Goal: Task Accomplishment & Management: Manage account settings

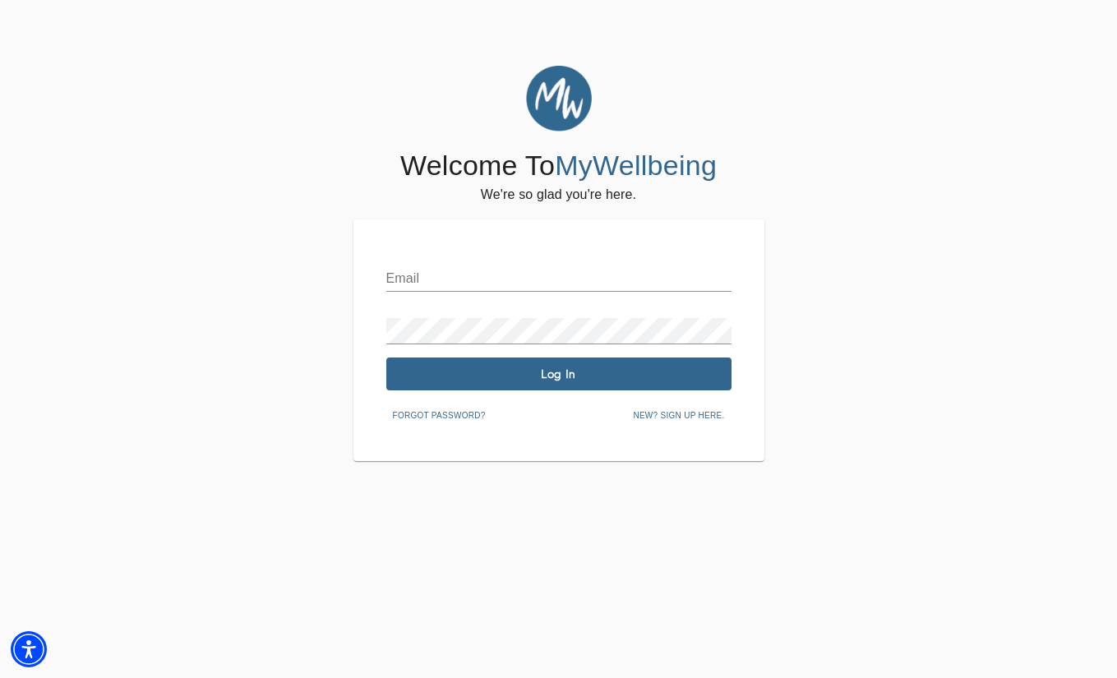
click at [435, 293] on div "Email Password Log In Forgot password? New? Sign up here." at bounding box center [558, 340] width 345 height 176
click at [435, 278] on input "text" at bounding box center [558, 278] width 345 height 26
type input "[EMAIL_ADDRESS][DOMAIN_NAME]"
click at [514, 378] on span "Log In" at bounding box center [559, 374] width 332 height 16
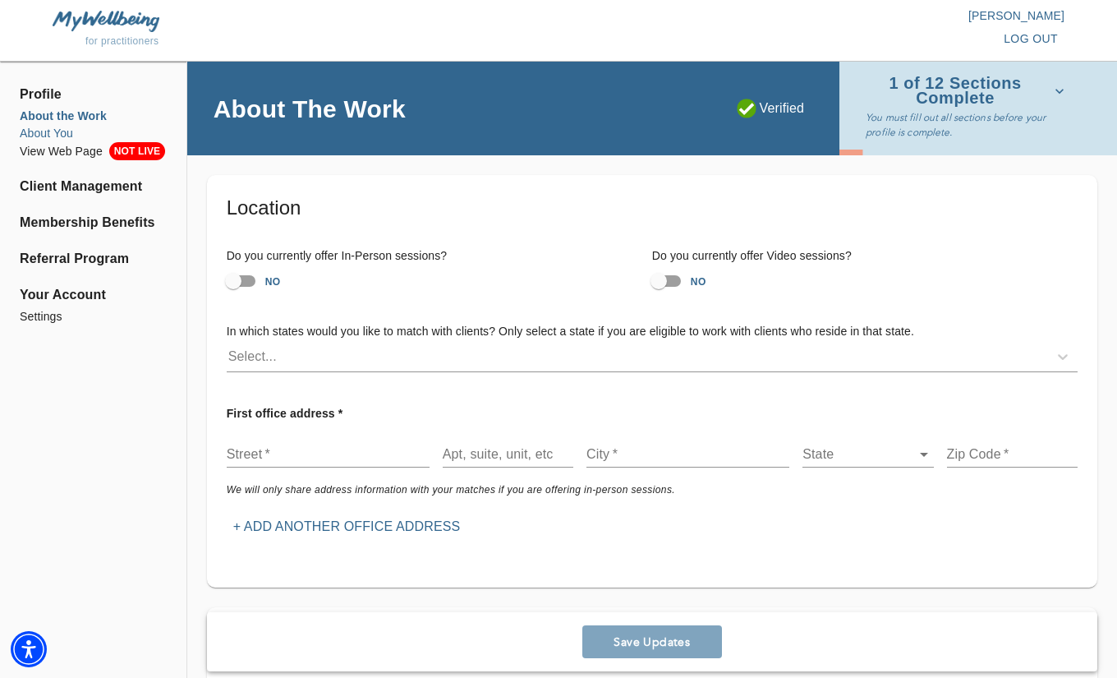
click at [71, 135] on li "About You" at bounding box center [93, 133] width 147 height 17
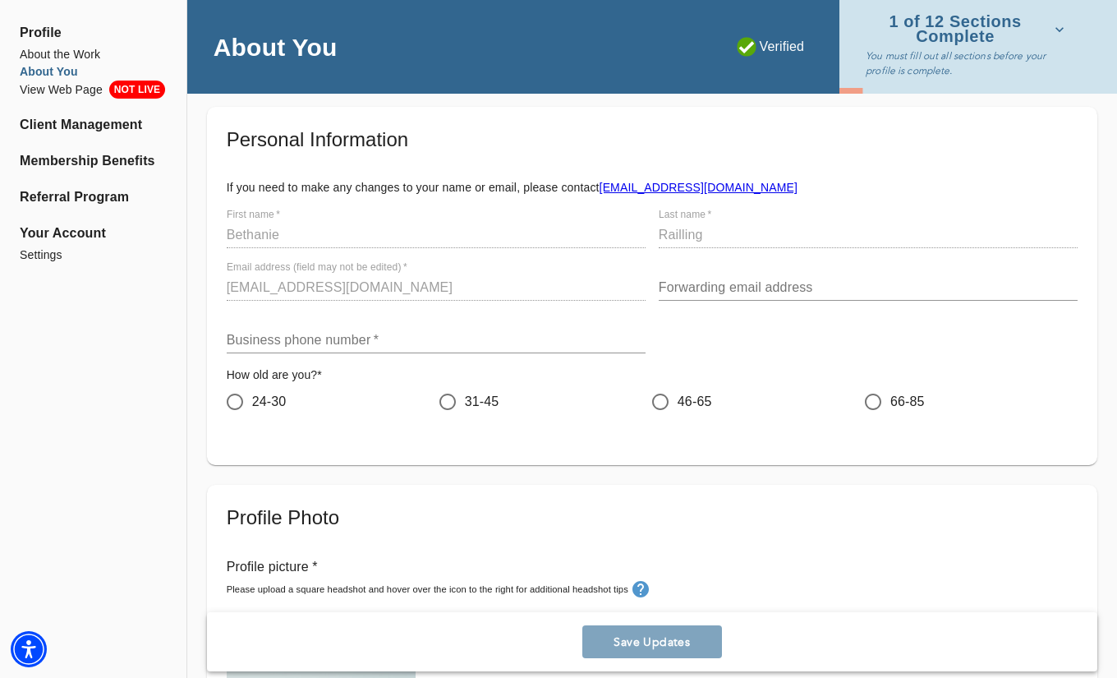
scroll to position [70, 0]
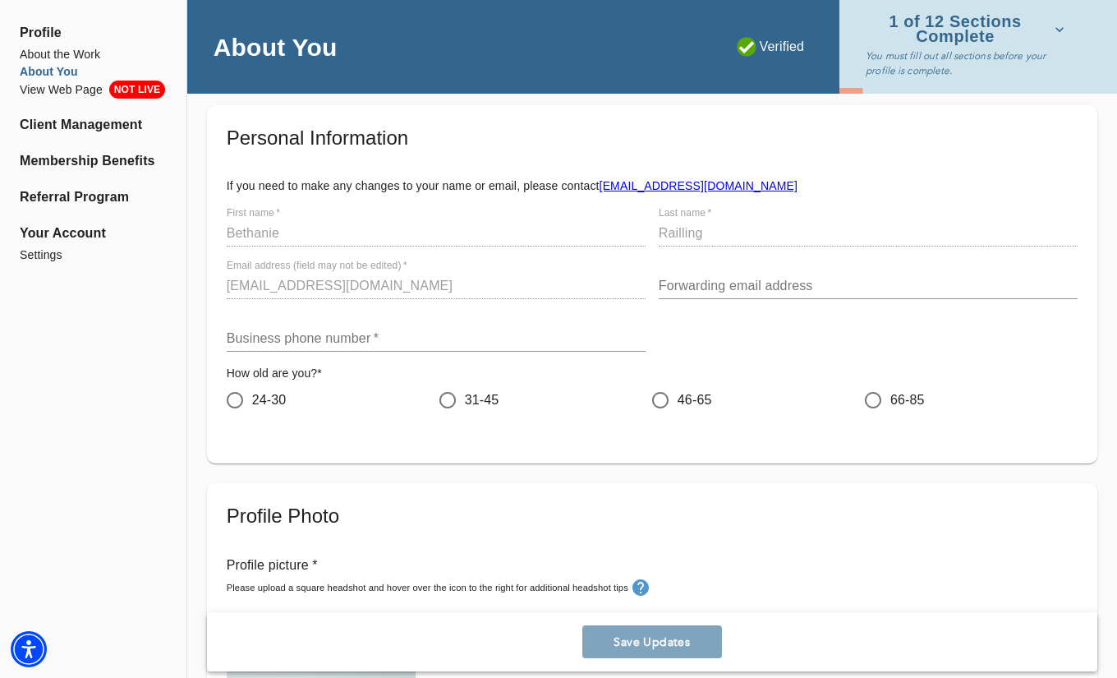
click at [441, 401] on input "31-45" at bounding box center [448, 400] width 35 height 35
radio input "true"
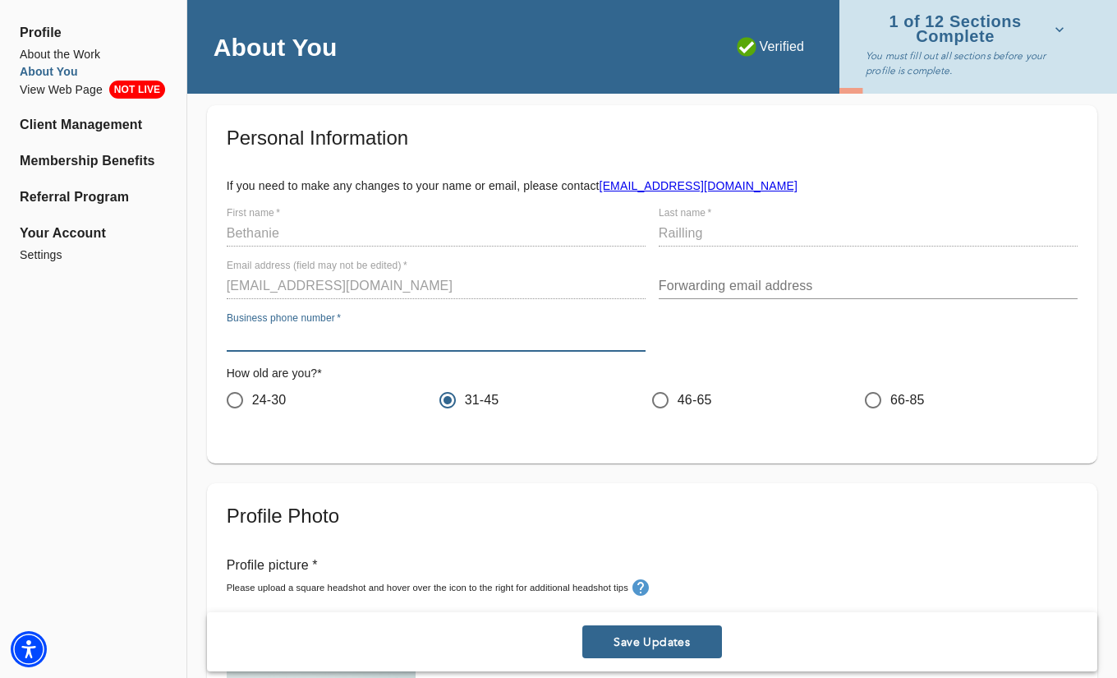
click at [298, 329] on input "text" at bounding box center [436, 338] width 419 height 26
paste input "[PHONE_NUMBER]"
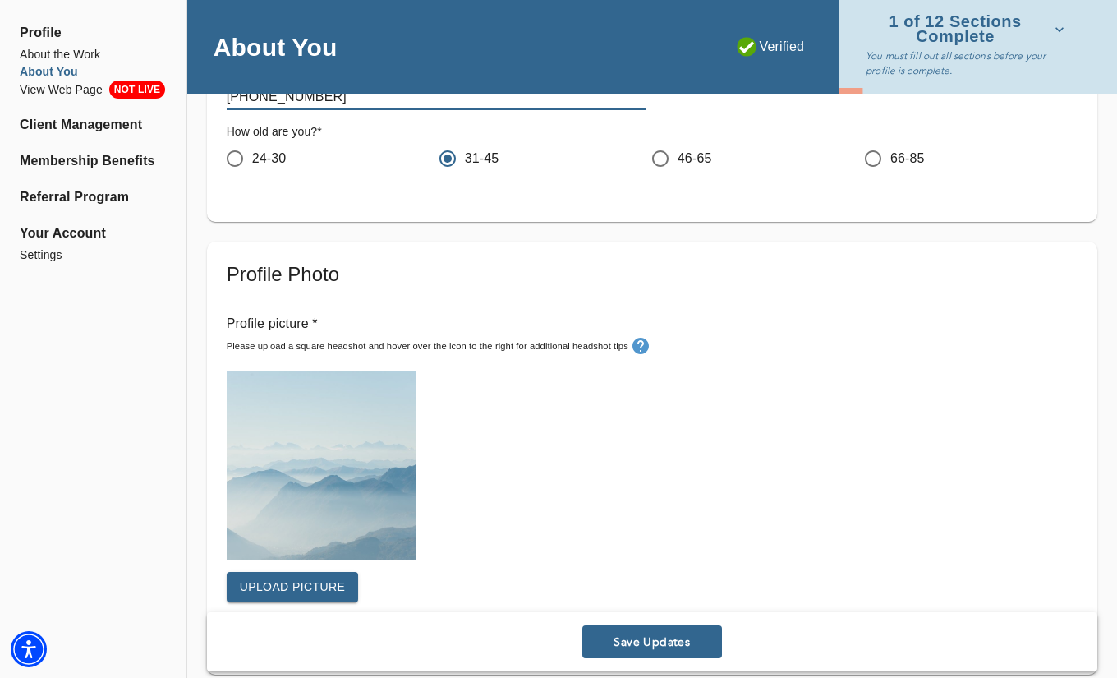
scroll to position [346, 0]
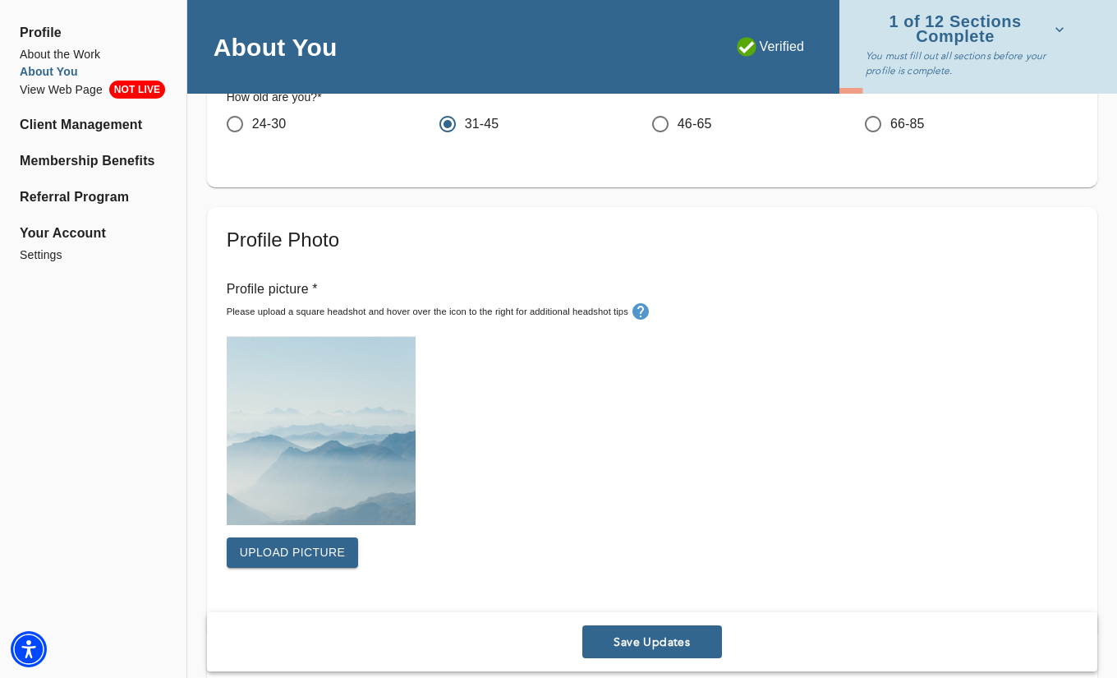
type input "[PHONE_NUMBER]"
click at [314, 547] on span "Upload picture" at bounding box center [293, 552] width 106 height 21
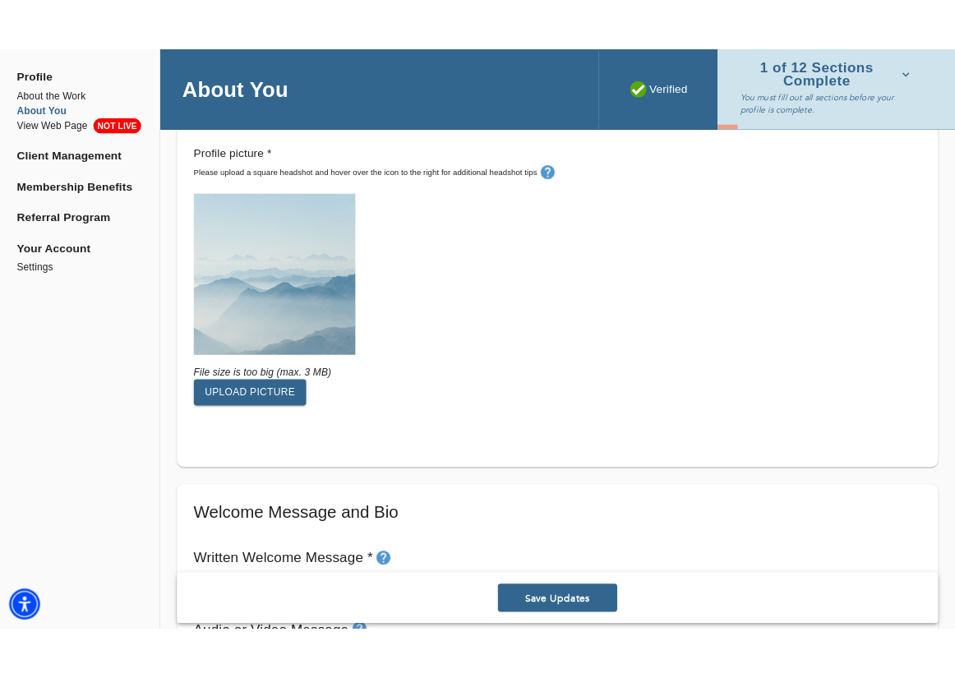
scroll to position [511, 0]
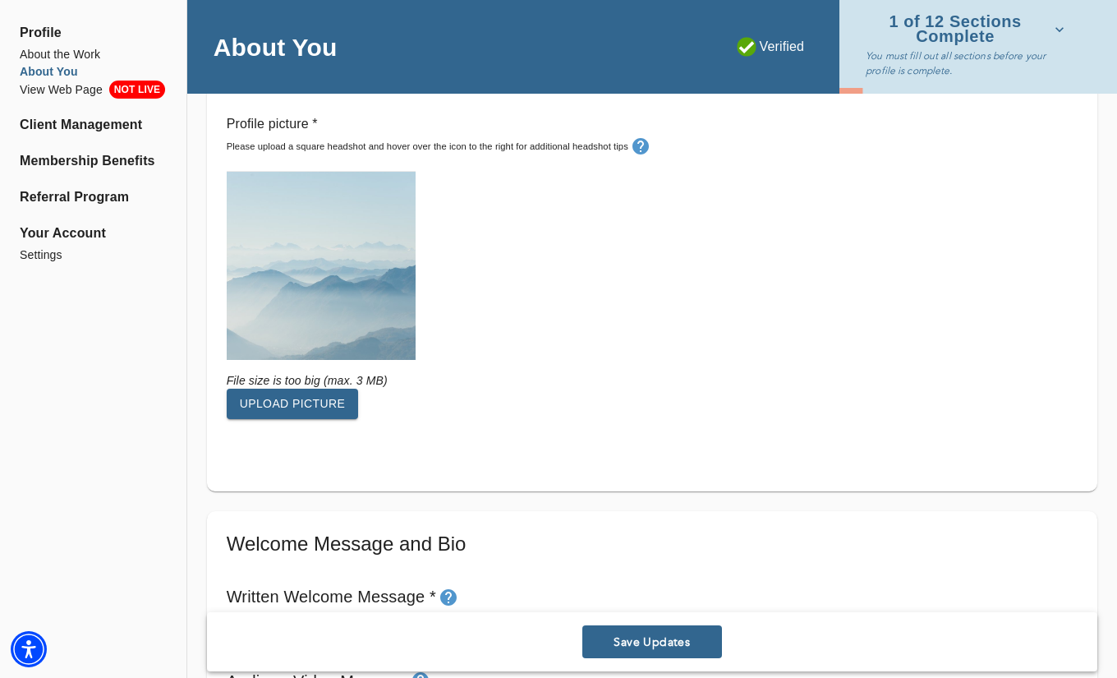
click at [337, 408] on span "Upload picture" at bounding box center [293, 404] width 106 height 21
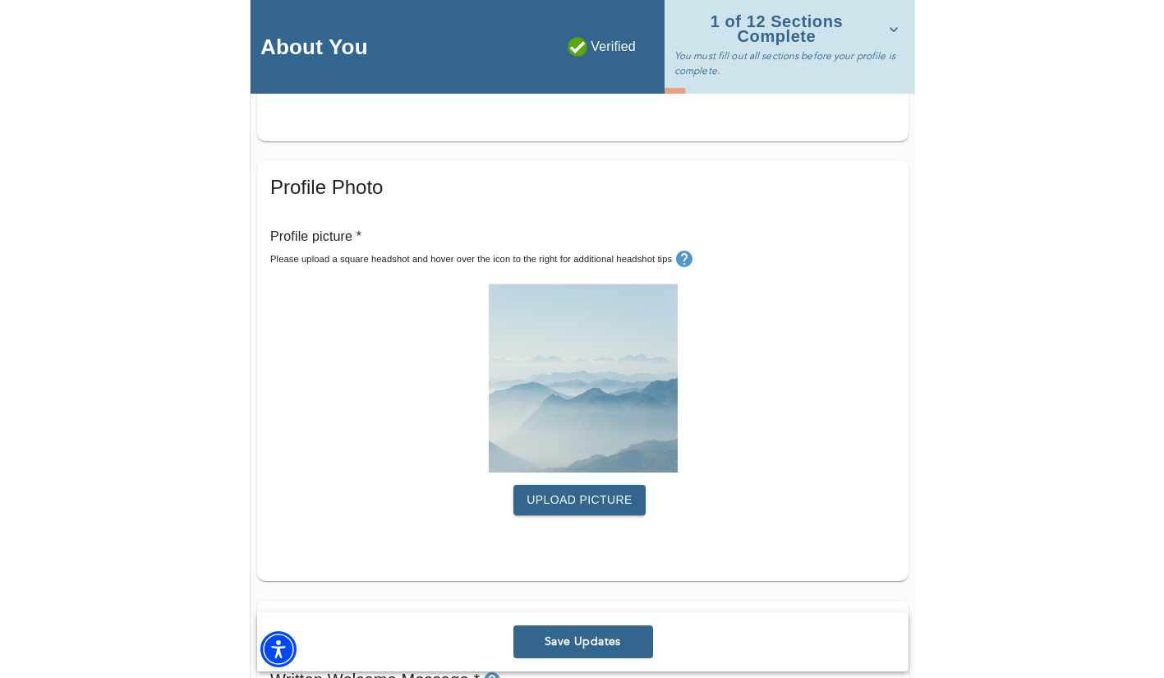
scroll to position [467, 0]
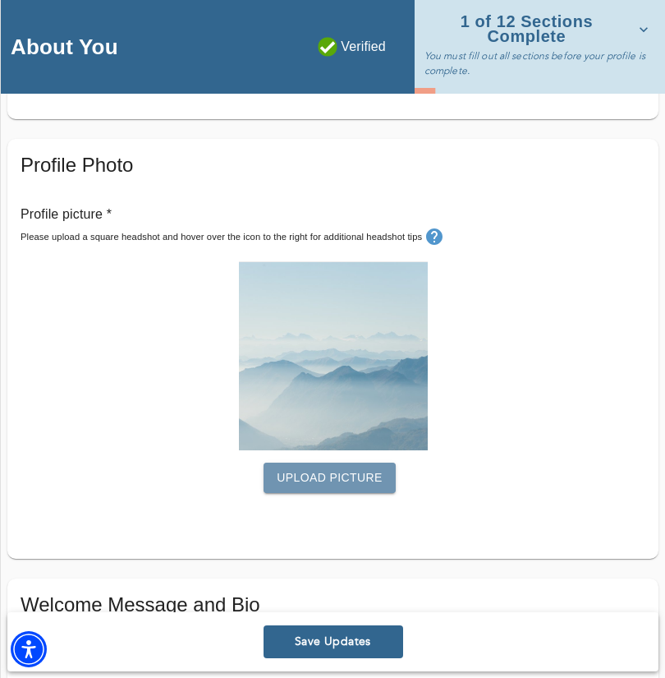
click at [357, 475] on span "Upload picture" at bounding box center [330, 477] width 106 height 21
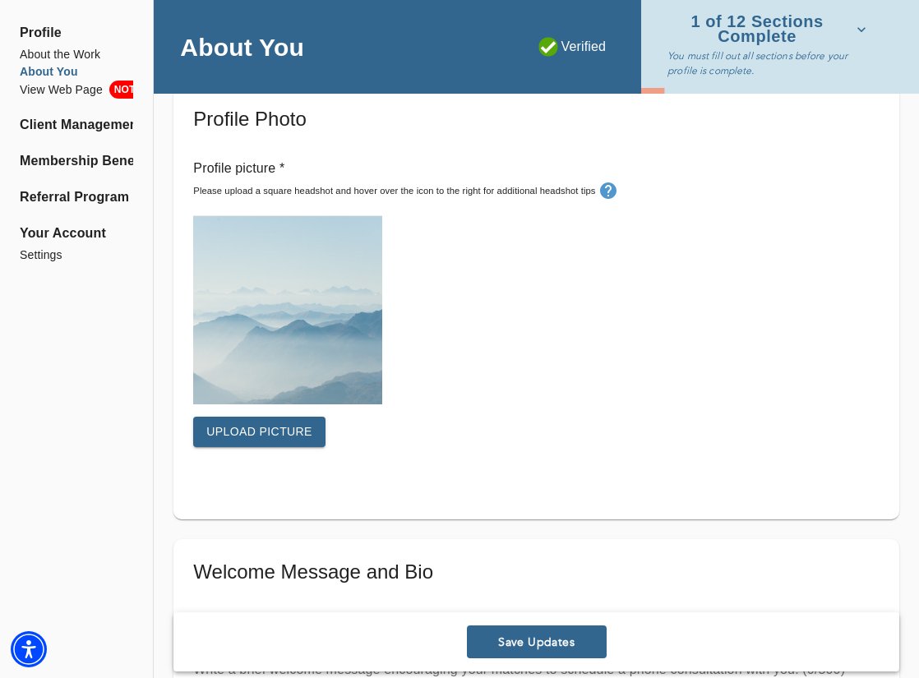
click at [220, 437] on span "Upload picture" at bounding box center [259, 431] width 106 height 21
click at [281, 434] on span "Upload picture" at bounding box center [259, 431] width 106 height 21
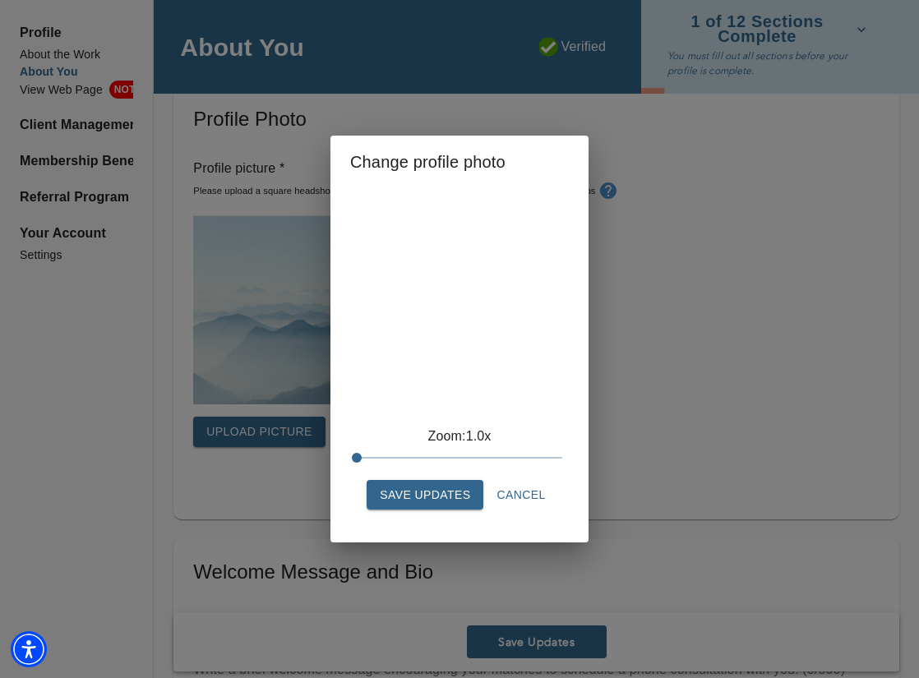
click at [463, 497] on span "Save Updates" at bounding box center [425, 495] width 90 height 21
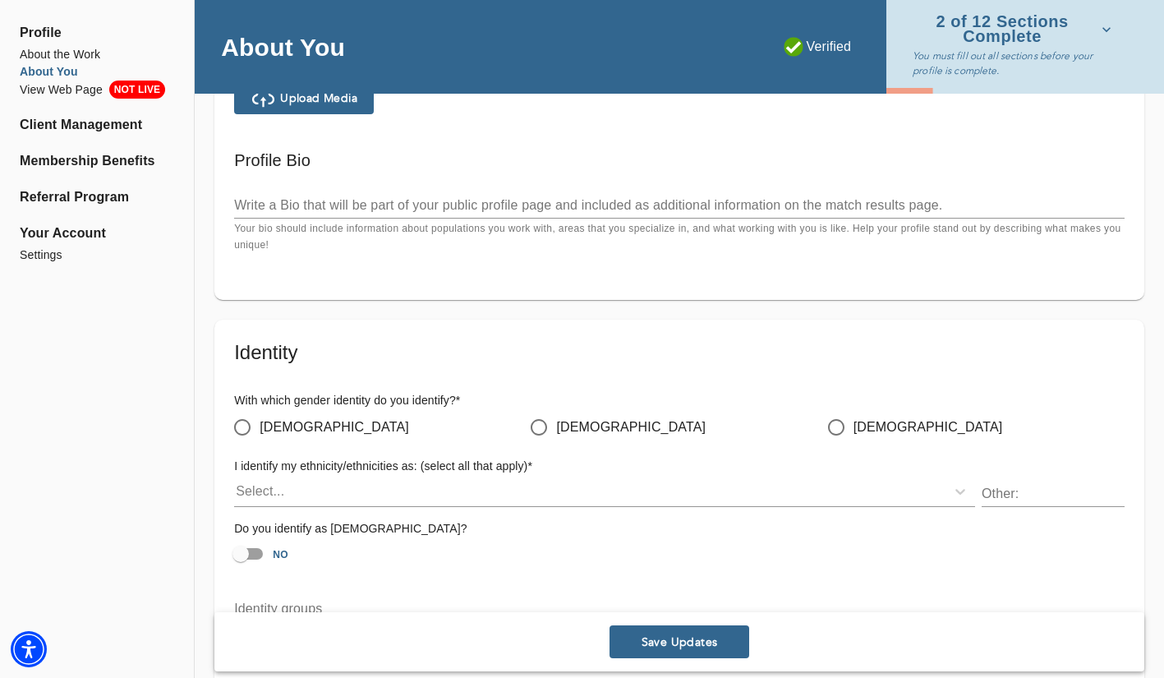
scroll to position [1144, 0]
click at [280, 424] on span "[DEMOGRAPHIC_DATA]" at bounding box center [335, 428] width 150 height 20
click at [260, 424] on input "[DEMOGRAPHIC_DATA]" at bounding box center [242, 428] width 35 height 35
radio input "true"
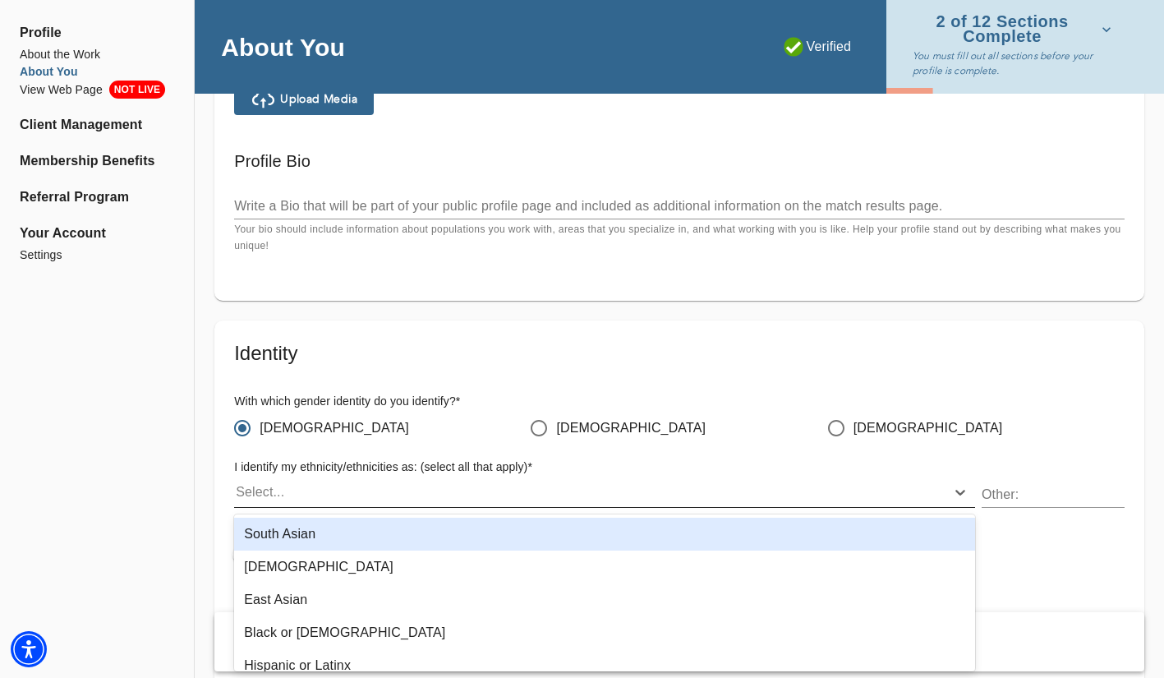
click at [488, 488] on div "Select..." at bounding box center [590, 492] width 712 height 26
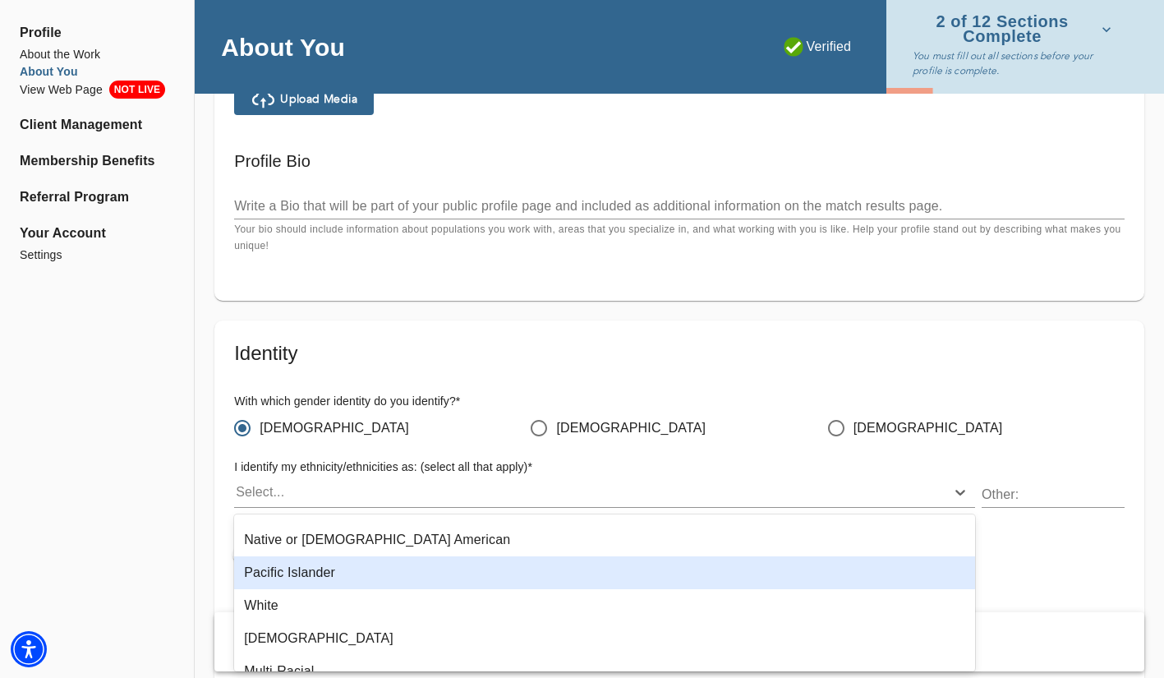
scroll to position [199, 0]
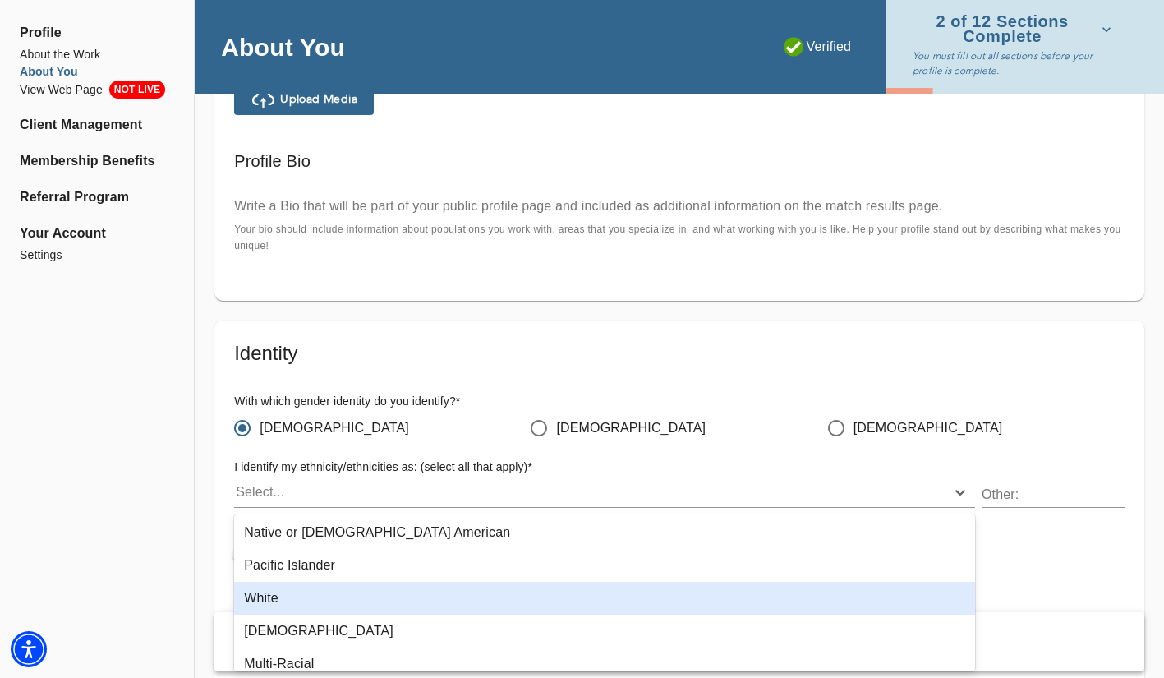
click at [478, 601] on div "White" at bounding box center [604, 598] width 741 height 33
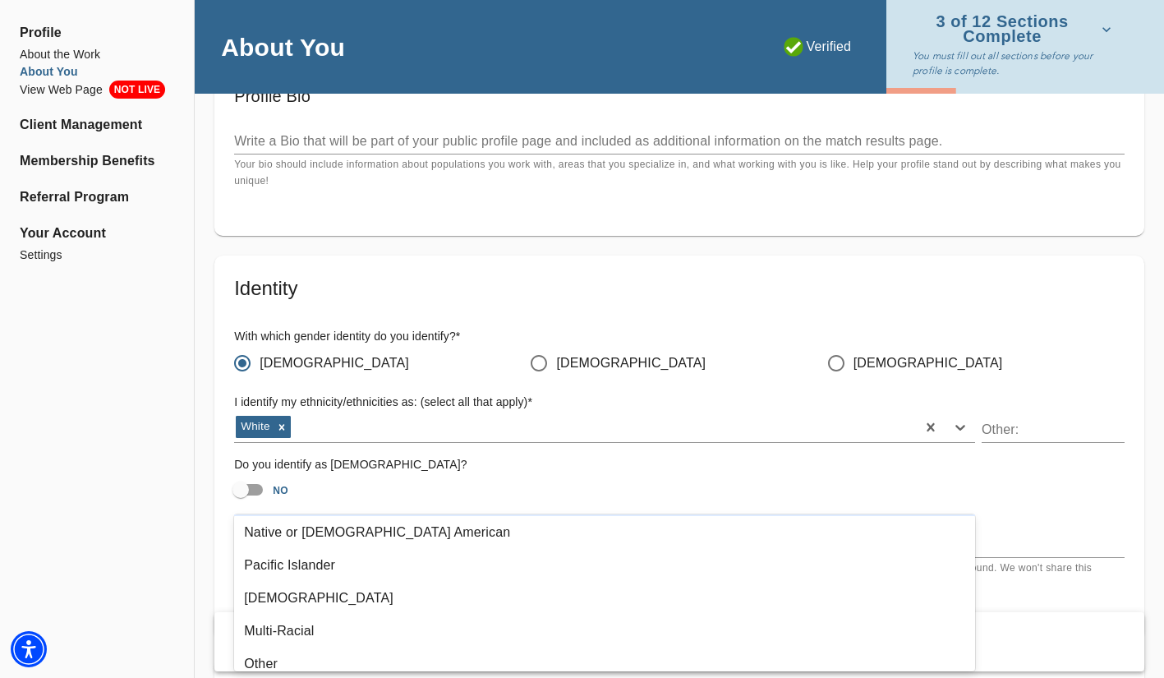
scroll to position [1256, 0]
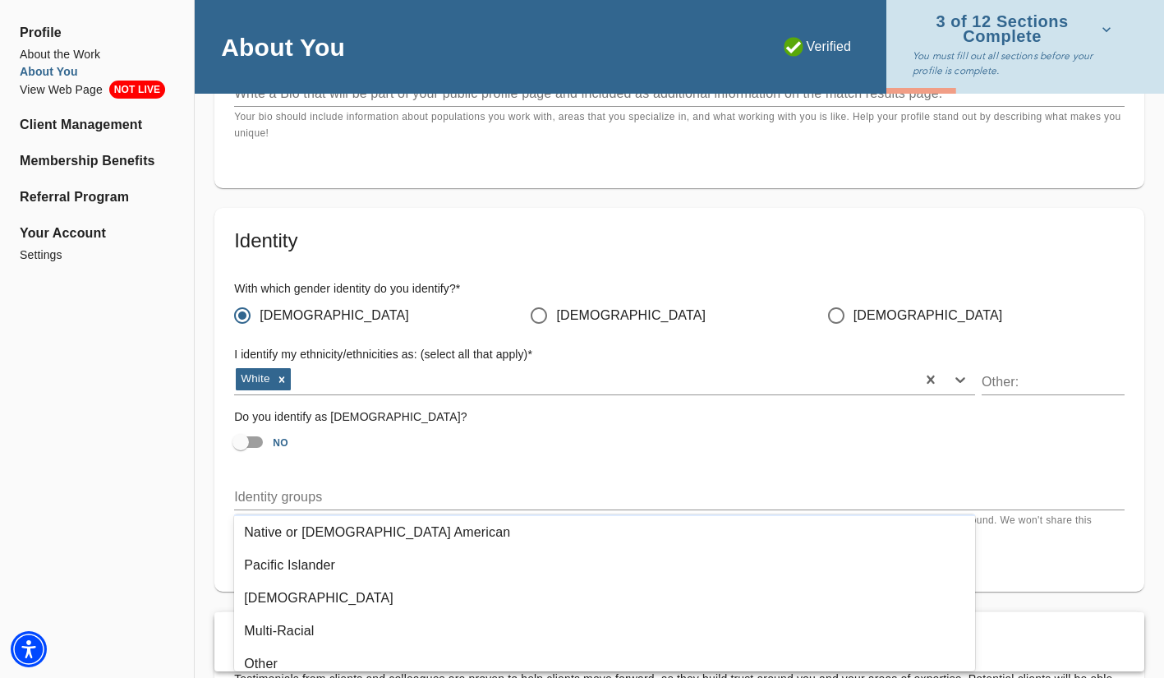
click at [772, 436] on div "NO" at bounding box center [679, 441] width 891 height 31
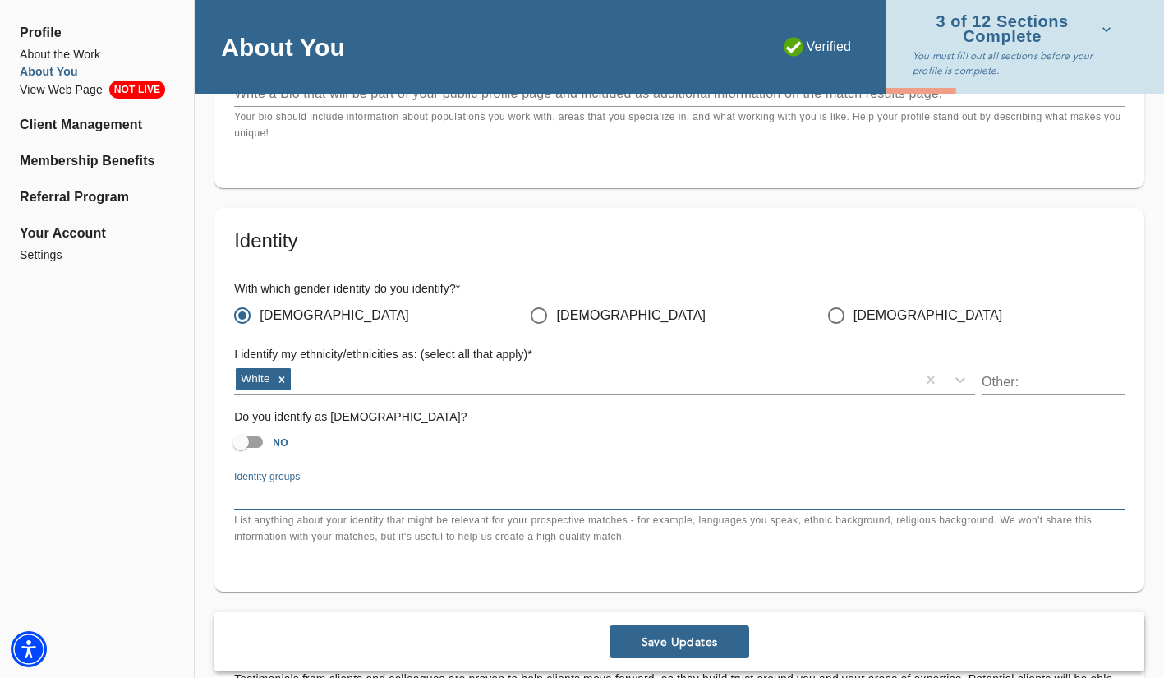
click at [698, 501] on textarea at bounding box center [679, 497] width 891 height 16
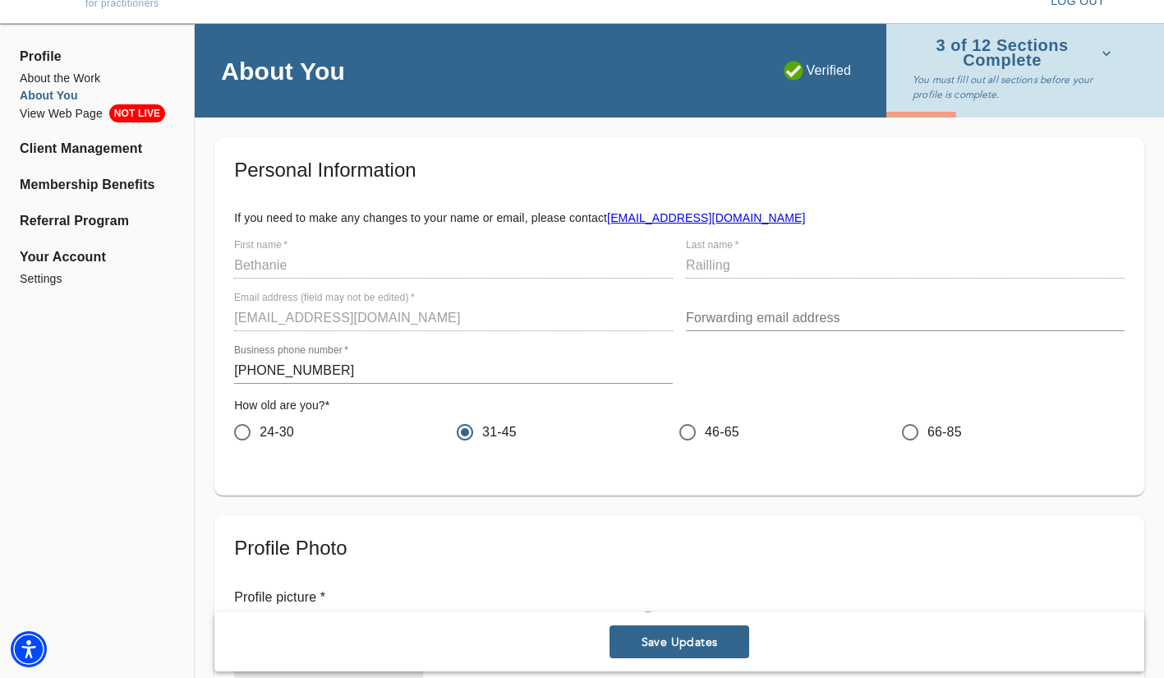
scroll to position [0, 0]
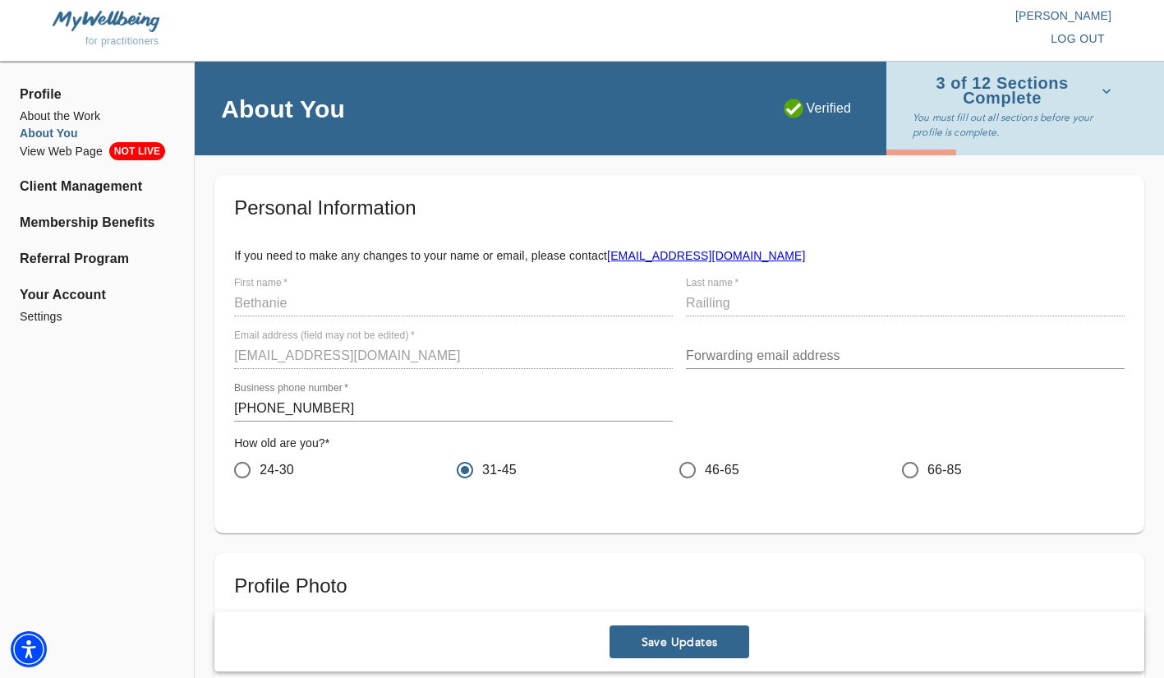
click at [670, 656] on button "Save Updates" at bounding box center [680, 641] width 140 height 33
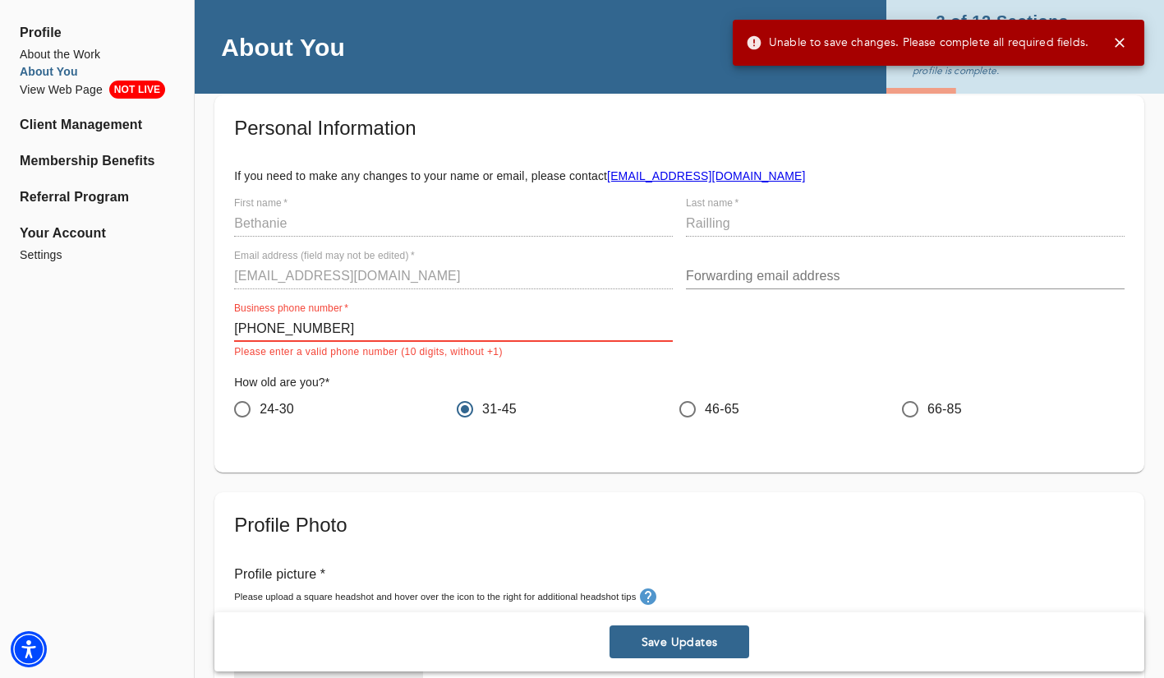
scroll to position [81, 0]
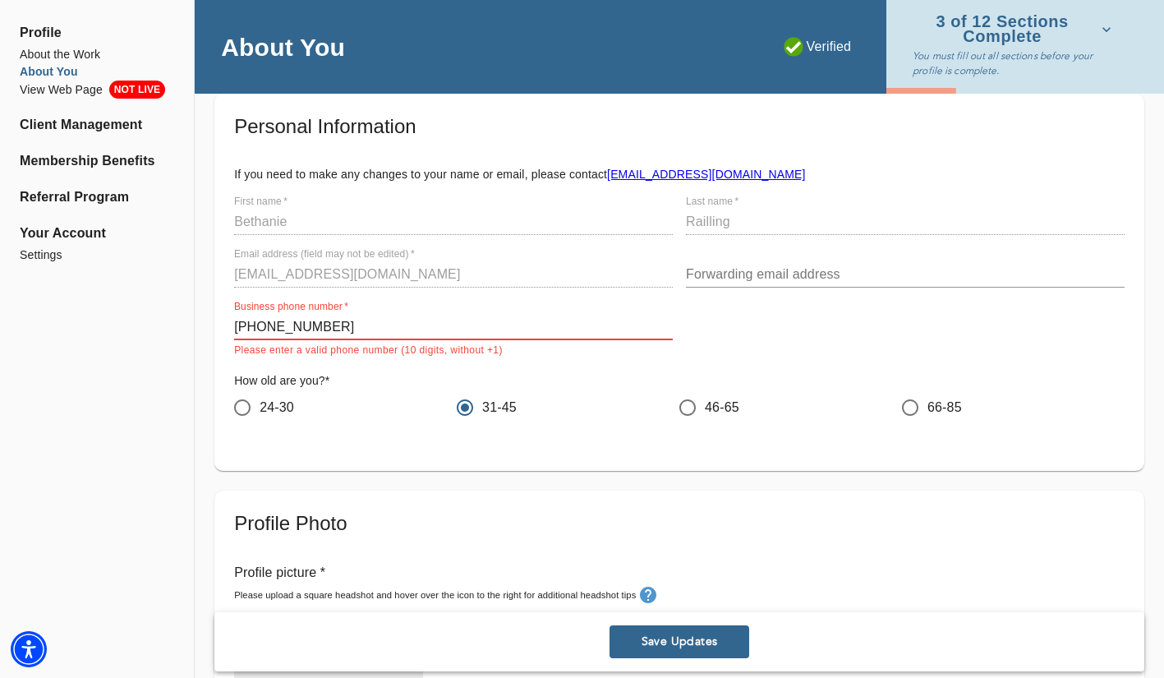
click at [269, 329] on input "[PHONE_NUMBER]" at bounding box center [453, 327] width 439 height 26
click at [380, 362] on div "Business phone number   * [PHONE_NUMBER] Please enter a valid phone number (10 …" at bounding box center [454, 329] width 452 height 71
click at [261, 328] on input "[PHONE_NUMBER]" at bounding box center [453, 327] width 439 height 26
click at [238, 329] on input "([PHONE_NUMBER]" at bounding box center [453, 327] width 439 height 26
type input "[PHONE_NUMBER]"
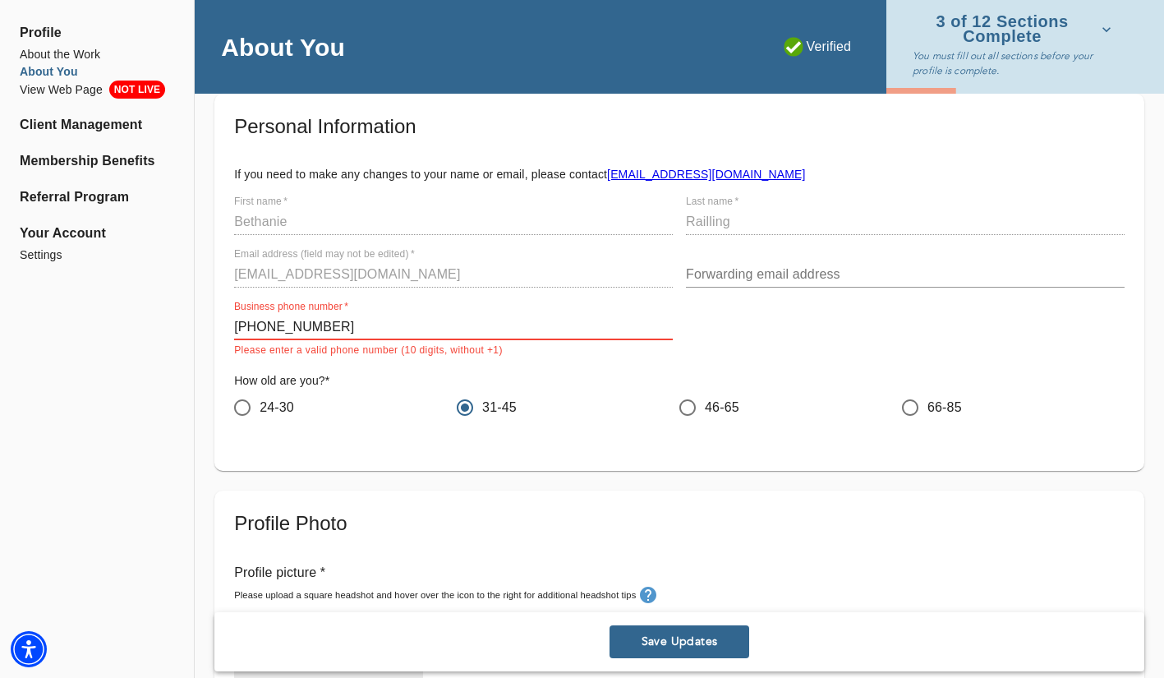
click at [485, 518] on h5 "Profile Photo" at bounding box center [679, 523] width 891 height 26
click at [691, 646] on span "Save Updates" at bounding box center [679, 642] width 127 height 16
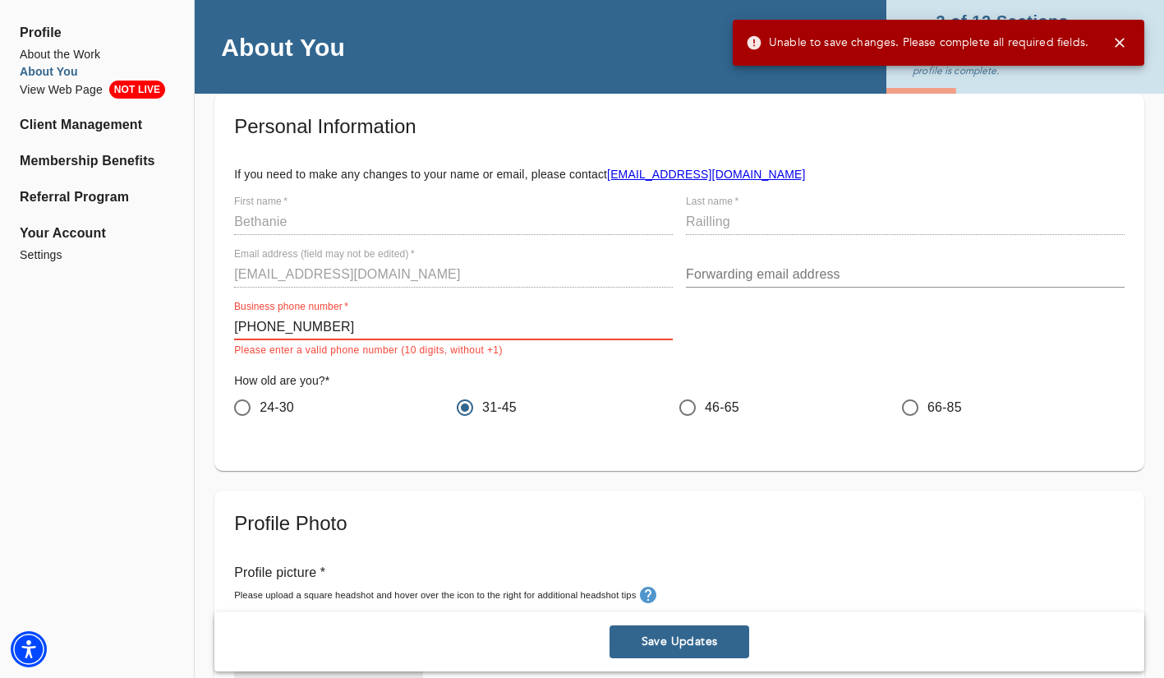
click at [669, 523] on h5 "Profile Photo" at bounding box center [679, 523] width 891 height 26
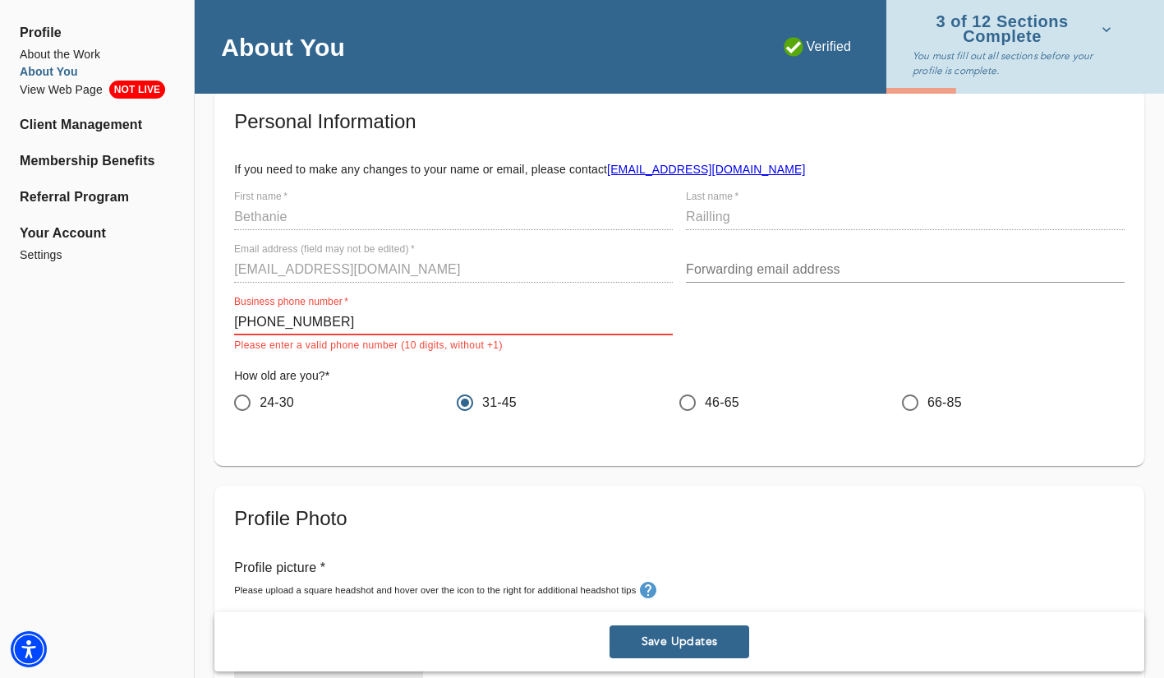
scroll to position [87, 0]
click at [394, 311] on input "[PHONE_NUMBER]" at bounding box center [453, 321] width 439 height 26
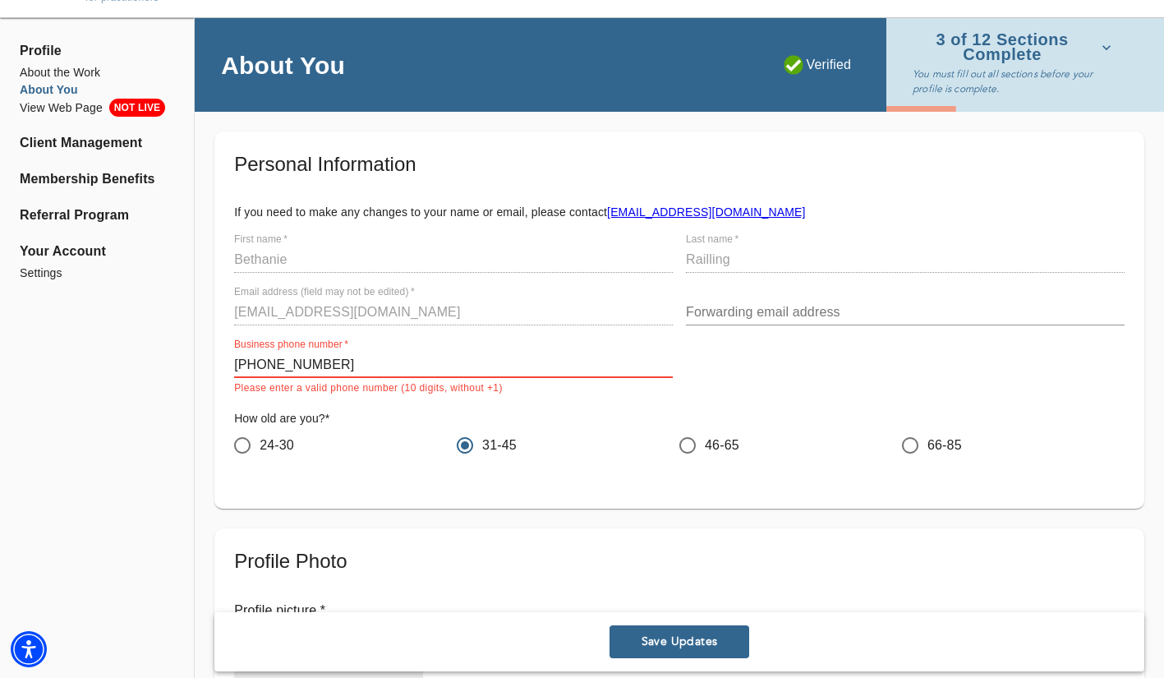
scroll to position [0, 0]
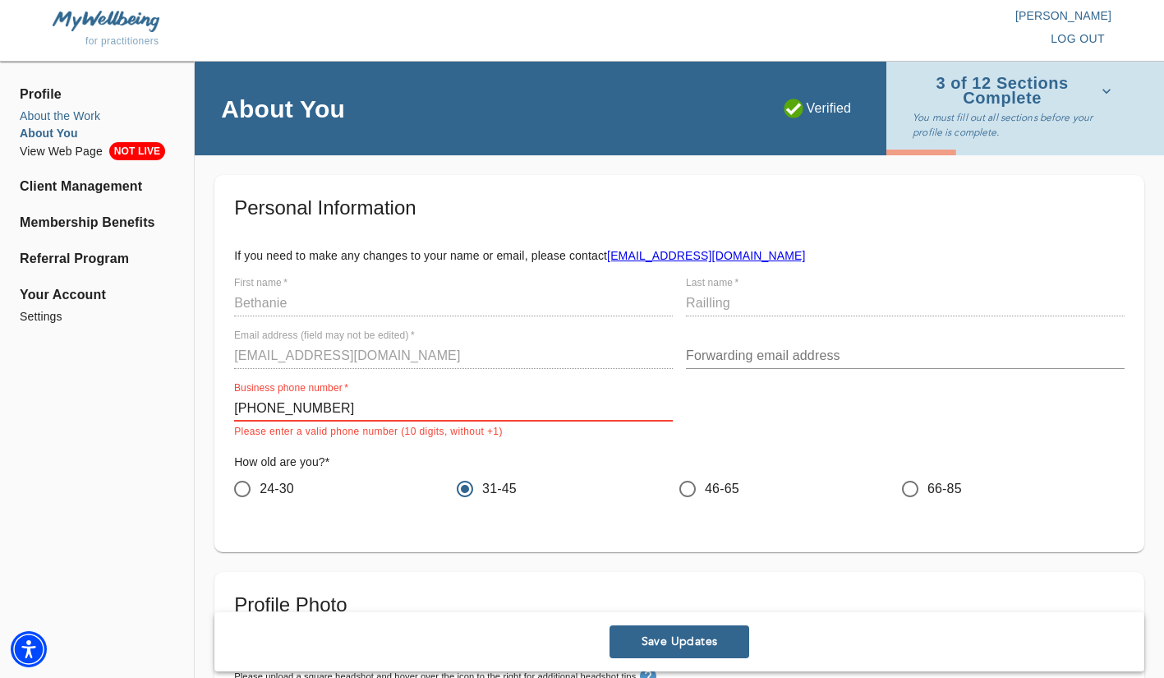
click at [84, 117] on li "About the Work" at bounding box center [97, 116] width 154 height 17
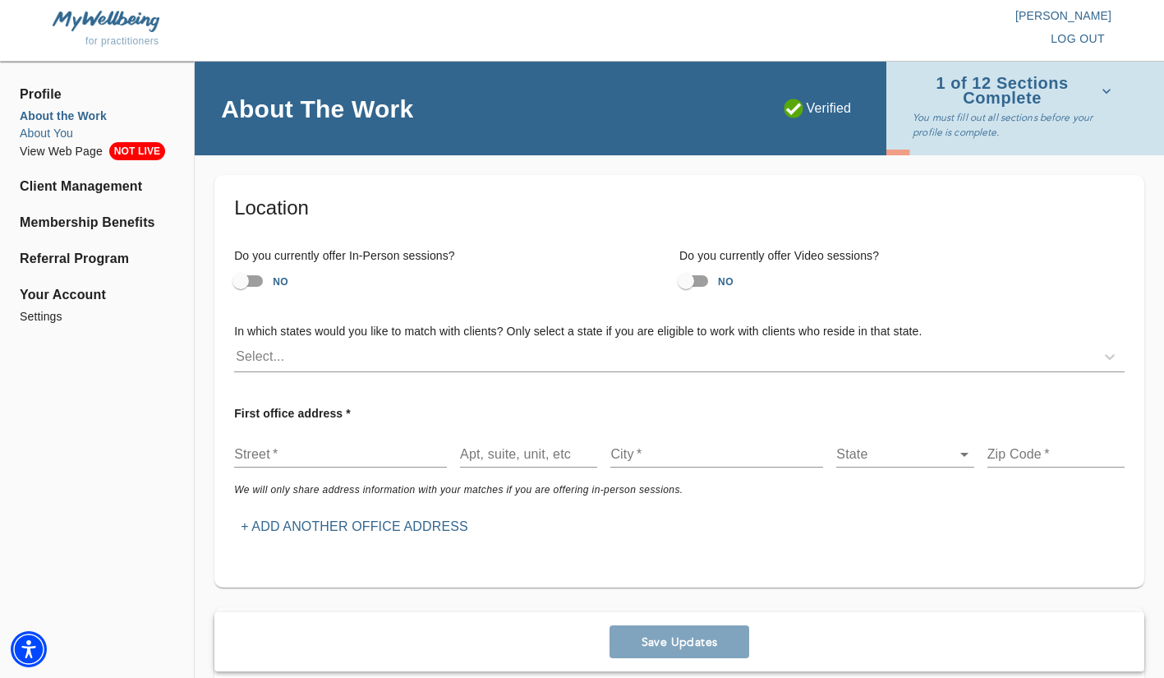
click at [55, 131] on li "About You" at bounding box center [97, 133] width 154 height 17
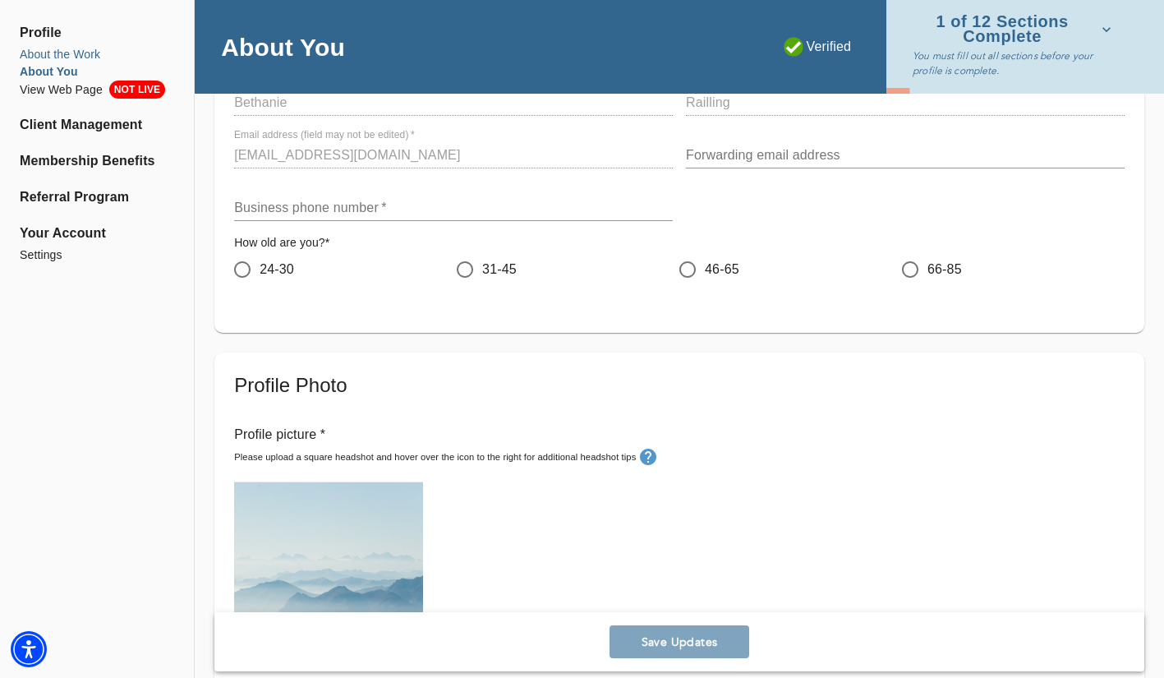
click at [62, 53] on li "About the Work" at bounding box center [97, 54] width 154 height 17
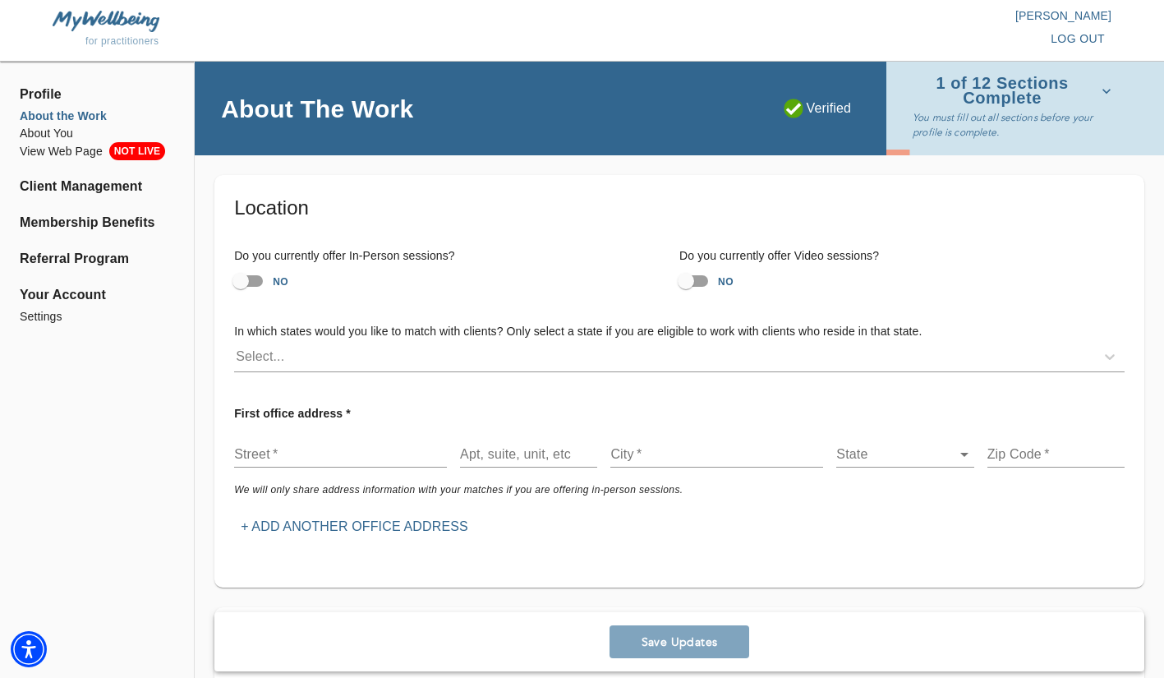
click at [695, 280] on input "NO" at bounding box center [686, 280] width 94 height 31
checkbox input "true"
click at [390, 353] on div "Select..." at bounding box center [664, 356] width 861 height 26
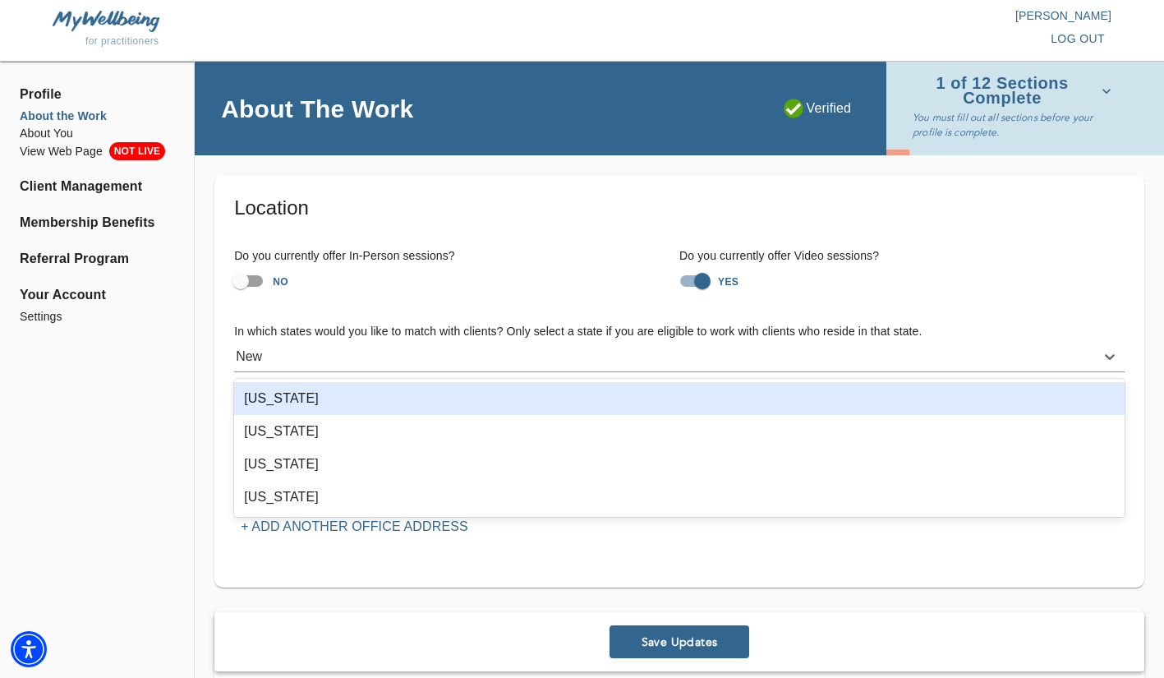
type input "New Y"
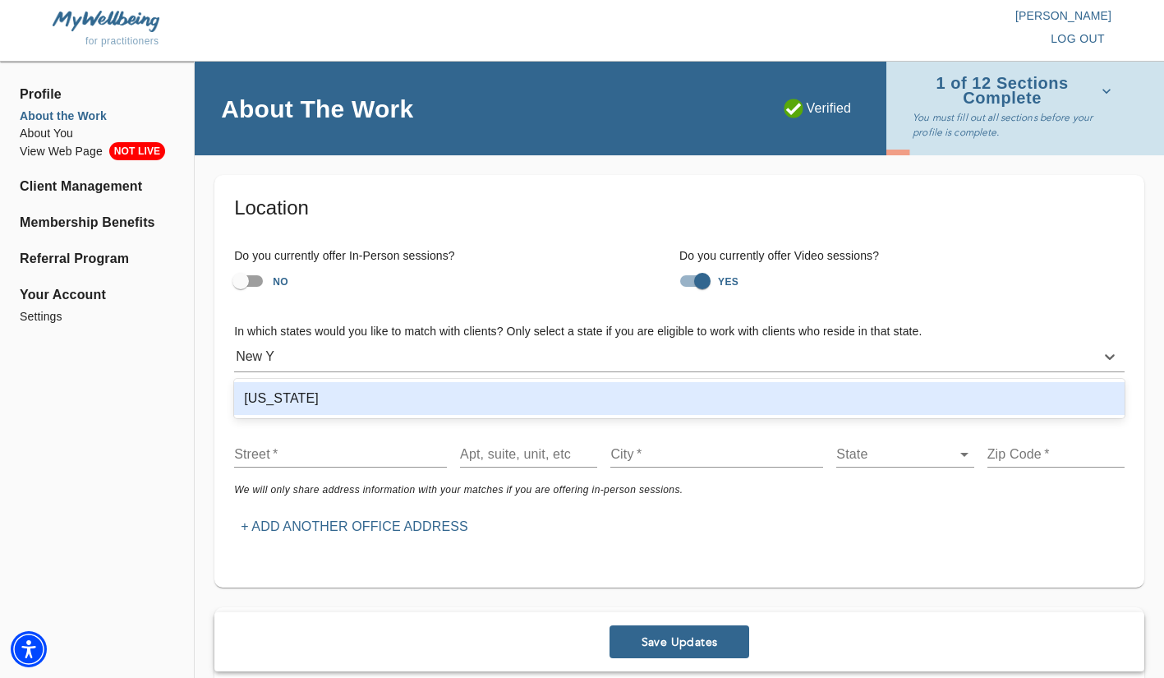
click at [324, 397] on div "[US_STATE]" at bounding box center [679, 398] width 891 height 33
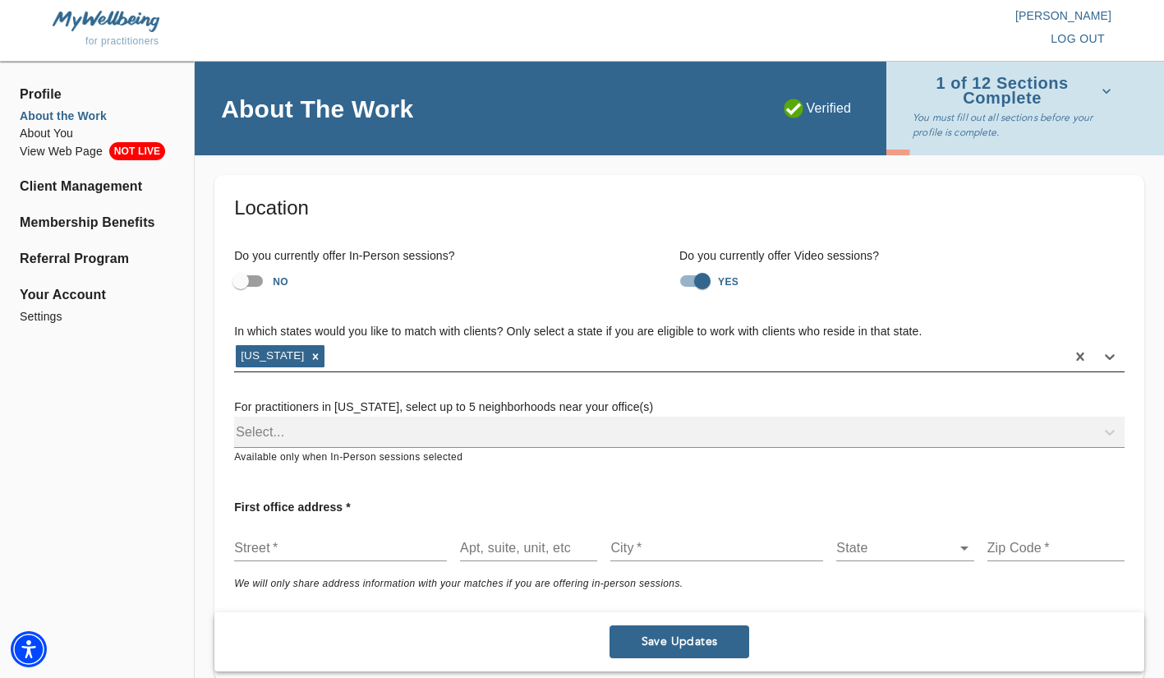
click at [408, 346] on div "[US_STATE]" at bounding box center [649, 356] width 831 height 26
click at [352, 434] on div "Select..." at bounding box center [679, 432] width 891 height 31
click at [272, 431] on div "Select..." at bounding box center [679, 432] width 891 height 31
click at [335, 547] on input "text" at bounding box center [340, 548] width 213 height 26
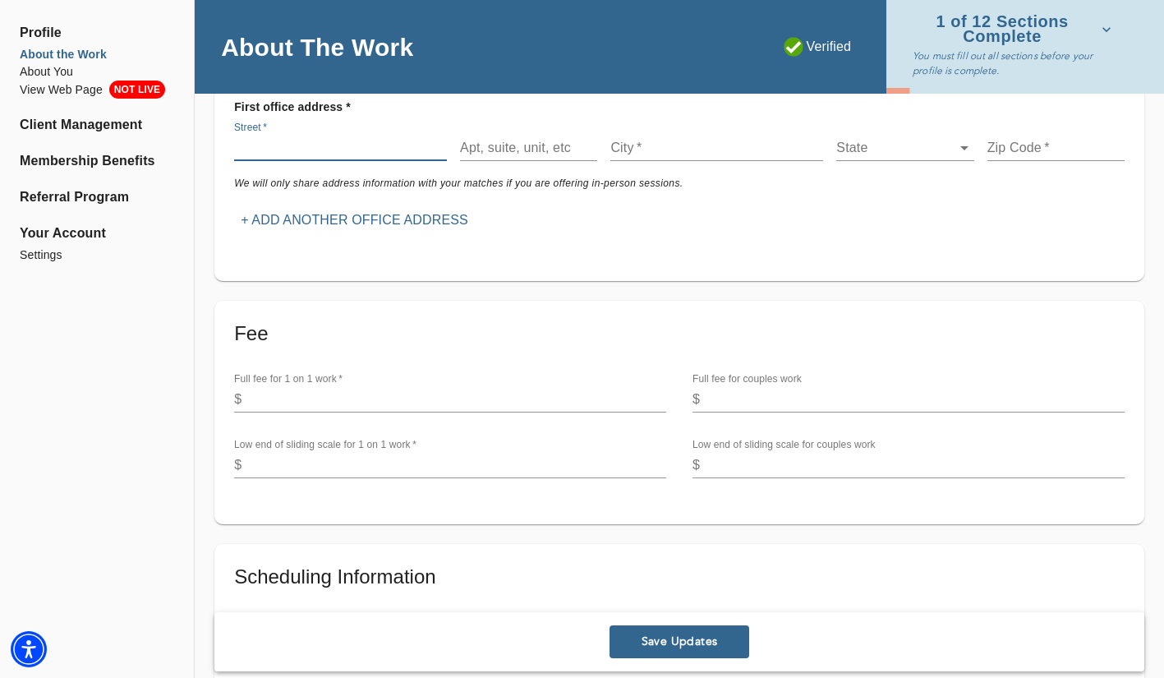
scroll to position [409, 0]
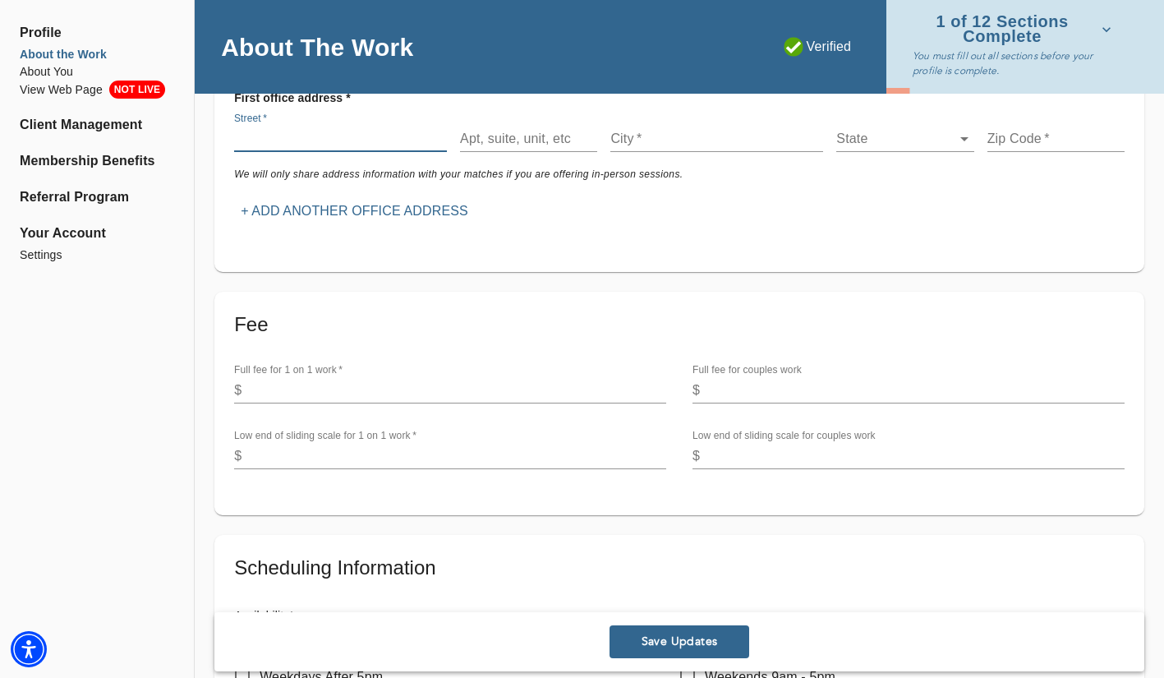
click at [380, 398] on input "number" at bounding box center [457, 390] width 418 height 26
type input "159"
click at [309, 458] on input "number" at bounding box center [457, 456] width 418 height 26
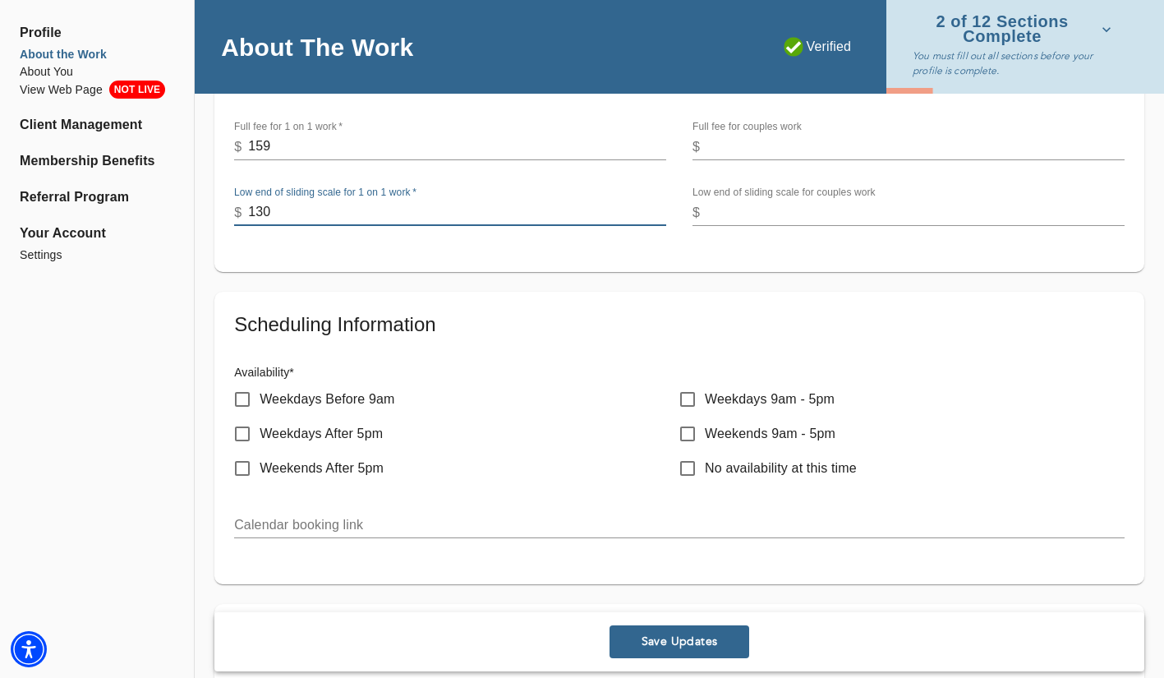
type input "130"
click at [328, 399] on p "Weekdays Before 9am" at bounding box center [327, 399] width 135 height 20
click at [260, 399] on input "Weekdays Before 9am" at bounding box center [242, 399] width 35 height 35
checkbox input "true"
click at [348, 432] on p "Weekdays After 5pm" at bounding box center [321, 434] width 123 height 20
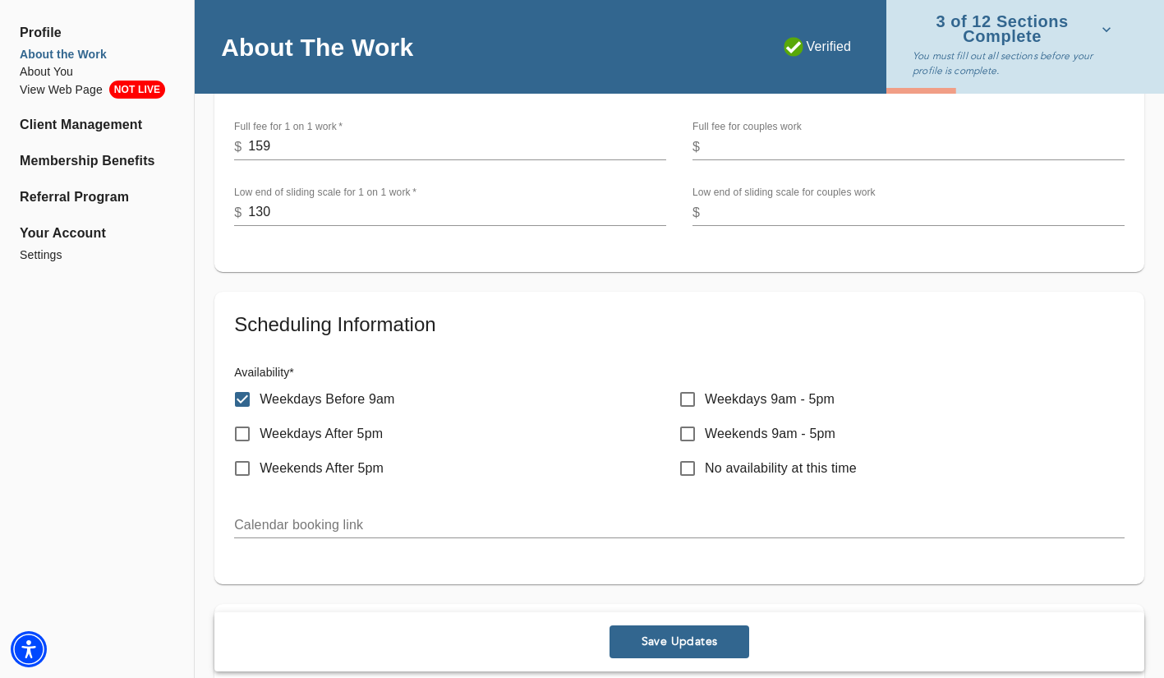
click at [260, 432] on input "Weekdays After 5pm" at bounding box center [242, 434] width 35 height 35
checkbox input "true"
click at [780, 432] on p "Weekends 9am - 5pm" at bounding box center [770, 434] width 131 height 20
click at [705, 432] on input "Weekends 9am - 5pm" at bounding box center [687, 434] width 35 height 35
checkbox input "true"
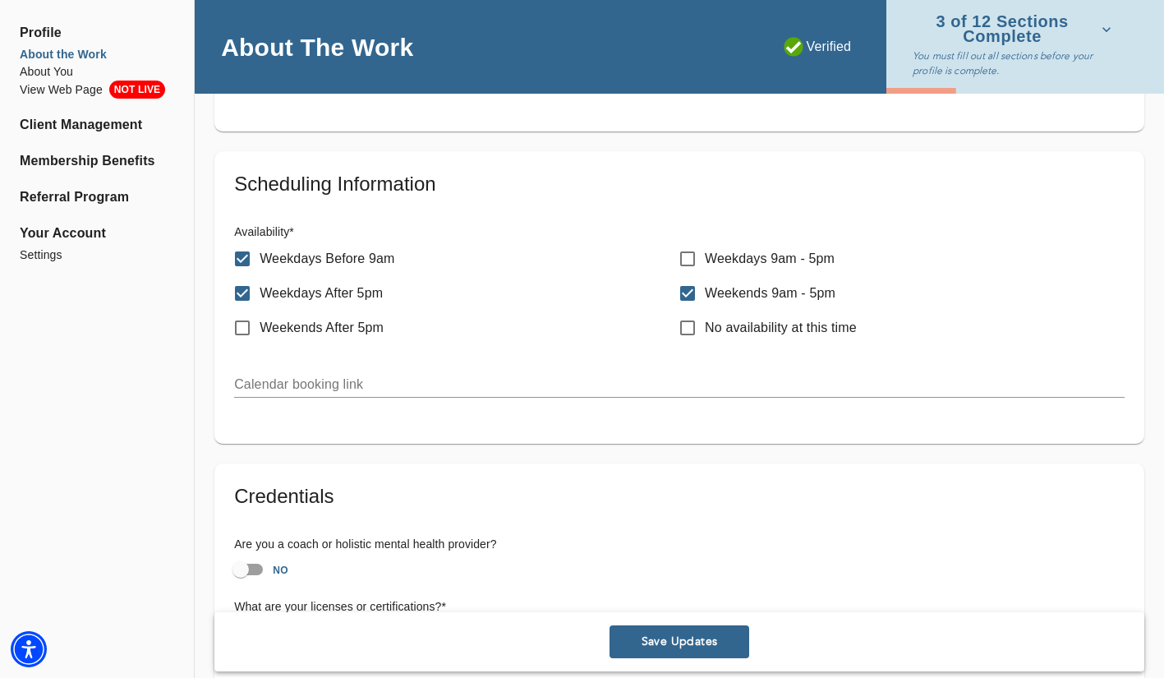
scroll to position [794, 0]
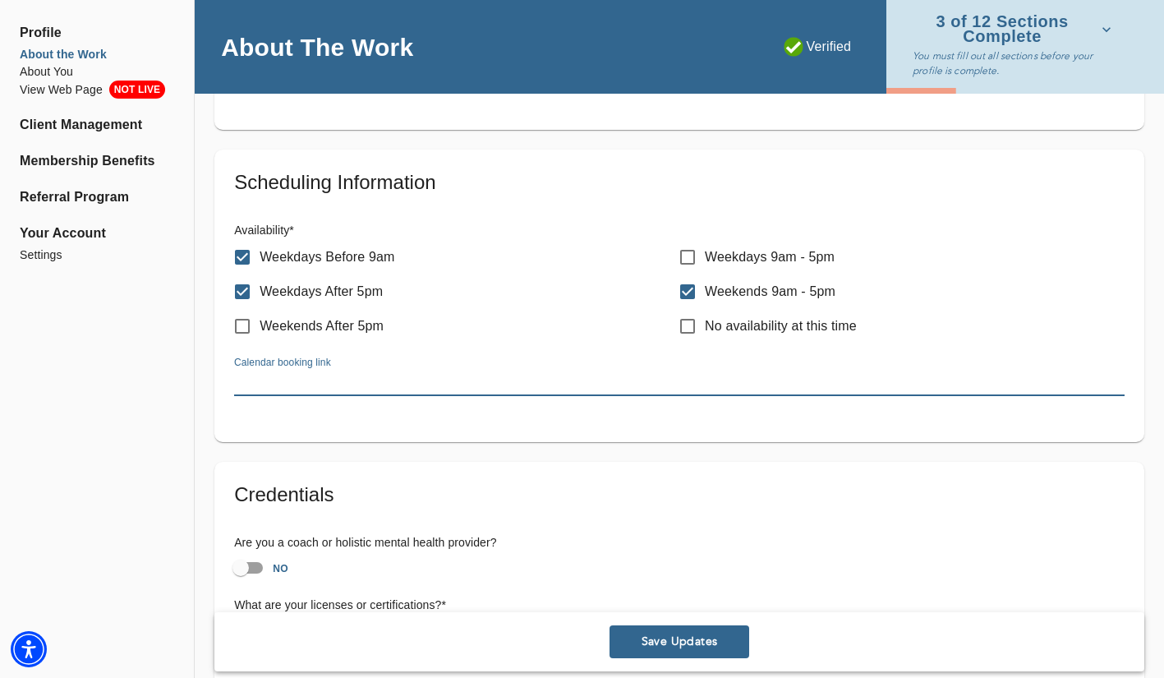
click at [411, 379] on input "text" at bounding box center [679, 383] width 891 height 26
paste input "[URL][DOMAIN_NAME]"
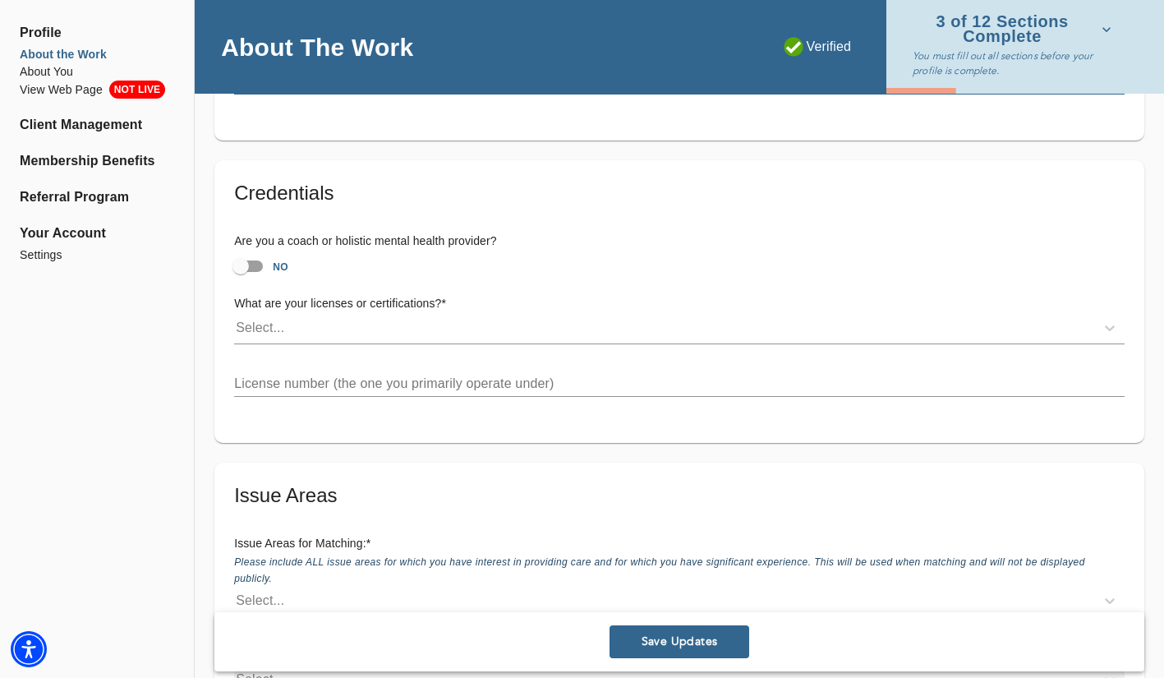
scroll to position [1095, 0]
type input "[URL][DOMAIN_NAME]"
click at [269, 269] on input "NO" at bounding box center [241, 266] width 94 height 31
checkbox input "true"
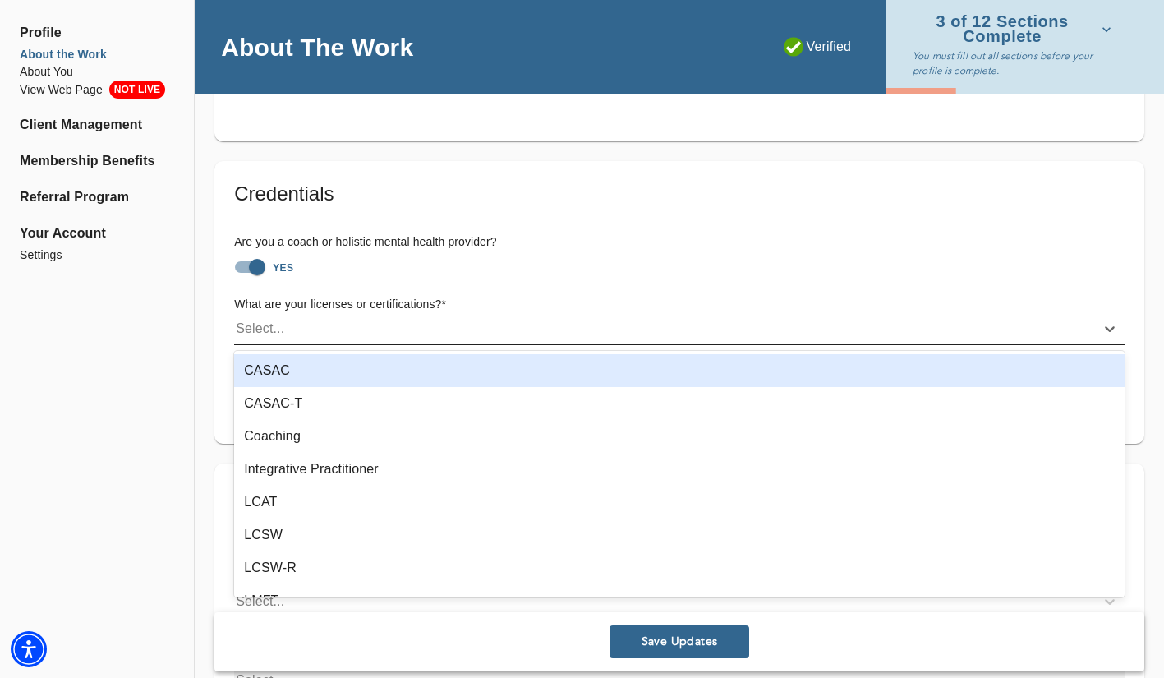
click at [299, 334] on div "Select..." at bounding box center [664, 328] width 861 height 26
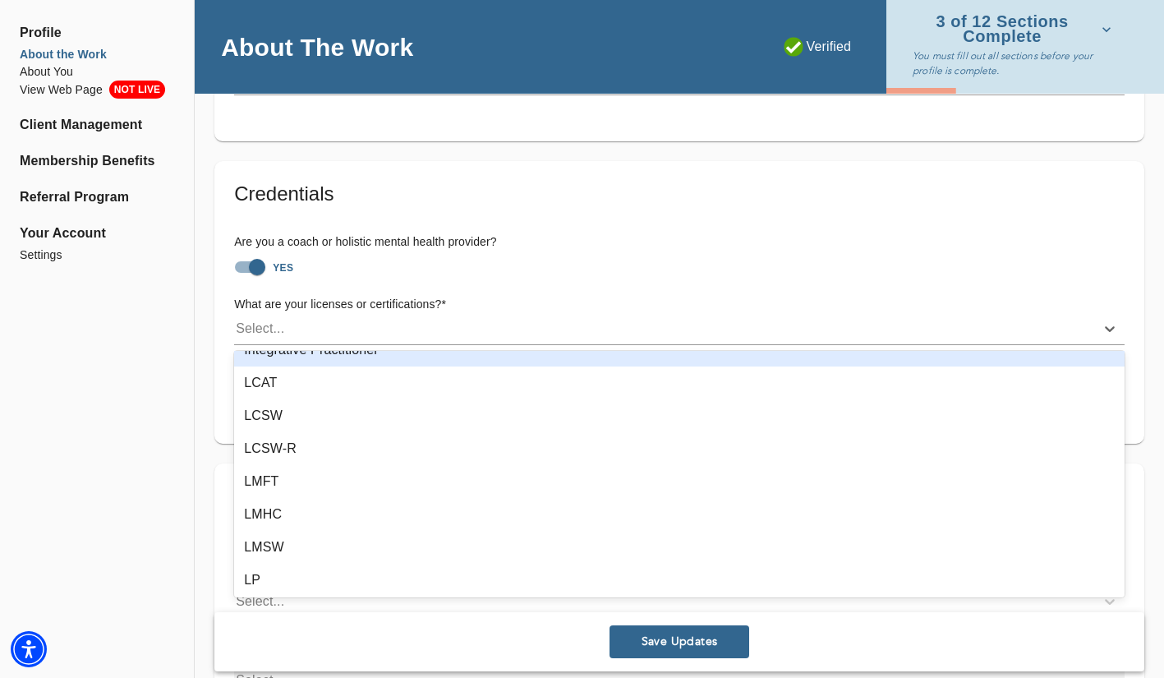
scroll to position [121, 0]
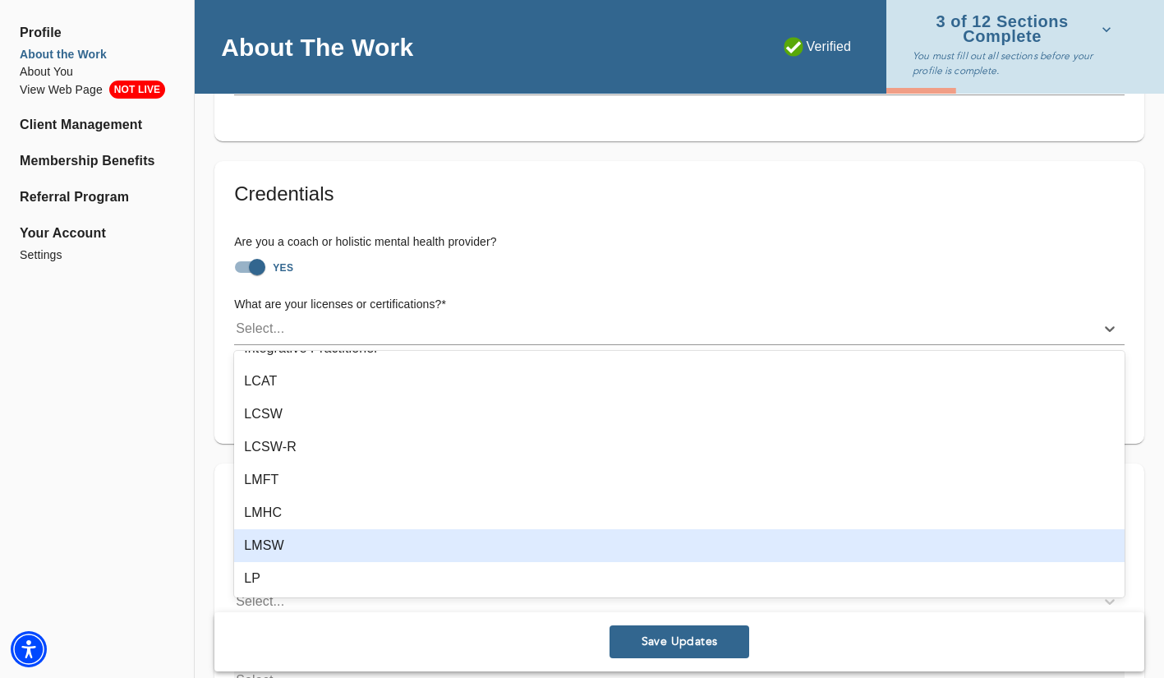
click at [330, 546] on div "LMSW" at bounding box center [679, 545] width 891 height 33
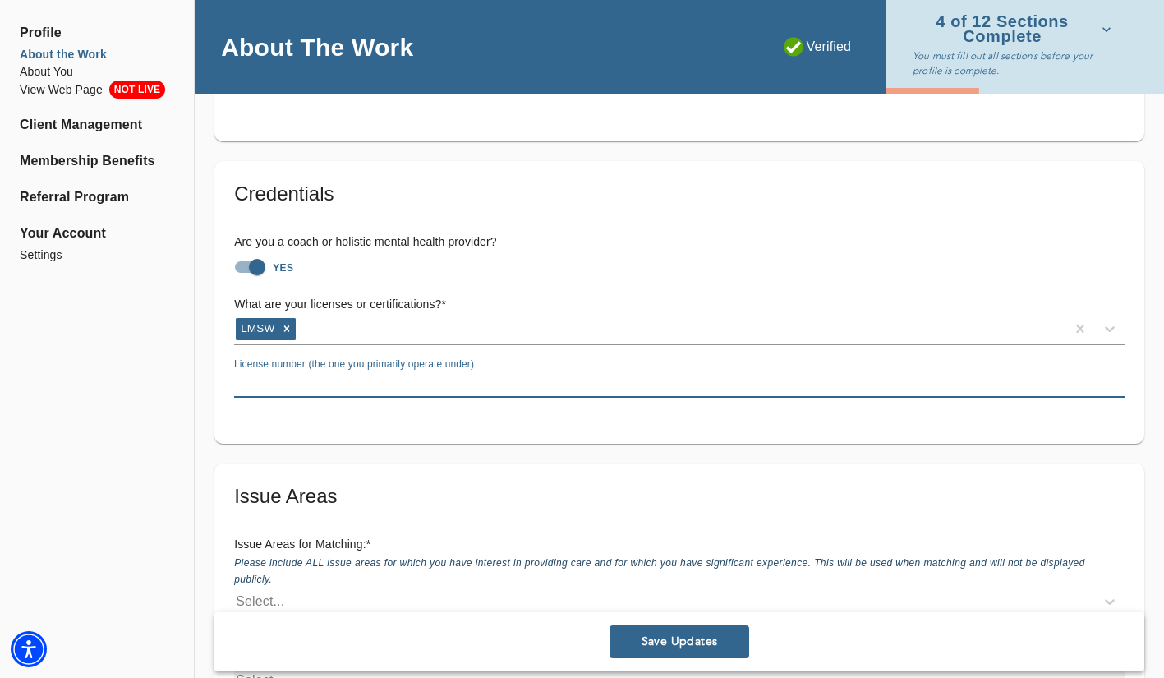
click at [340, 375] on input "text" at bounding box center [679, 384] width 891 height 26
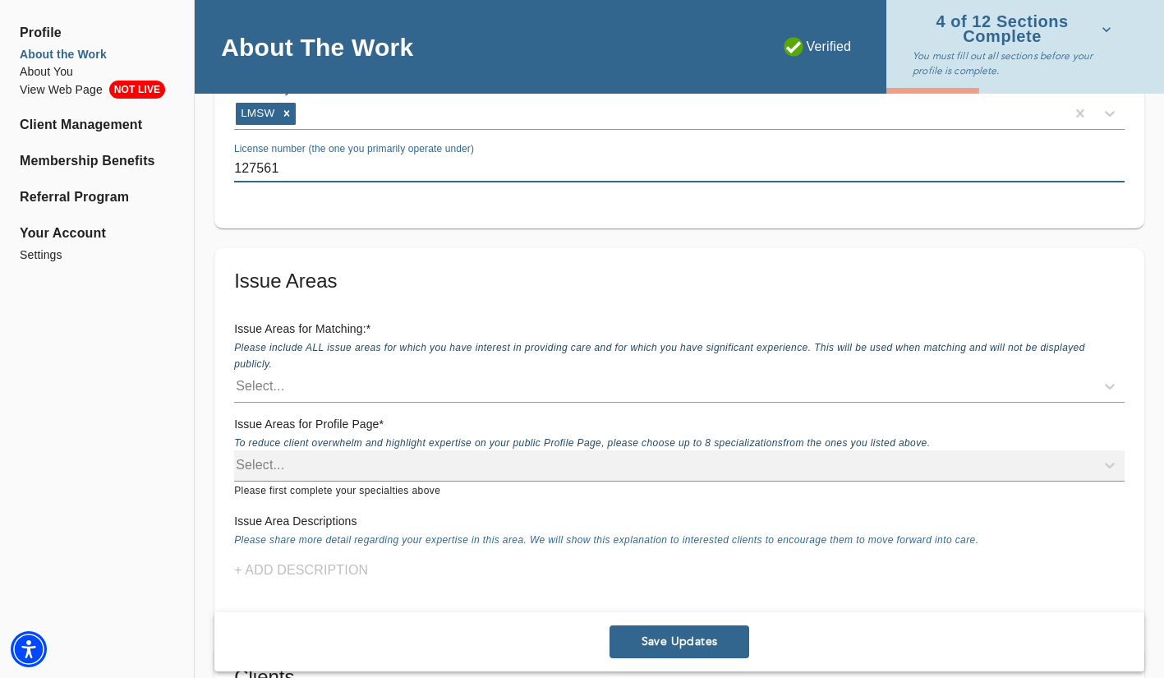
scroll to position [1311, 0]
type input "127561"
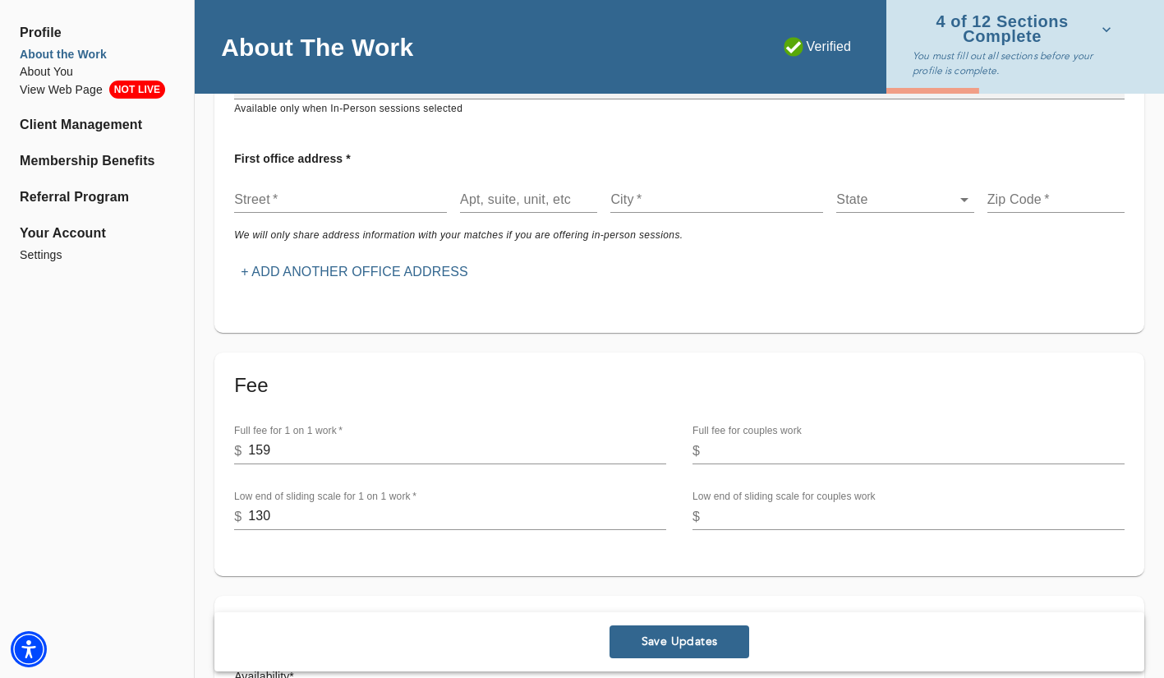
scroll to position [342, 0]
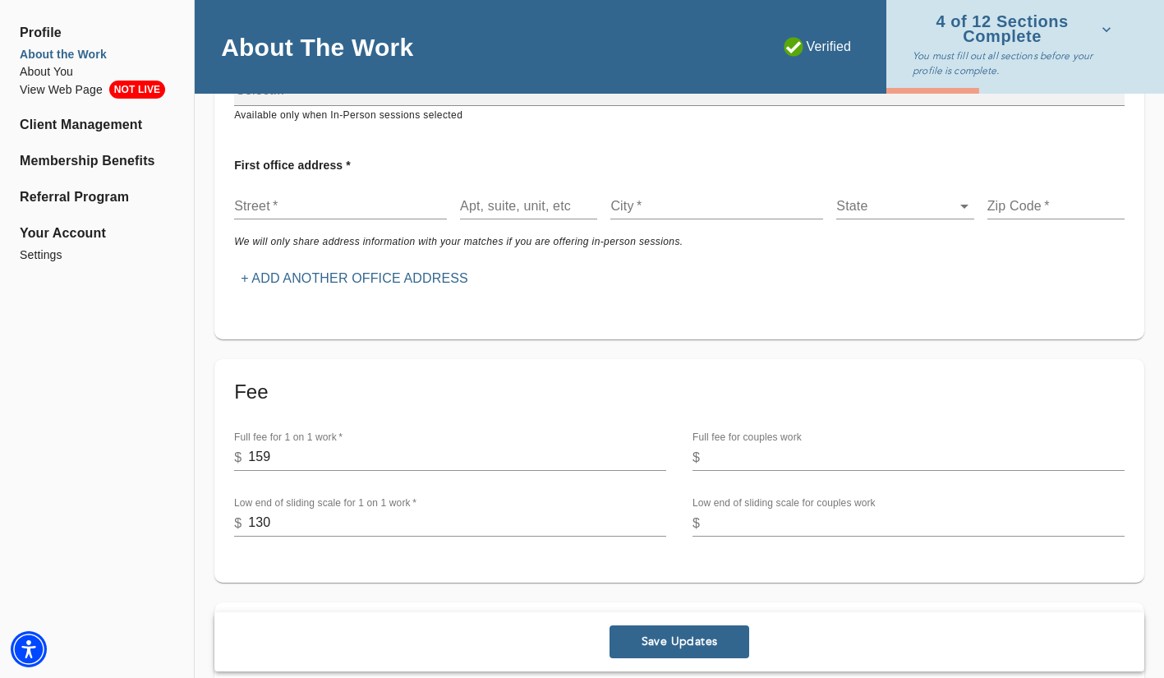
click at [323, 210] on input "text" at bounding box center [340, 206] width 213 height 26
paste input "[STREET_ADDRESS][US_STATE]"
type input "[STREET_ADDRESS][US_STATE]"
click at [504, 208] on input "text" at bounding box center [528, 206] width 137 height 26
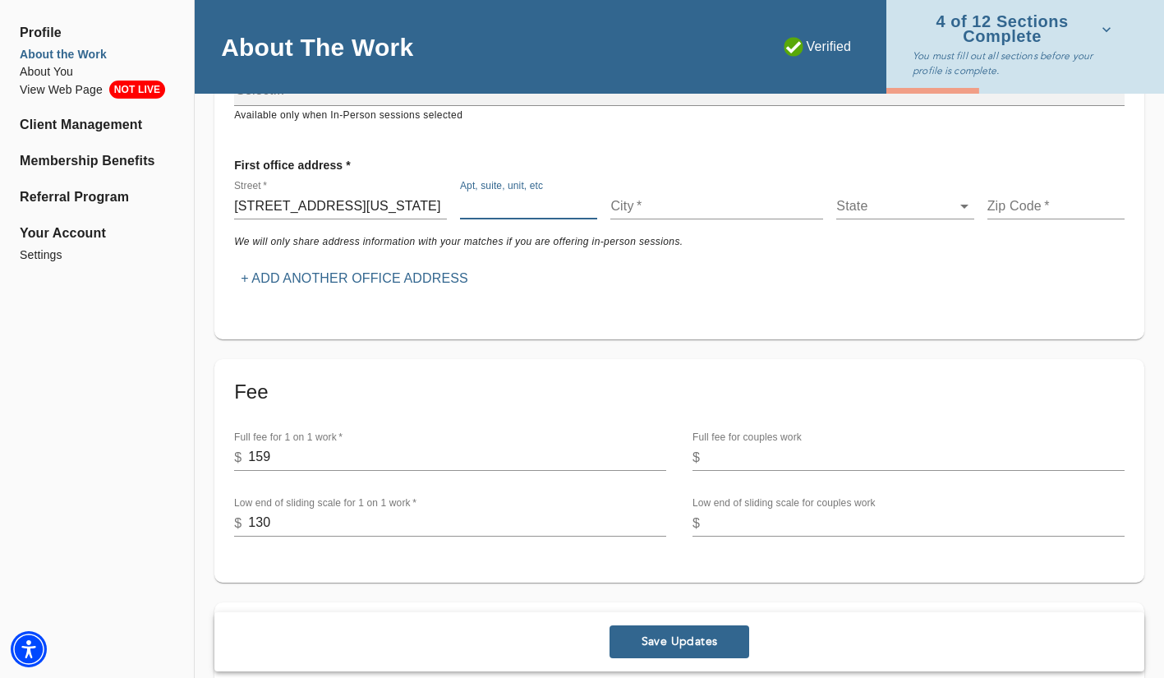
scroll to position [0, 0]
type input "10th Floor"
click at [632, 212] on input "text" at bounding box center [716, 206] width 213 height 26
type input "[US_STATE]"
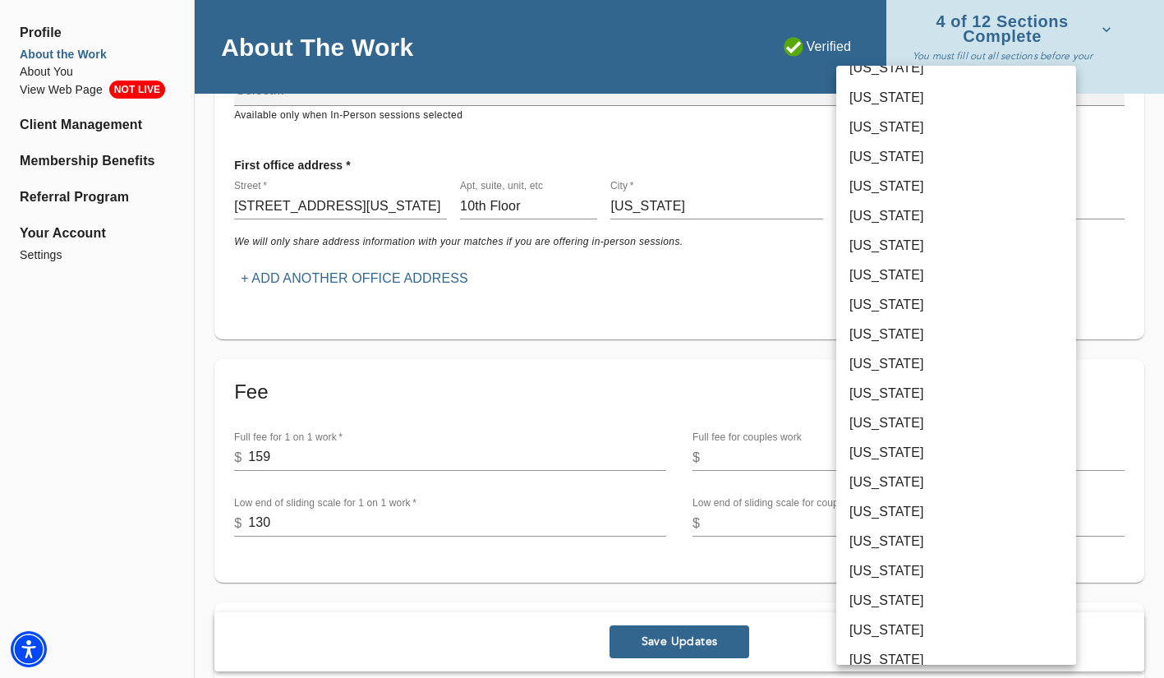
scroll to position [431, 0]
click at [894, 637] on li "[US_STATE]" at bounding box center [956, 632] width 240 height 30
type input "36"
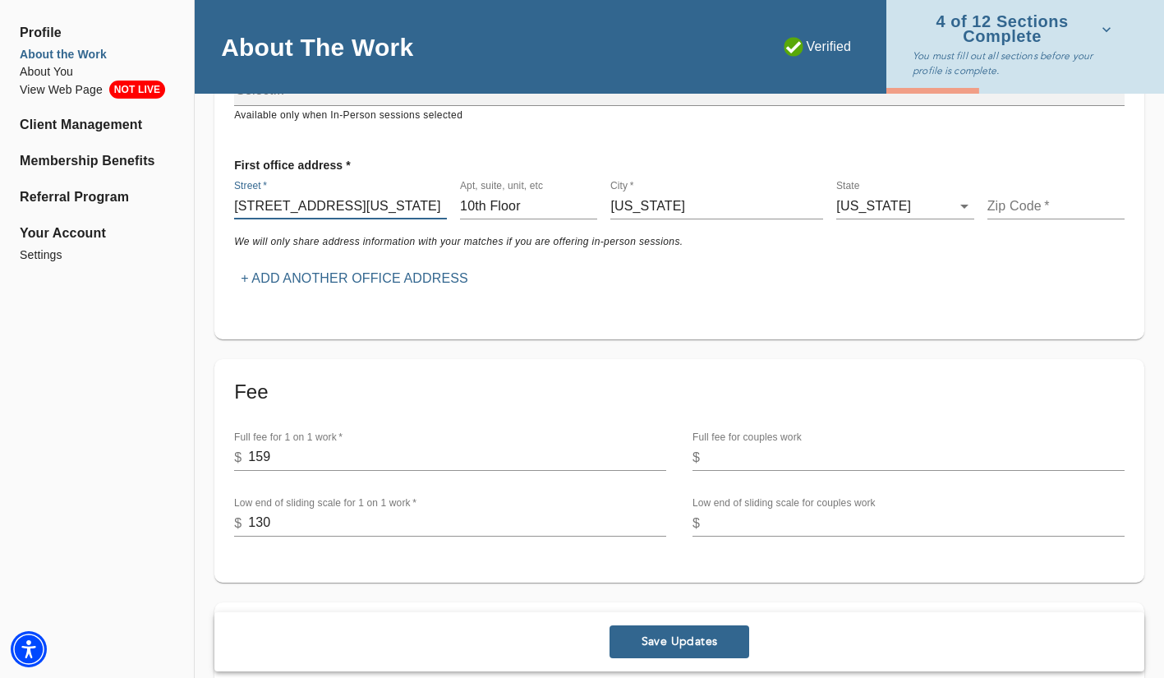
scroll to position [0, 76]
drag, startPoint x: 334, startPoint y: 208, endPoint x: 522, endPoint y: 213, distance: 188.2
click at [522, 213] on div "Street   * [STREET_ADDRESS][GEOGRAPHIC_DATA][US_STATE], etc [GEOGRAPHIC_DATA]  …" at bounding box center [680, 199] width 904 height 53
type input "[STREET_ADDRESS]"
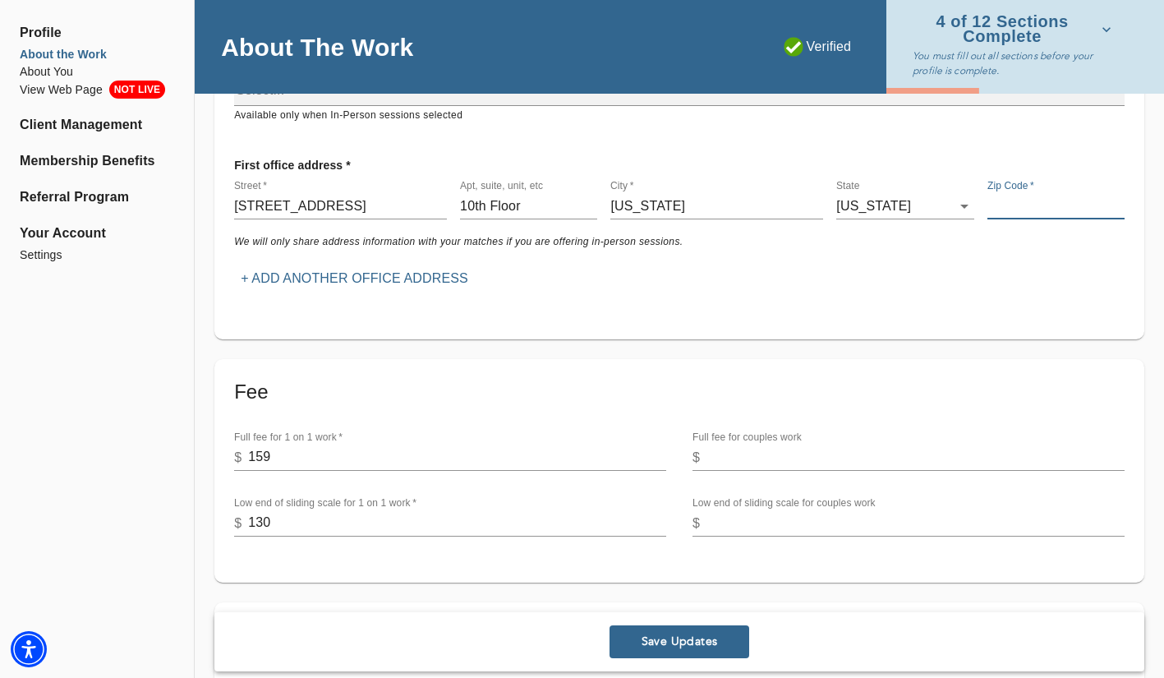
click at [1001, 206] on input "text" at bounding box center [1056, 206] width 137 height 26
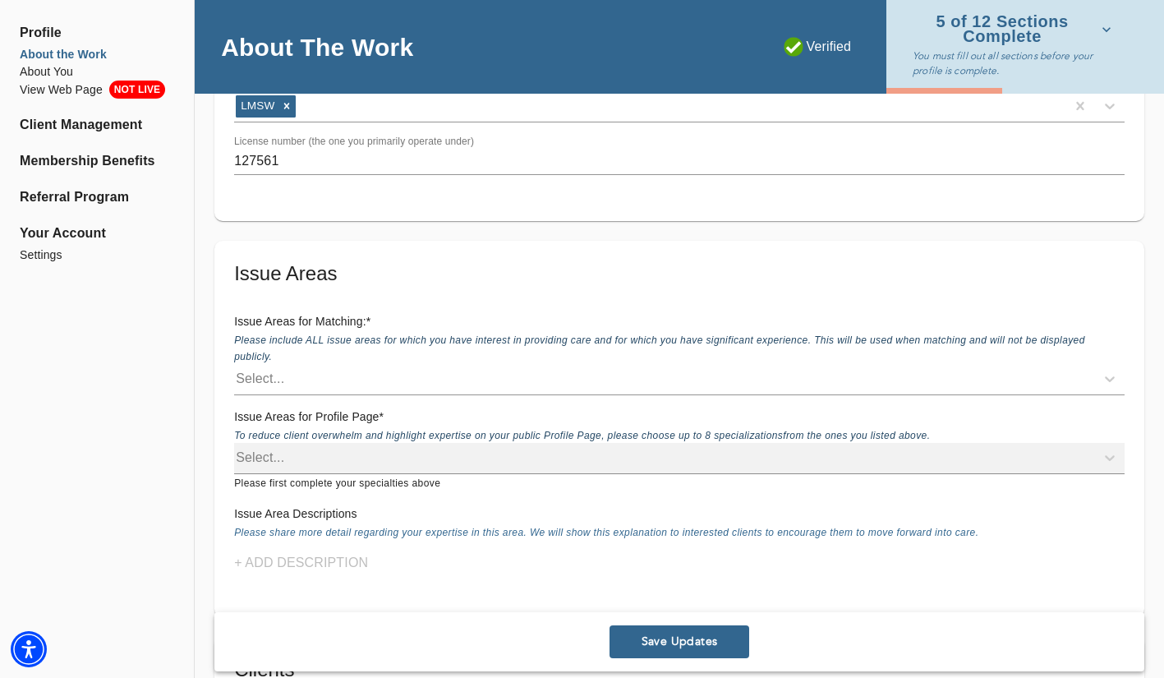
scroll to position [1316, 0]
type input "10016"
click at [354, 380] on div "Select..." at bounding box center [664, 380] width 861 height 26
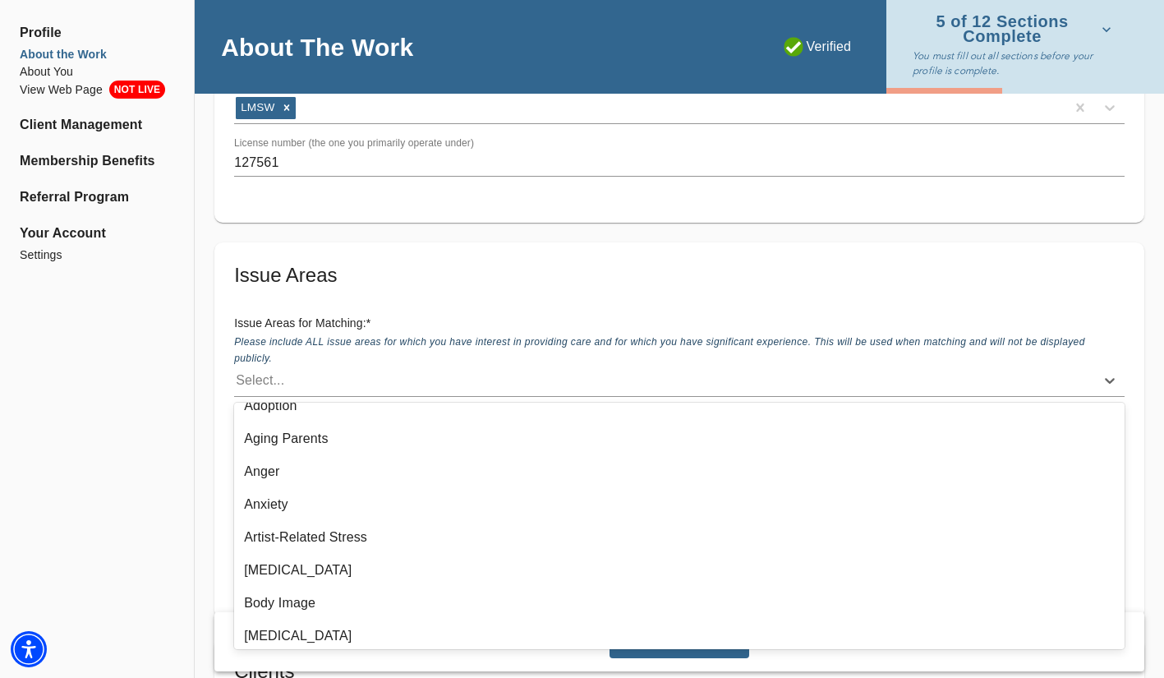
scroll to position [84, 0]
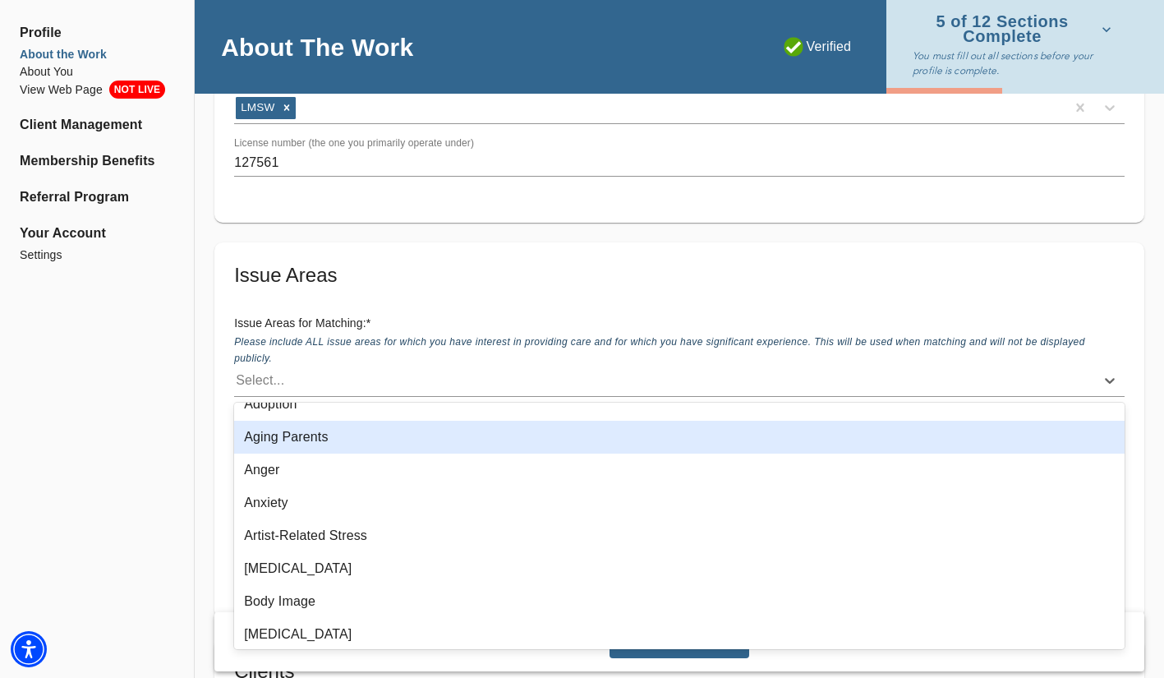
click at [379, 442] on div "Aging Parents" at bounding box center [679, 437] width 891 height 33
click at [362, 444] on div "Anger" at bounding box center [679, 437] width 891 height 33
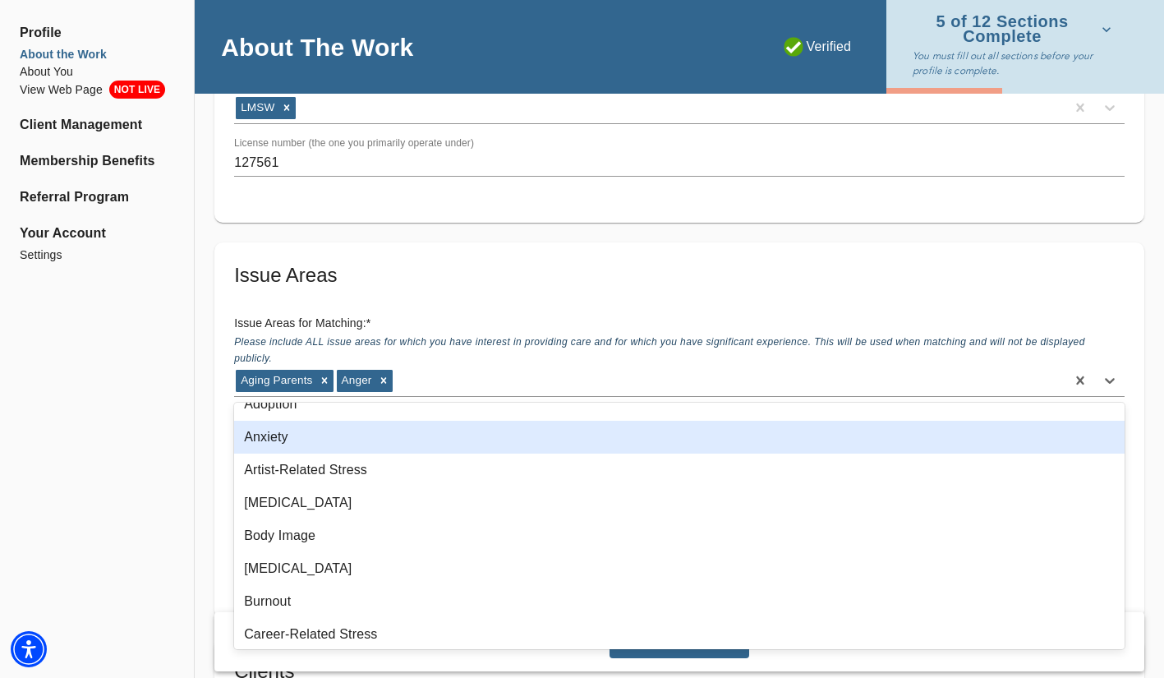
click at [362, 444] on div "Anxiety" at bounding box center [679, 437] width 891 height 33
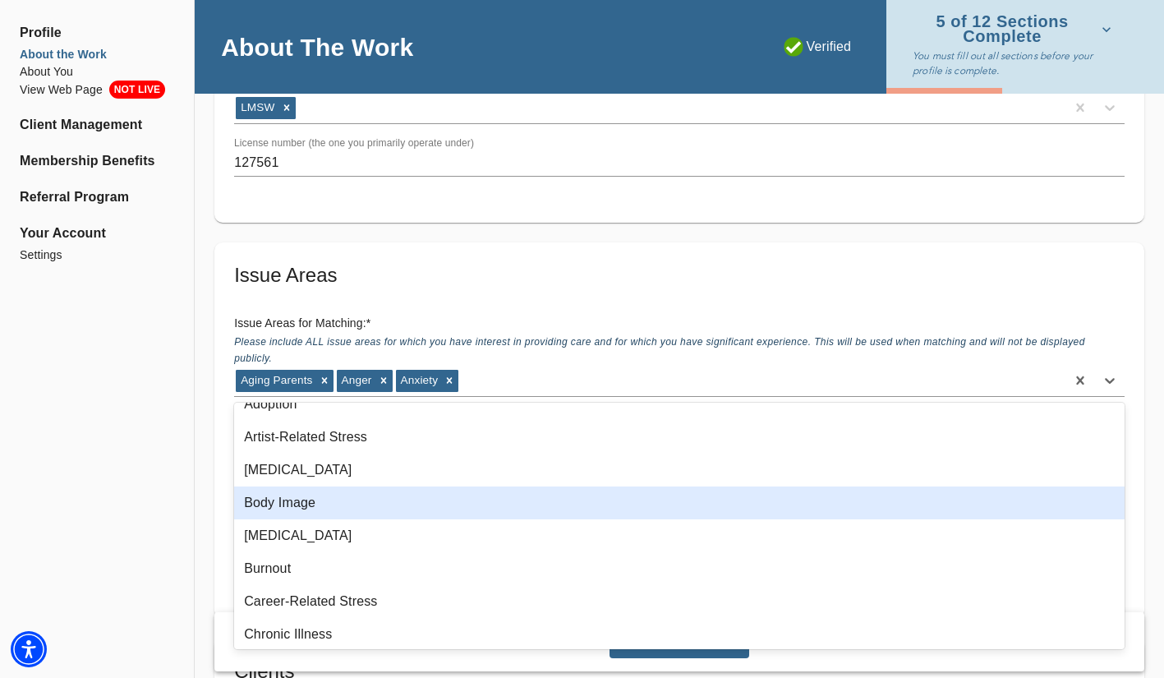
click at [383, 500] on div "Body Image" at bounding box center [679, 502] width 891 height 33
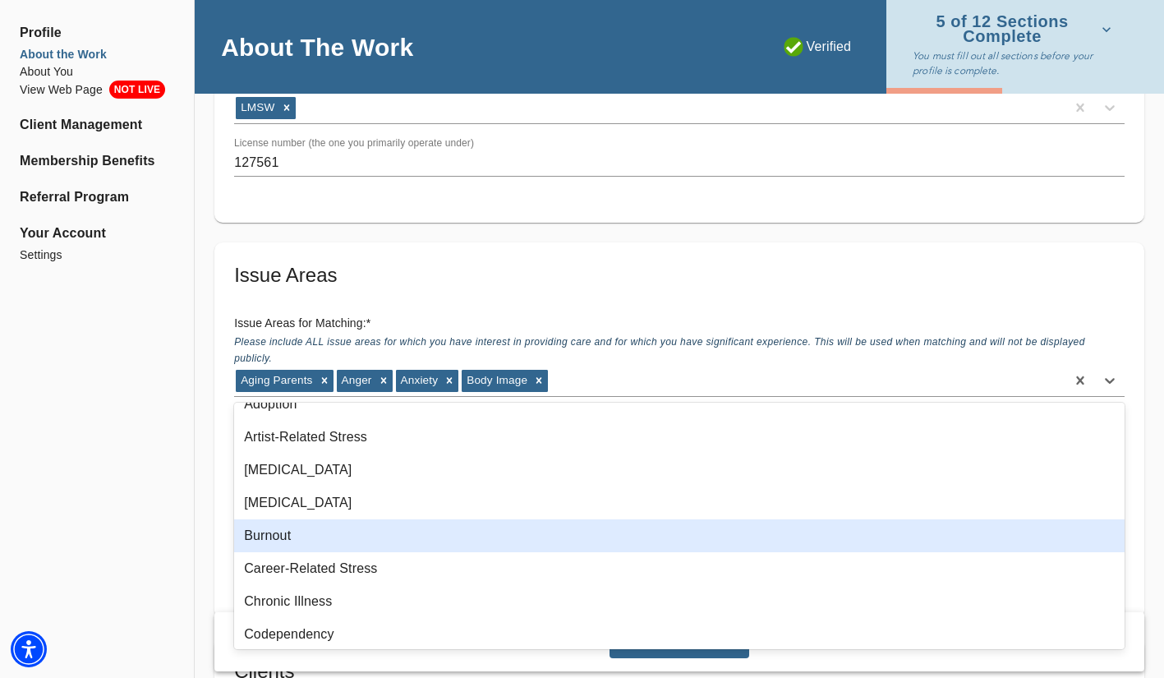
click at [382, 534] on div "Burnout" at bounding box center [679, 535] width 891 height 33
click at [382, 534] on div "Career-Related Stress" at bounding box center [679, 535] width 891 height 33
click at [389, 543] on div "Chronic Illness" at bounding box center [679, 535] width 891 height 33
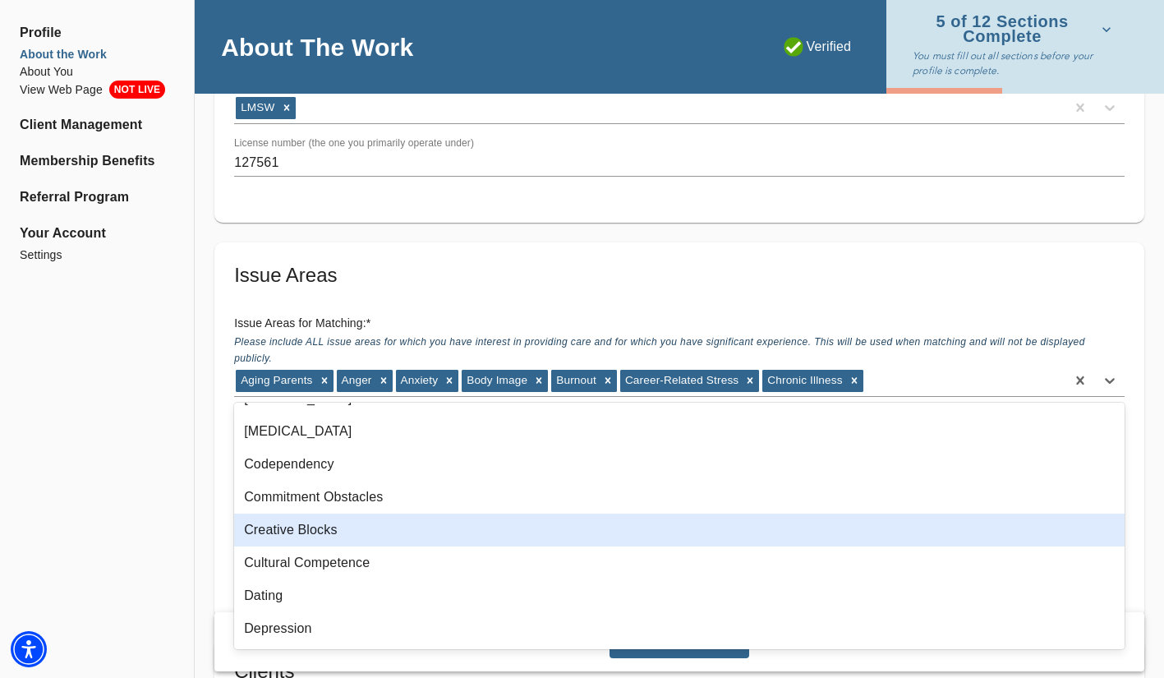
scroll to position [156, 0]
click at [406, 526] on div "Creative Blocks" at bounding box center [679, 529] width 891 height 33
click at [405, 530] on div "Cultural Competence" at bounding box center [679, 529] width 891 height 33
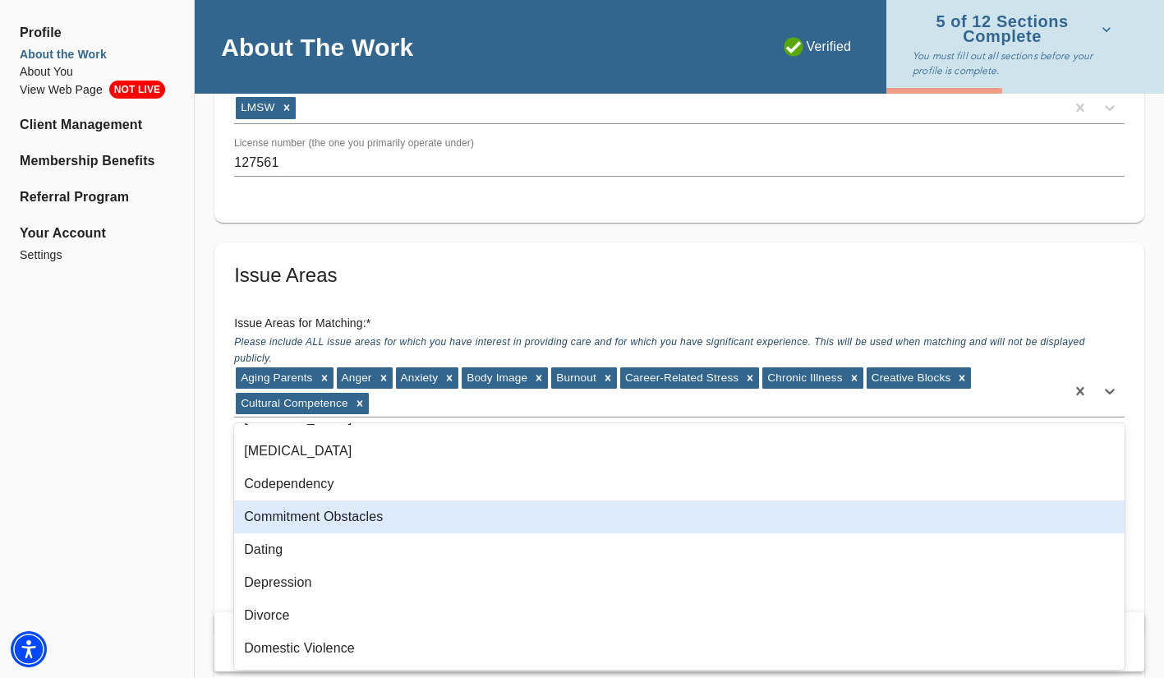
click at [405, 530] on div "Commitment Obstacles" at bounding box center [679, 516] width 891 height 33
click at [417, 518] on div "Dating" at bounding box center [679, 516] width 891 height 33
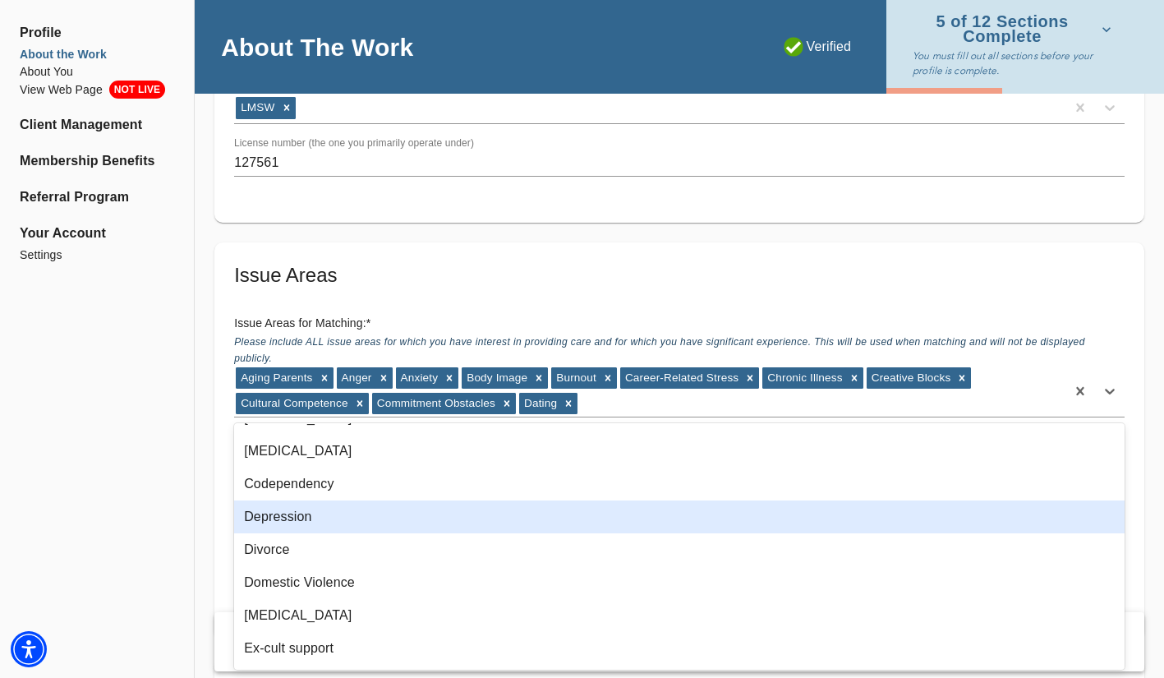
click at [417, 518] on div "Depression" at bounding box center [679, 516] width 891 height 33
click at [421, 518] on div "Divorce" at bounding box center [679, 516] width 891 height 33
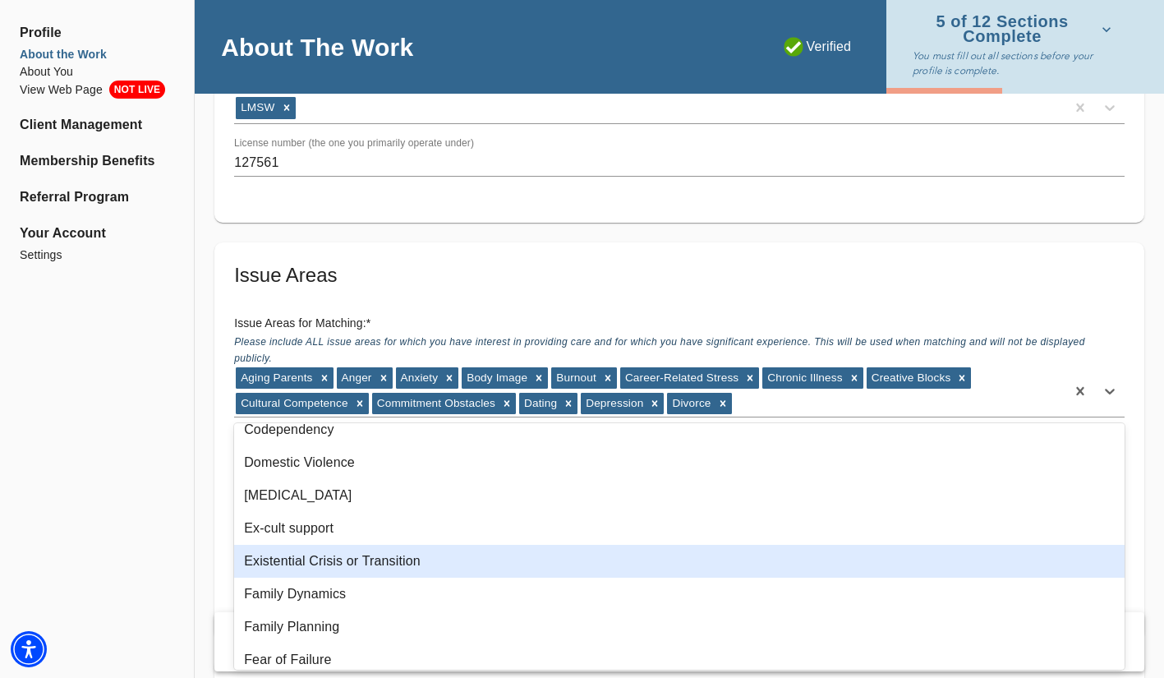
scroll to position [235, 0]
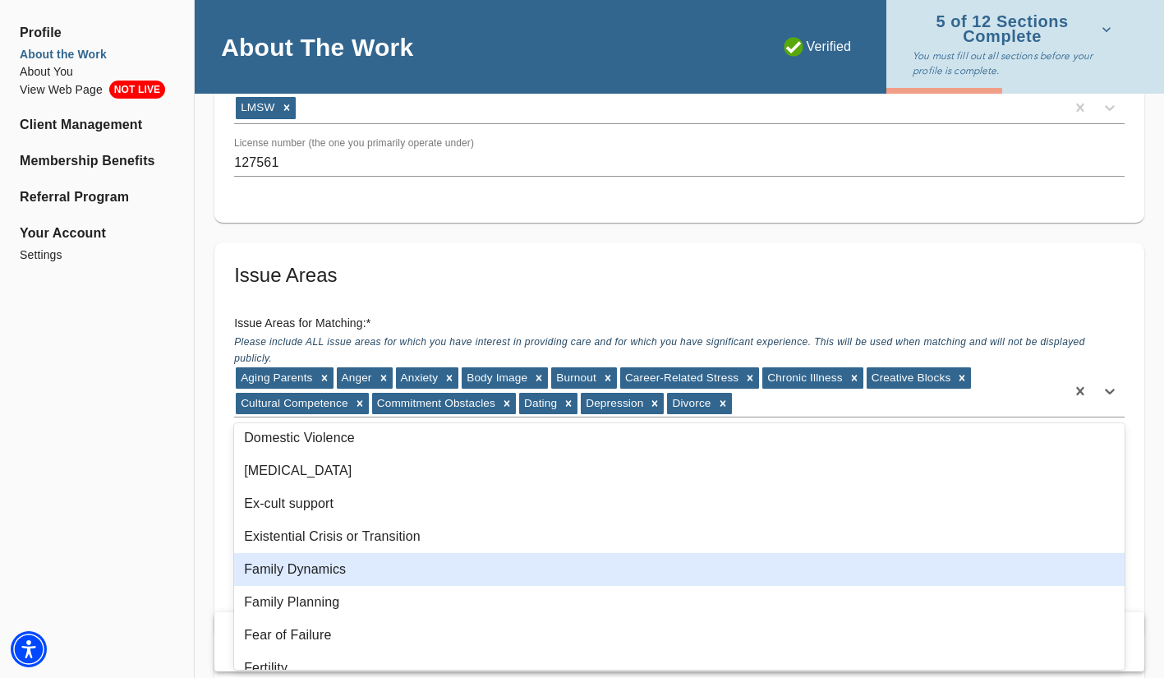
click at [430, 573] on div "Family Dynamics" at bounding box center [679, 569] width 891 height 33
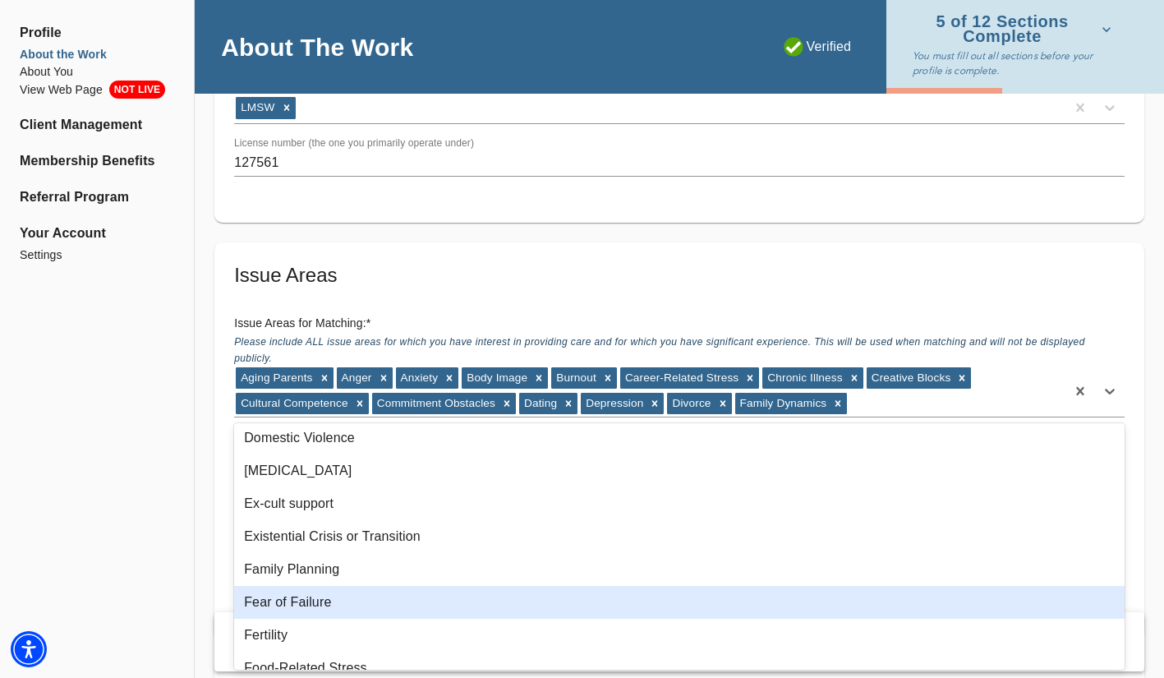
click at [423, 600] on div "Fear of Failure" at bounding box center [679, 602] width 891 height 33
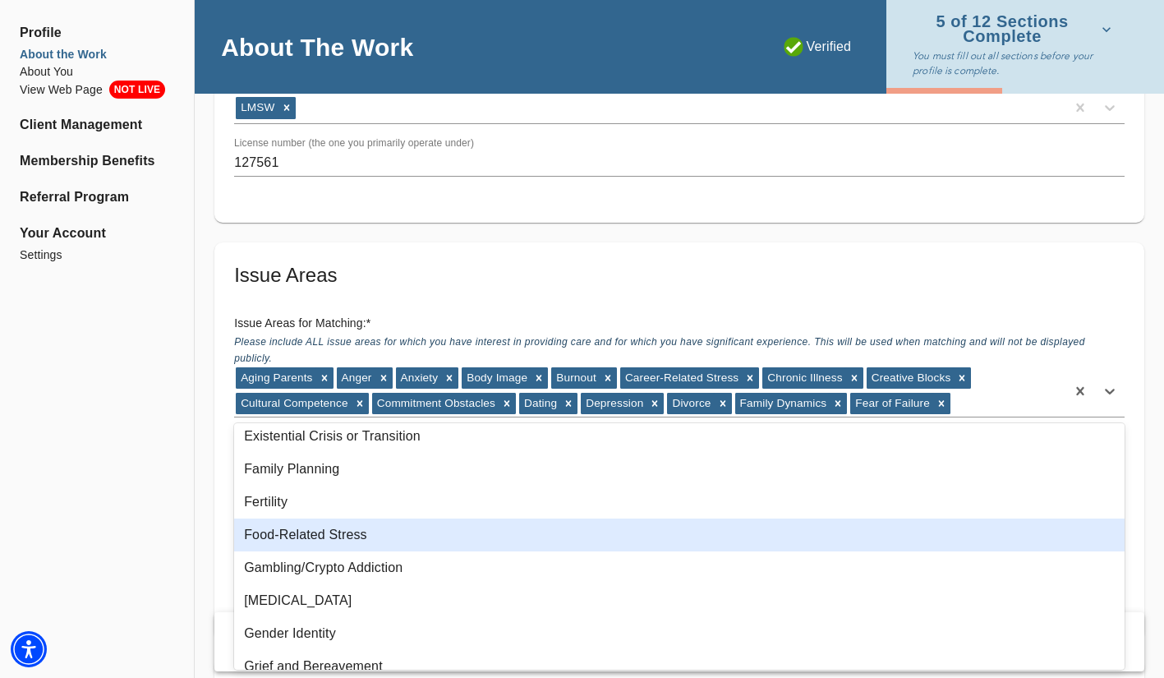
scroll to position [336, 0]
click at [417, 534] on div "Food-Related Stress" at bounding box center [679, 534] width 891 height 33
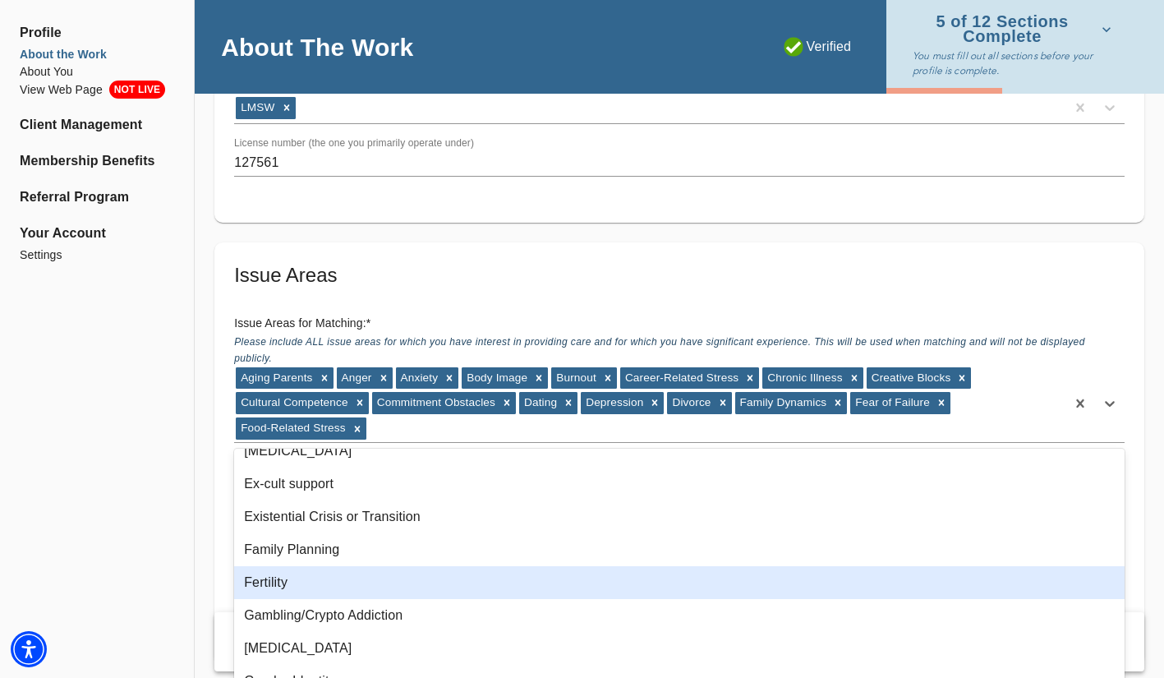
scroll to position [285, 0]
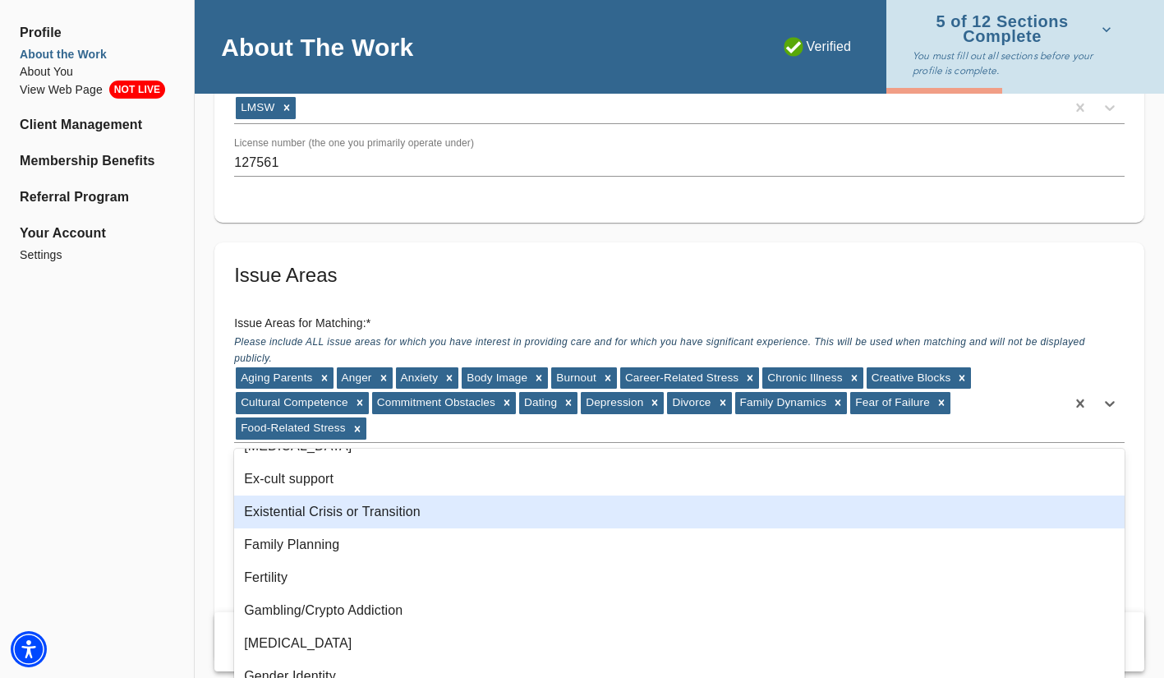
click at [422, 514] on div "Existential Crisis or Transition" at bounding box center [679, 511] width 891 height 33
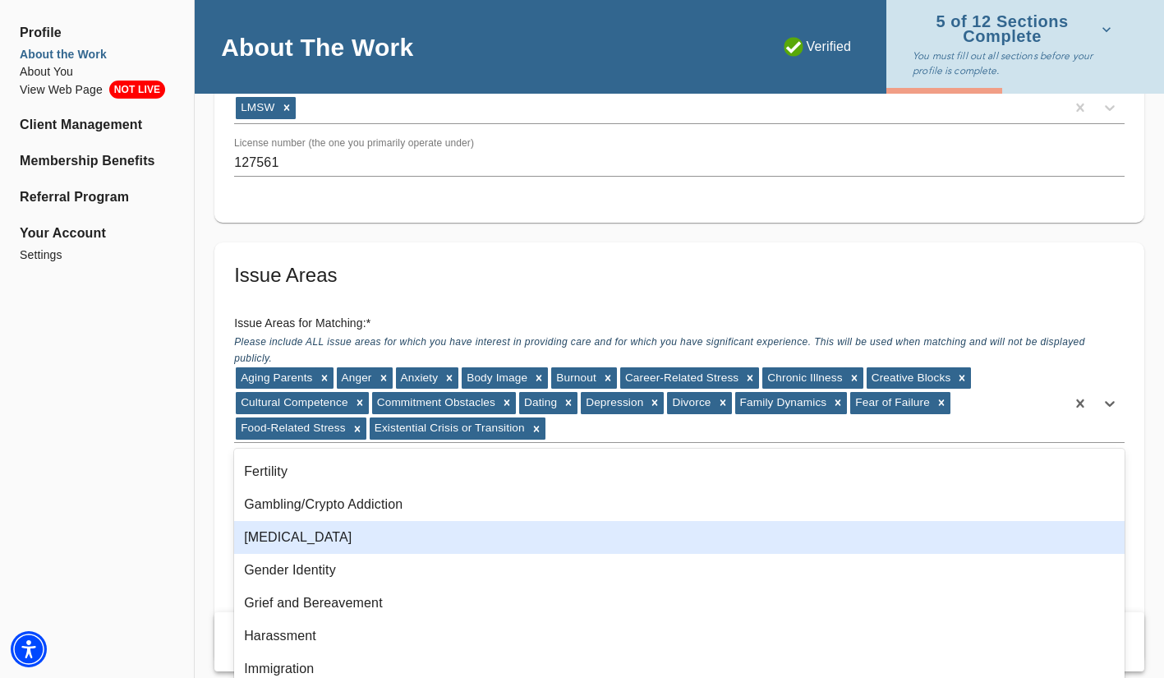
scroll to position [362, 0]
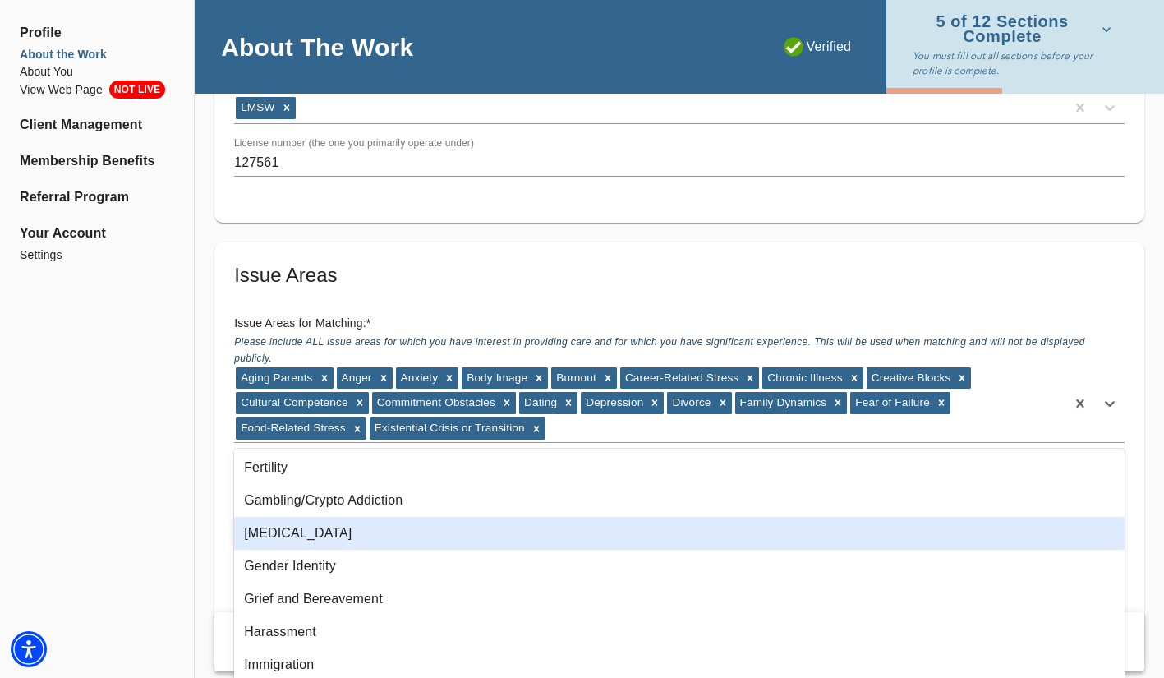
click at [441, 542] on div "[MEDICAL_DATA]" at bounding box center [679, 533] width 891 height 33
click at [441, 542] on div "Gender Identity" at bounding box center [679, 533] width 891 height 33
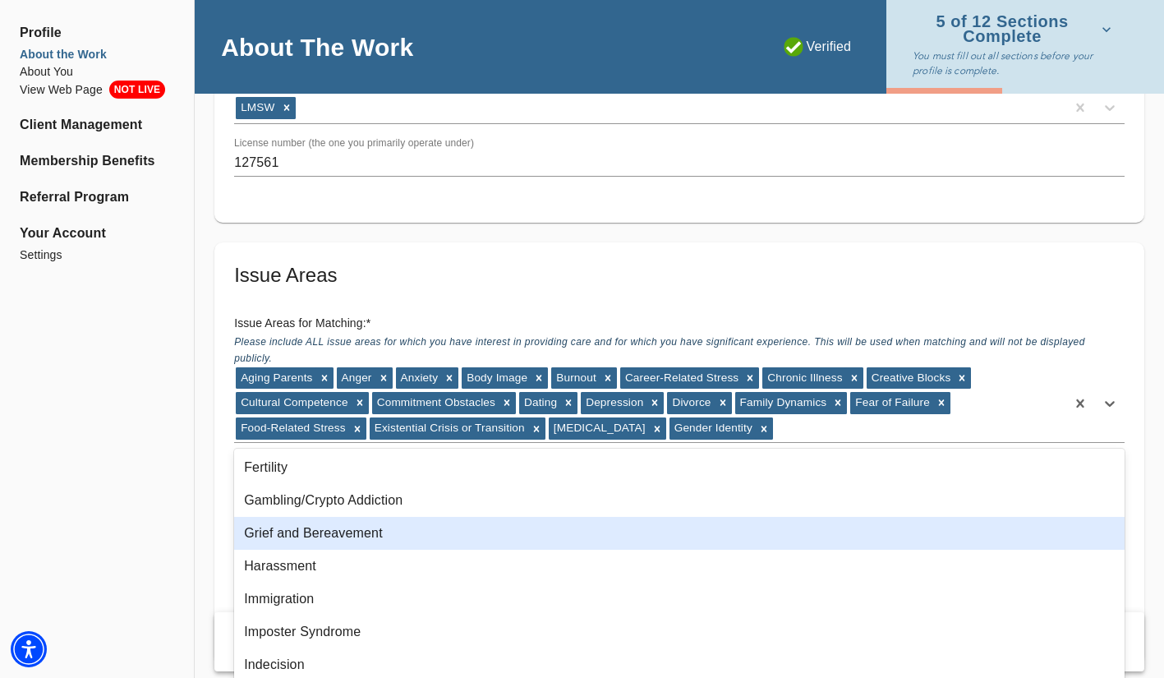
click at [441, 542] on div "Grief and Bereavement" at bounding box center [679, 533] width 891 height 33
click at [441, 542] on div "Harassment" at bounding box center [679, 533] width 891 height 33
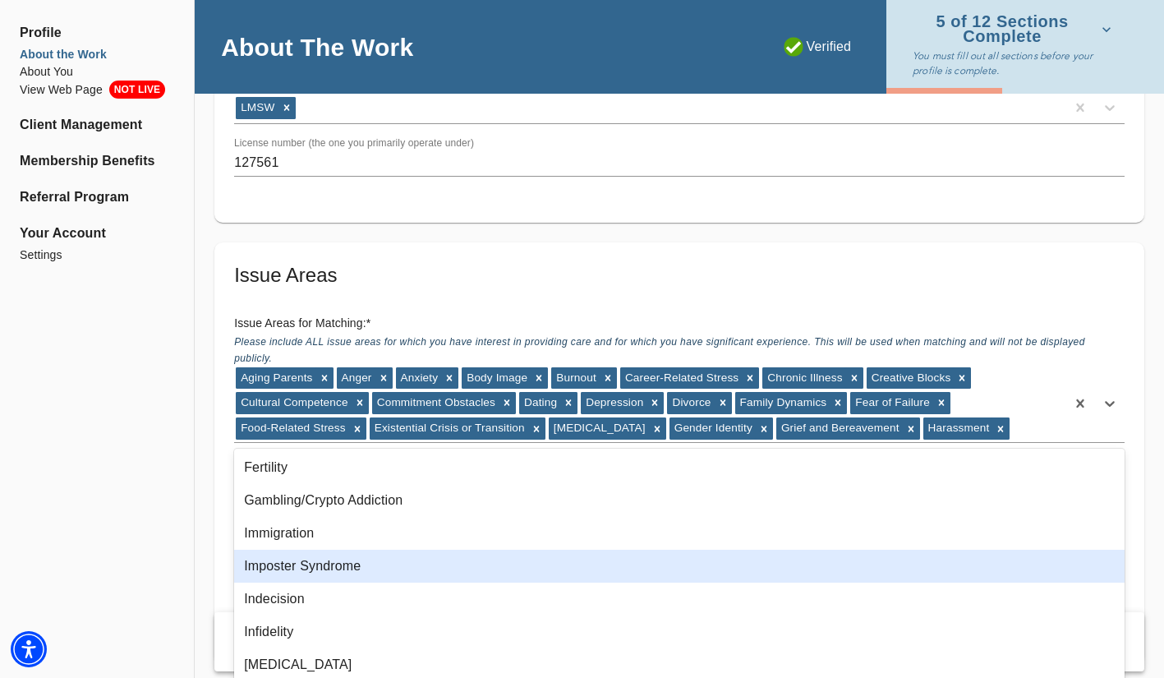
click at [438, 558] on div "Imposter Syndrome" at bounding box center [679, 566] width 891 height 33
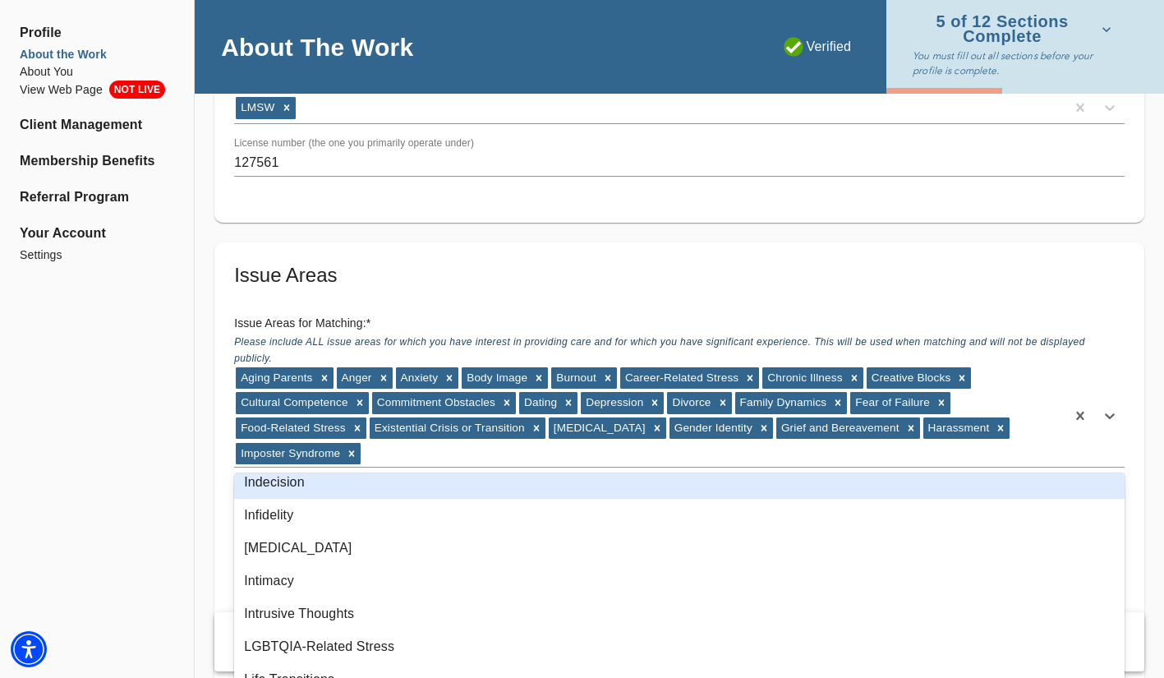
scroll to position [474, 0]
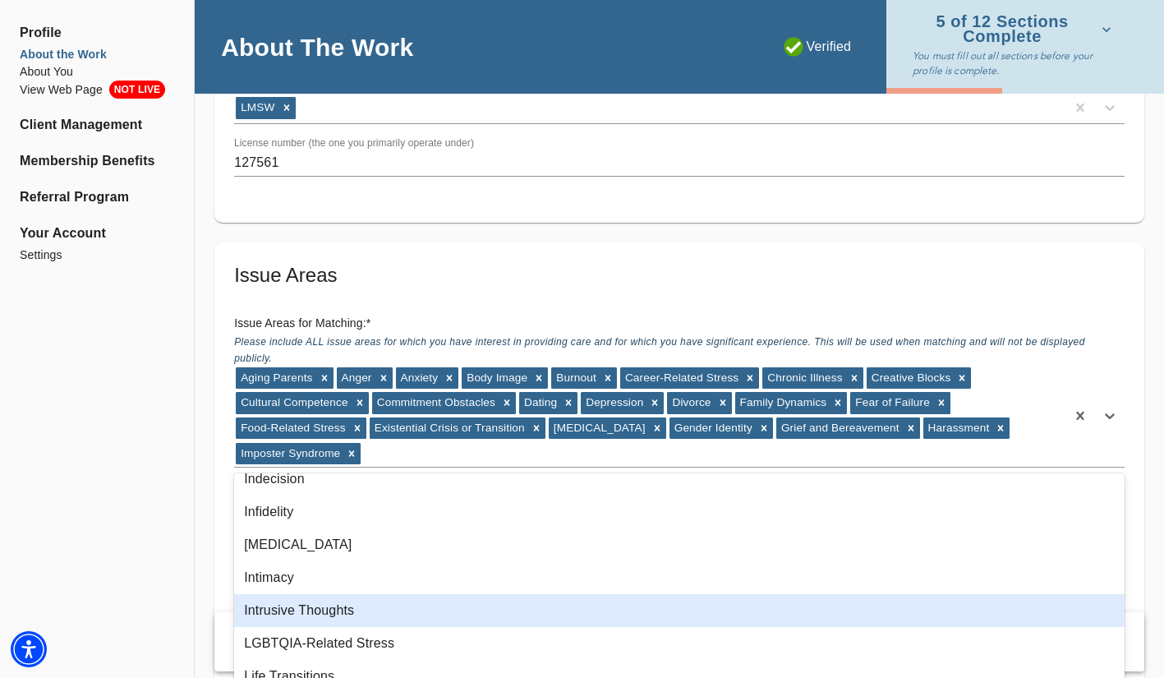
click at [440, 609] on div "Intrusive Thoughts" at bounding box center [679, 610] width 891 height 33
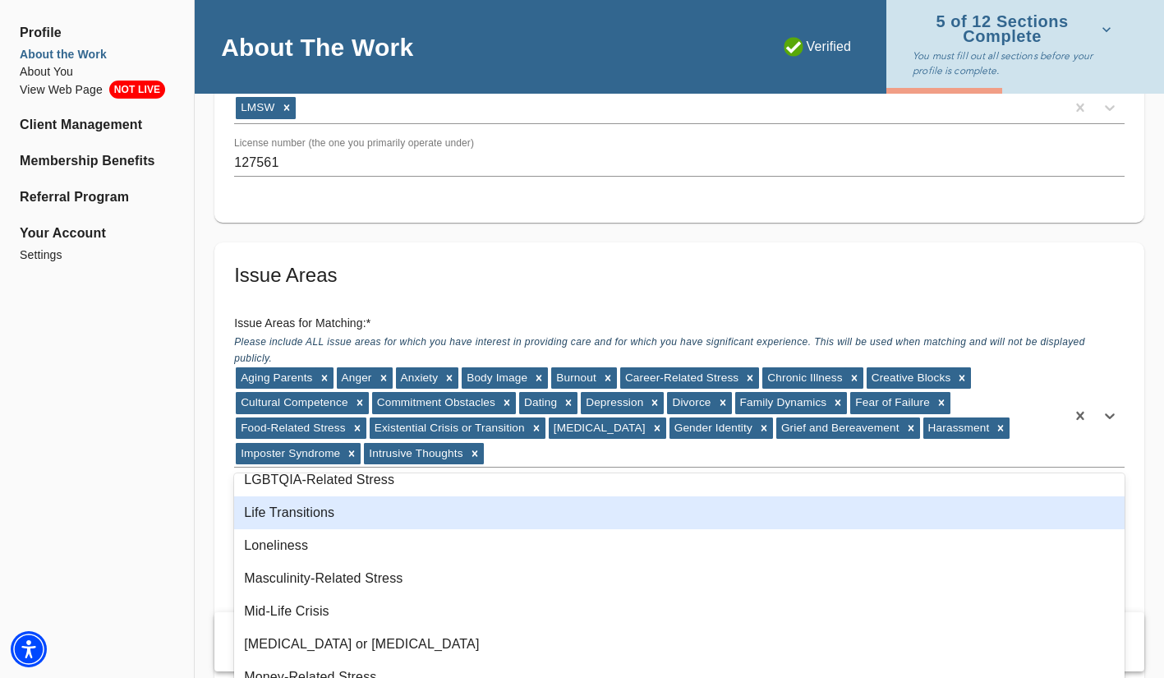
scroll to position [604, 0]
click at [411, 515] on div "Life Transitions" at bounding box center [679, 513] width 891 height 33
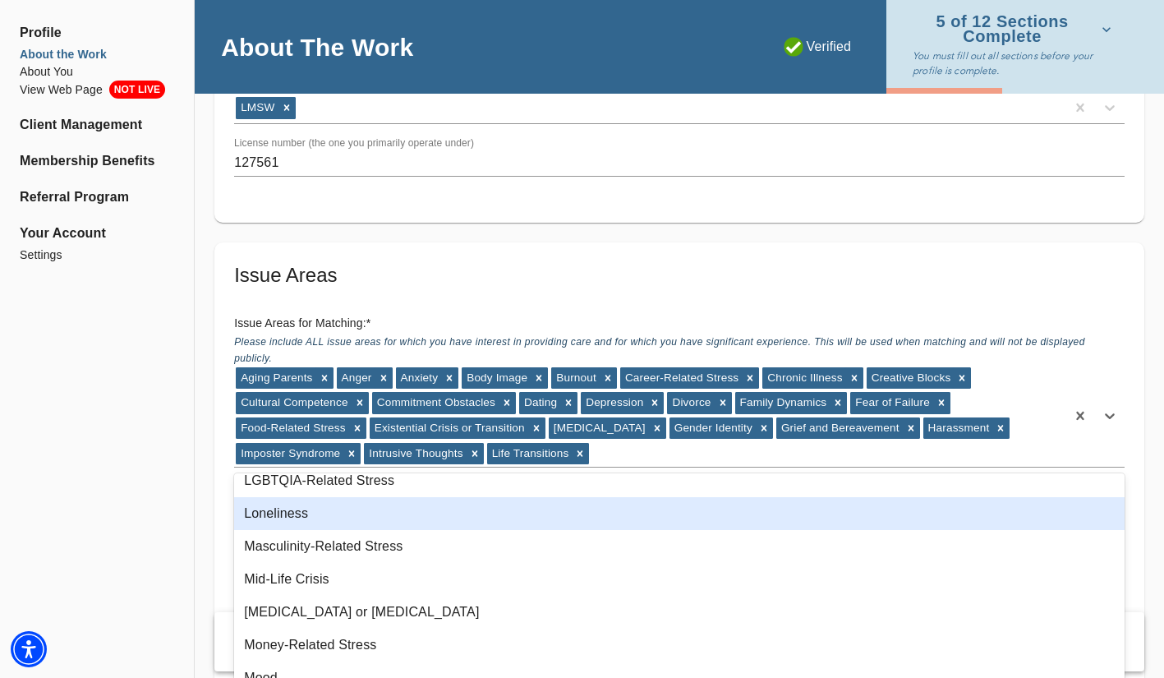
click at [412, 527] on div "Loneliness" at bounding box center [679, 513] width 891 height 33
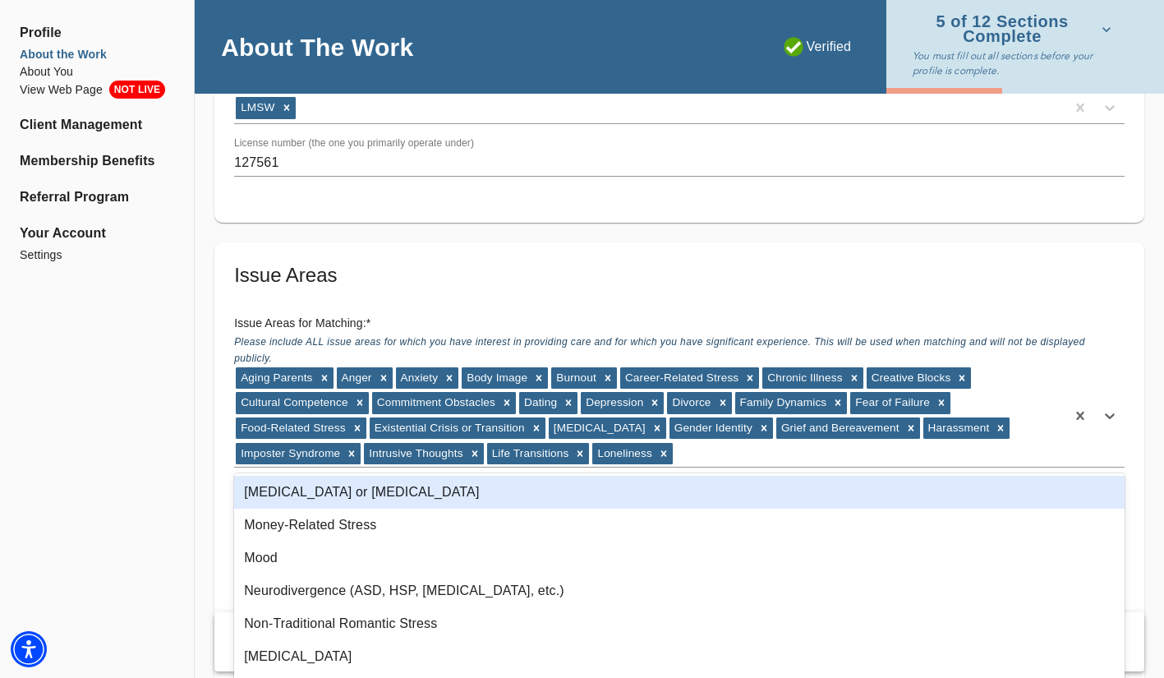
scroll to position [698, 0]
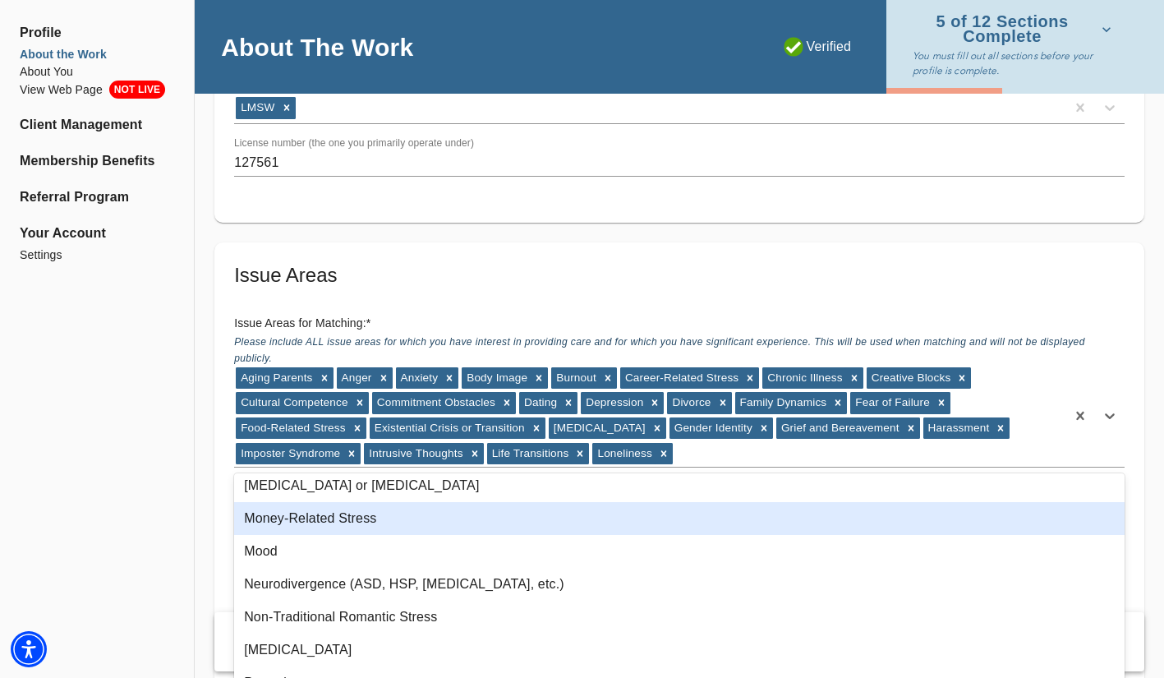
click at [435, 523] on div "Money-Related Stress" at bounding box center [679, 518] width 891 height 33
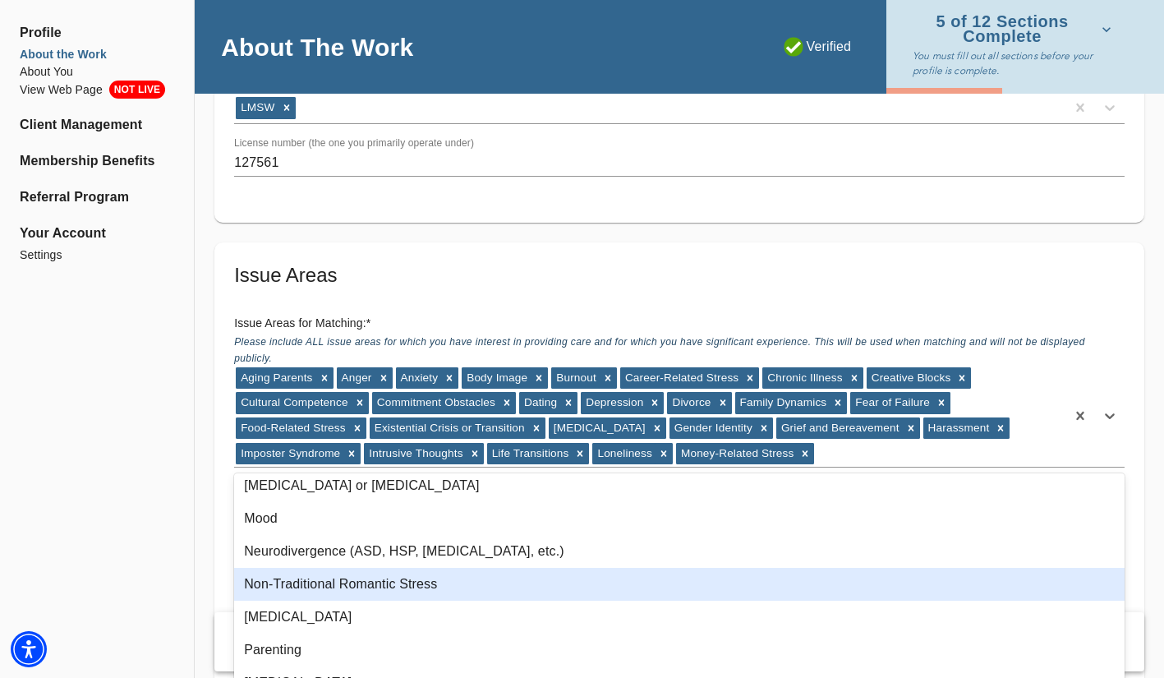
click at [468, 589] on div "Non-Traditional Romantic Stress" at bounding box center [679, 584] width 891 height 33
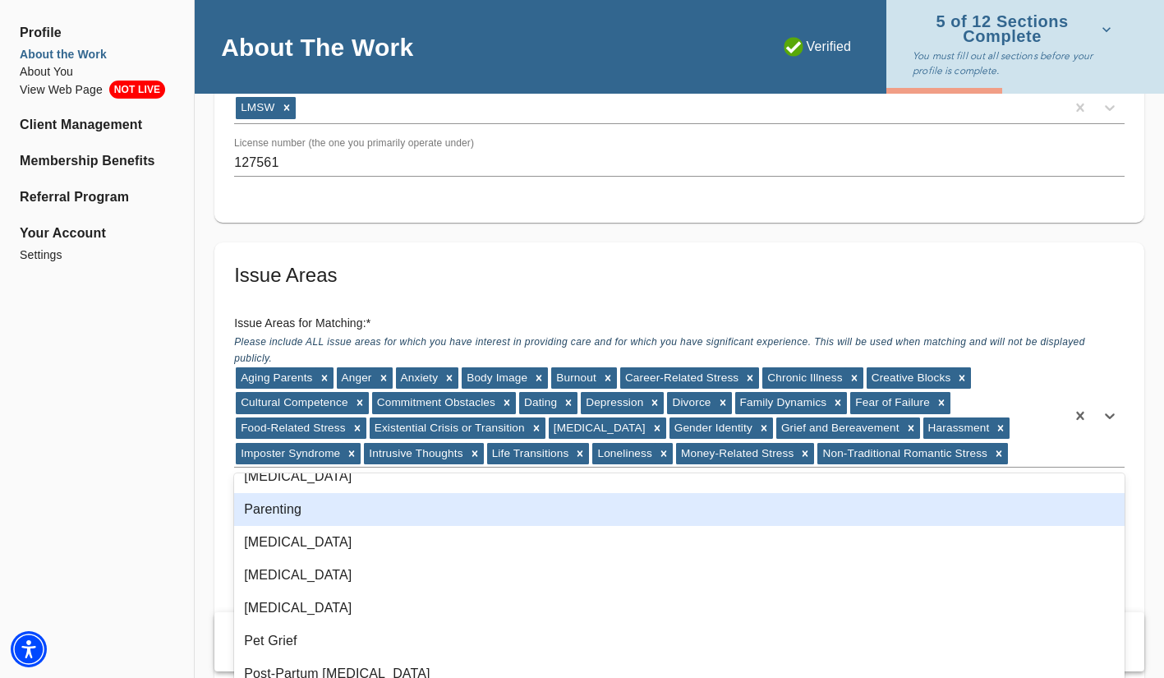
scroll to position [804, 0]
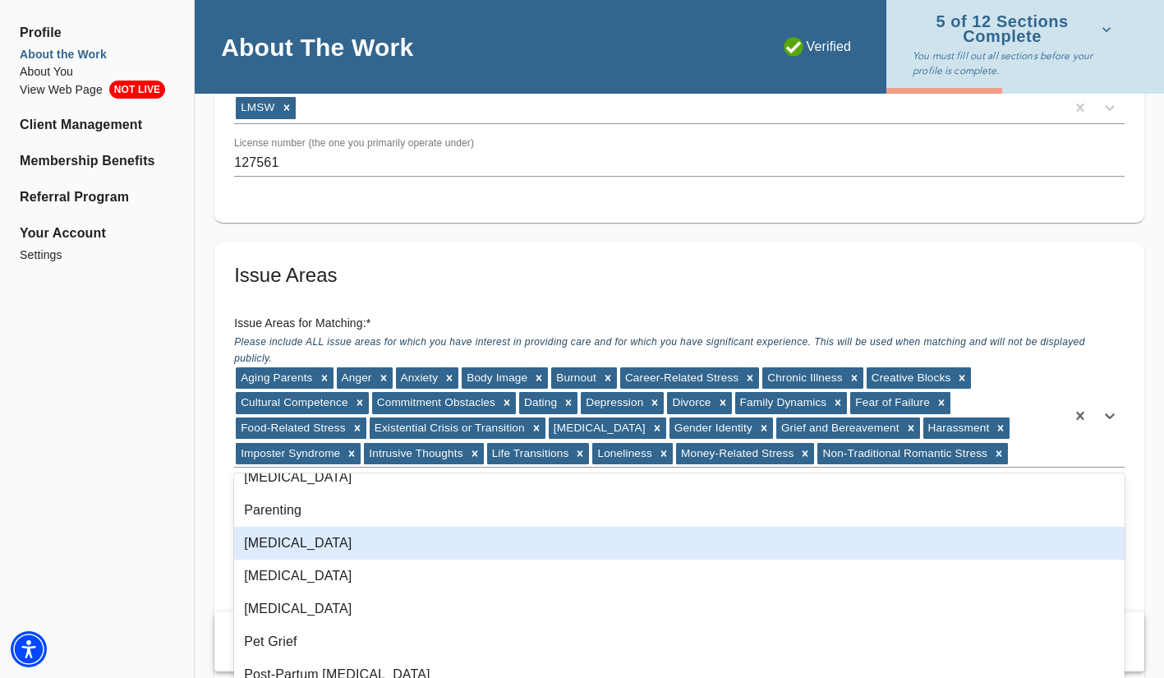
click at [458, 540] on div "[MEDICAL_DATA]" at bounding box center [679, 543] width 891 height 33
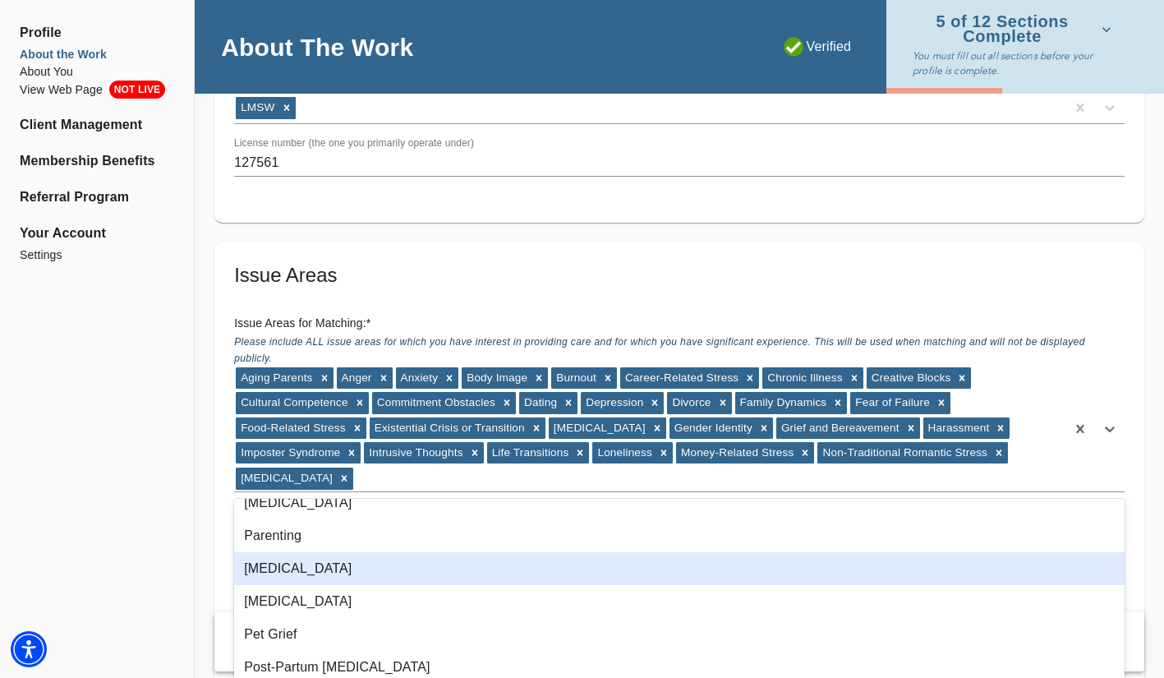
click at [465, 576] on div "[MEDICAL_DATA]" at bounding box center [679, 568] width 891 height 33
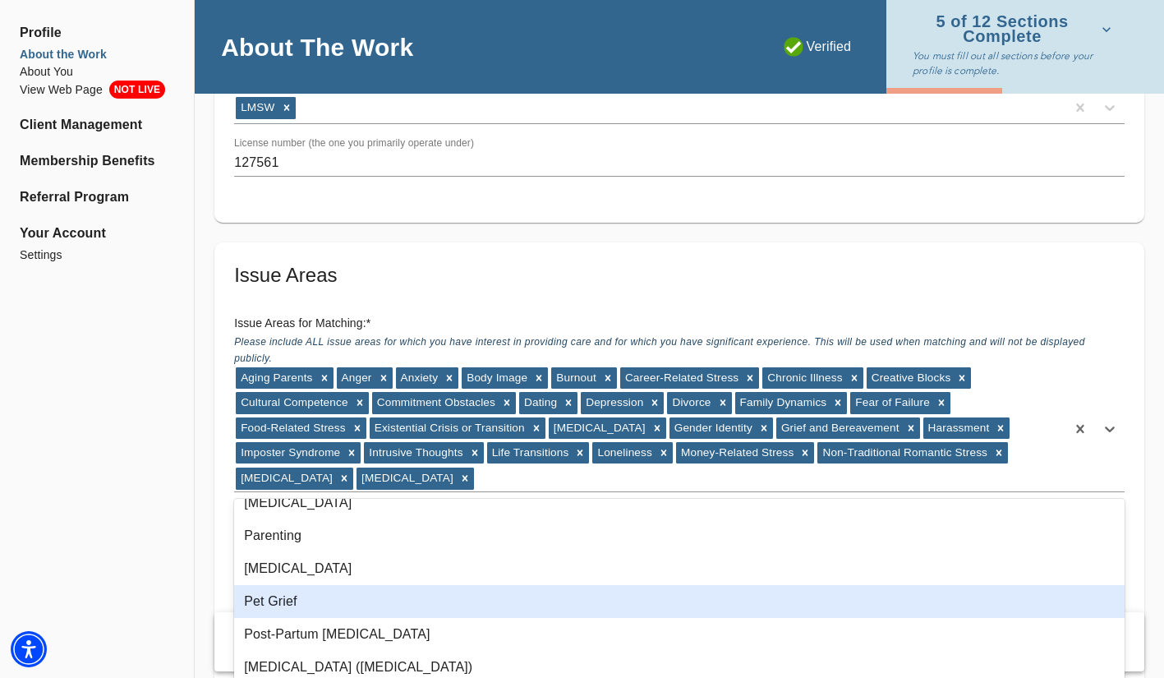
click at [466, 593] on div "Pet Grief" at bounding box center [679, 601] width 891 height 33
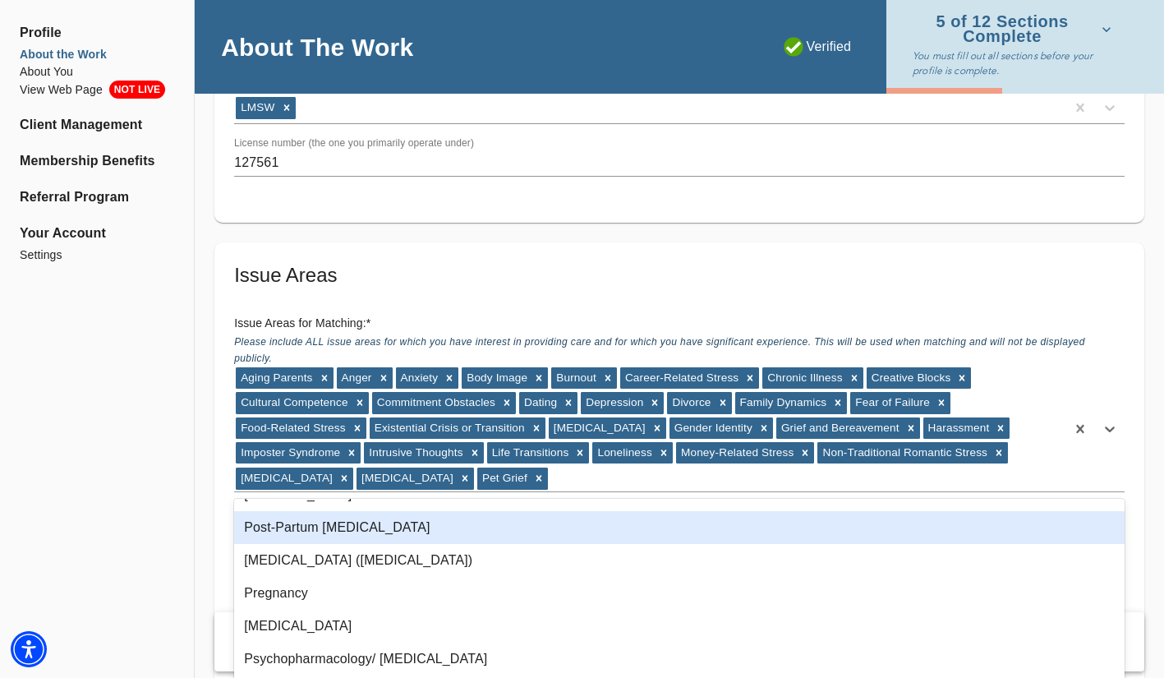
scroll to position [871, 0]
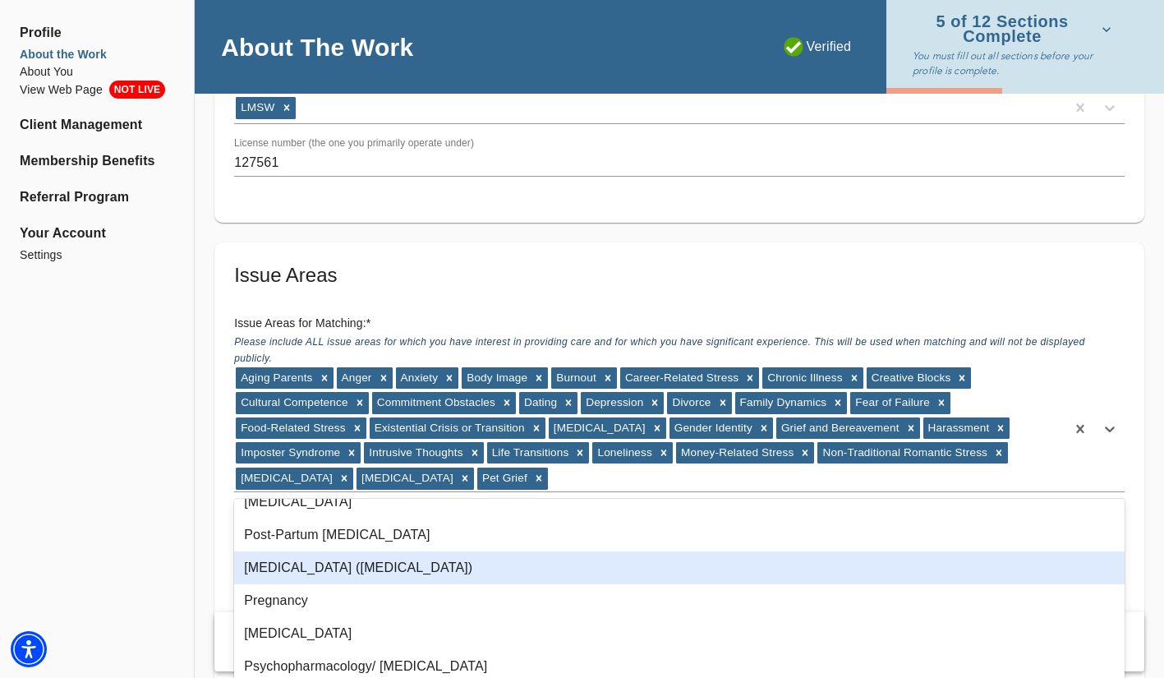
click at [490, 569] on div "[MEDICAL_DATA] ([MEDICAL_DATA])" at bounding box center [679, 567] width 891 height 33
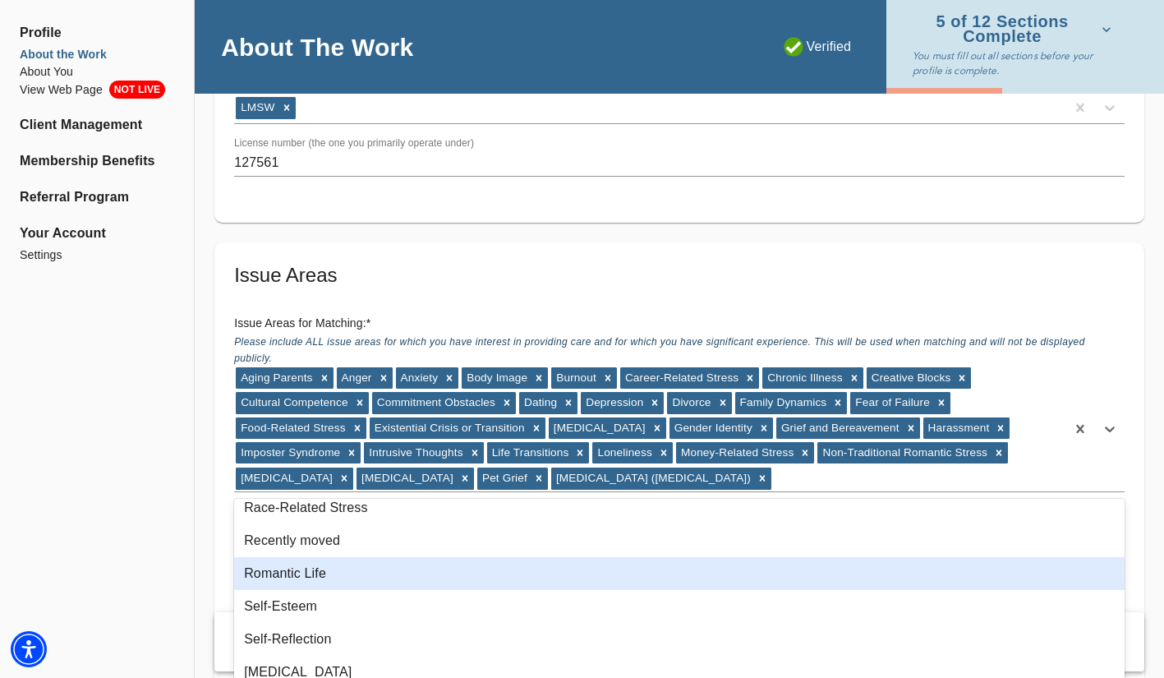
scroll to position [1097, 0]
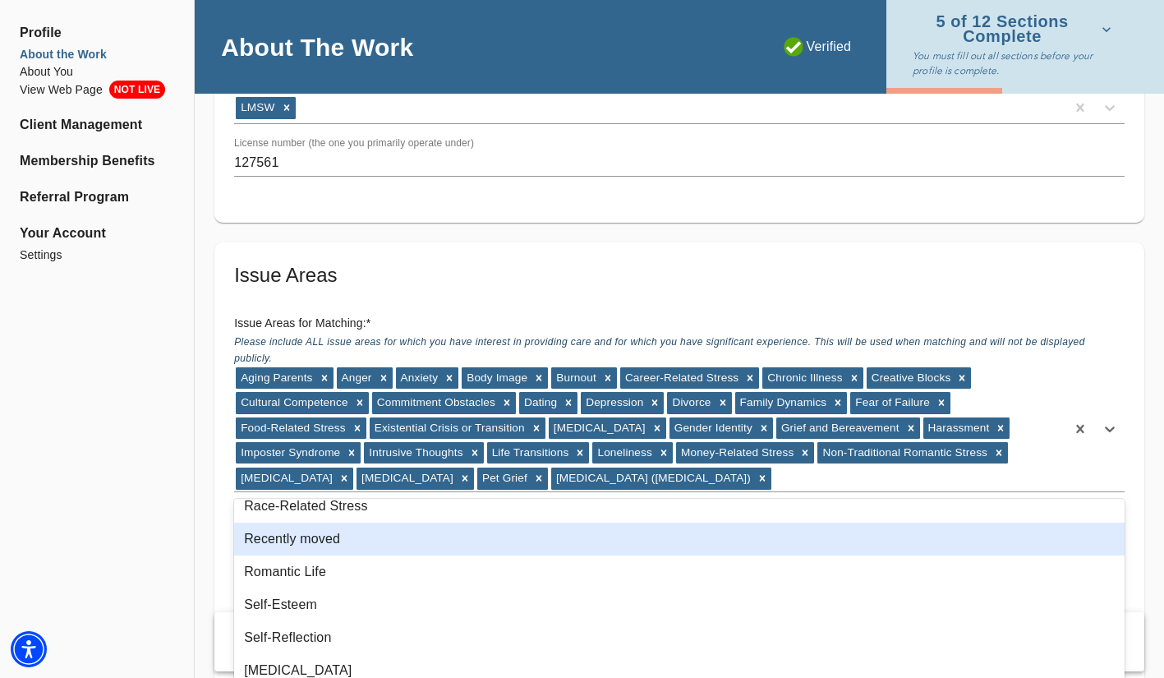
click at [465, 547] on div "Recently moved" at bounding box center [679, 539] width 891 height 33
click at [464, 547] on div "Romantic Life" at bounding box center [679, 539] width 891 height 33
click at [464, 546] on div "Self-Esteem" at bounding box center [679, 539] width 891 height 33
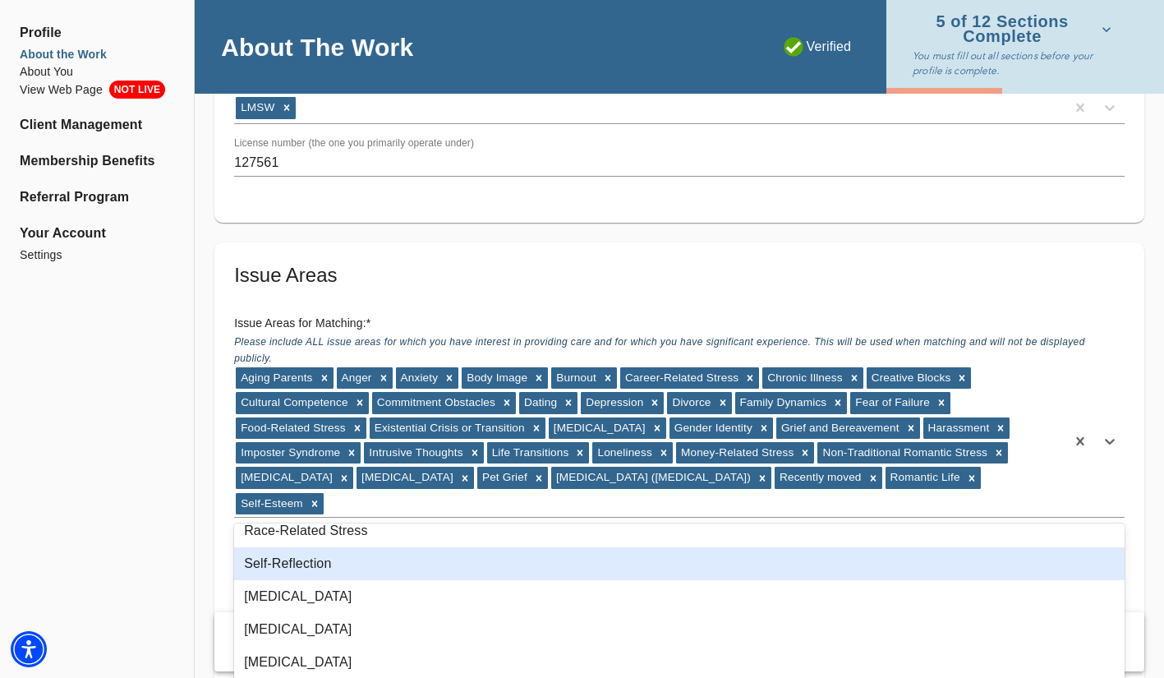
click at [459, 562] on div "Self-Reflection" at bounding box center [679, 563] width 891 height 33
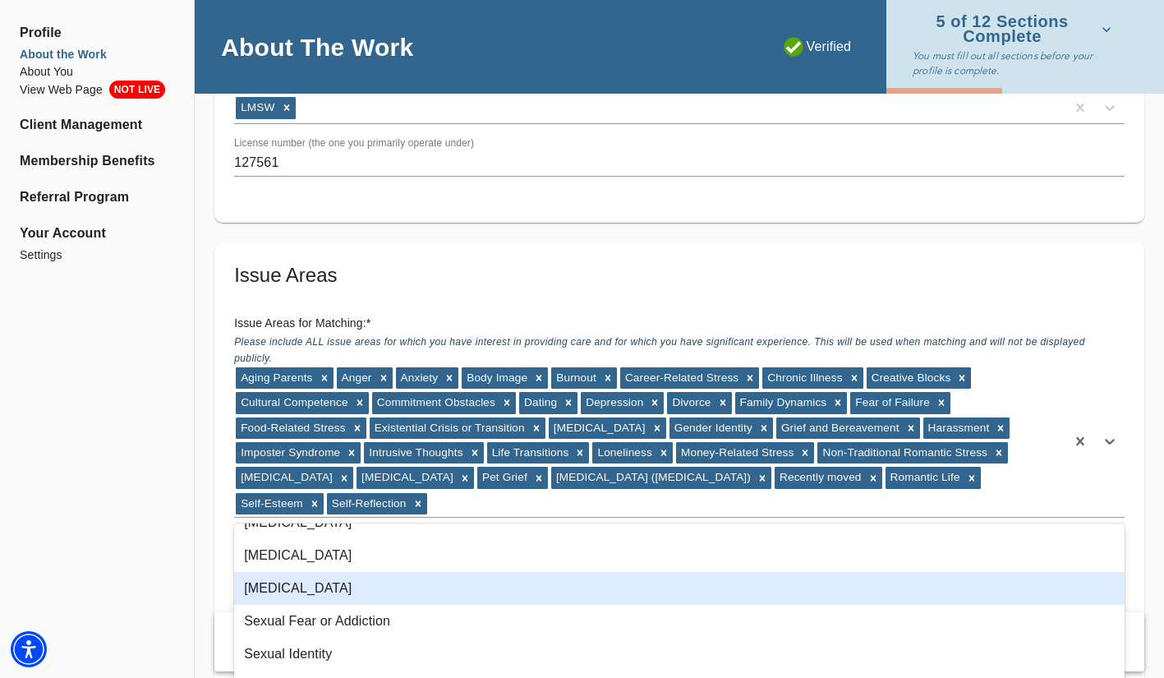
scroll to position [1141, 0]
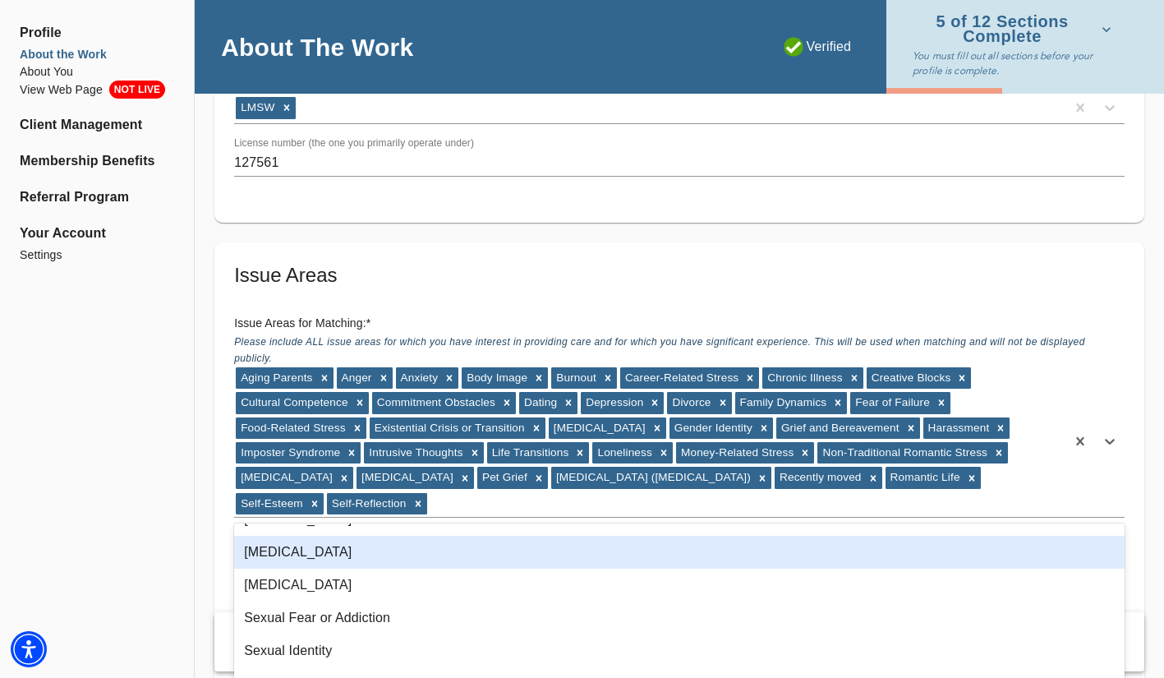
click at [446, 555] on div "[MEDICAL_DATA]" at bounding box center [679, 552] width 891 height 33
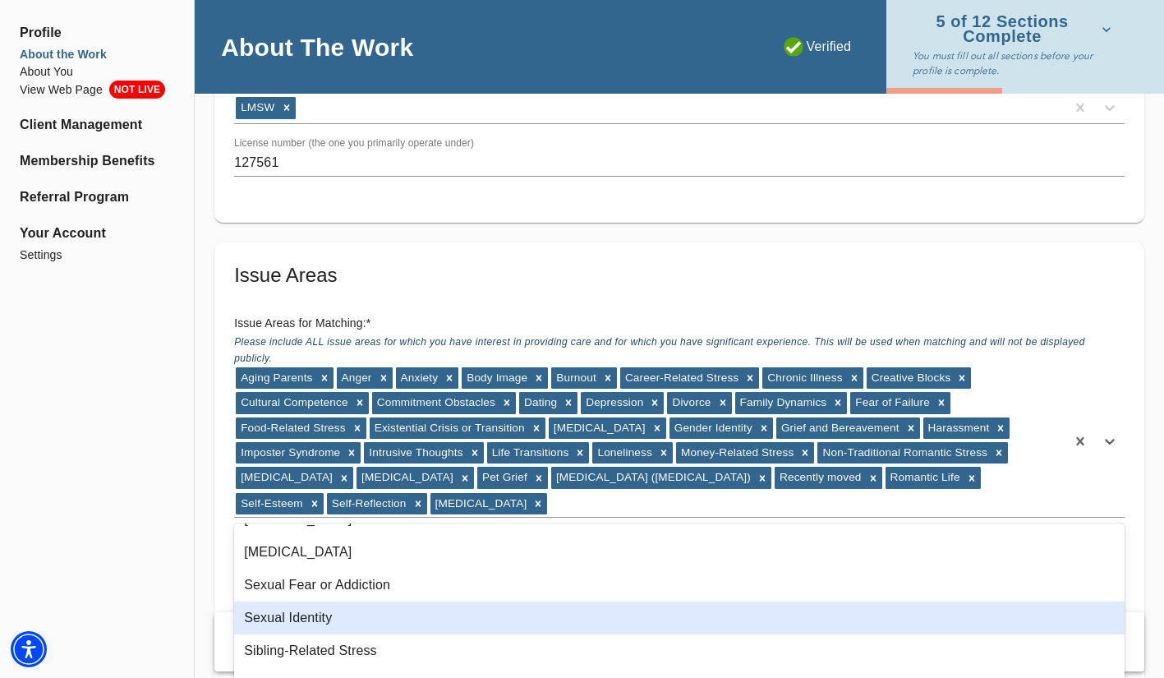
scroll to position [1171, 0]
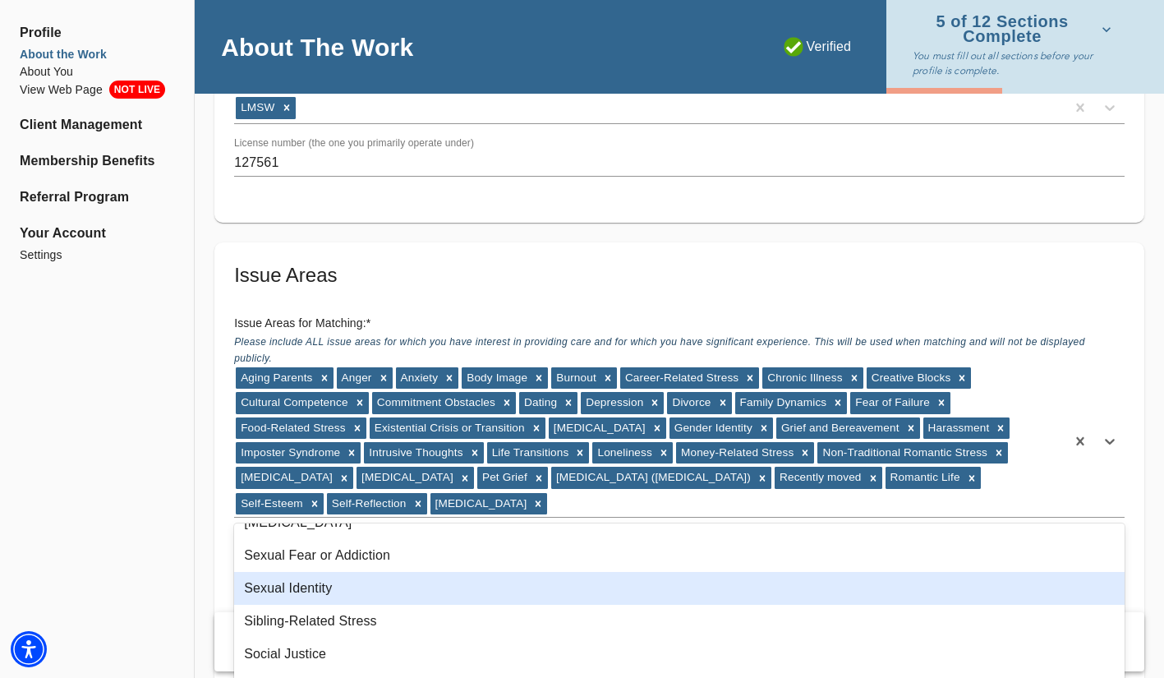
click at [467, 583] on div "Sexual Identity" at bounding box center [679, 588] width 891 height 33
click at [468, 589] on div "Sibling-Related Stress" at bounding box center [679, 588] width 891 height 33
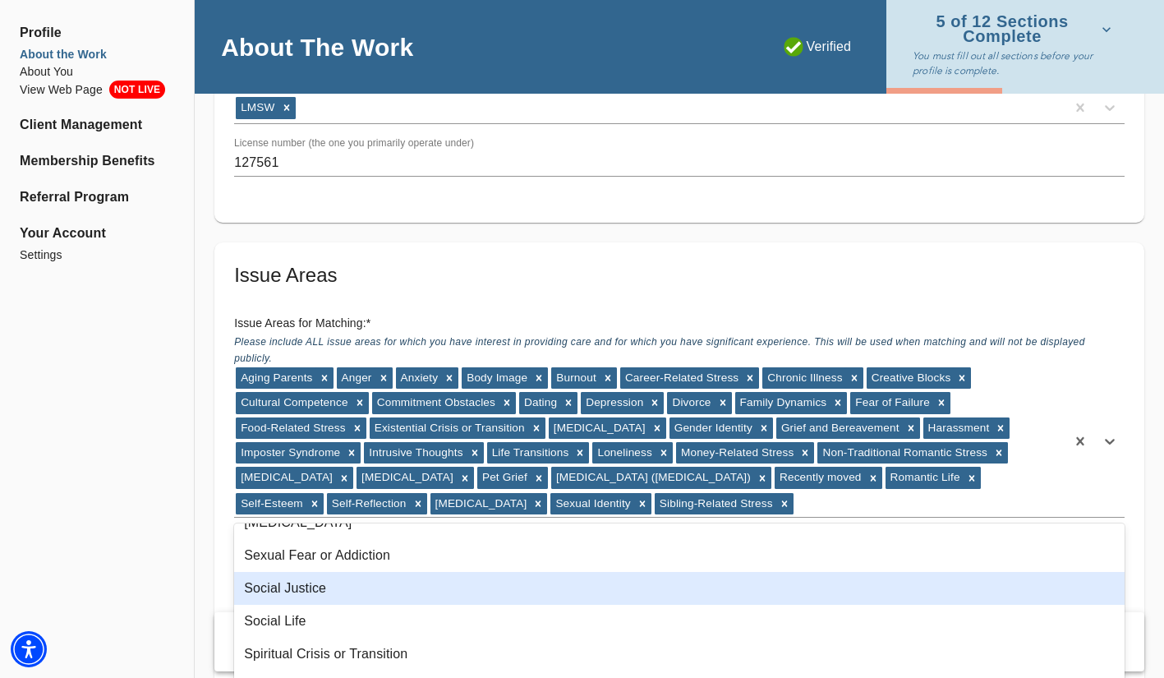
click at [468, 589] on div "Social Justice" at bounding box center [679, 588] width 891 height 33
click at [468, 589] on div "Social Life" at bounding box center [679, 588] width 891 height 33
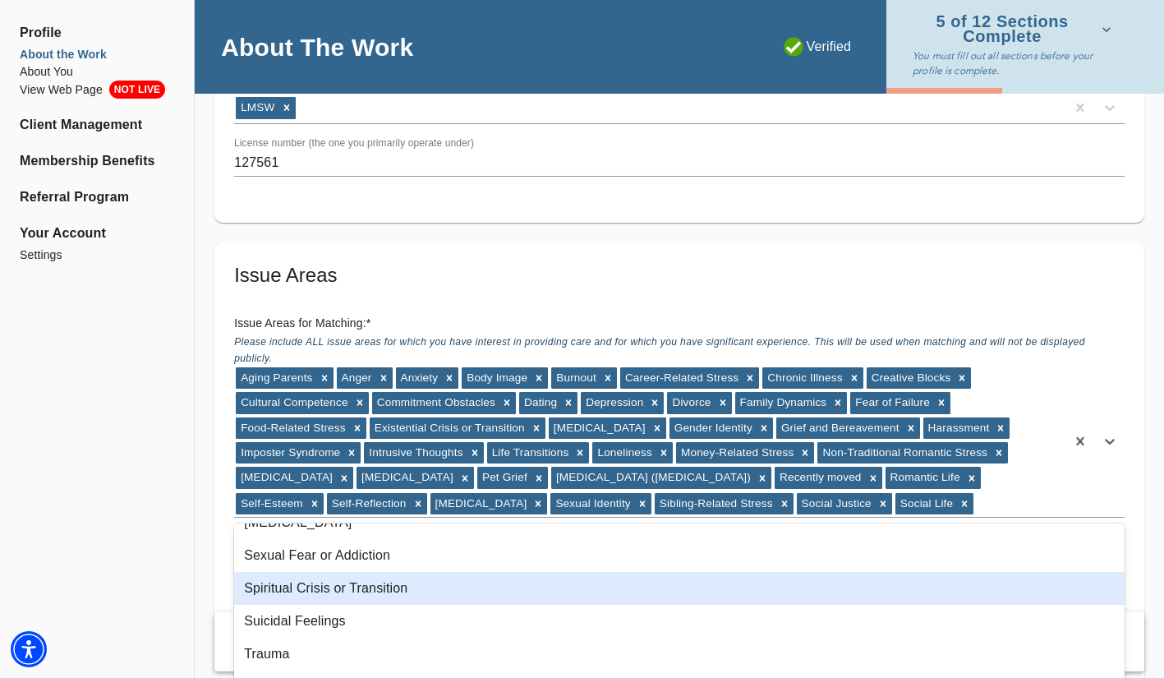
click at [468, 589] on div "Spiritual Crisis or Transition" at bounding box center [679, 588] width 891 height 33
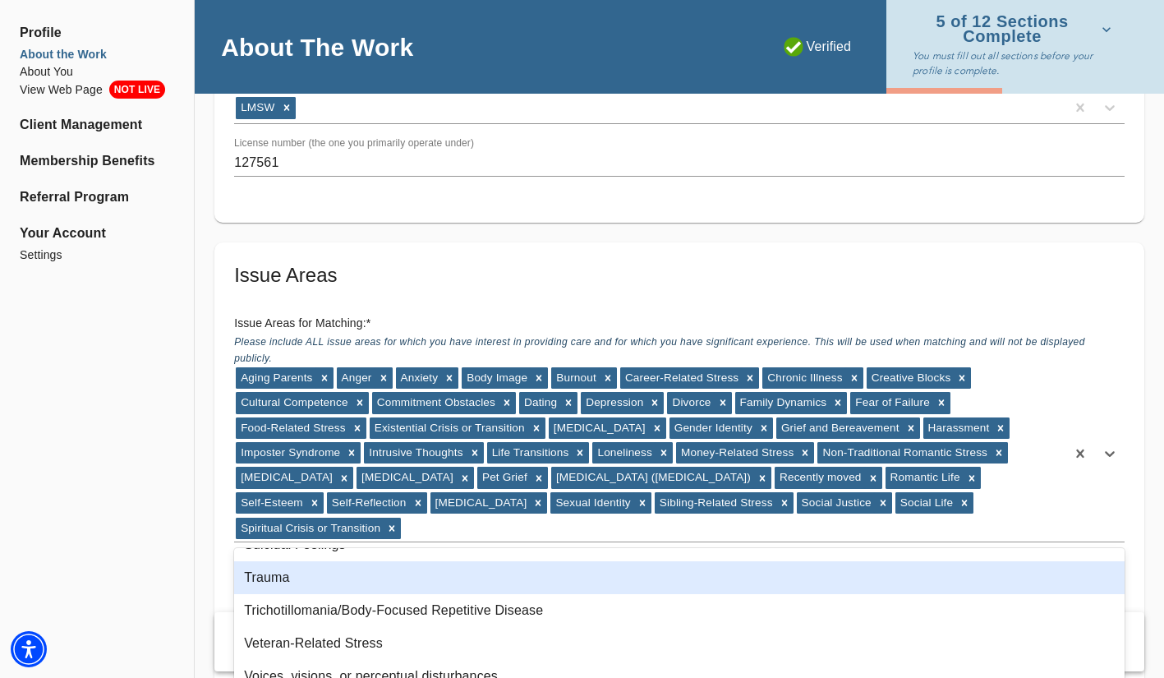
click at [462, 582] on div "Trauma" at bounding box center [679, 577] width 891 height 33
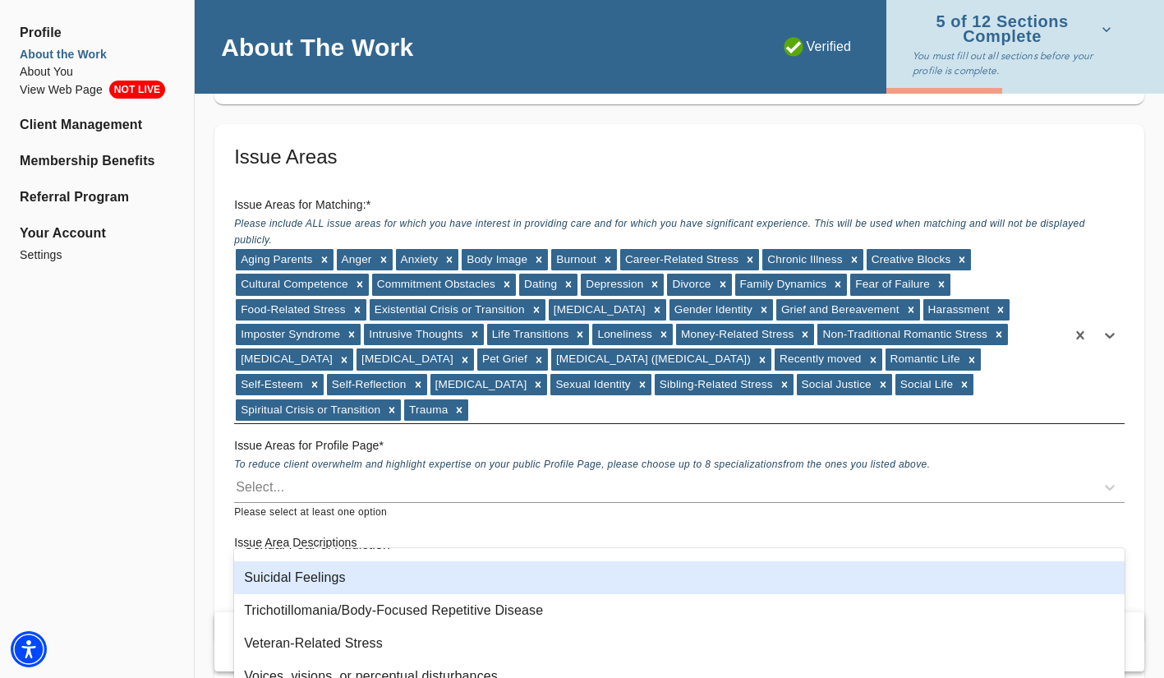
scroll to position [1445, 0]
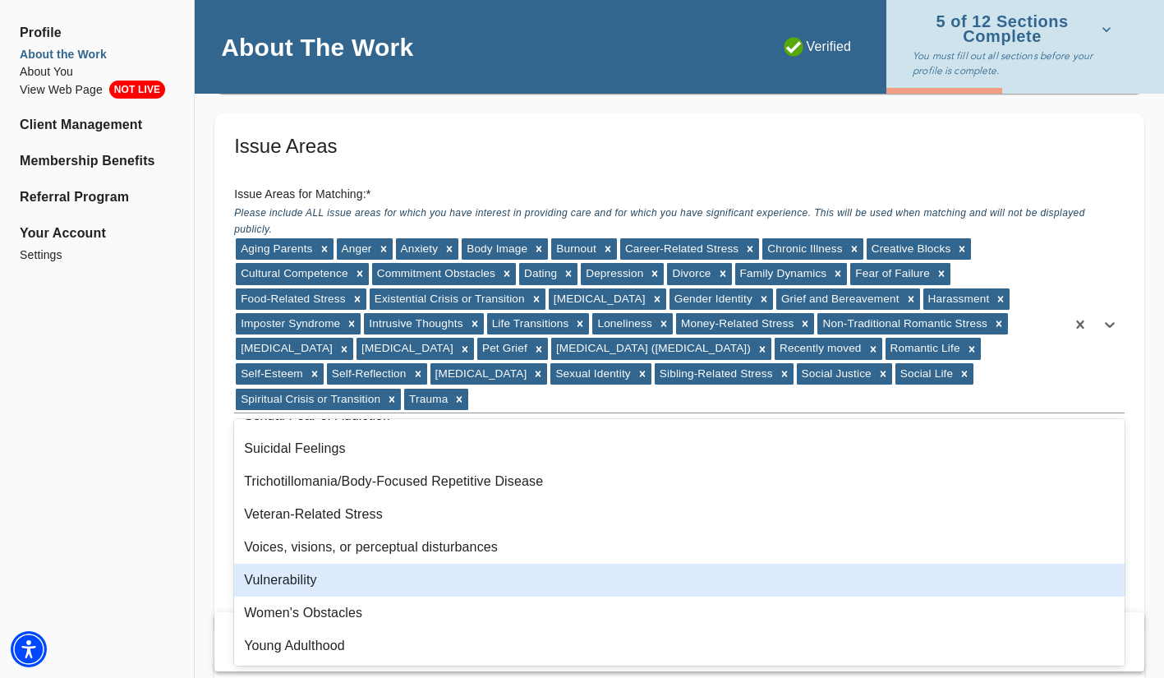
click at [380, 572] on div "Vulnerability" at bounding box center [679, 580] width 891 height 33
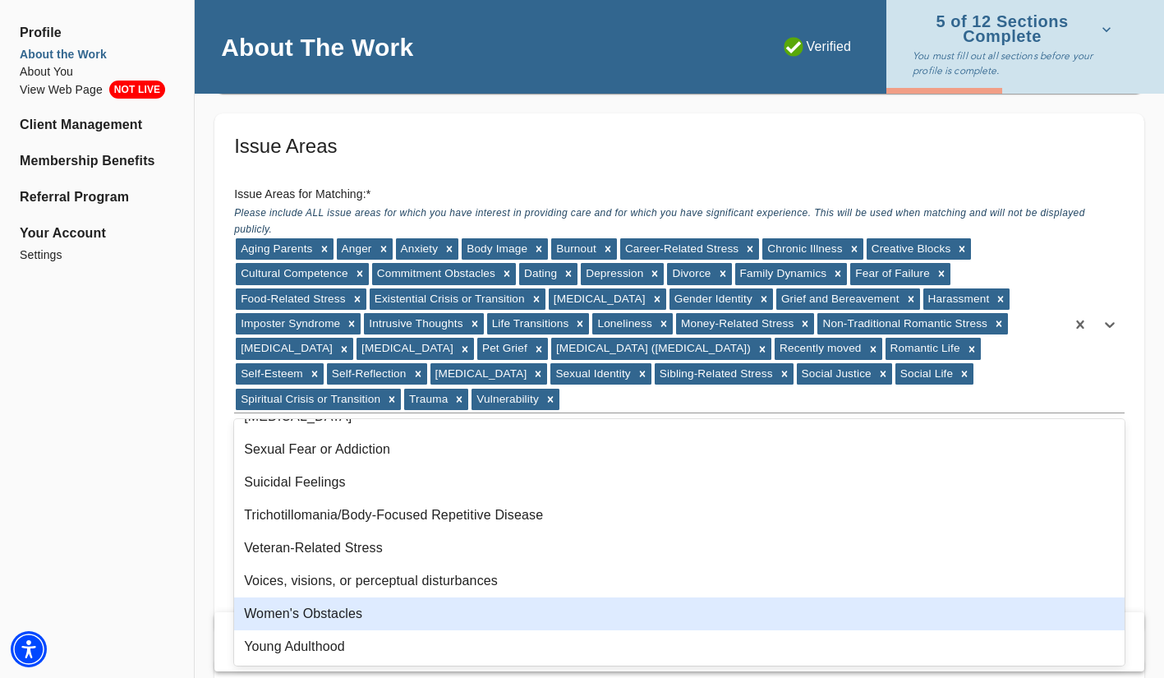
click at [416, 615] on div "Women's Obstacles" at bounding box center [679, 613] width 891 height 33
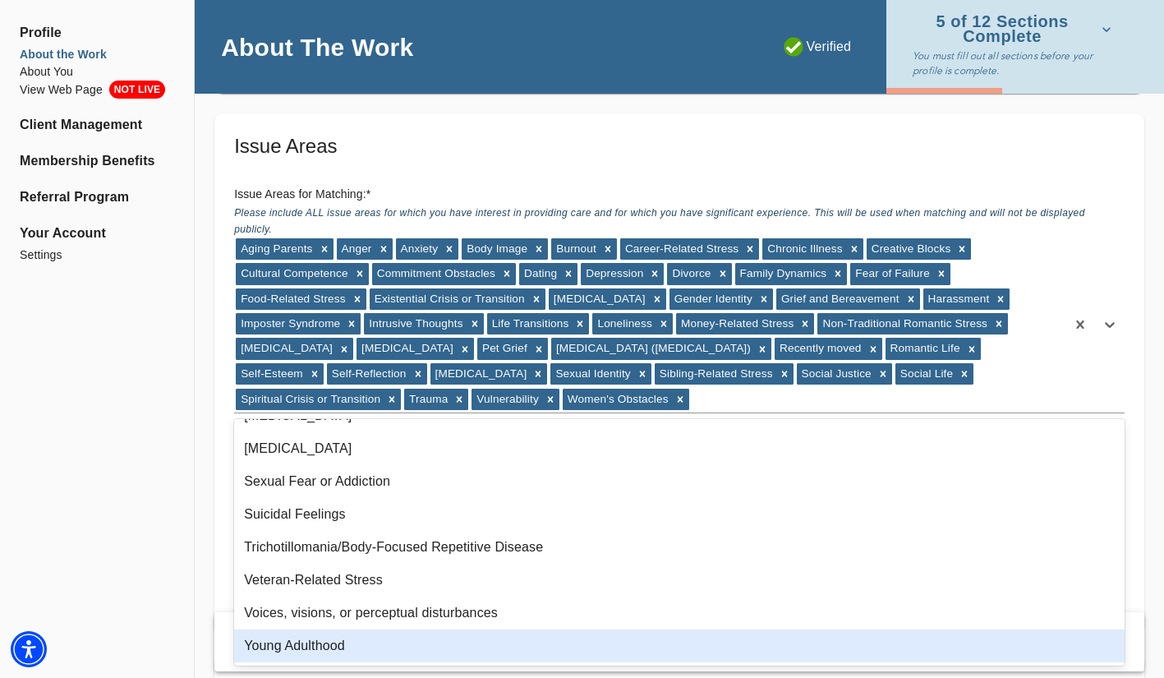
click at [410, 639] on div "Young Adulthood" at bounding box center [679, 645] width 891 height 33
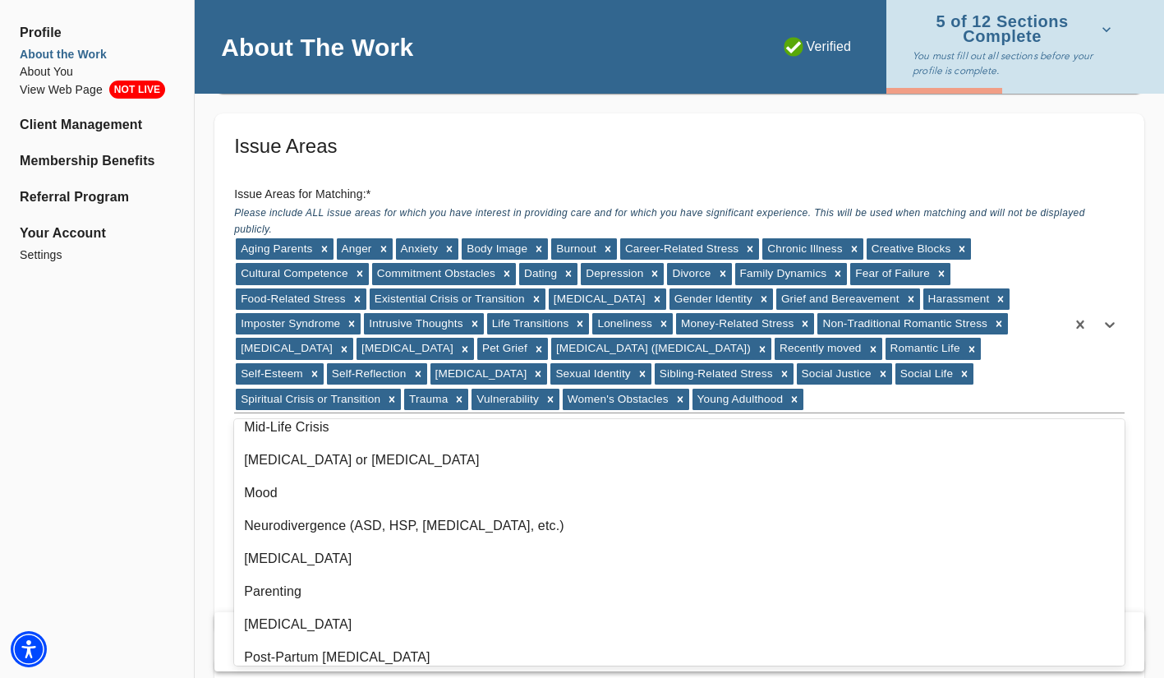
scroll to position [0, 0]
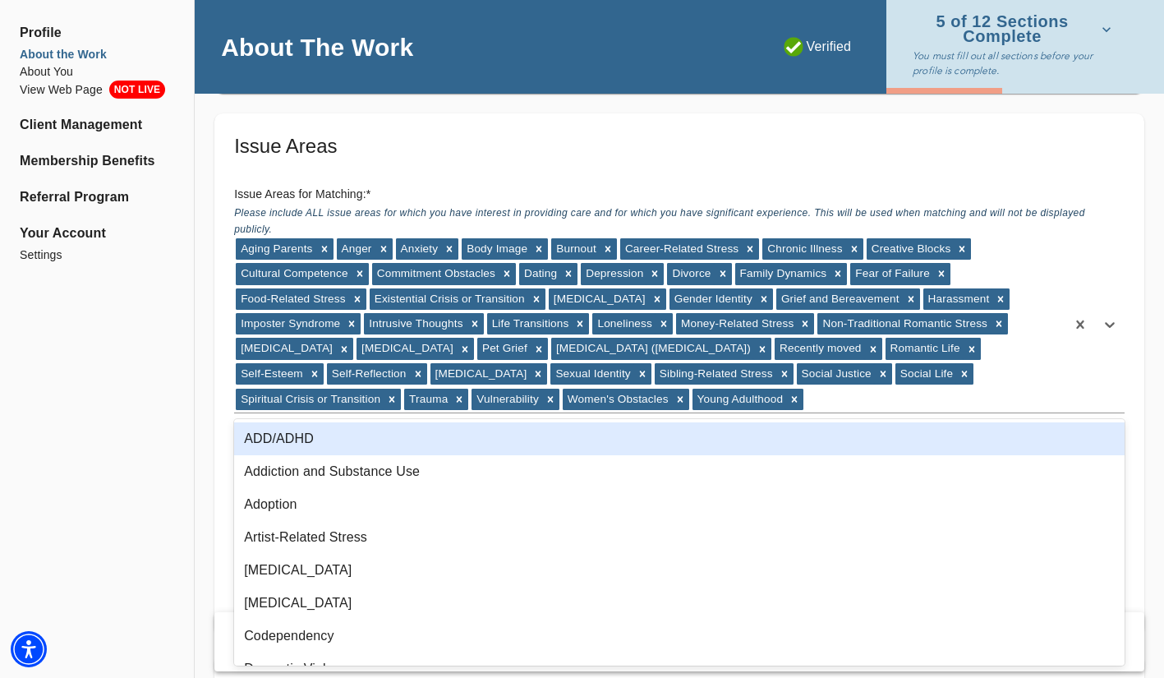
click at [264, 444] on div "ADD/ADHD" at bounding box center [679, 438] width 891 height 33
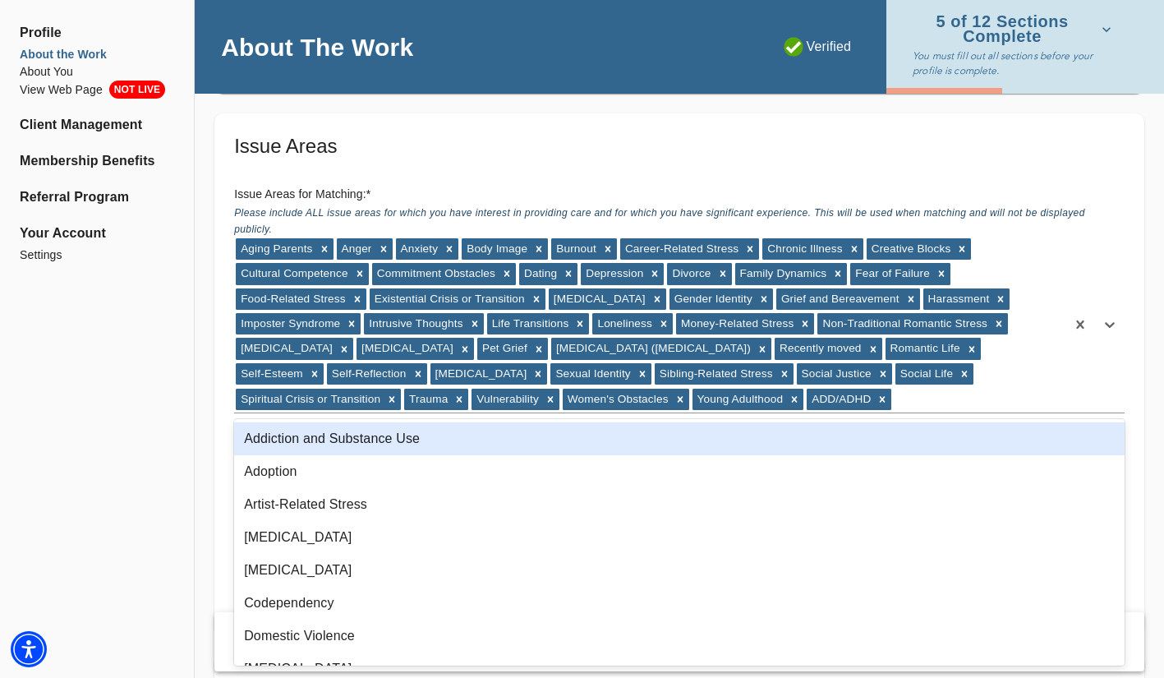
click at [288, 449] on div "Addiction and Substance Use" at bounding box center [679, 438] width 891 height 33
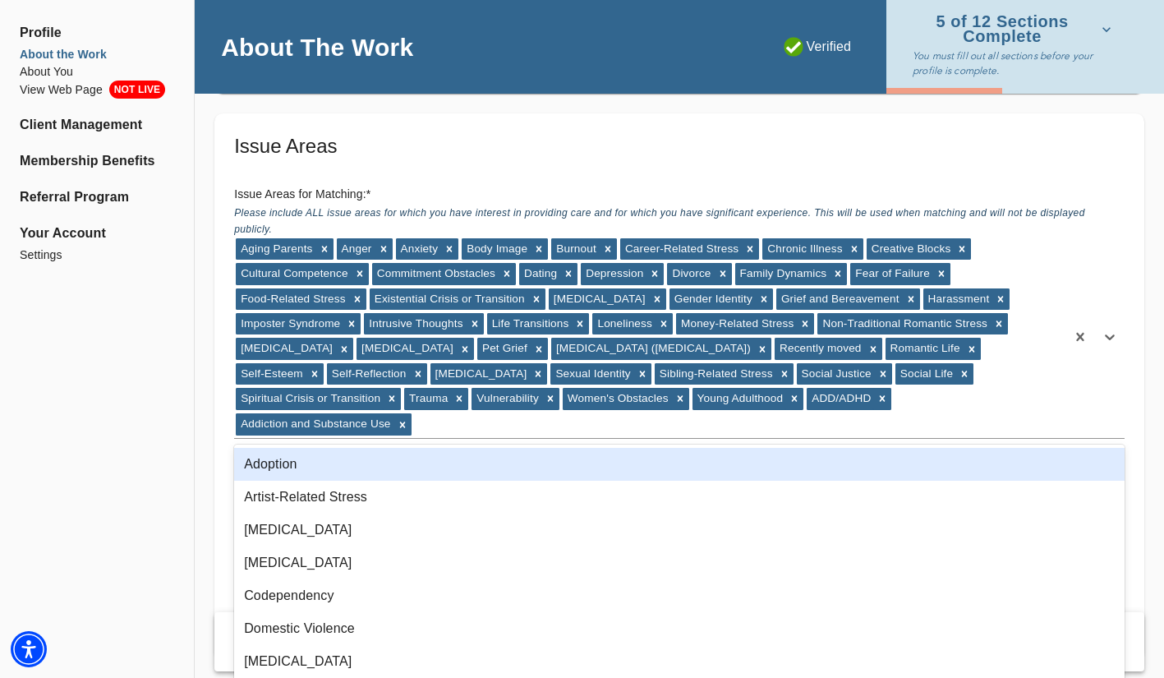
click at [139, 509] on div "Profile About the Work About You View Web Page NOT LIVE Client Management Membe…" at bounding box center [97, 576] width 194 height 3892
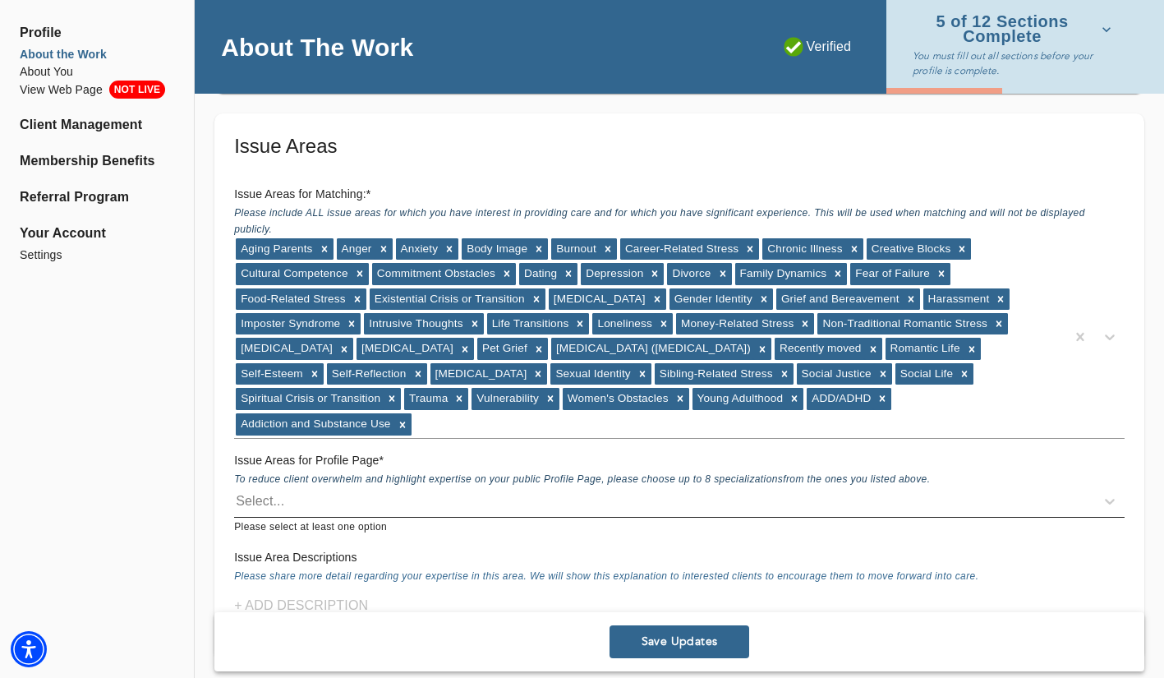
click at [382, 509] on div "Select..." at bounding box center [664, 501] width 861 height 26
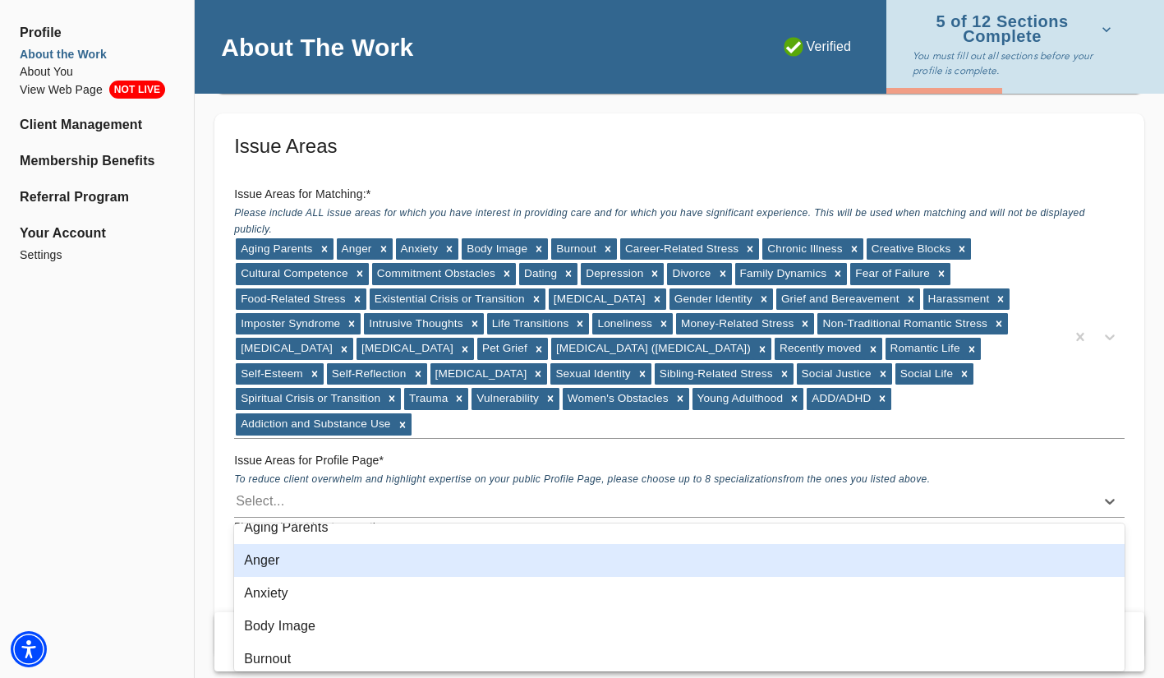
scroll to position [20, 0]
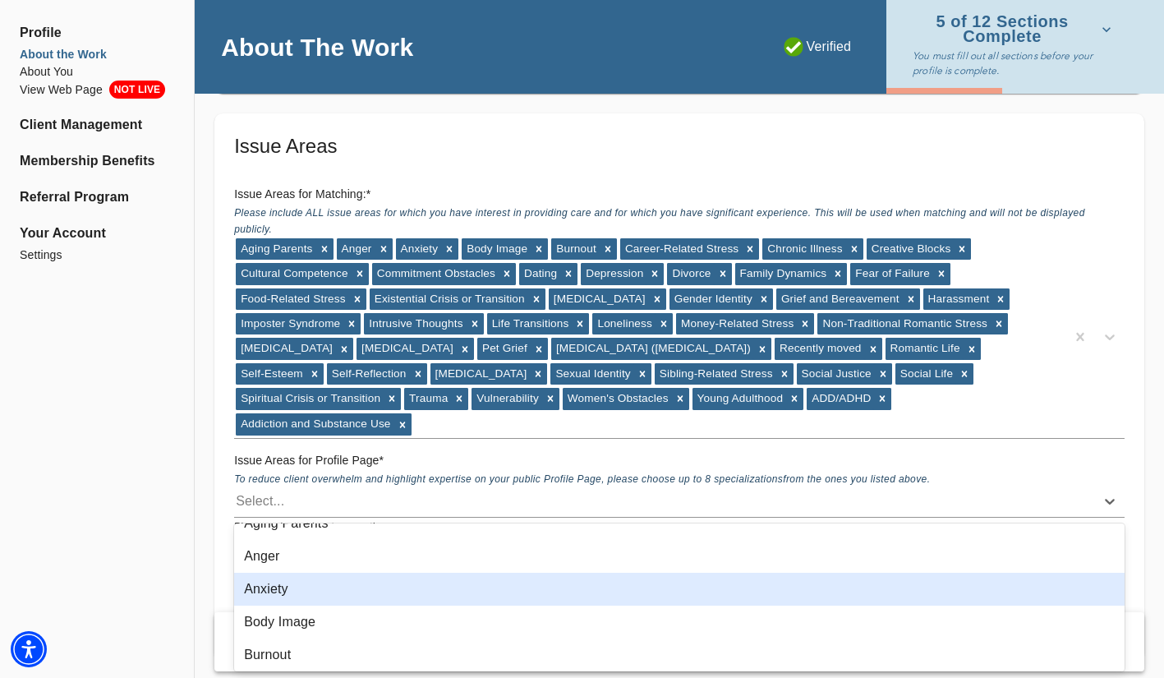
click at [439, 588] on div "Anxiety" at bounding box center [679, 589] width 891 height 33
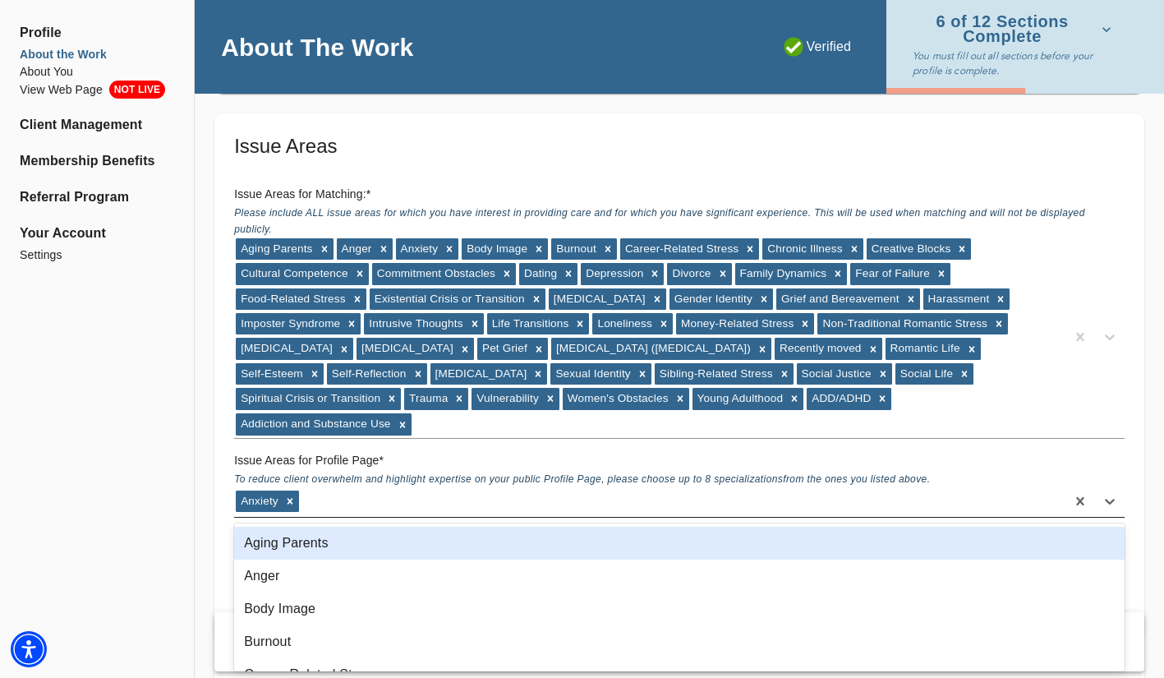
click at [383, 498] on div "Anxiety" at bounding box center [649, 501] width 831 height 26
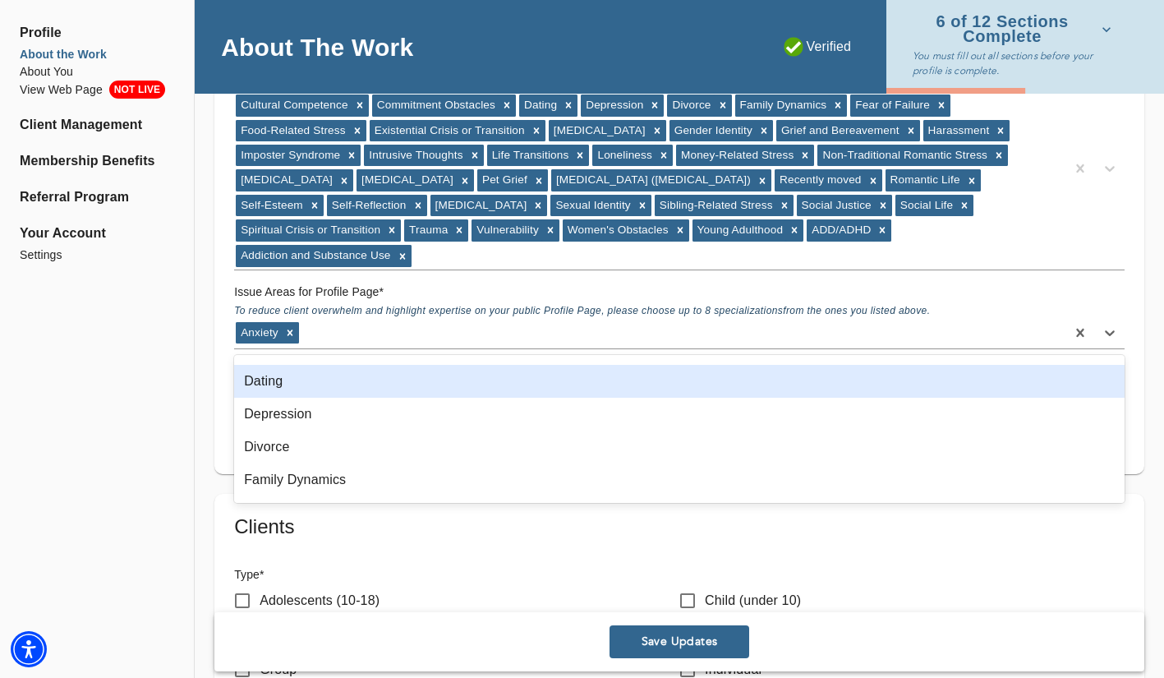
scroll to position [289, 0]
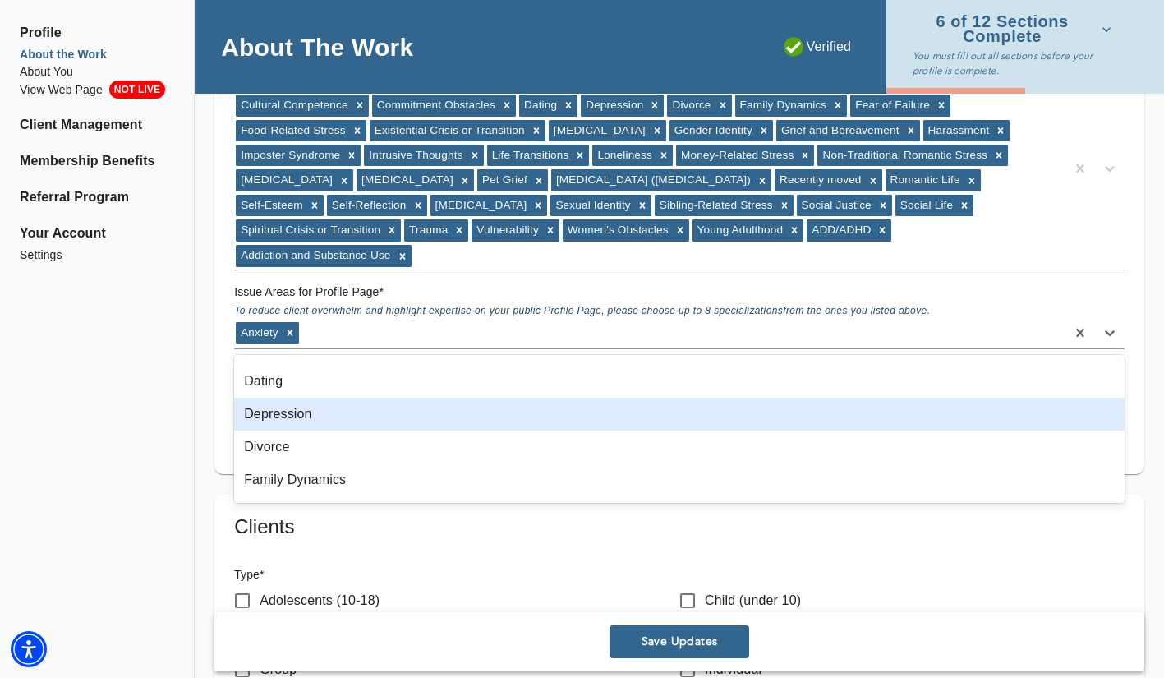
click at [418, 418] on div "Depression" at bounding box center [679, 414] width 891 height 33
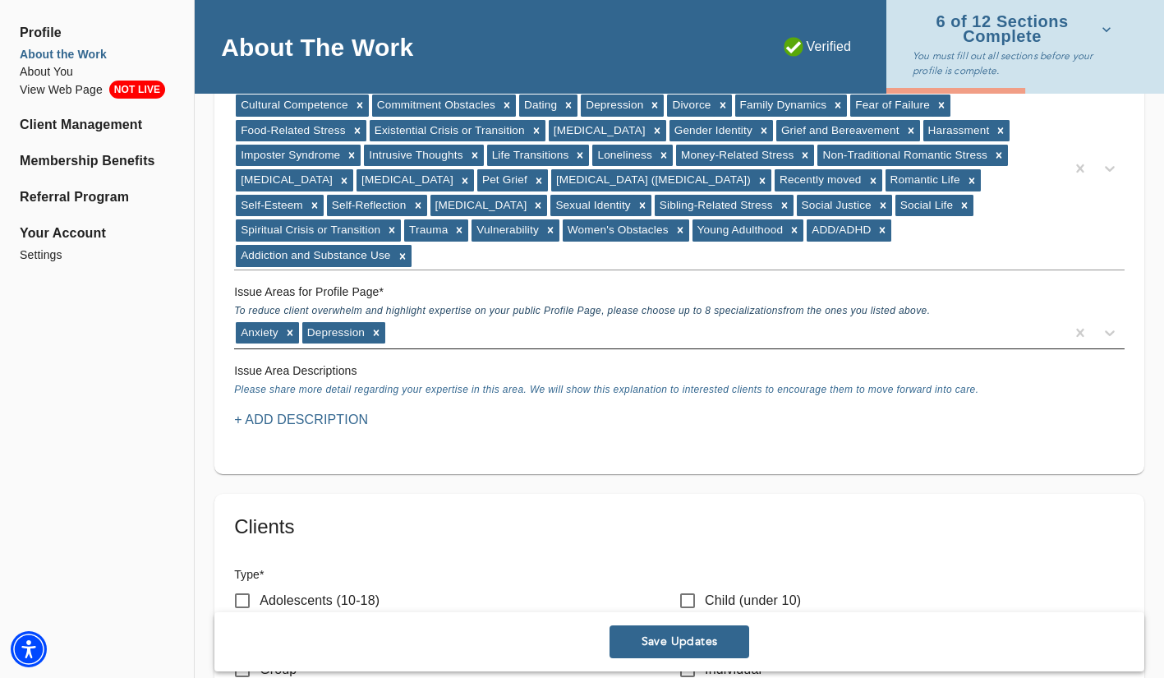
click at [414, 335] on div "Anxiety [MEDICAL_DATA]" at bounding box center [649, 333] width 831 height 26
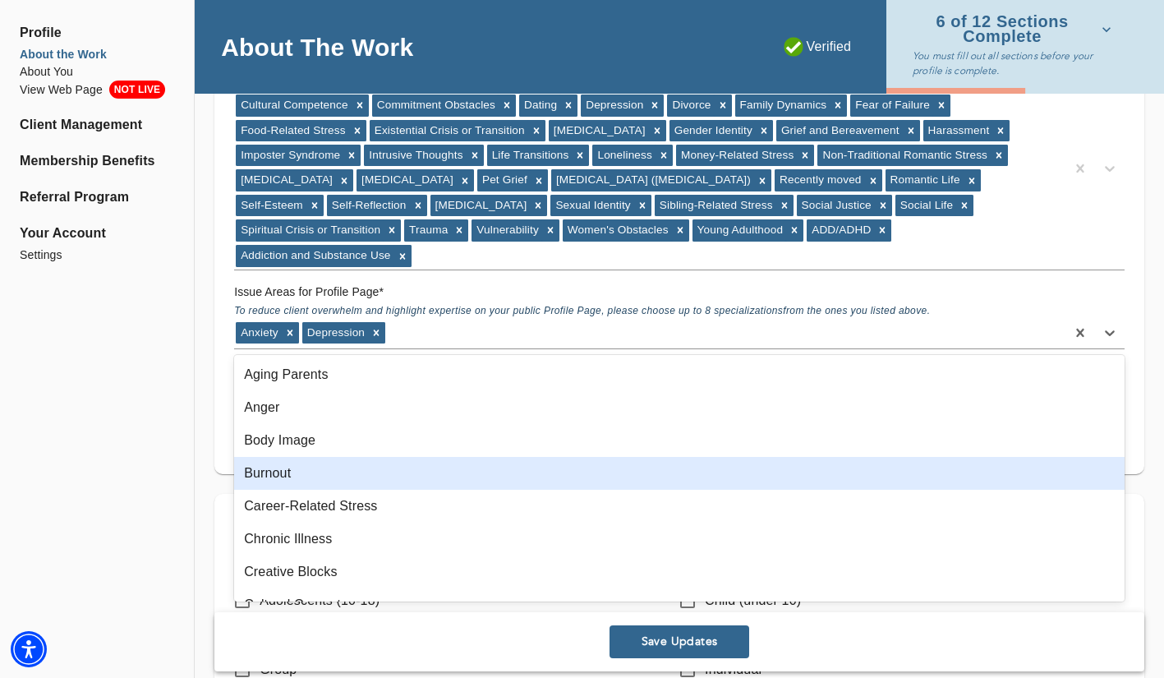
click at [351, 473] on div "Burnout" at bounding box center [679, 473] width 891 height 33
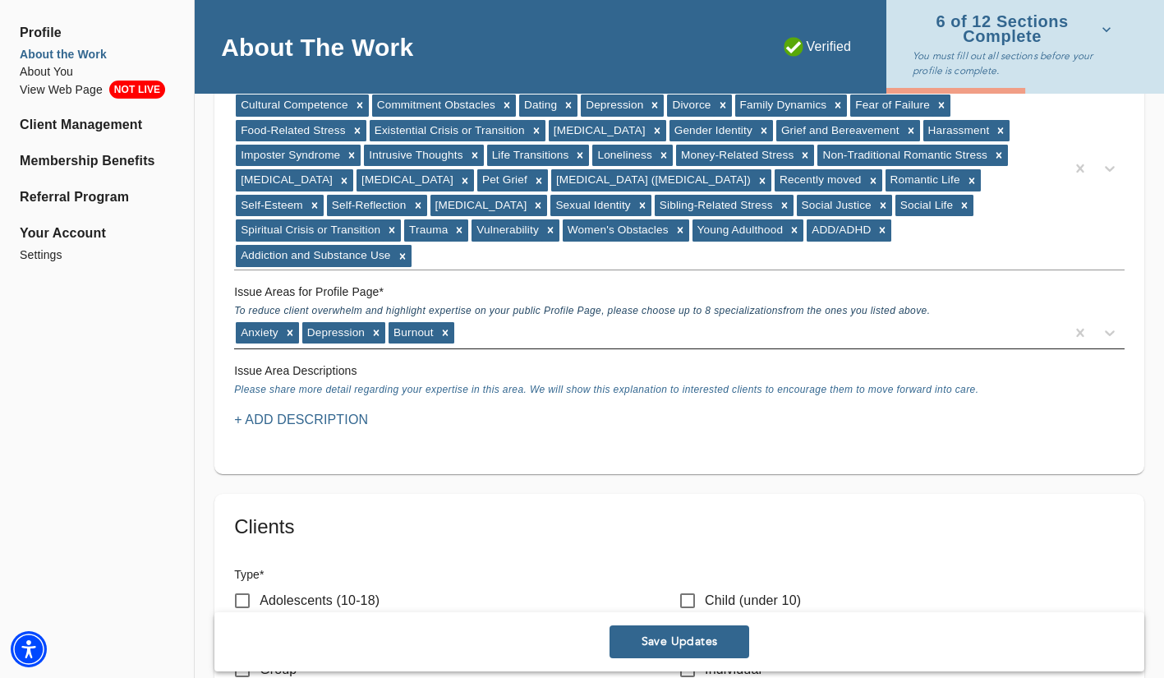
click at [509, 332] on div "Anxiety [MEDICAL_DATA] Burnout" at bounding box center [649, 333] width 831 height 26
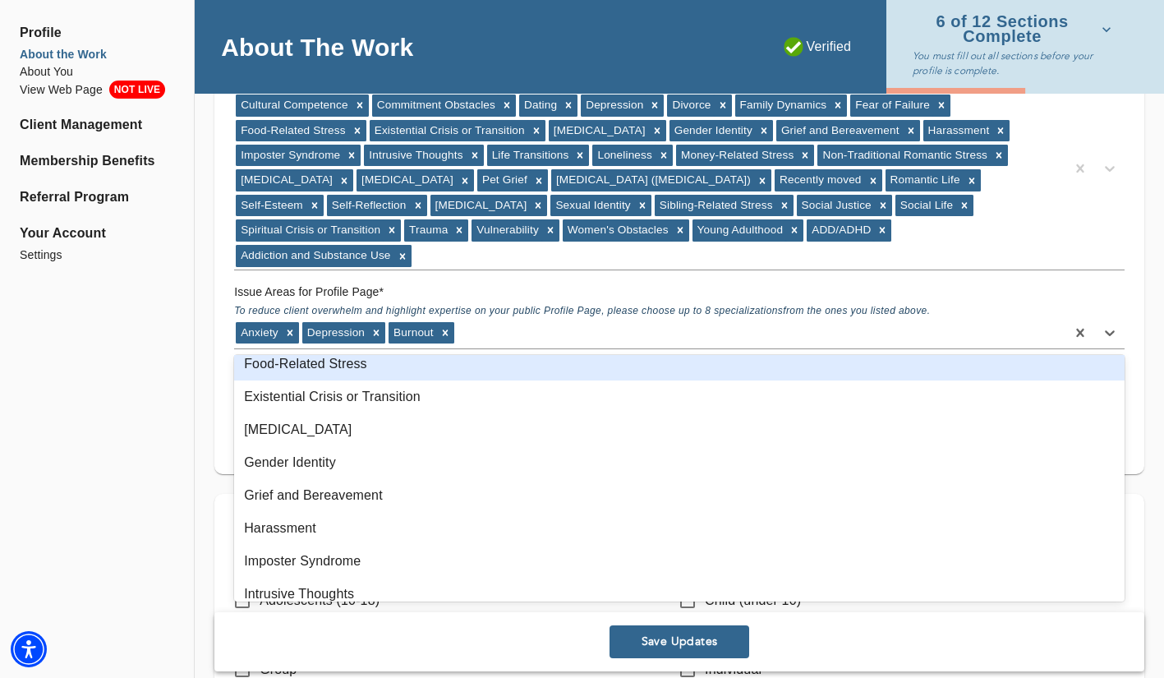
scroll to position [404, 0]
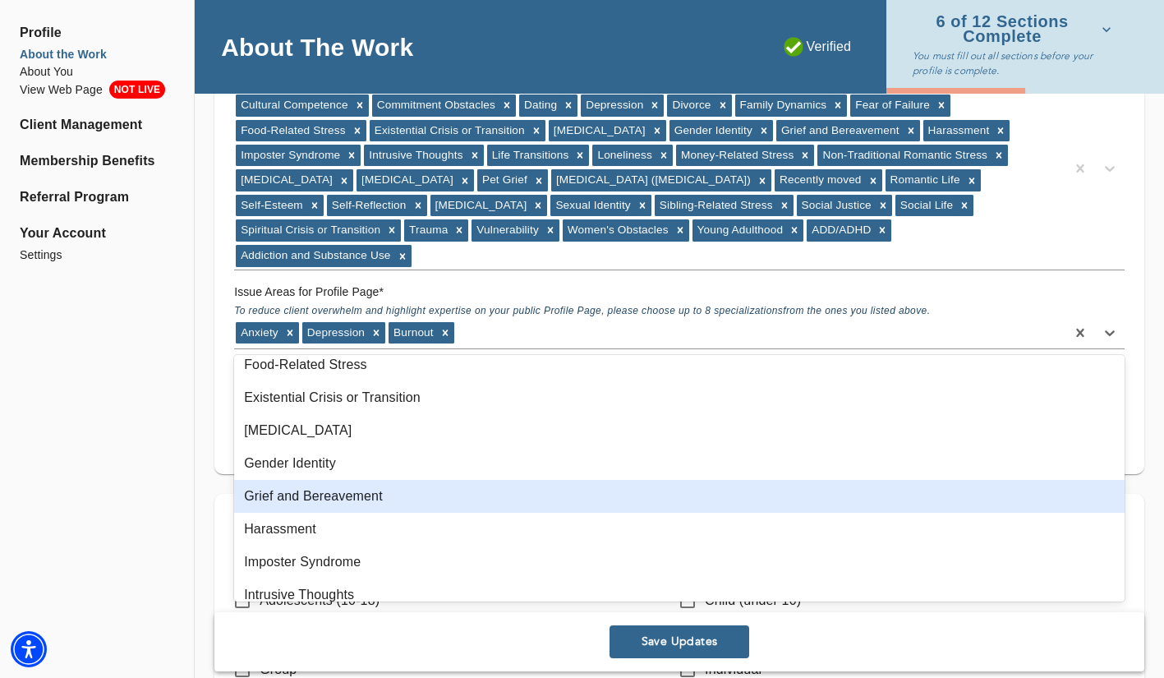
click at [420, 498] on div "Grief and Bereavement" at bounding box center [679, 496] width 891 height 33
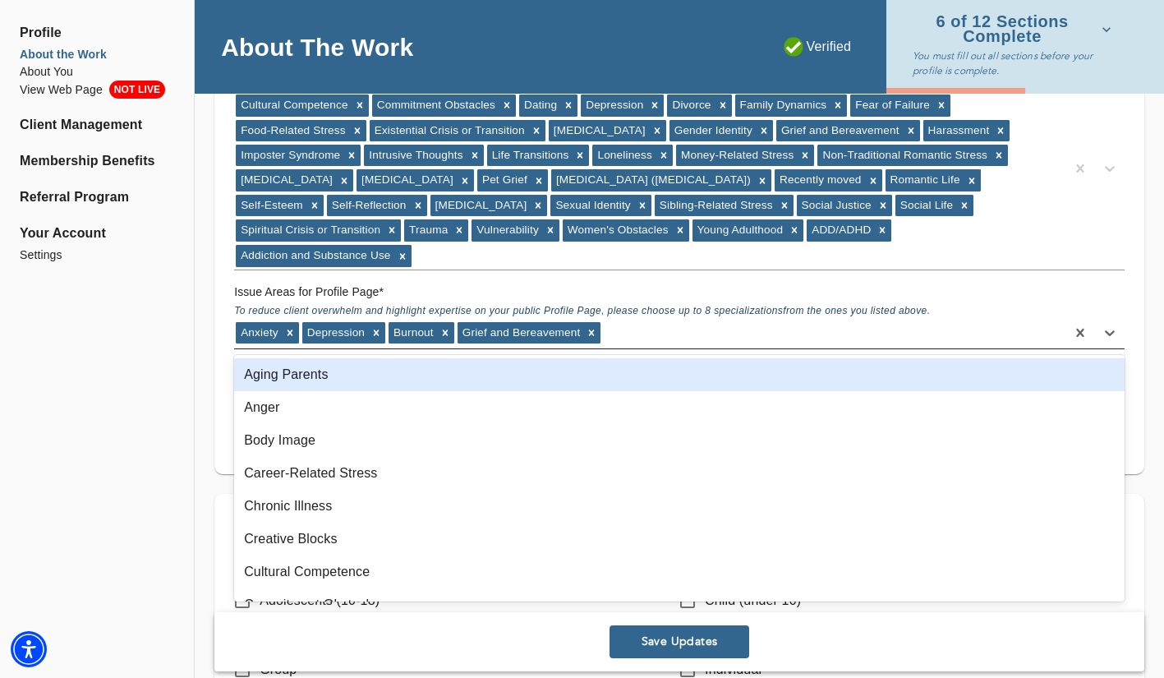
click at [636, 336] on div "Anxiety [MEDICAL_DATA] Burnout Grief and Bereavement" at bounding box center [649, 333] width 831 height 26
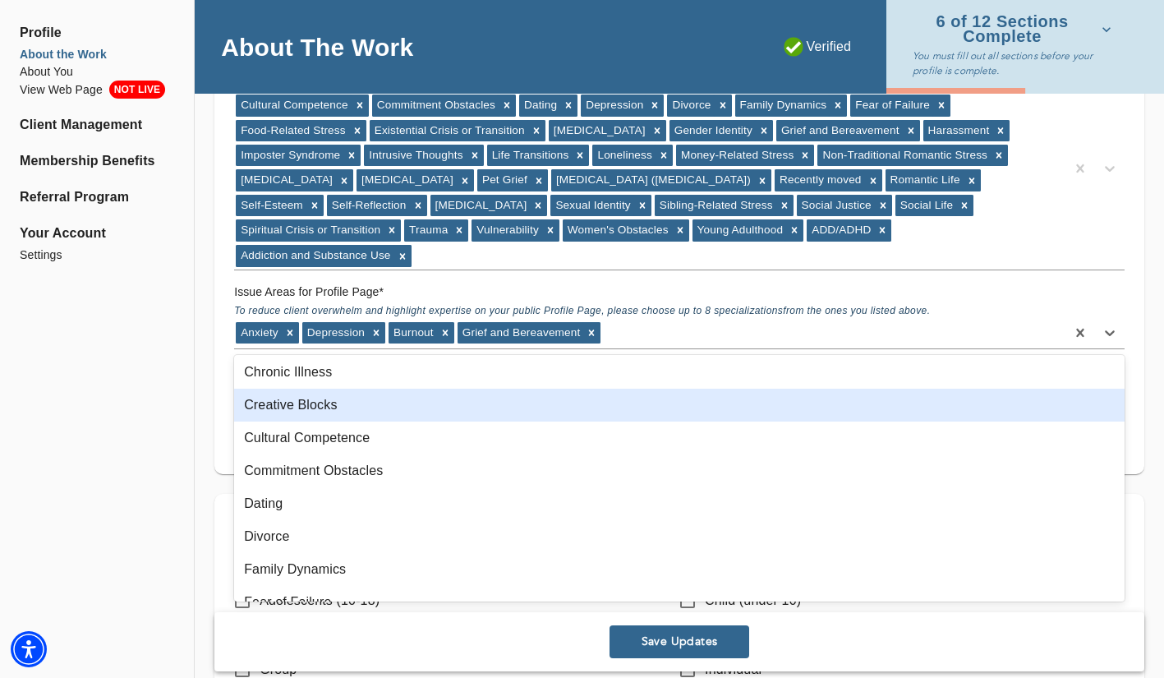
scroll to position [135, 0]
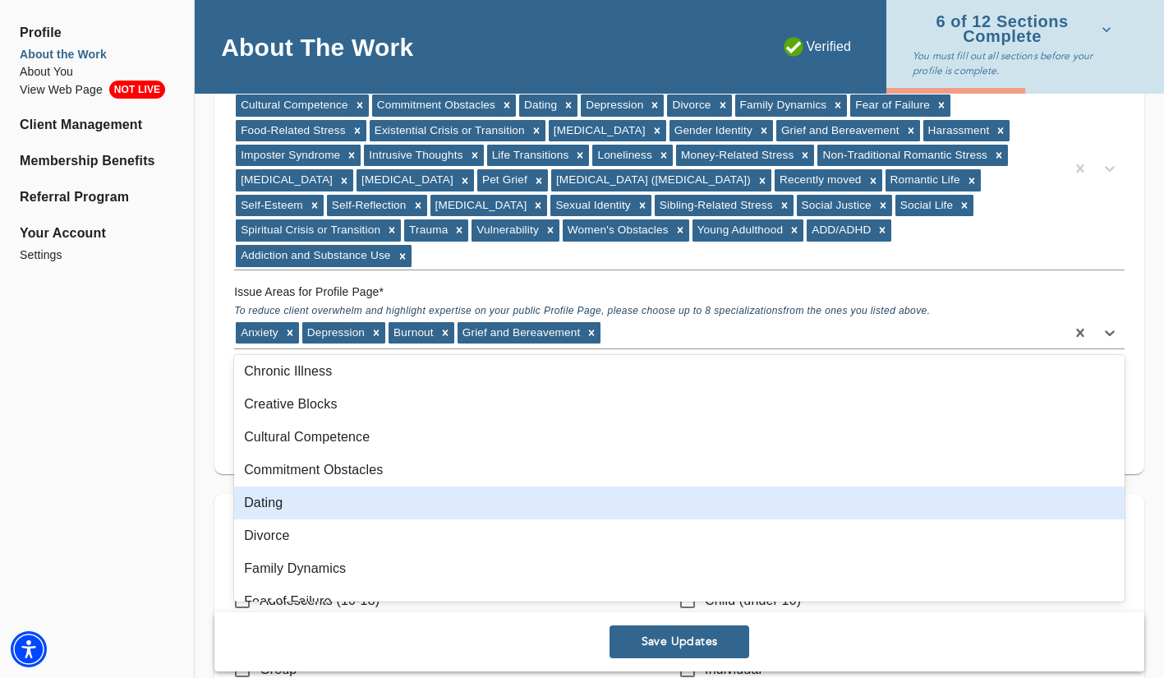
click at [442, 505] on div "Dating" at bounding box center [679, 502] width 891 height 33
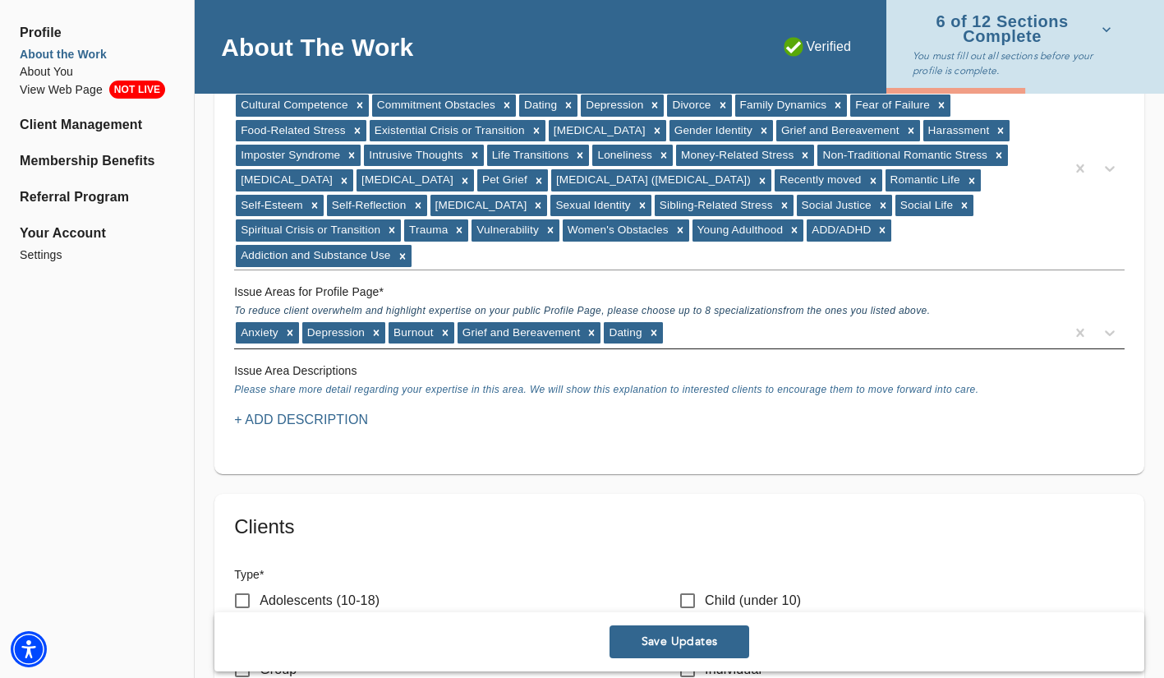
click at [704, 333] on div "Anxiety [MEDICAL_DATA] Burnout Grief and Bereavement Dating" at bounding box center [649, 333] width 831 height 26
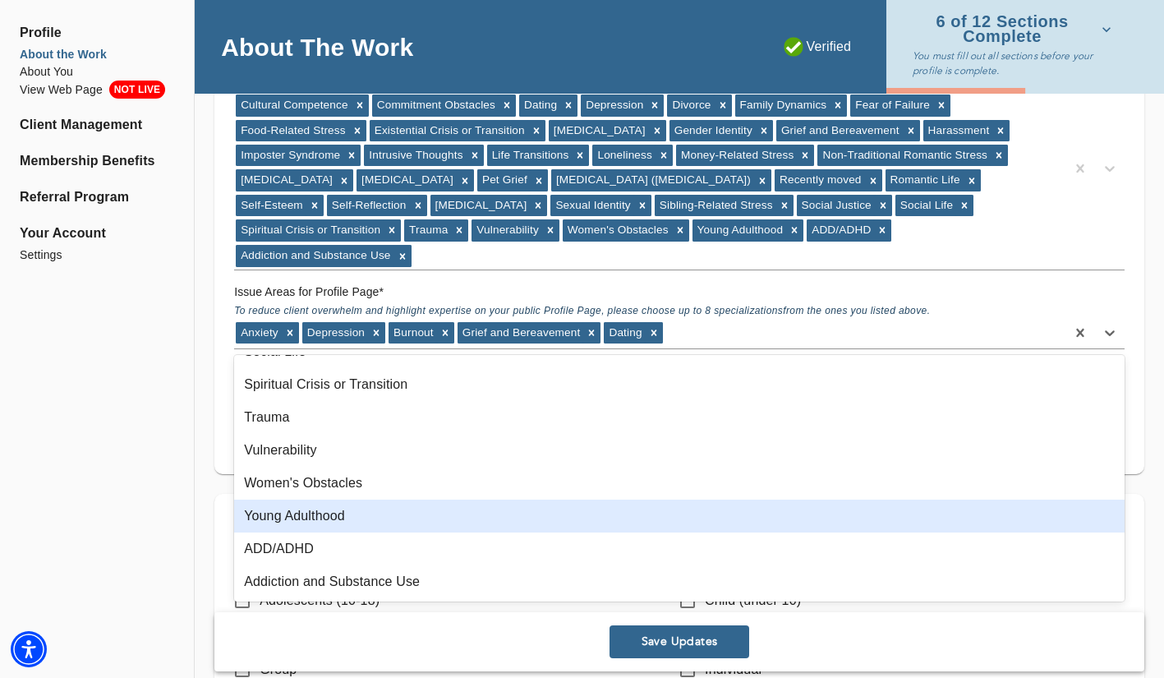
scroll to position [1139, 0]
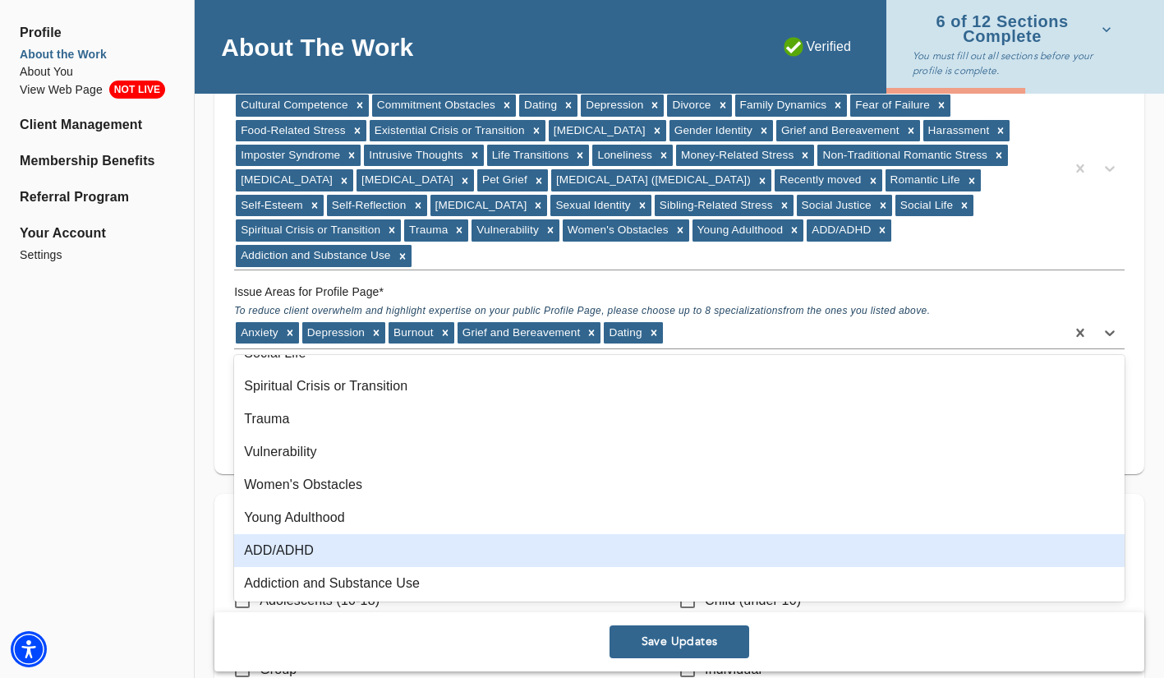
click at [494, 542] on div "ADD/ADHD" at bounding box center [679, 550] width 891 height 33
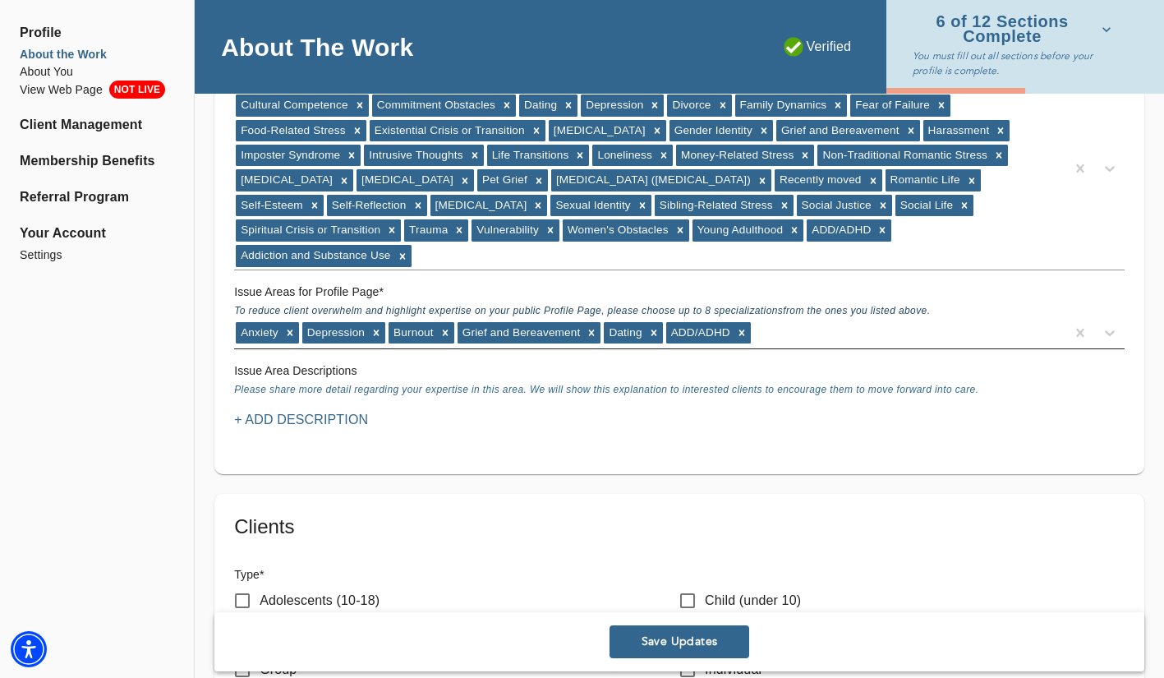
click at [832, 334] on div "Anxiety [MEDICAL_DATA] Burnout Grief and Bereavement Dating ADD/ADHD" at bounding box center [649, 333] width 831 height 26
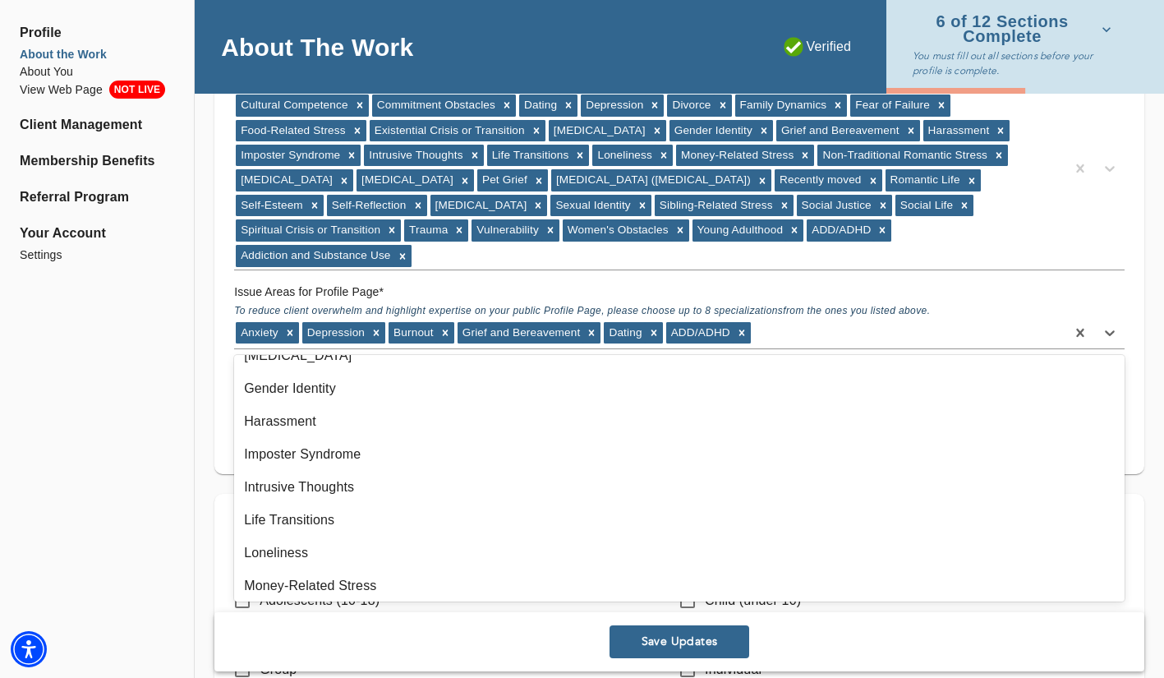
scroll to position [1108, 0]
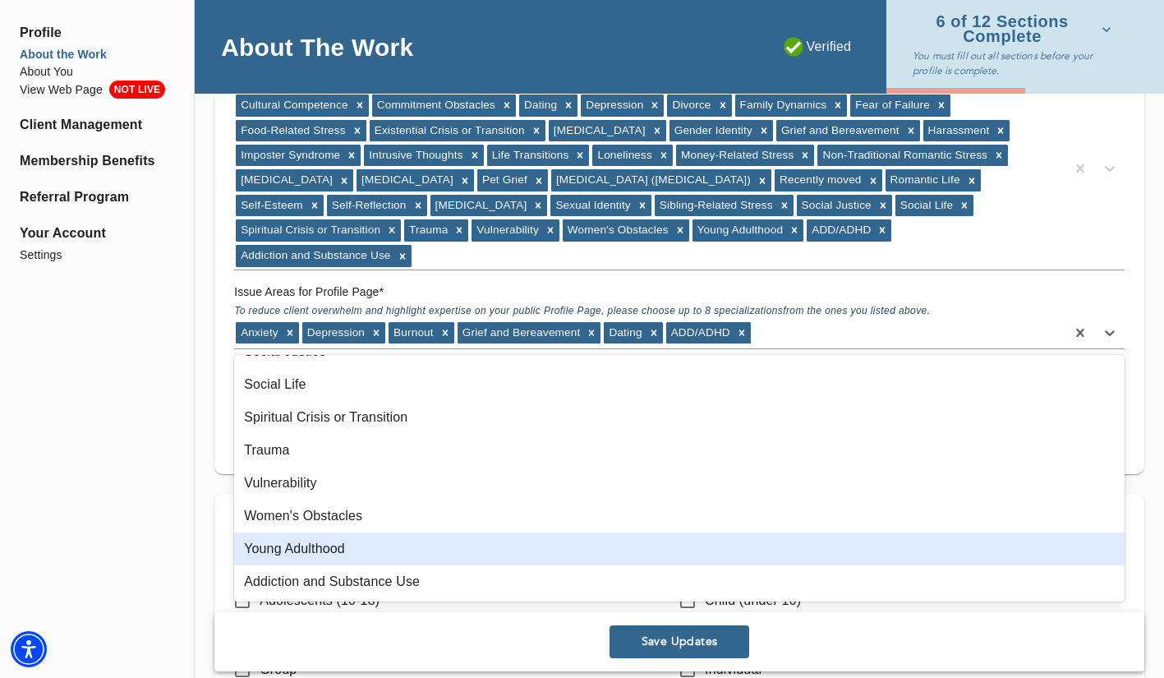
click at [518, 548] on div "Young Adulthood" at bounding box center [679, 548] width 891 height 33
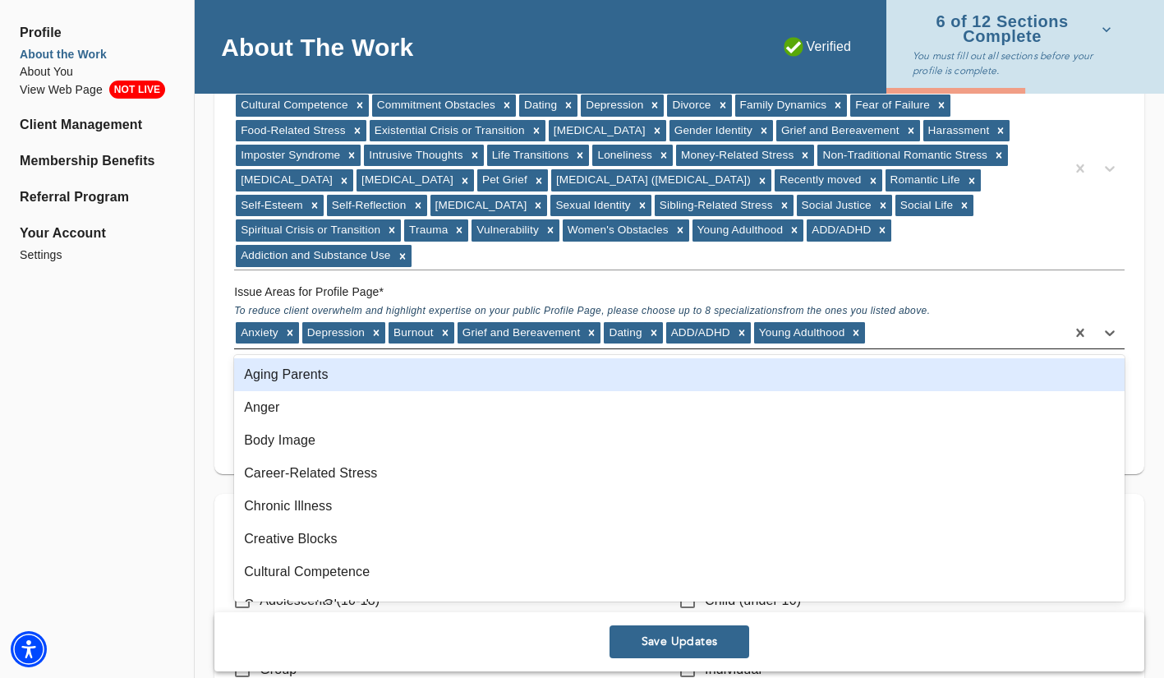
click at [903, 335] on div "Anxiety [MEDICAL_DATA] Burnout Grief and Bereavement Dating ADD/ADHD Young Adul…" at bounding box center [649, 333] width 831 height 26
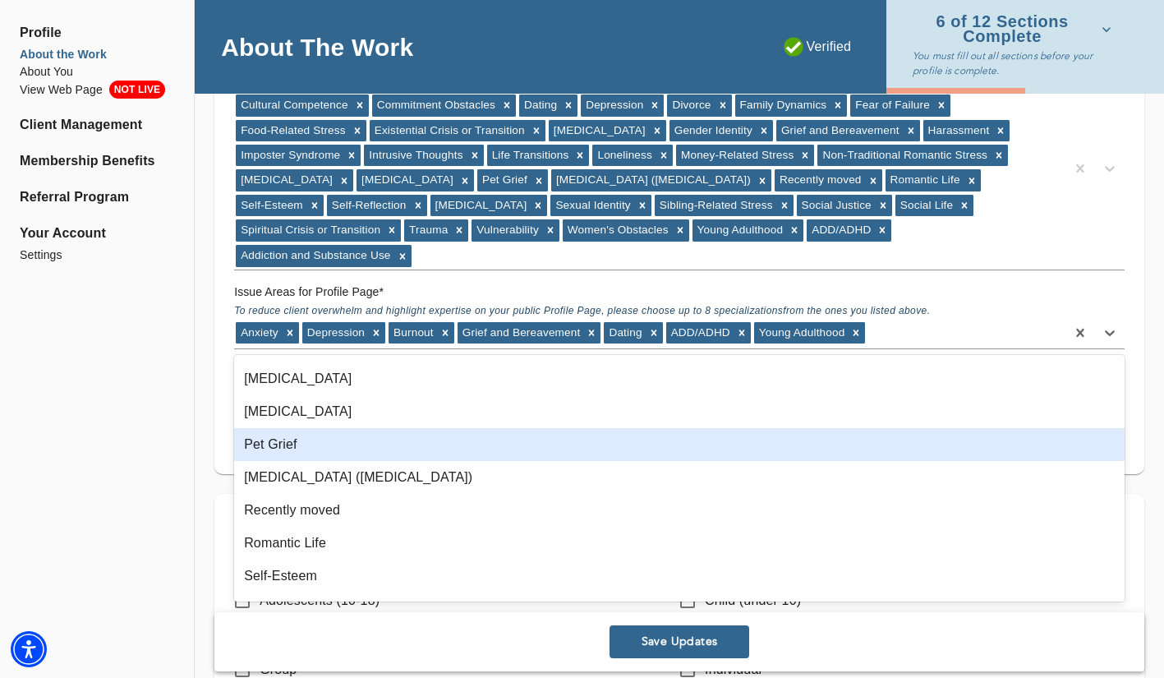
scroll to position [718, 0]
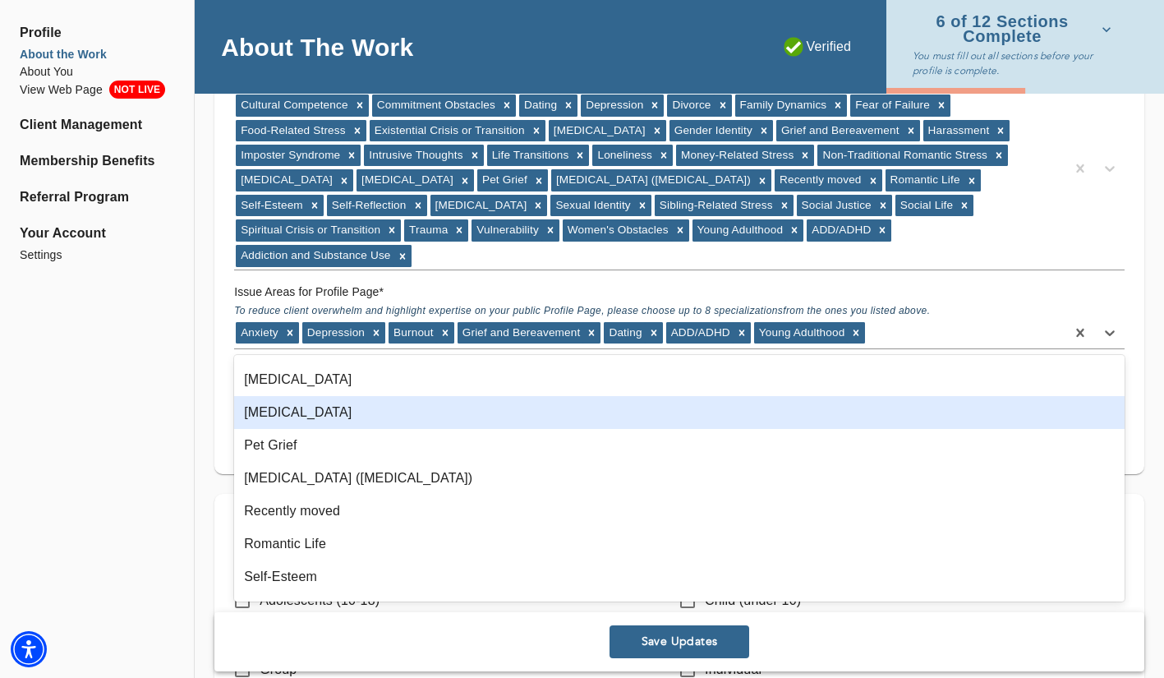
click at [516, 419] on div "[MEDICAL_DATA]" at bounding box center [679, 412] width 891 height 33
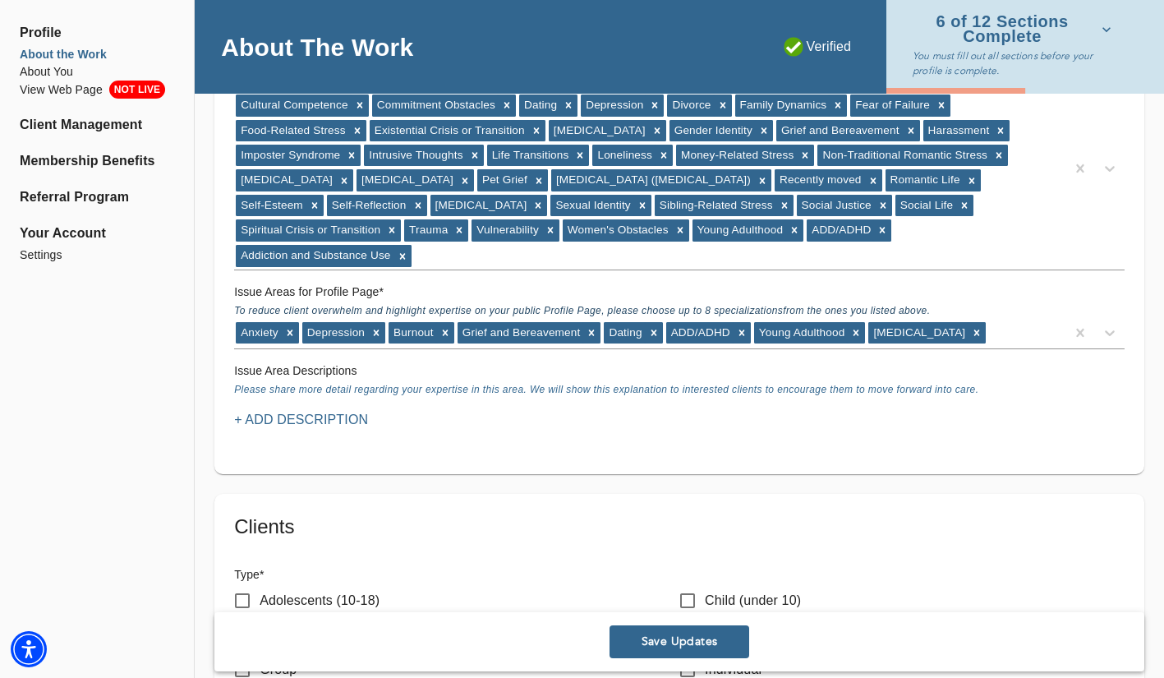
click at [387, 391] on span "Please share more detail regarding your expertise in this area. We will show th…" at bounding box center [606, 390] width 744 height 12
click at [352, 422] on p "+ Add Description" at bounding box center [301, 420] width 134 height 20
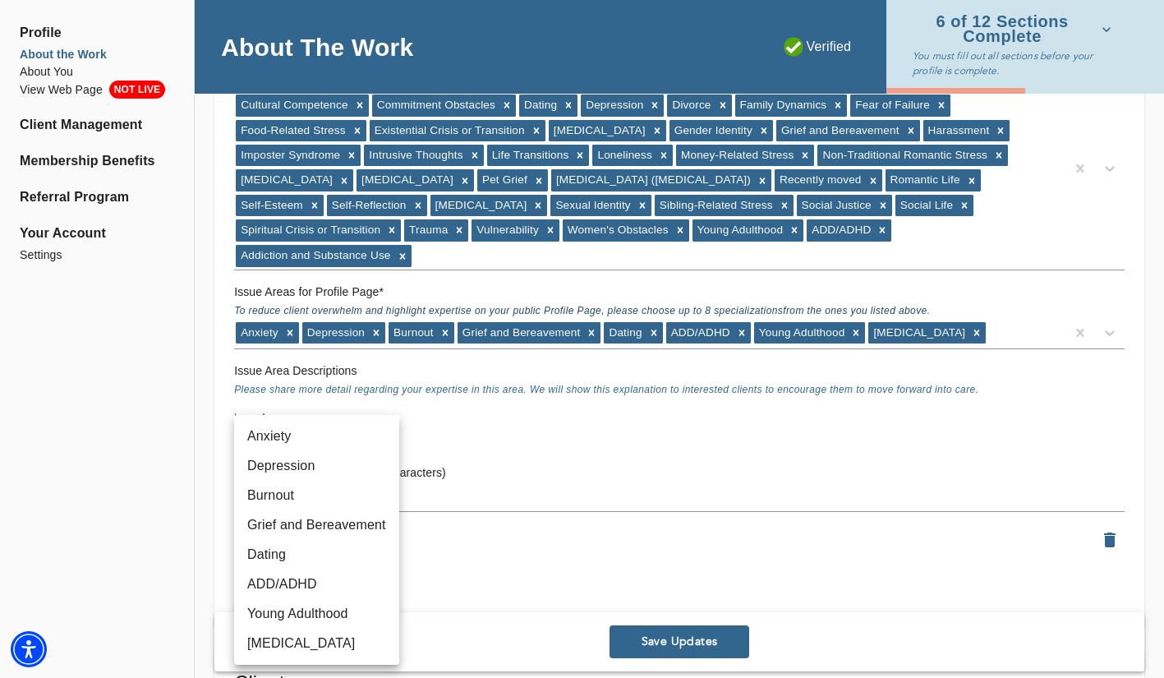
click at [528, 429] on div at bounding box center [582, 339] width 1164 height 678
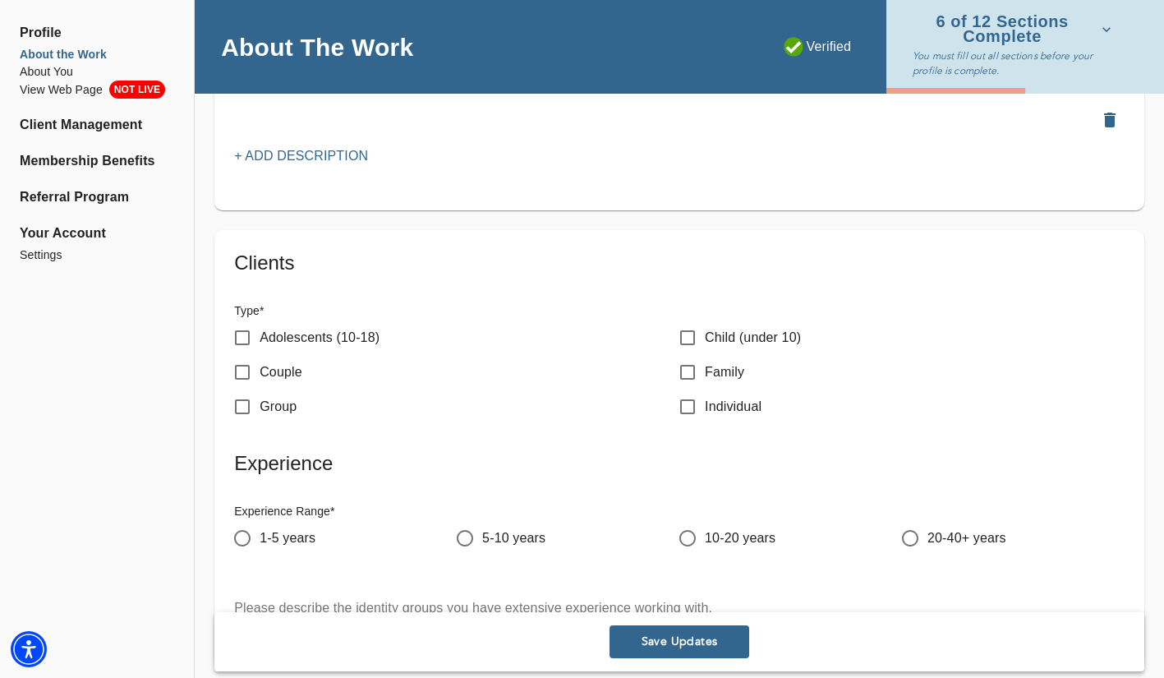
scroll to position [2032, 0]
click at [289, 343] on p "Adolescents (10-18)" at bounding box center [320, 339] width 120 height 20
click at [260, 343] on input "Adolescents (10-18)" at bounding box center [242, 339] width 35 height 35
checkbox input "true"
click at [716, 408] on p "Individual" at bounding box center [733, 408] width 57 height 20
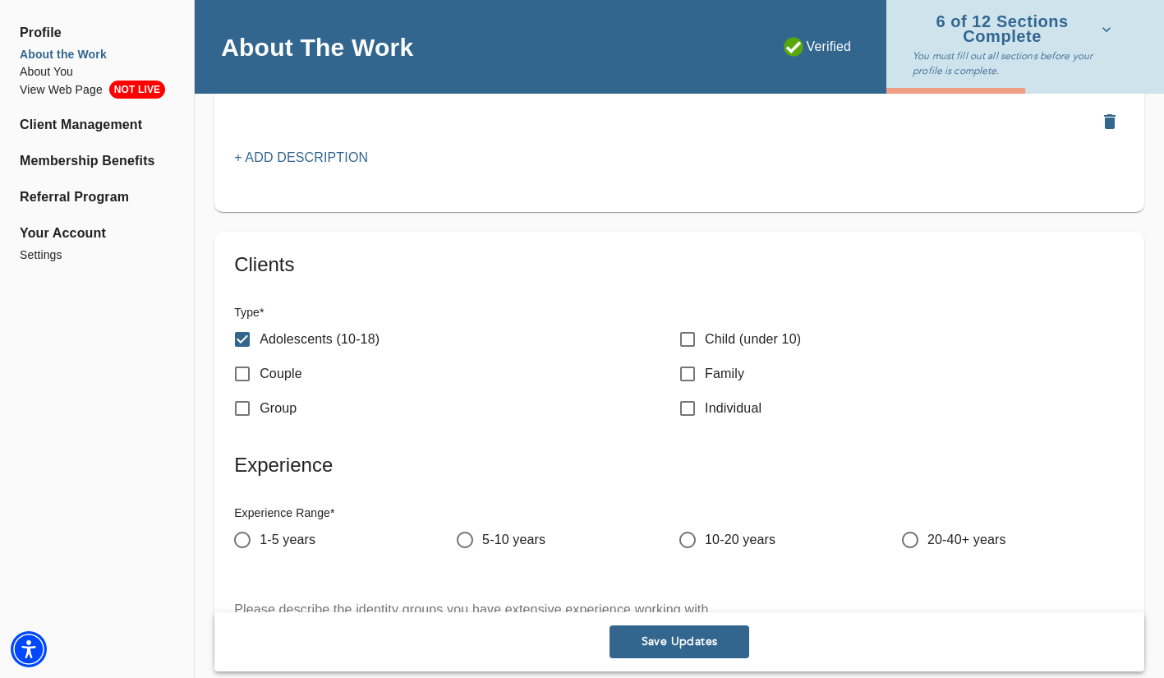
click at [705, 408] on input "Individual" at bounding box center [687, 408] width 35 height 35
checkbox input "true"
click at [286, 544] on span "1-5 years" at bounding box center [288, 540] width 56 height 20
click at [260, 544] on input "1-5 years" at bounding box center [242, 540] width 35 height 35
radio input "true"
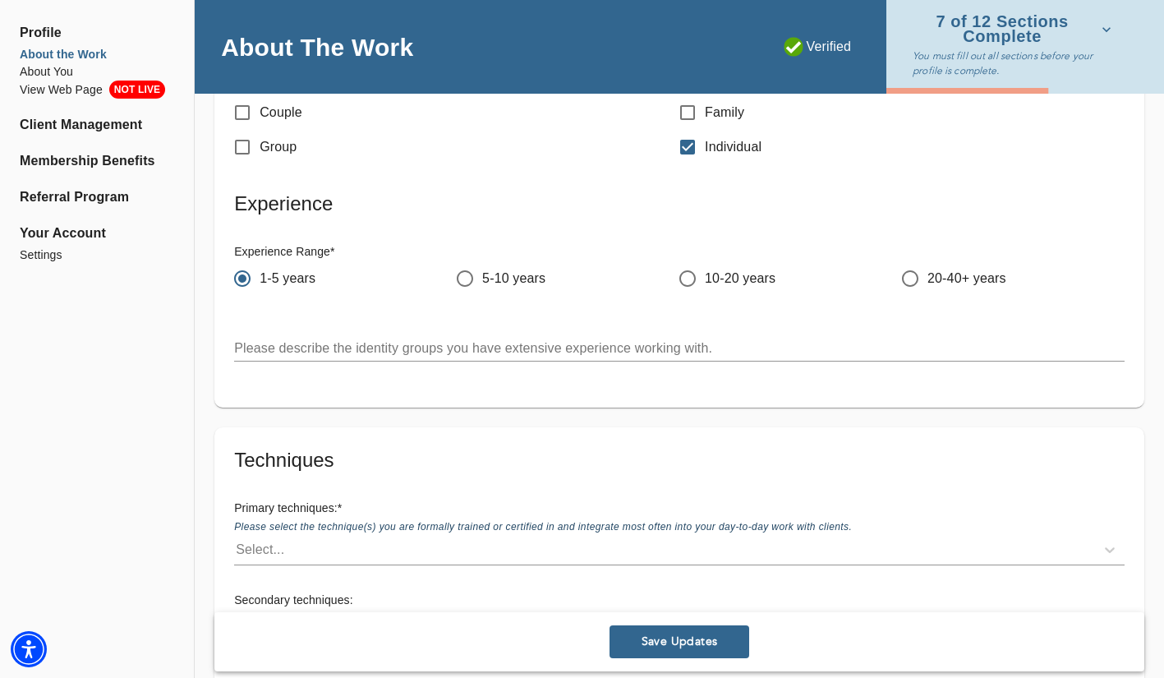
scroll to position [2292, 0]
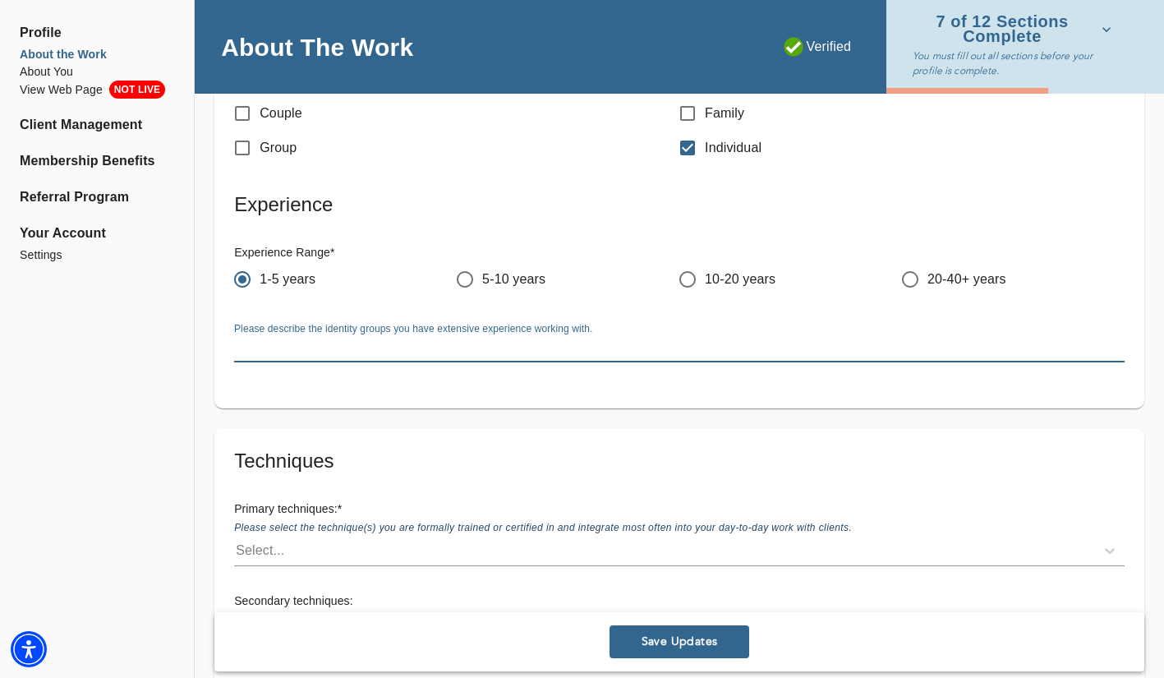
click at [530, 351] on textarea at bounding box center [679, 349] width 891 height 16
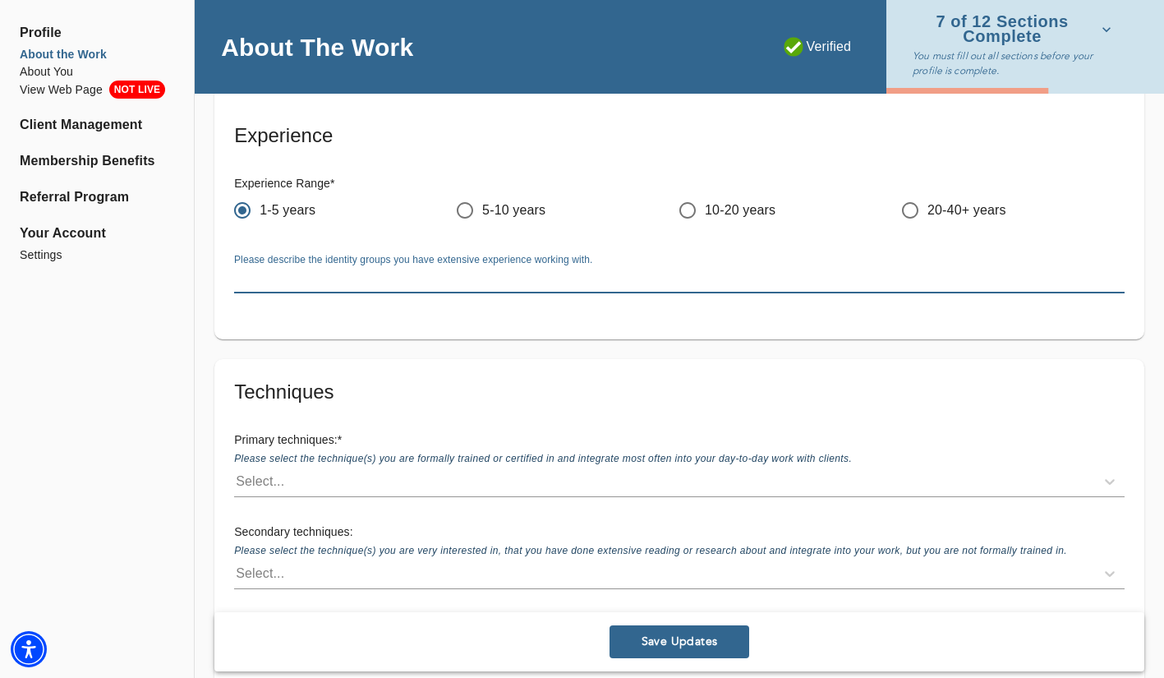
scroll to position [2362, 0]
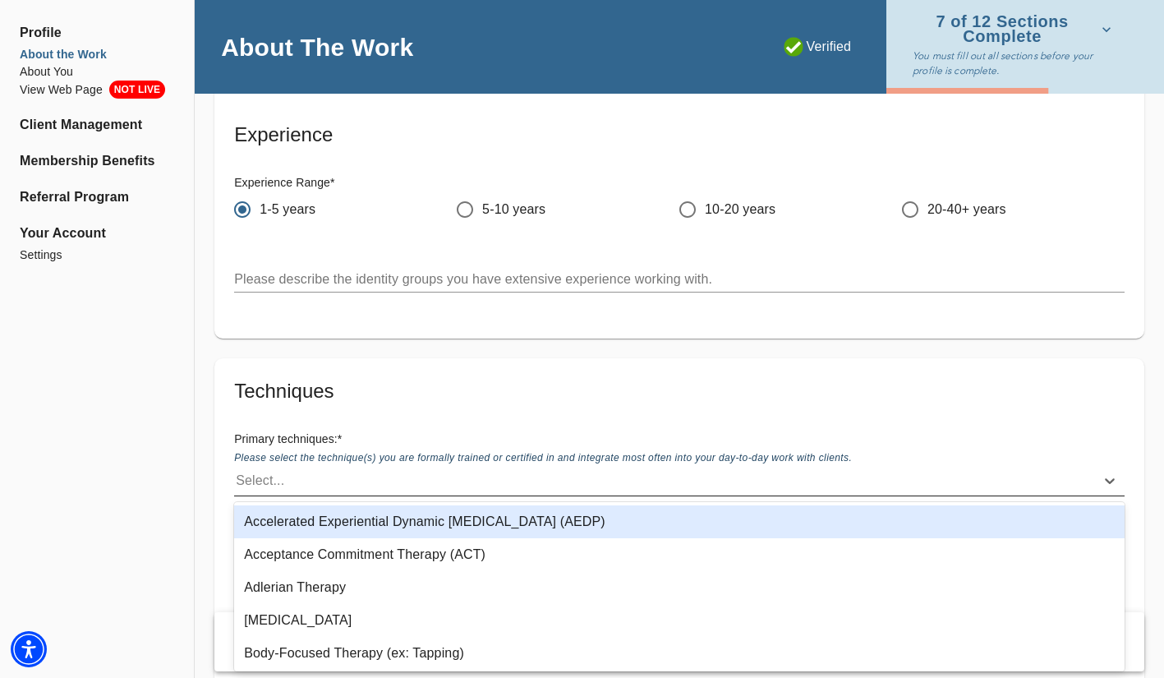
click at [441, 481] on div "Select..." at bounding box center [664, 480] width 861 height 26
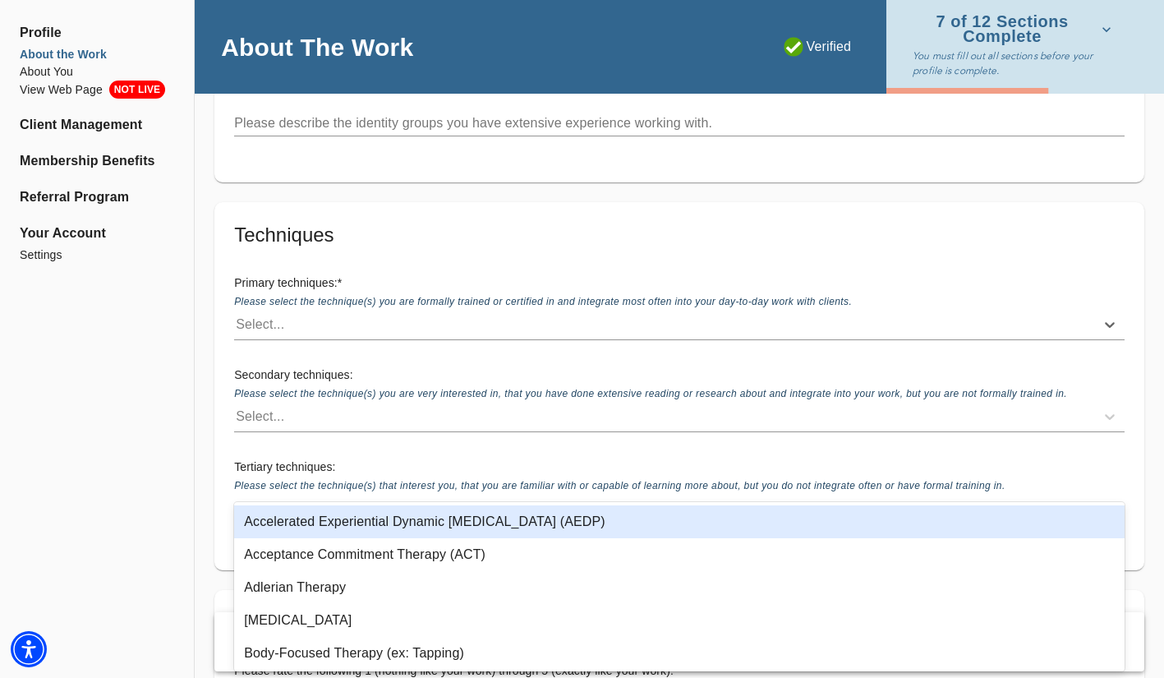
scroll to position [41, 0]
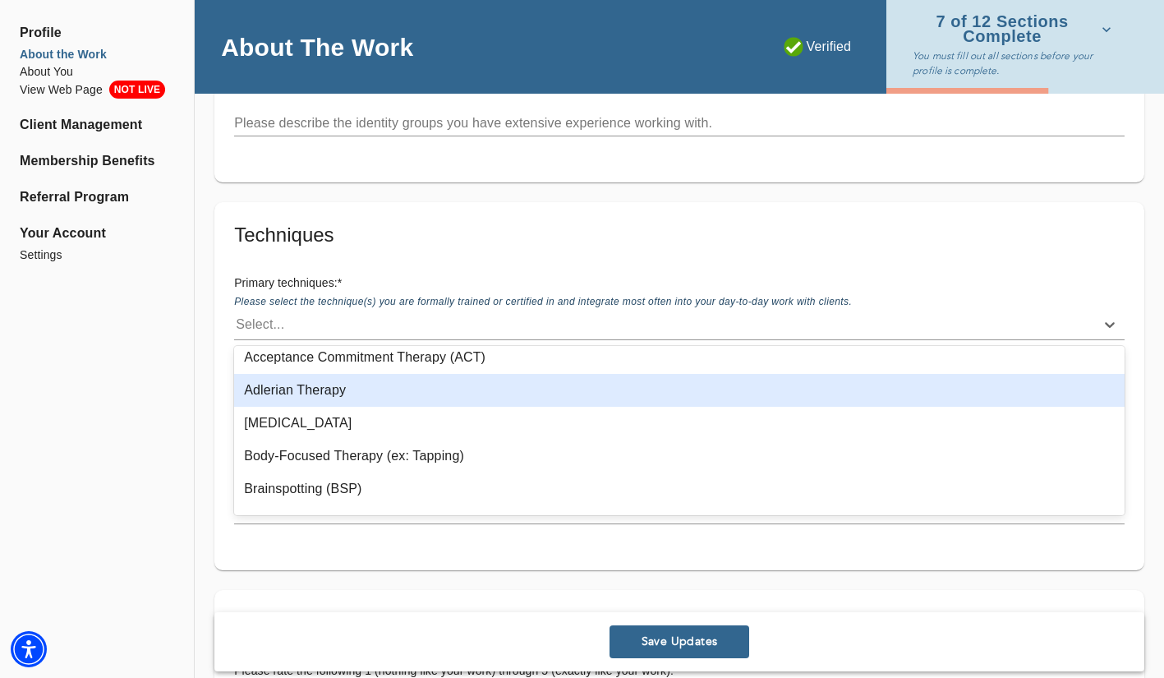
click at [477, 262] on div "Primary techniques: * Please select the technique(s) you are formally trained o…" at bounding box center [679, 307] width 917 height 92
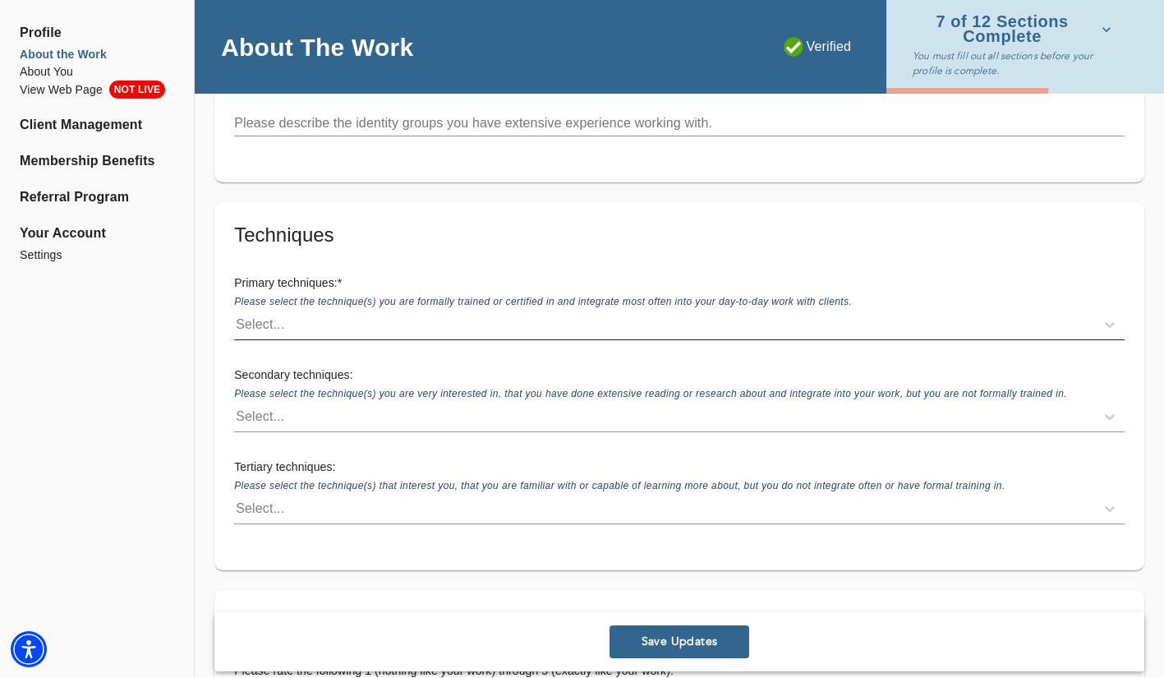
click at [451, 328] on div "Select..." at bounding box center [664, 324] width 861 height 26
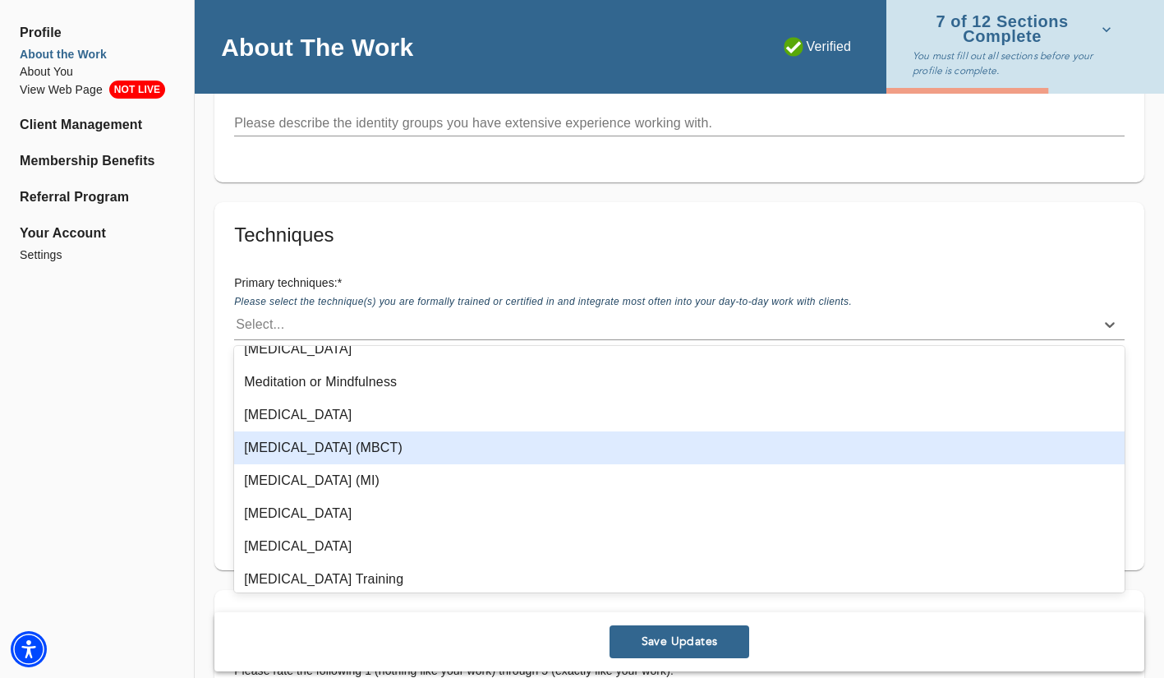
scroll to position [906, 0]
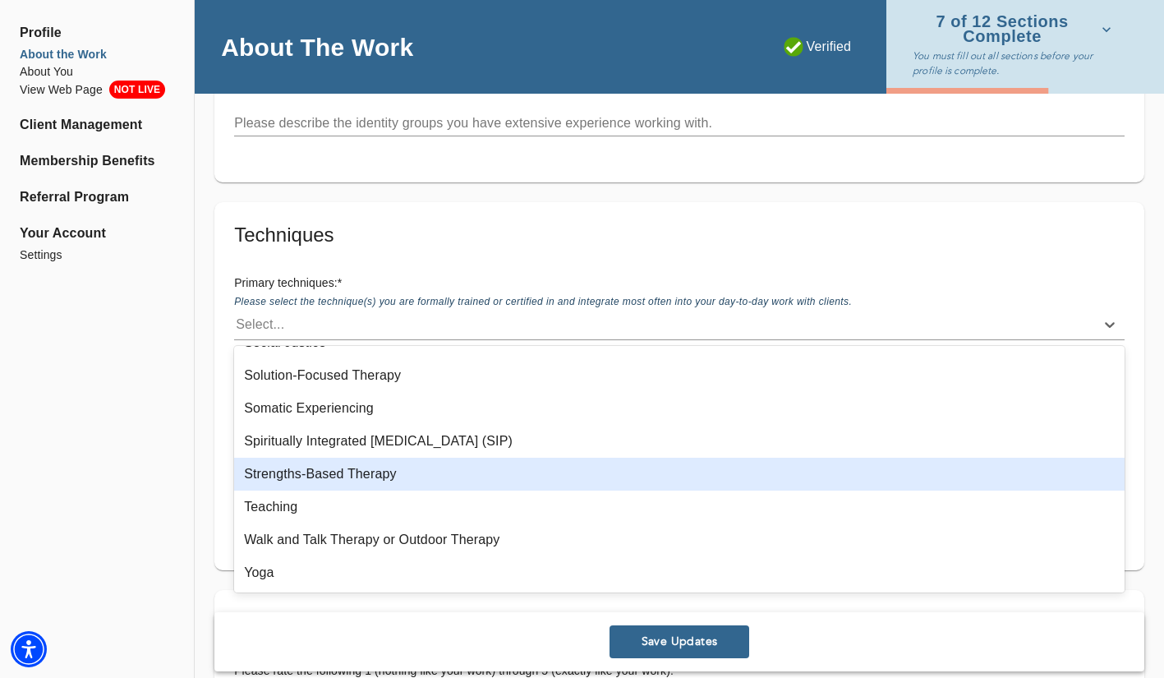
click at [429, 474] on div "Strengths-Based Therapy" at bounding box center [679, 474] width 891 height 33
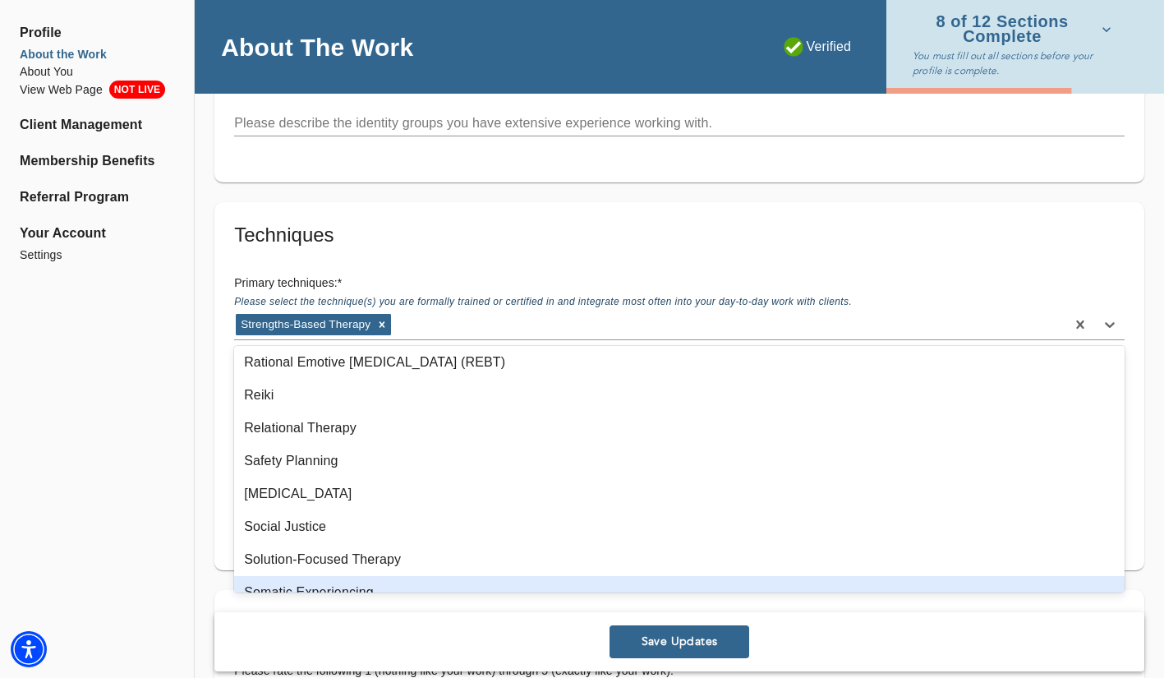
scroll to position [1317, 0]
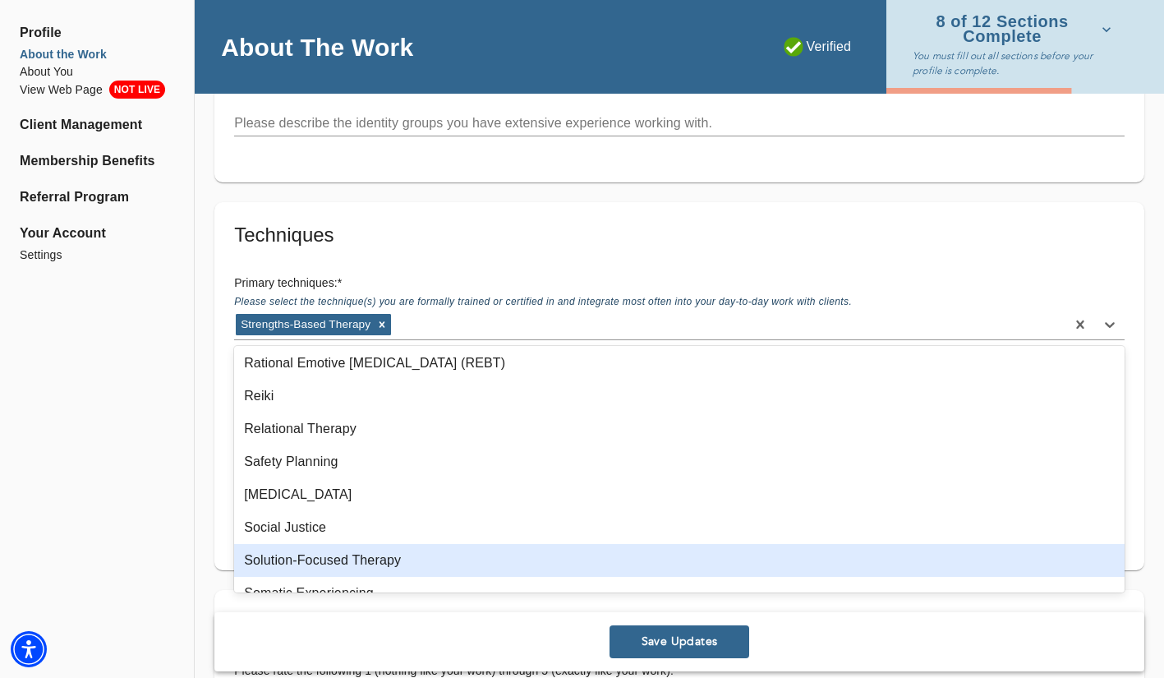
click at [463, 558] on div "Solution-Focused Therapy" at bounding box center [679, 560] width 891 height 33
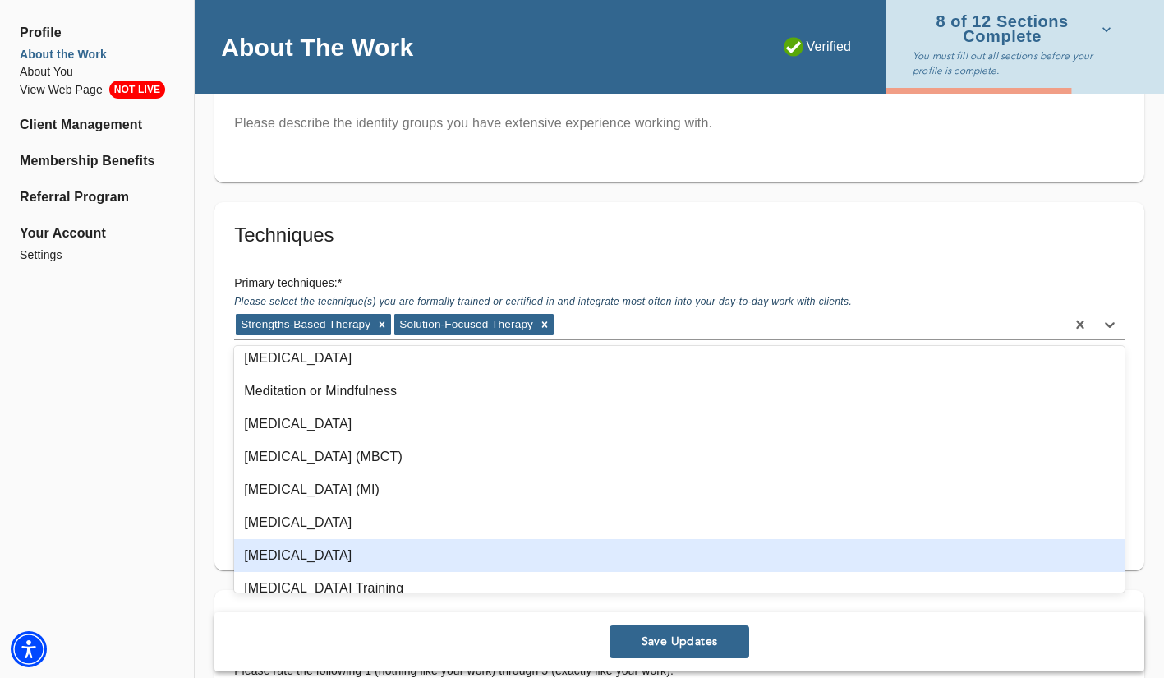
scroll to position [885, 0]
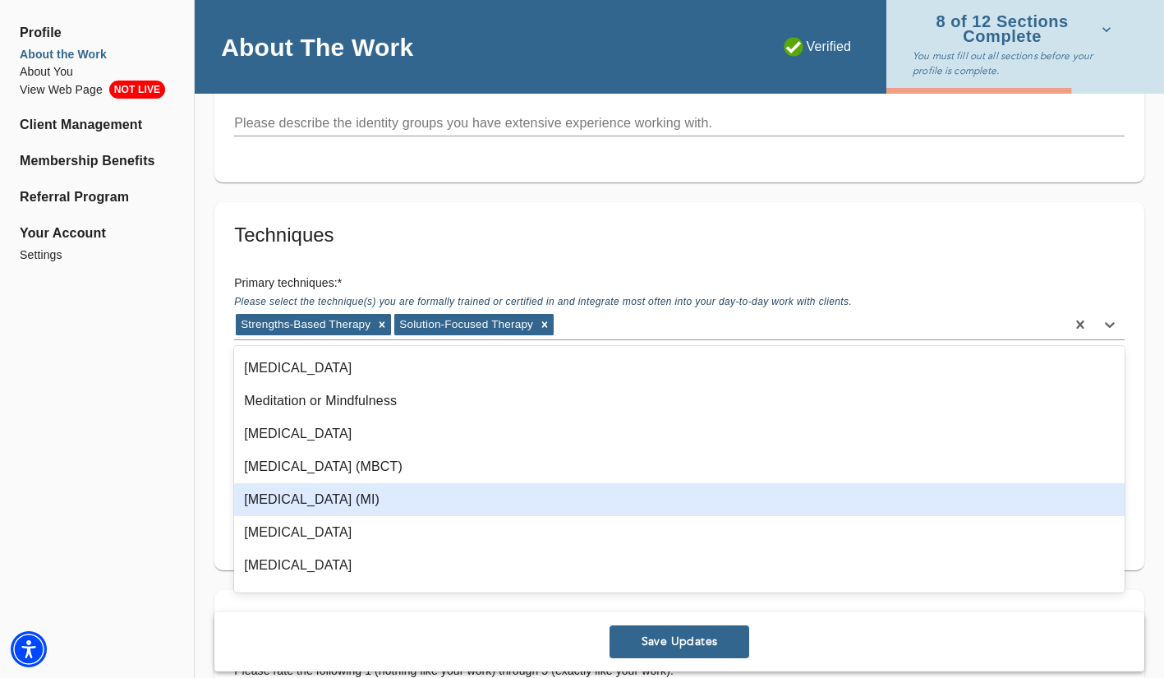
click at [475, 495] on div "[MEDICAL_DATA] (MI)" at bounding box center [679, 499] width 891 height 33
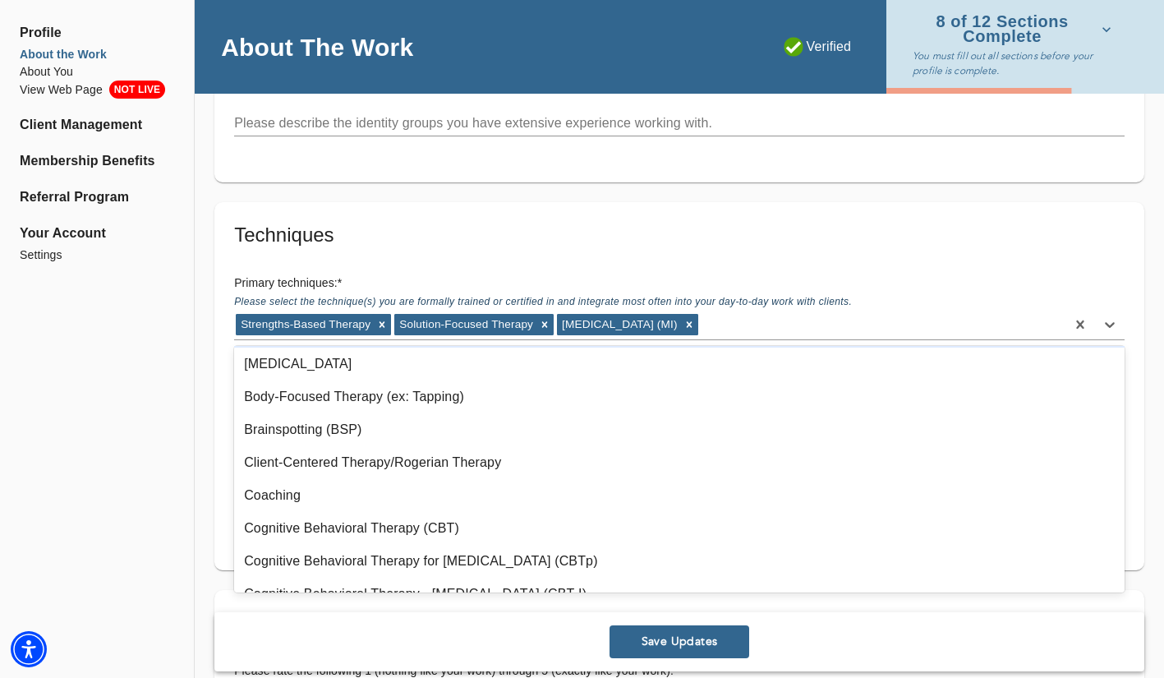
scroll to position [105, 0]
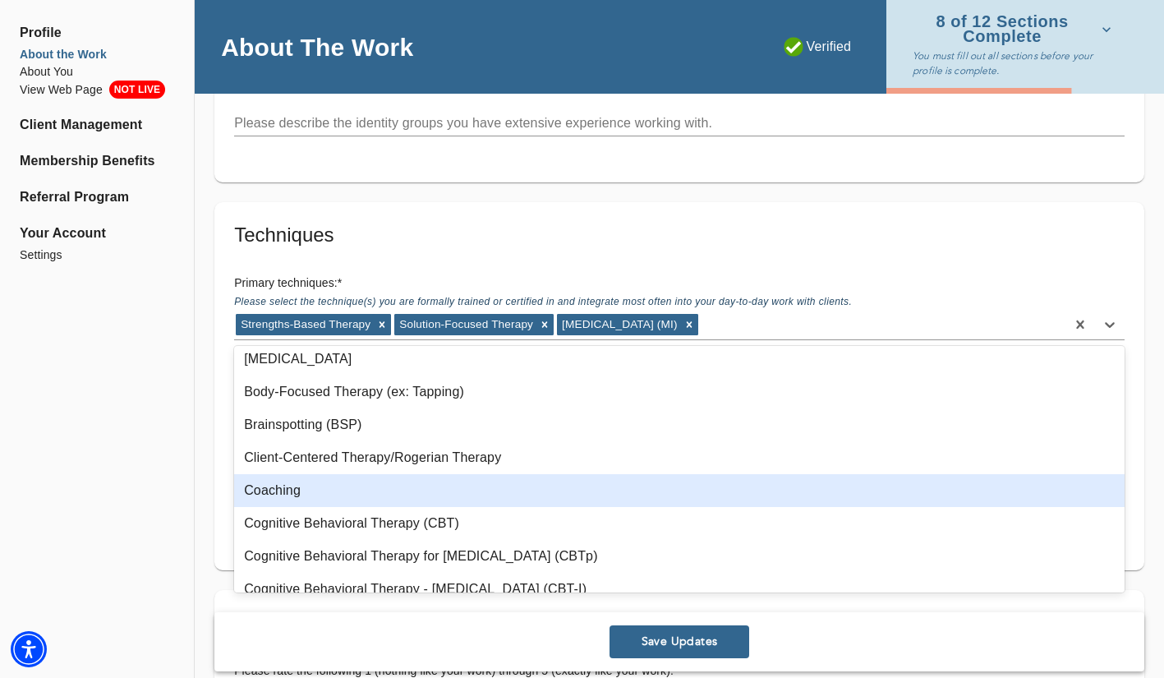
click at [473, 499] on div "Coaching" at bounding box center [679, 490] width 891 height 33
click at [513, 497] on div "Cognitive Behavioral Therapy (CBT)" at bounding box center [679, 490] width 891 height 33
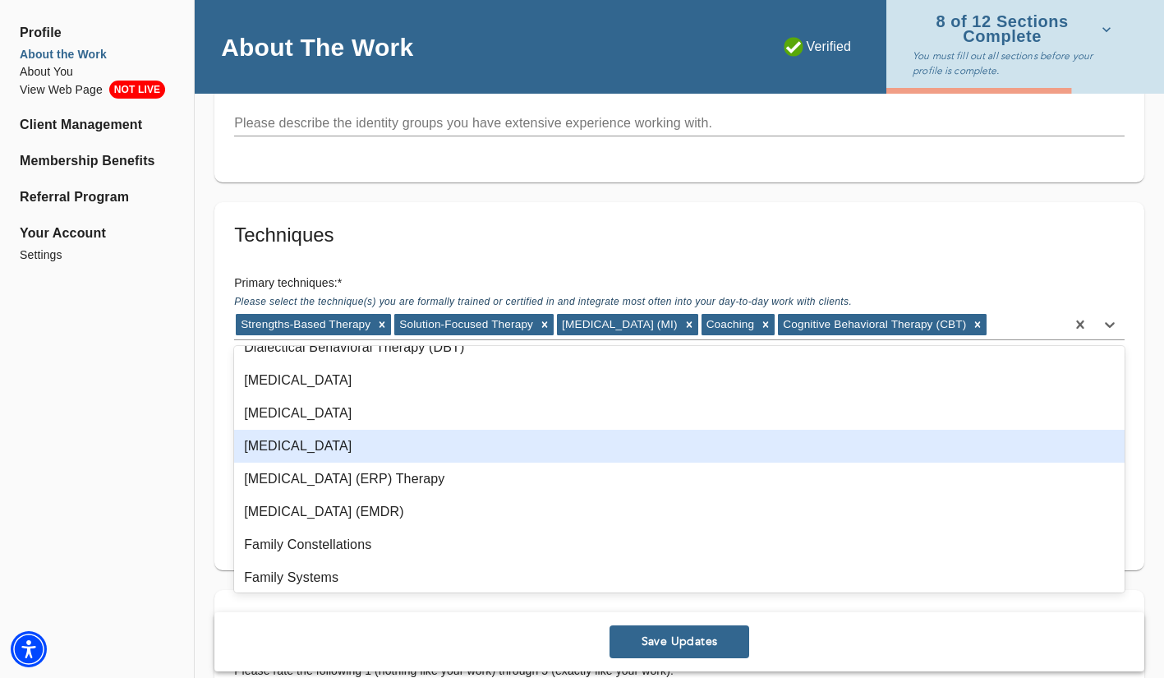
scroll to position [378, 0]
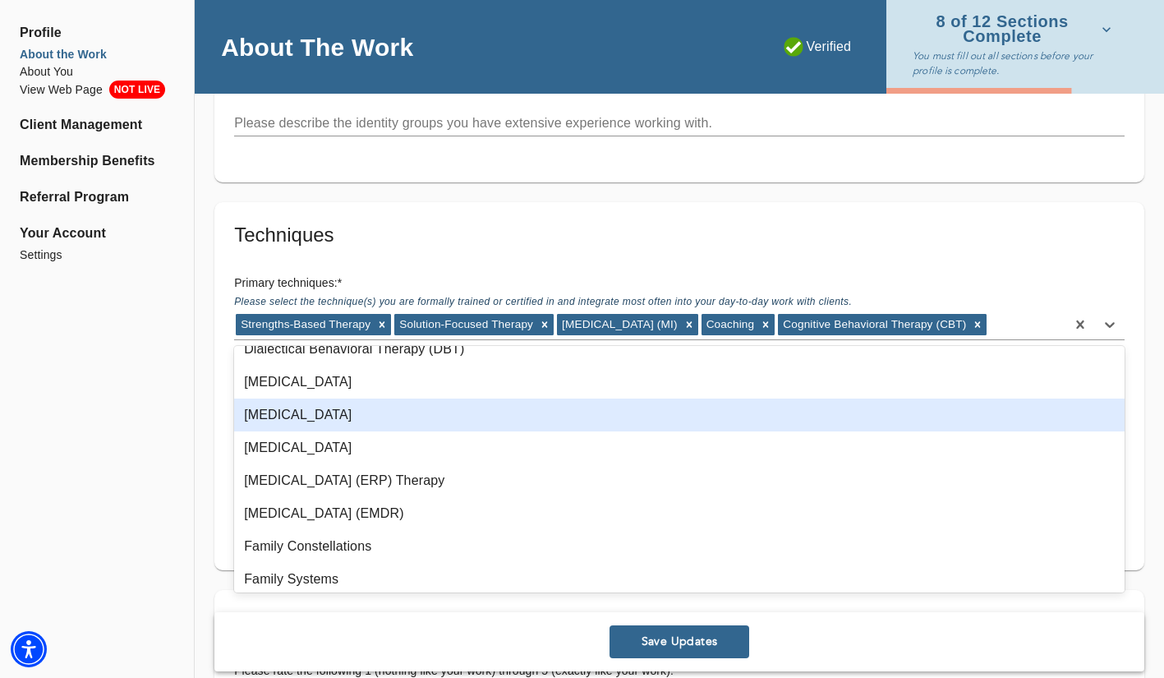
click at [549, 421] on div "[MEDICAL_DATA]" at bounding box center [679, 414] width 891 height 33
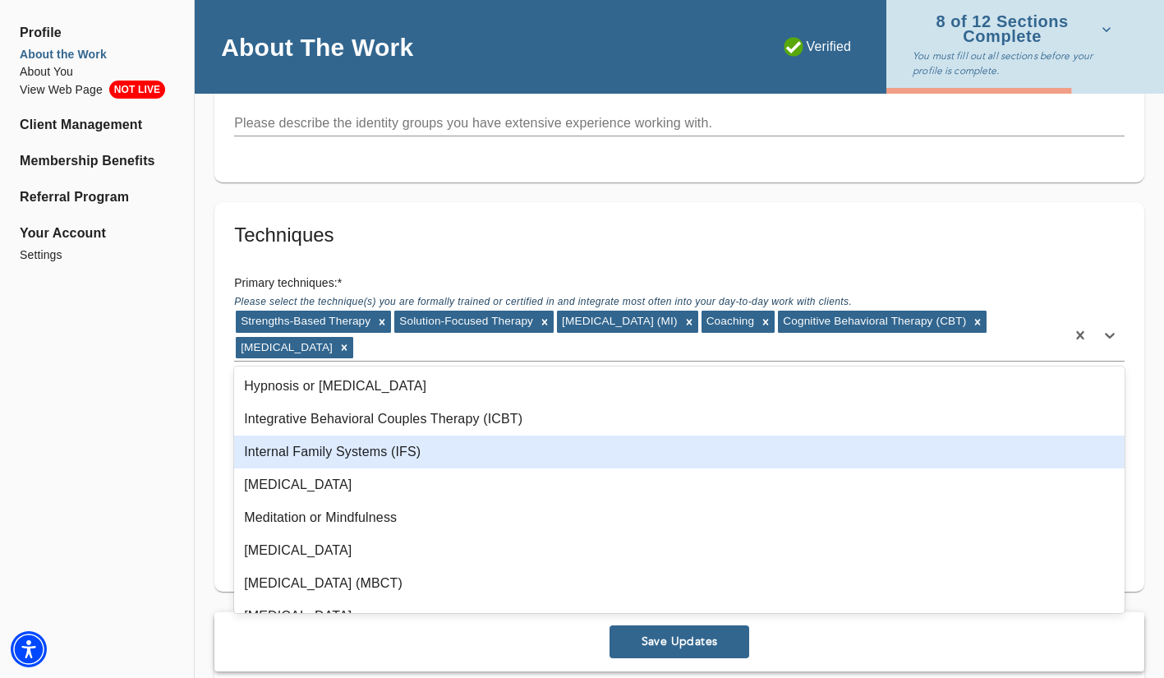
scroll to position [698, 0]
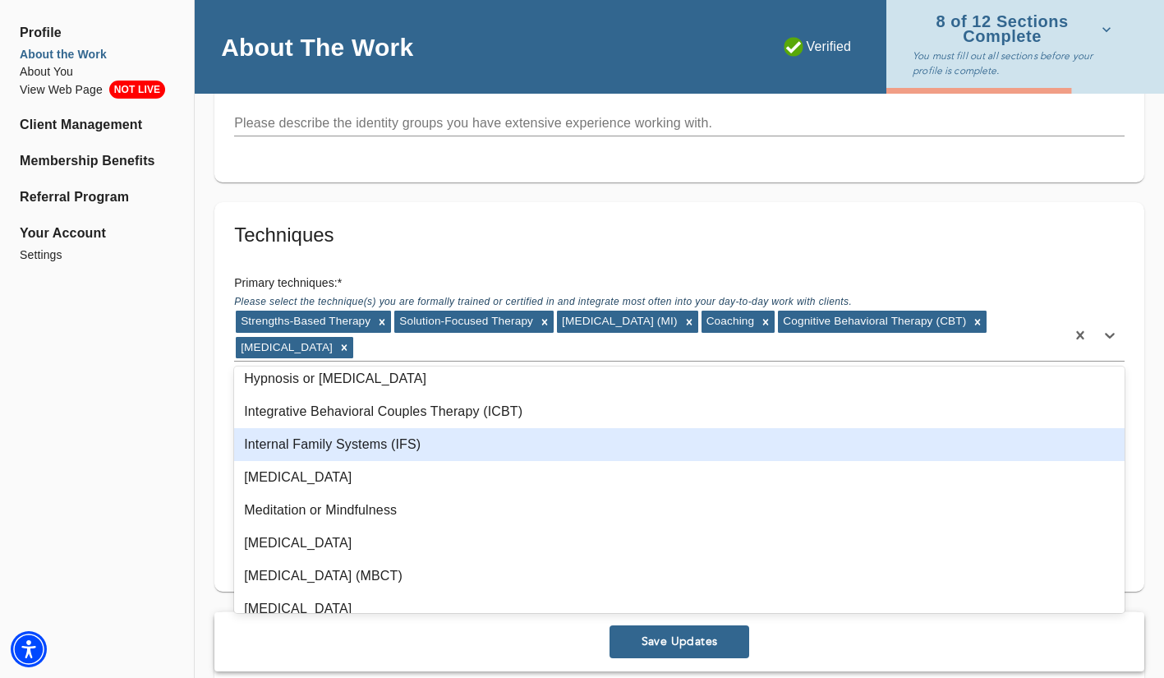
click at [515, 449] on div "Internal Family Systems (IFS)" at bounding box center [679, 444] width 891 height 33
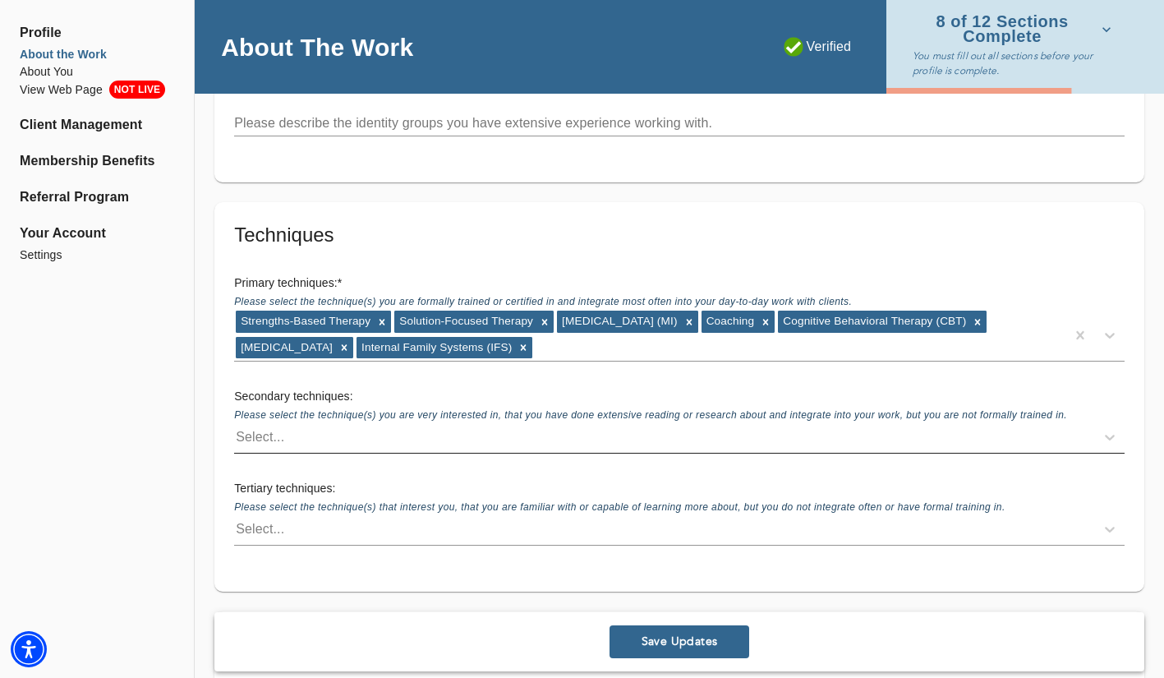
click at [415, 438] on div "Select..." at bounding box center [664, 437] width 861 height 26
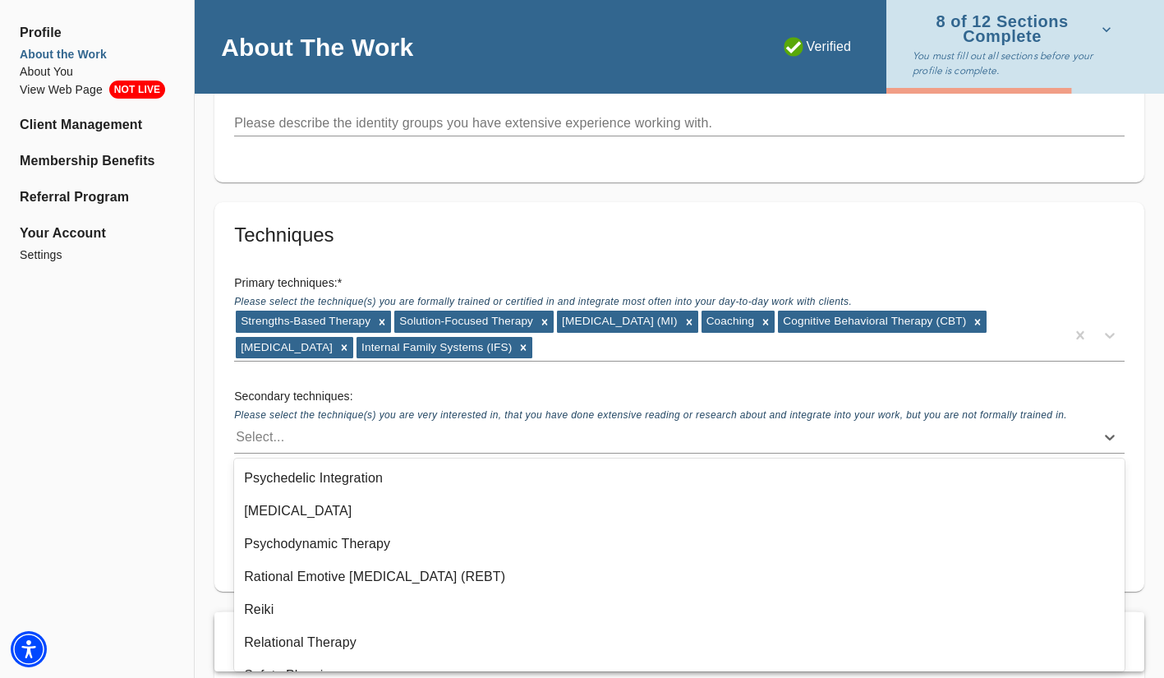
scroll to position [1214, 0]
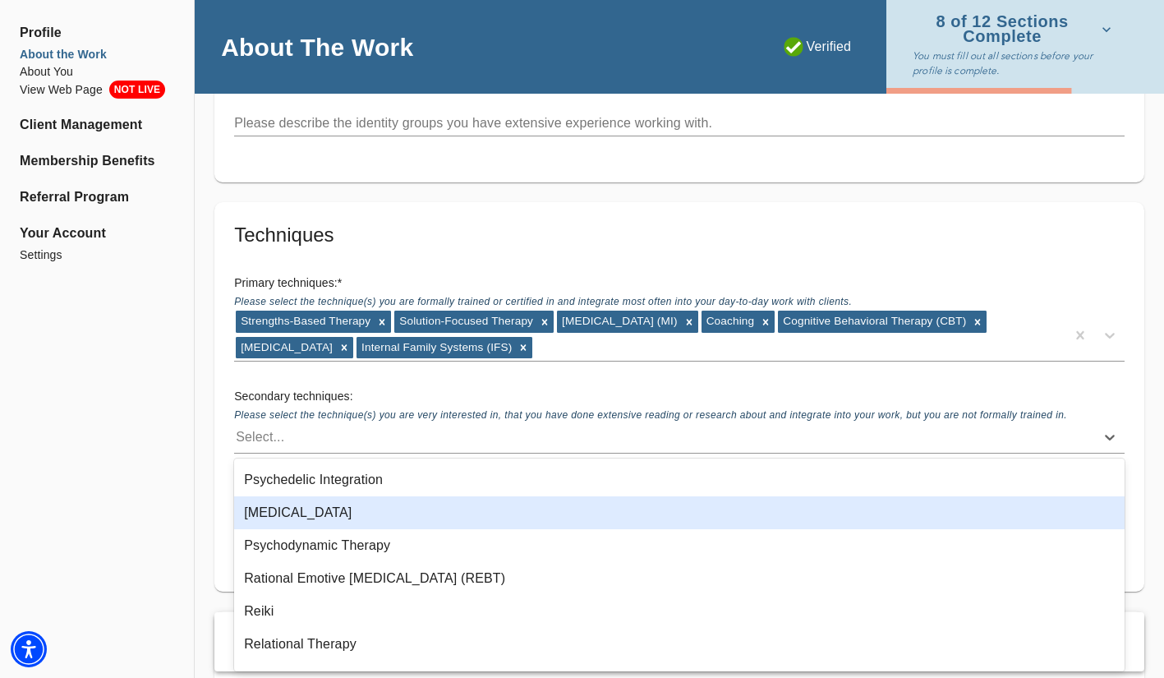
click at [339, 509] on div "[MEDICAL_DATA]" at bounding box center [679, 512] width 891 height 33
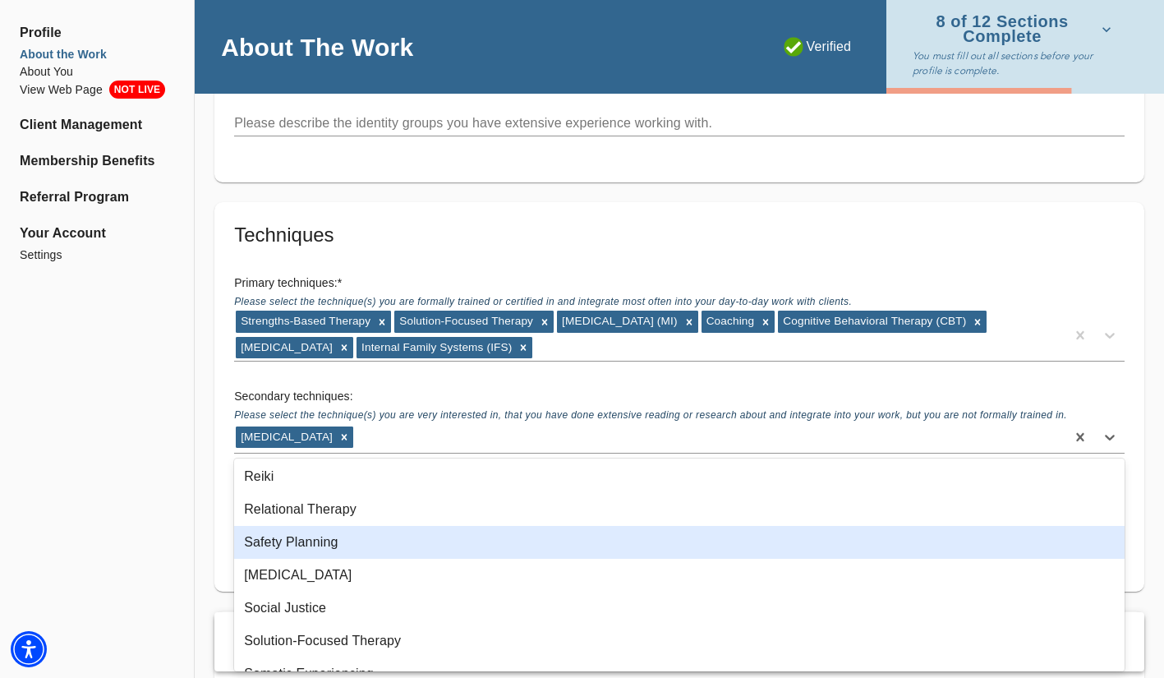
scroll to position [1324, 0]
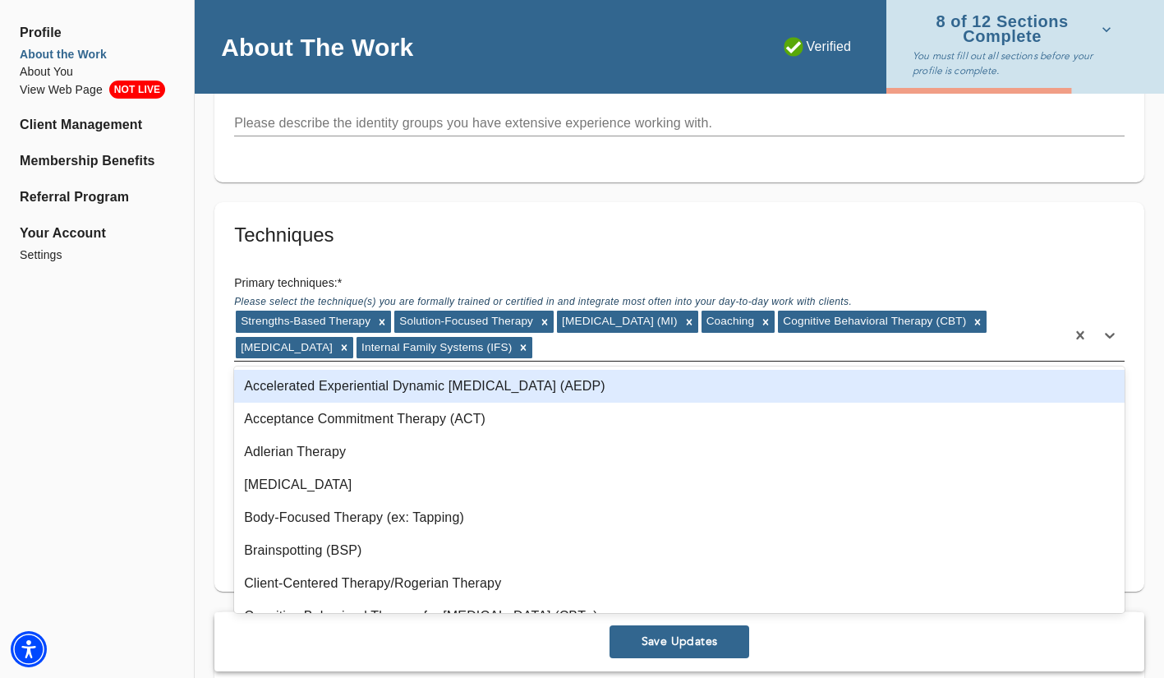
click at [644, 348] on div "Strengths-Based Therapy Solution-Focused Therapy [MEDICAL_DATA] (MI) Coaching C…" at bounding box center [649, 334] width 831 height 51
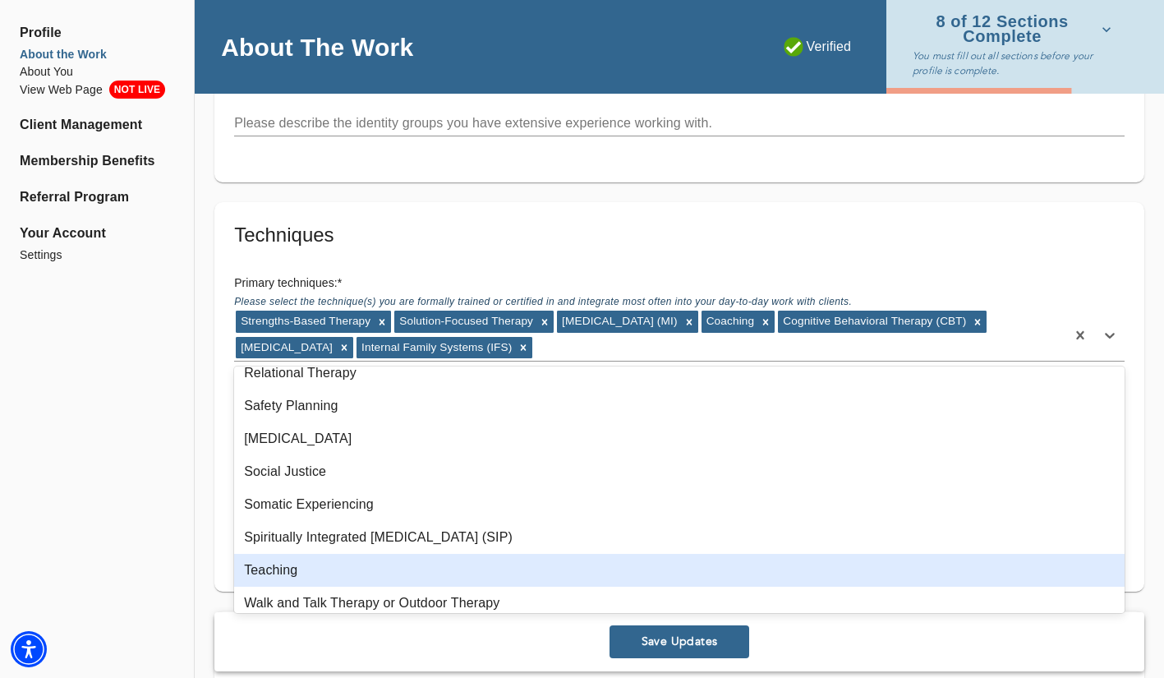
scroll to position [1223, 0]
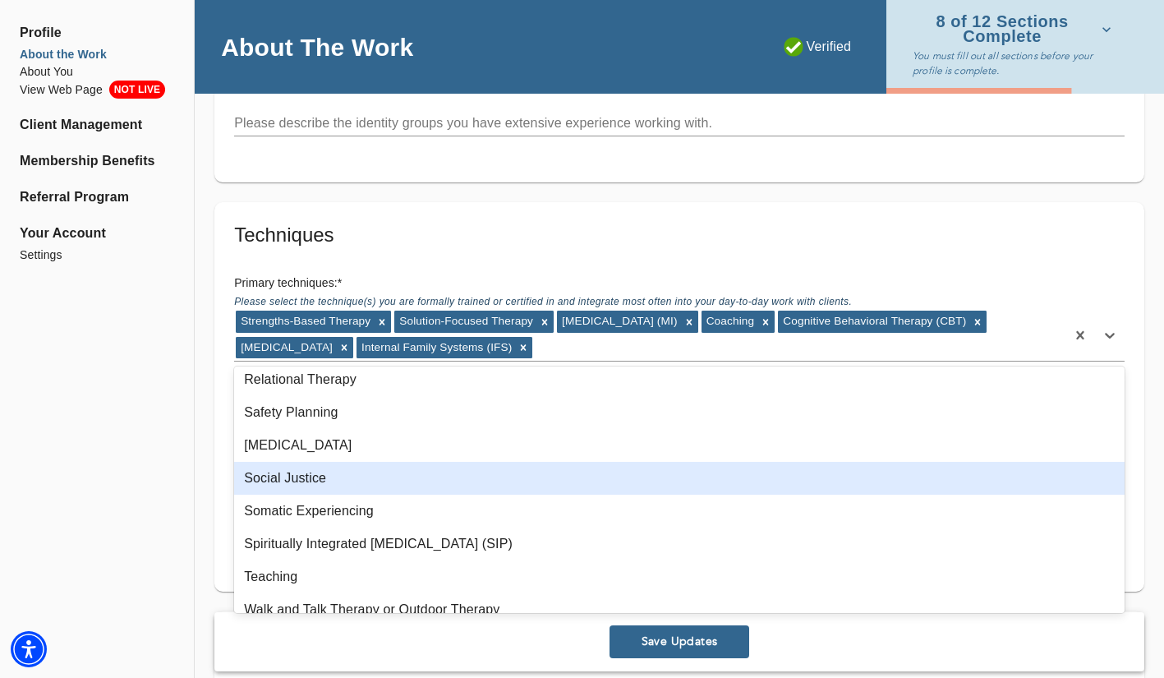
click at [500, 485] on div "Social Justice" at bounding box center [679, 478] width 891 height 33
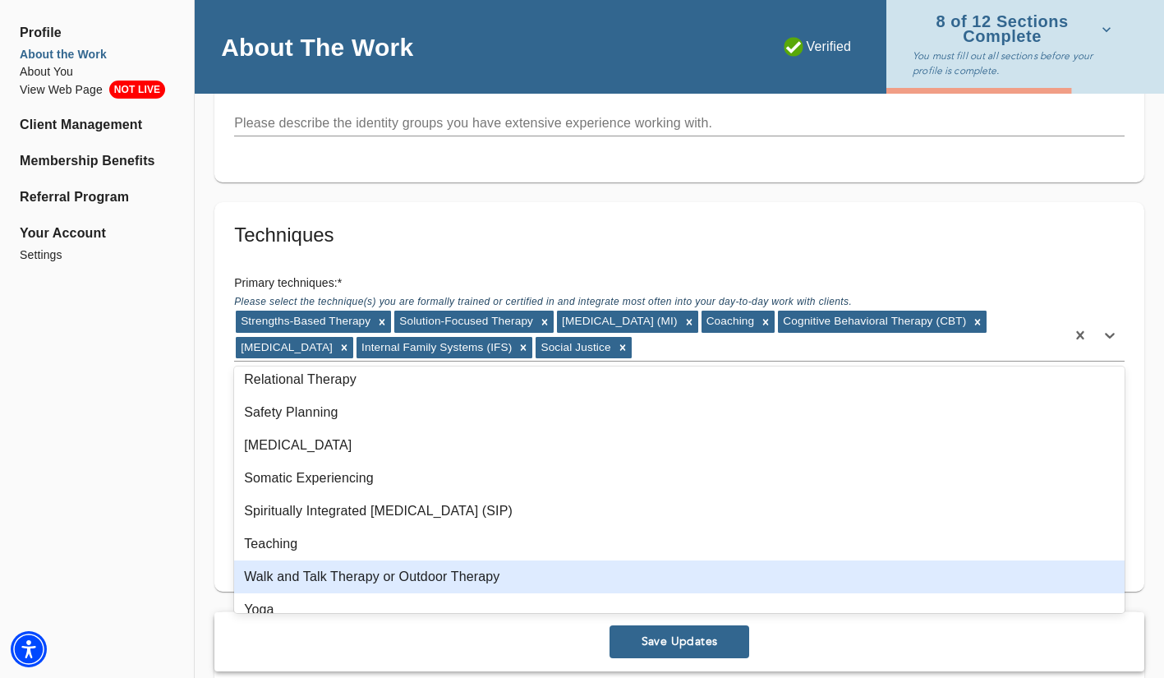
scroll to position [1239, 0]
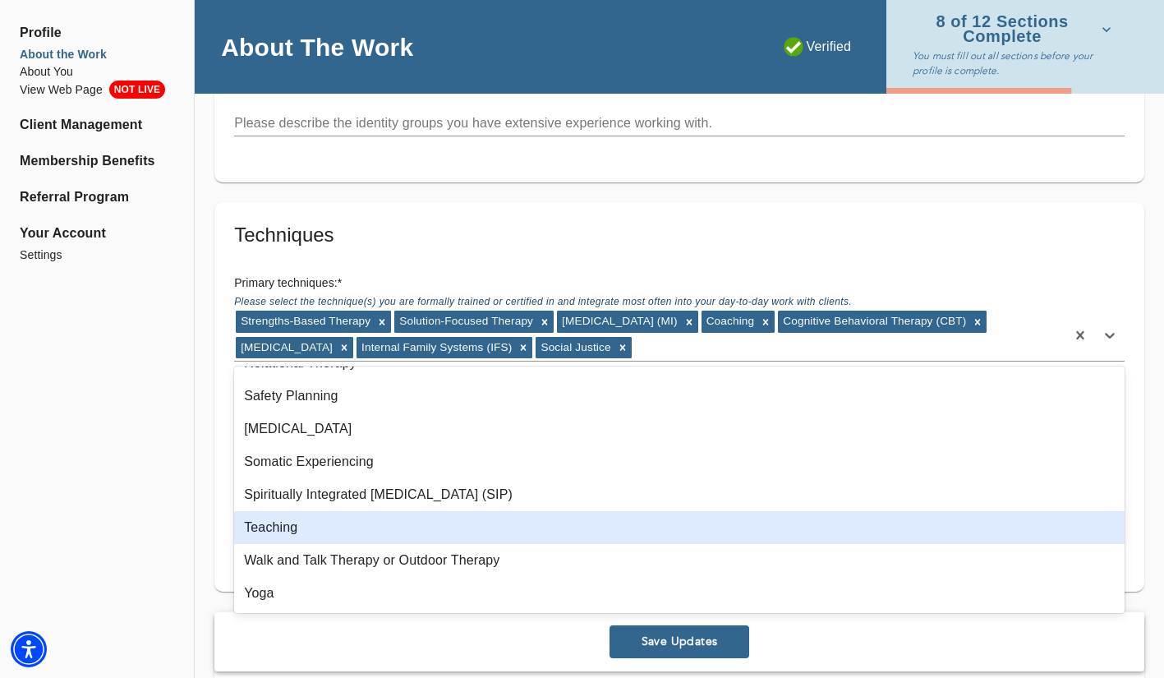
click at [520, 537] on div "Teaching" at bounding box center [679, 527] width 891 height 33
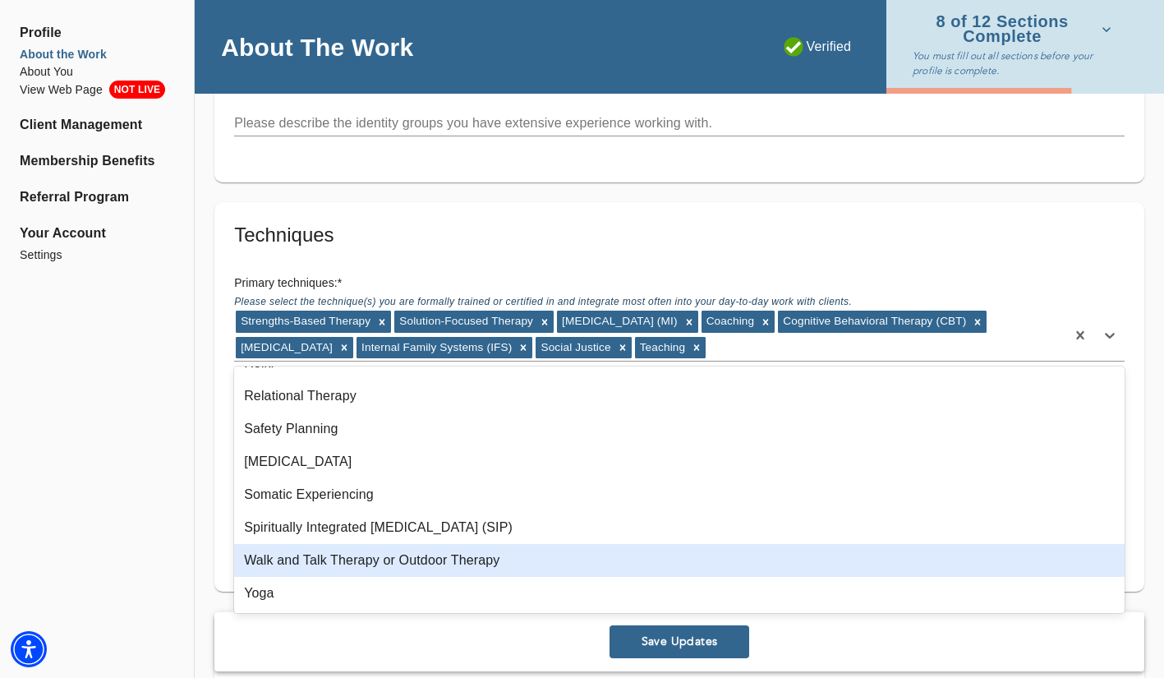
click at [516, 569] on div "Walk and Talk Therapy or Outdoor Therapy" at bounding box center [679, 560] width 891 height 33
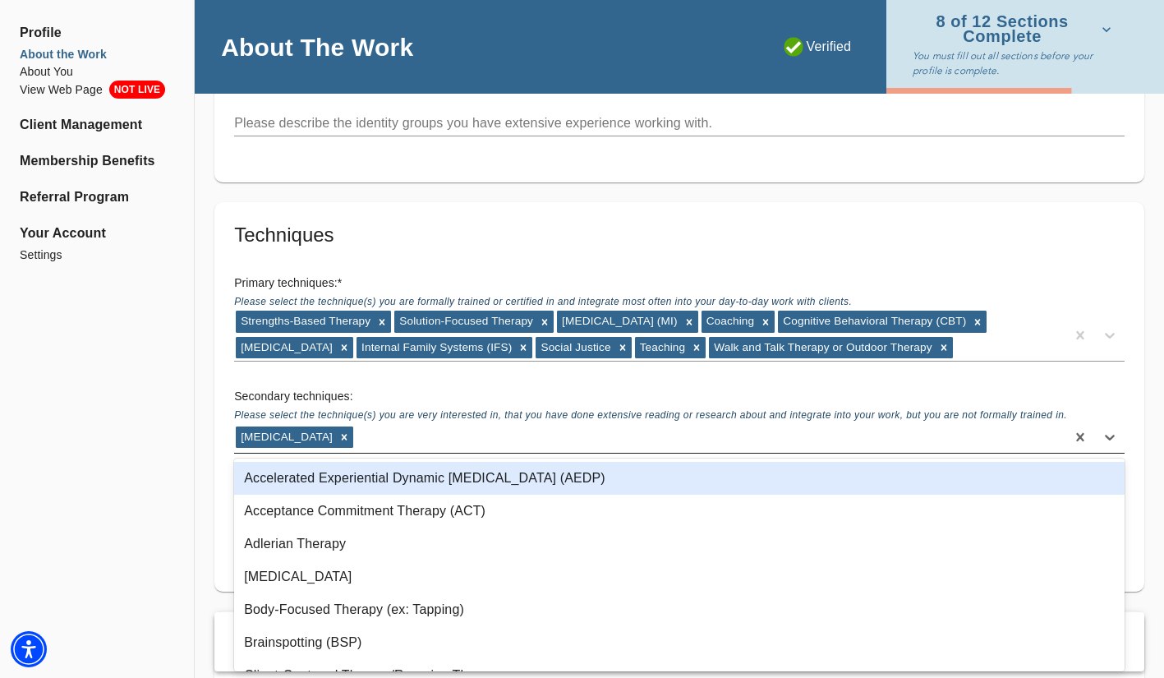
click at [360, 437] on div "[MEDICAL_DATA]" at bounding box center [649, 437] width 831 height 26
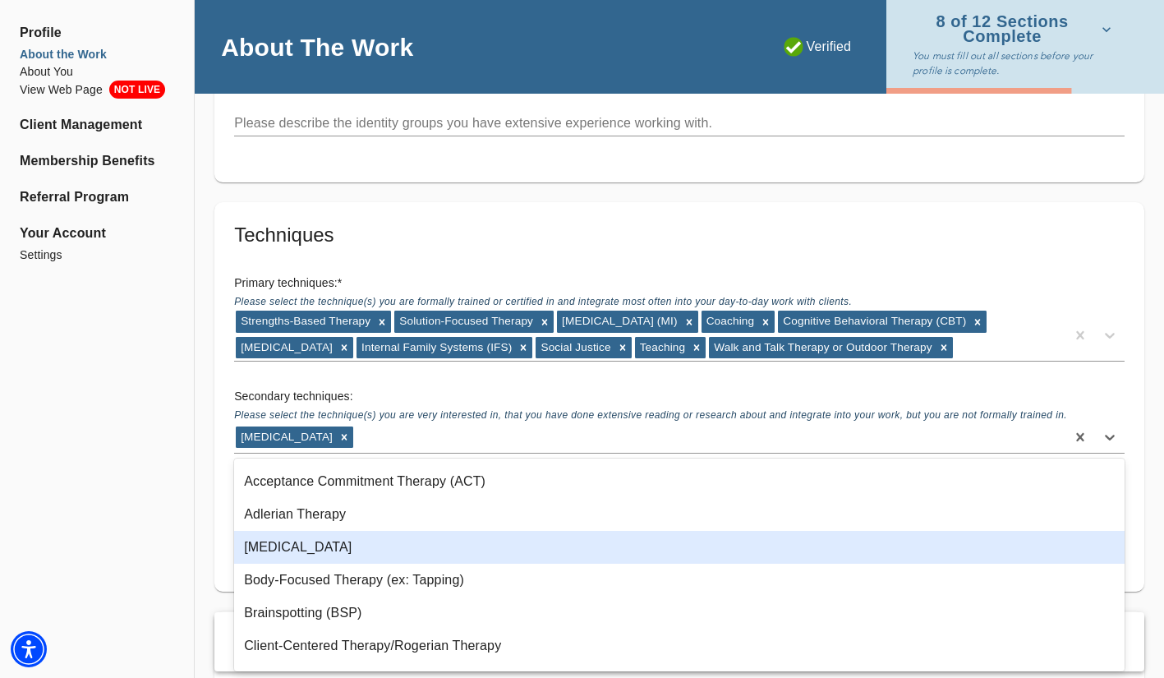
scroll to position [31, 0]
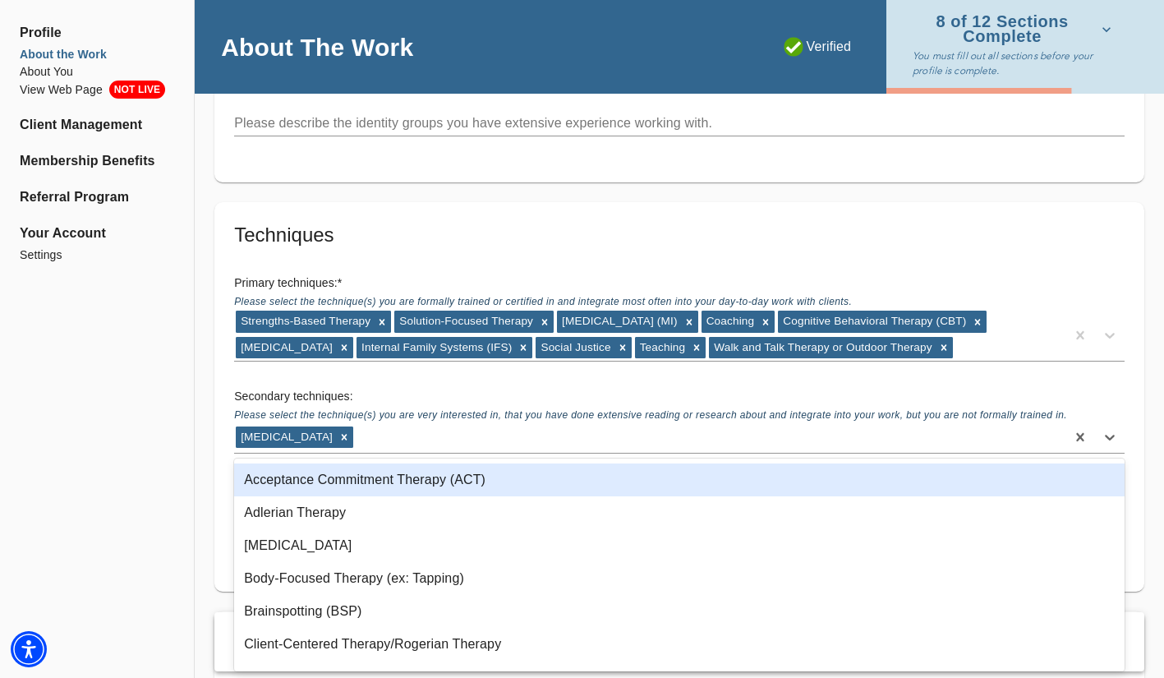
click at [405, 487] on div "Acceptance Commitment Therapy (ACT)" at bounding box center [679, 479] width 891 height 33
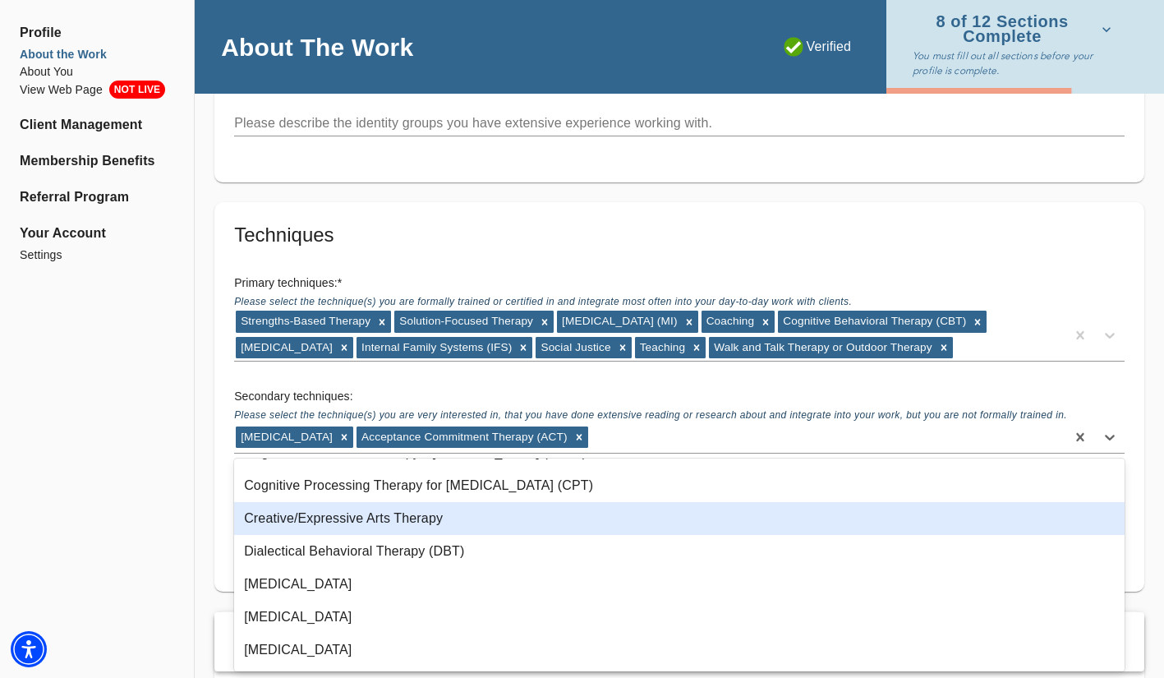
scroll to position [323, 0]
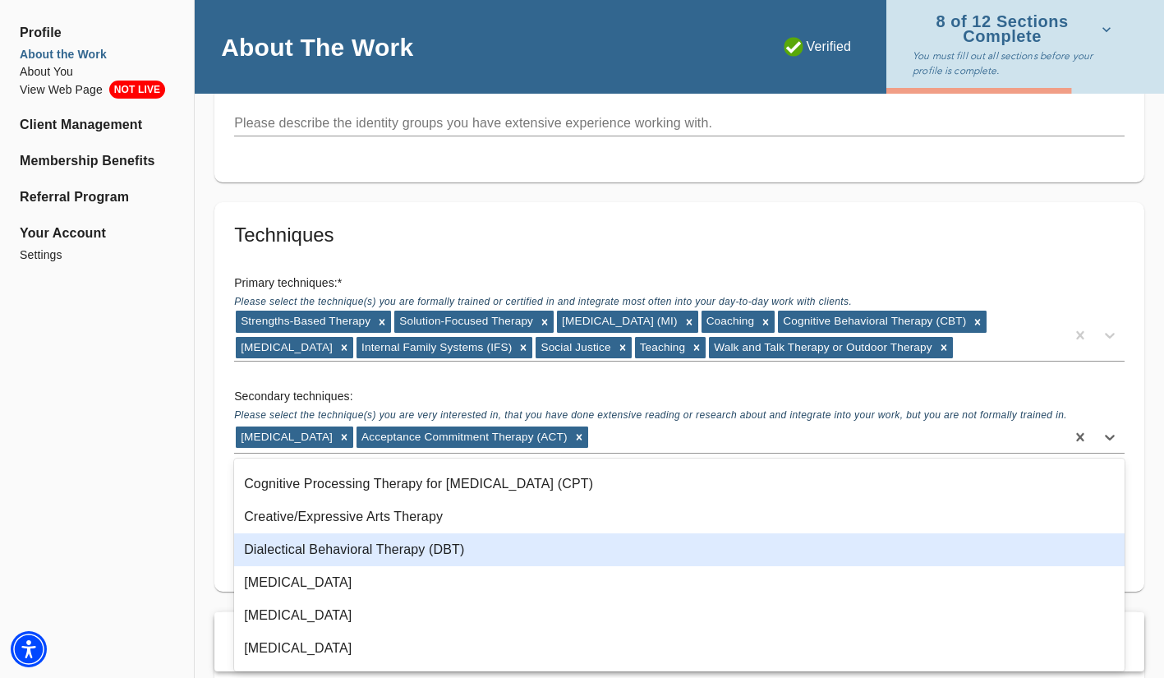
click at [417, 555] on div "Dialectical Behavioral Therapy (DBT)" at bounding box center [679, 549] width 891 height 33
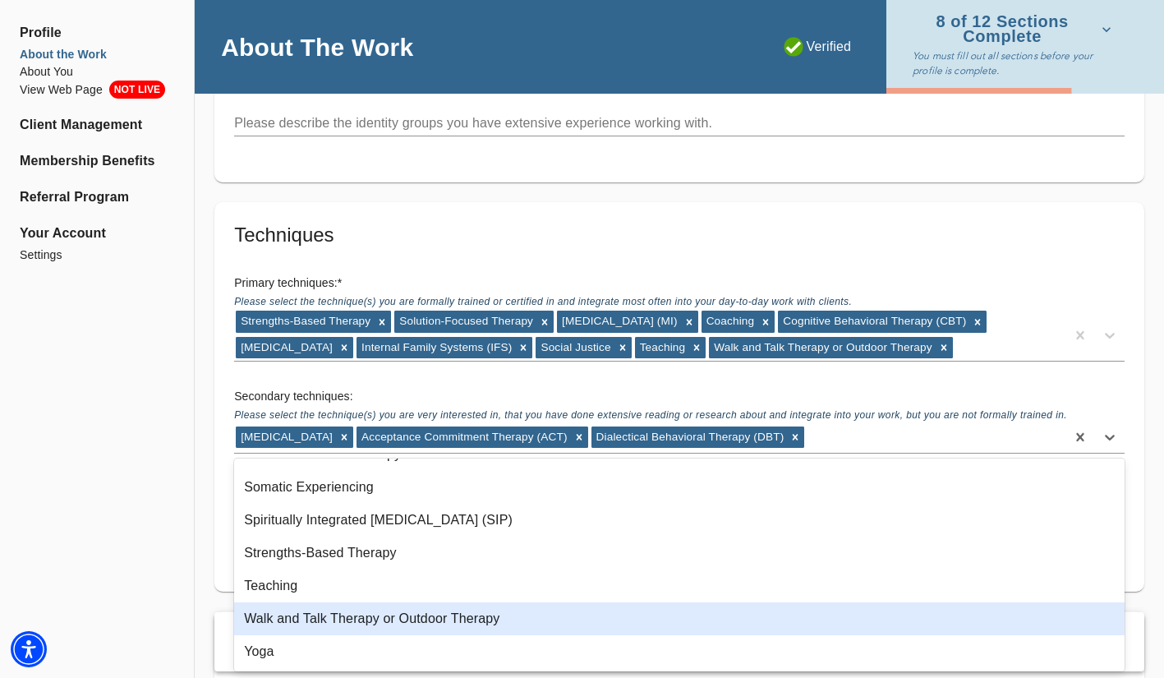
scroll to position [1436, 0]
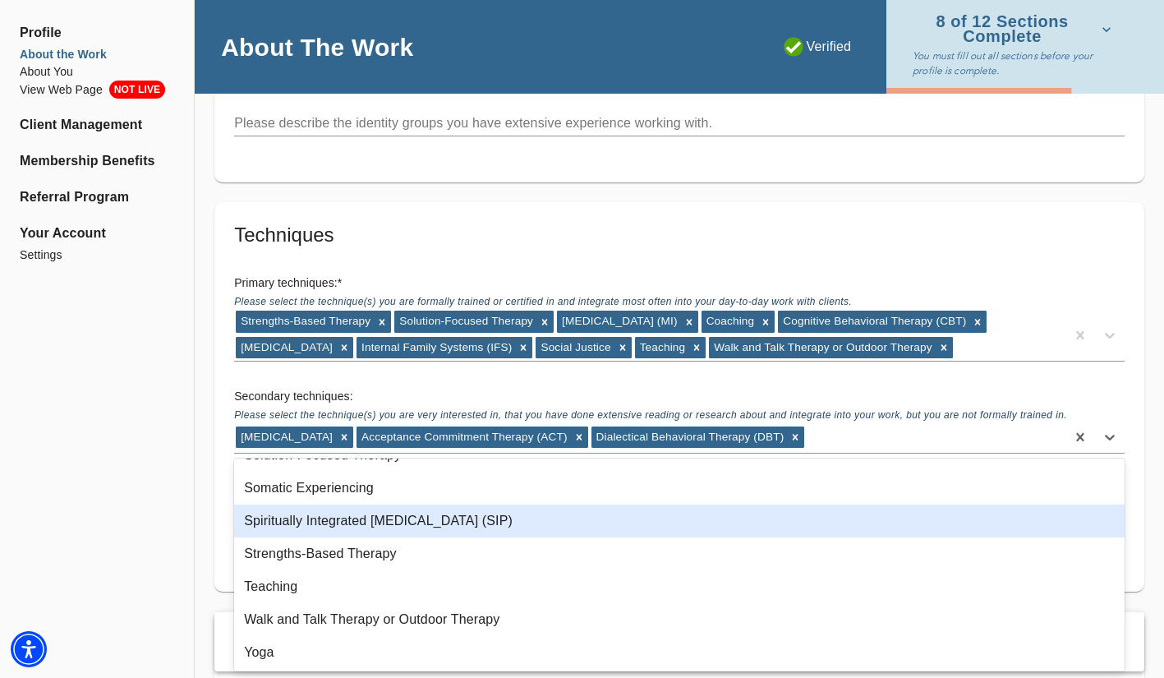
click at [352, 525] on div "Spiritually Integrated [MEDICAL_DATA] (SIP)" at bounding box center [679, 520] width 891 height 33
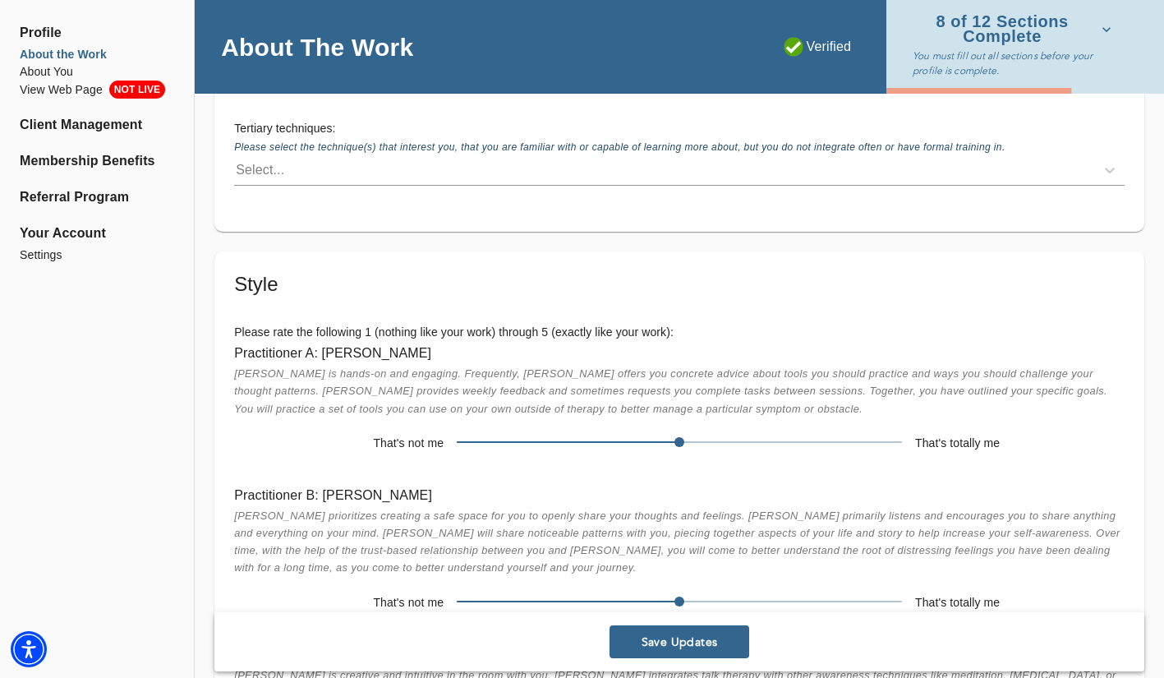
scroll to position [2904, 0]
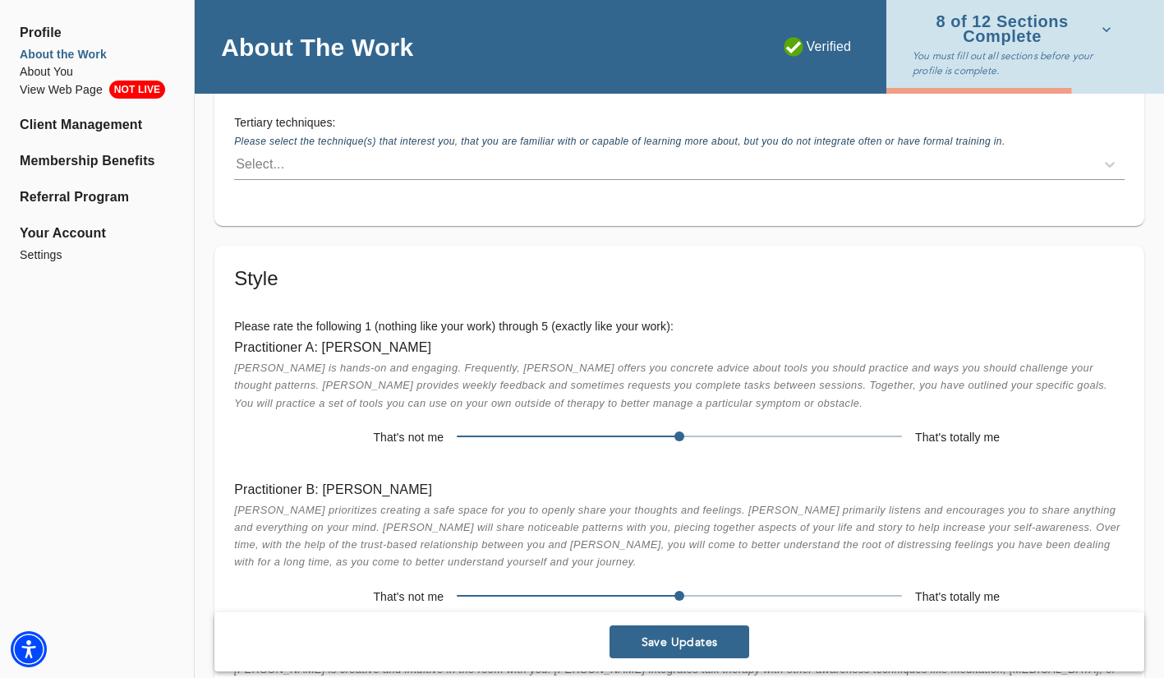
click at [900, 425] on span at bounding box center [679, 436] width 445 height 23
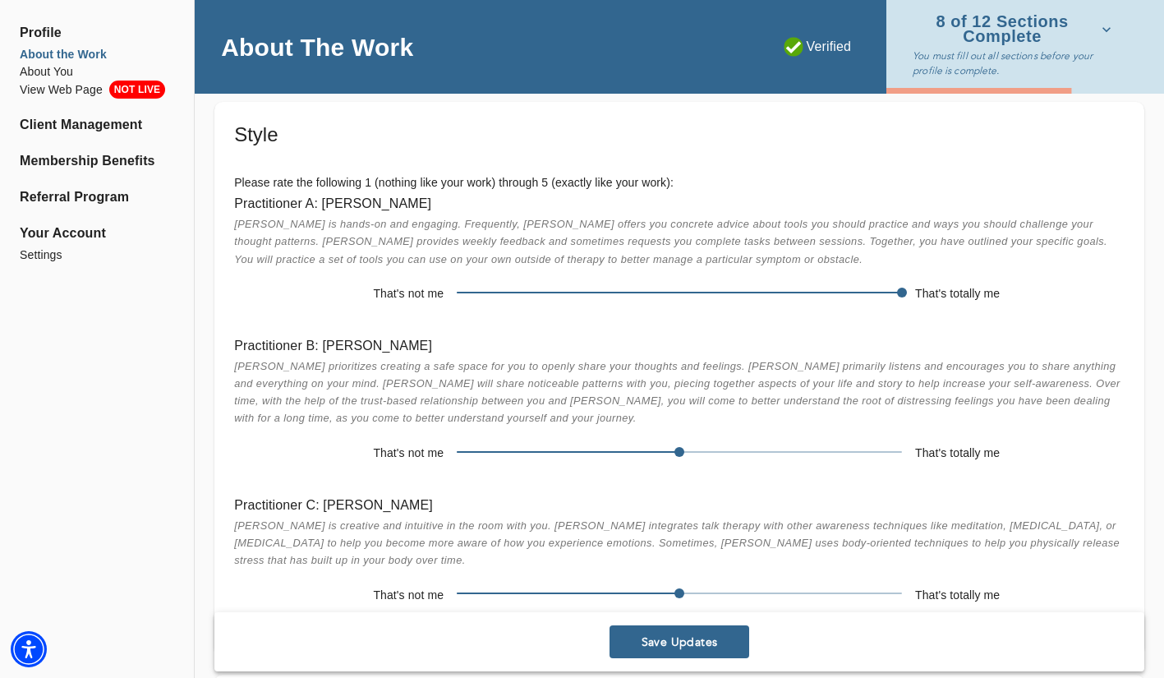
scroll to position [3046, 0]
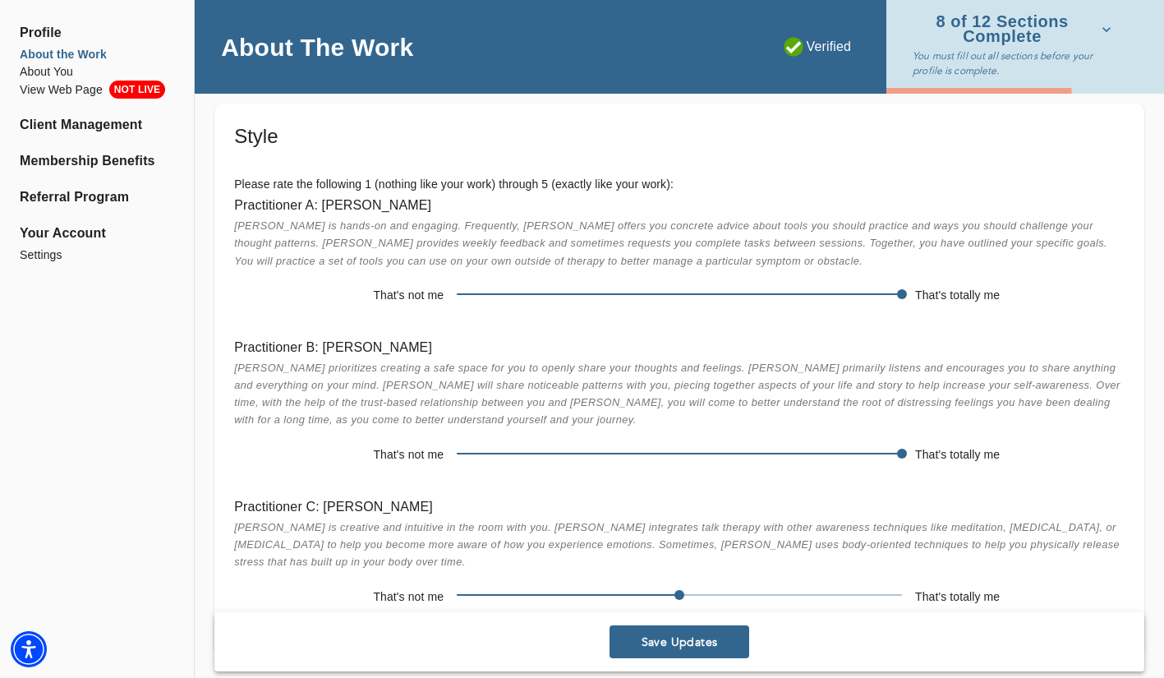
click at [898, 442] on span at bounding box center [679, 453] width 445 height 23
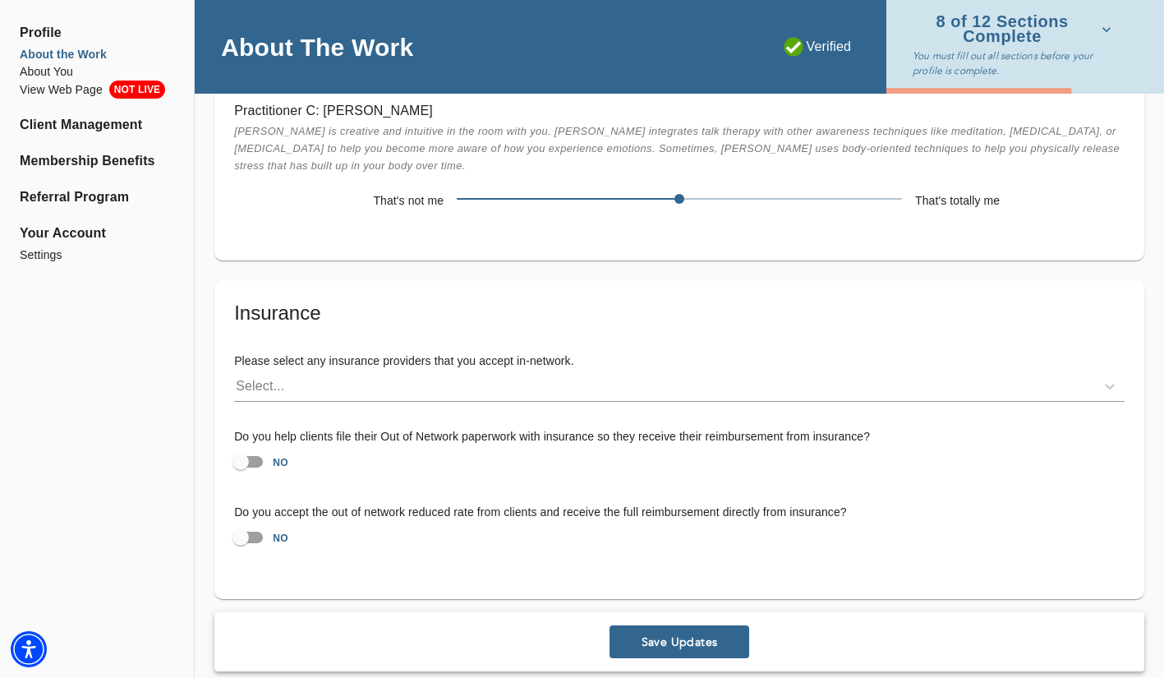
scroll to position [3444, 0]
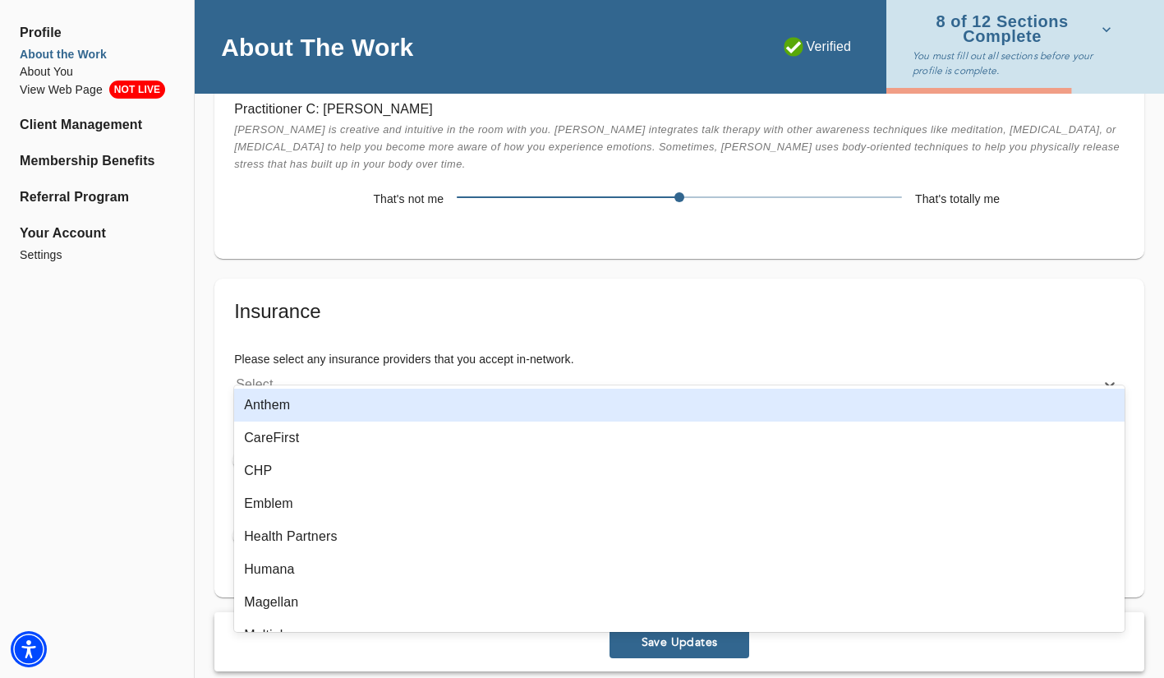
click at [540, 371] on div "Select..." at bounding box center [664, 384] width 861 height 26
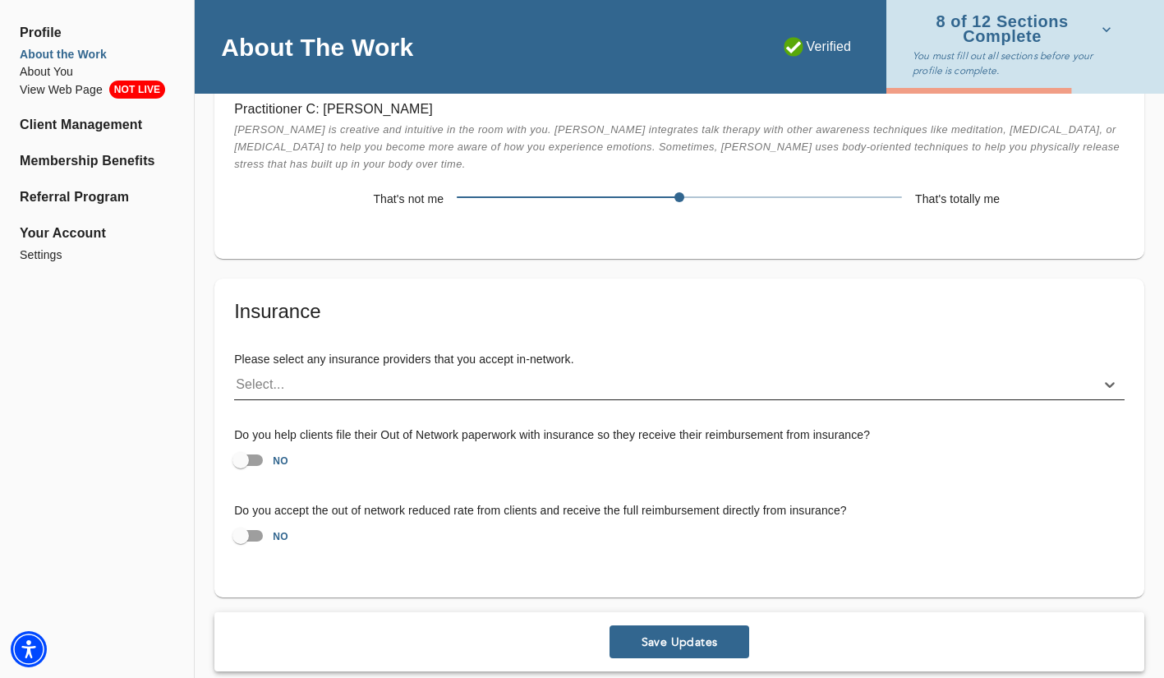
click at [351, 371] on div "Select..." at bounding box center [664, 384] width 861 height 26
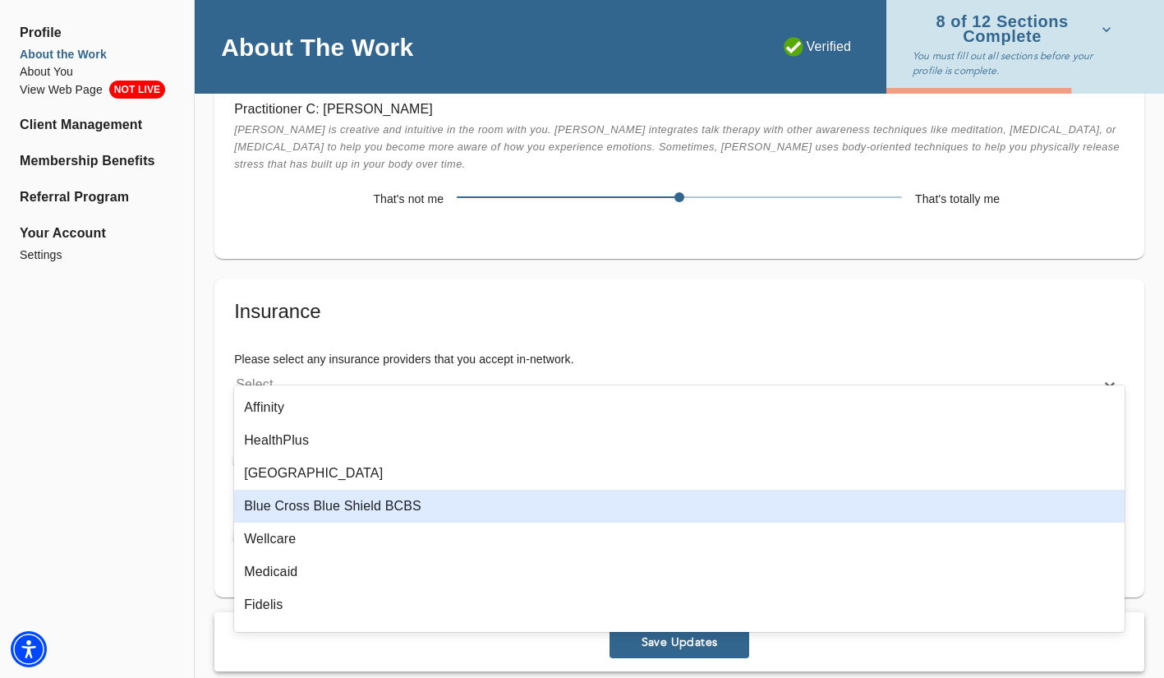
scroll to position [495, 0]
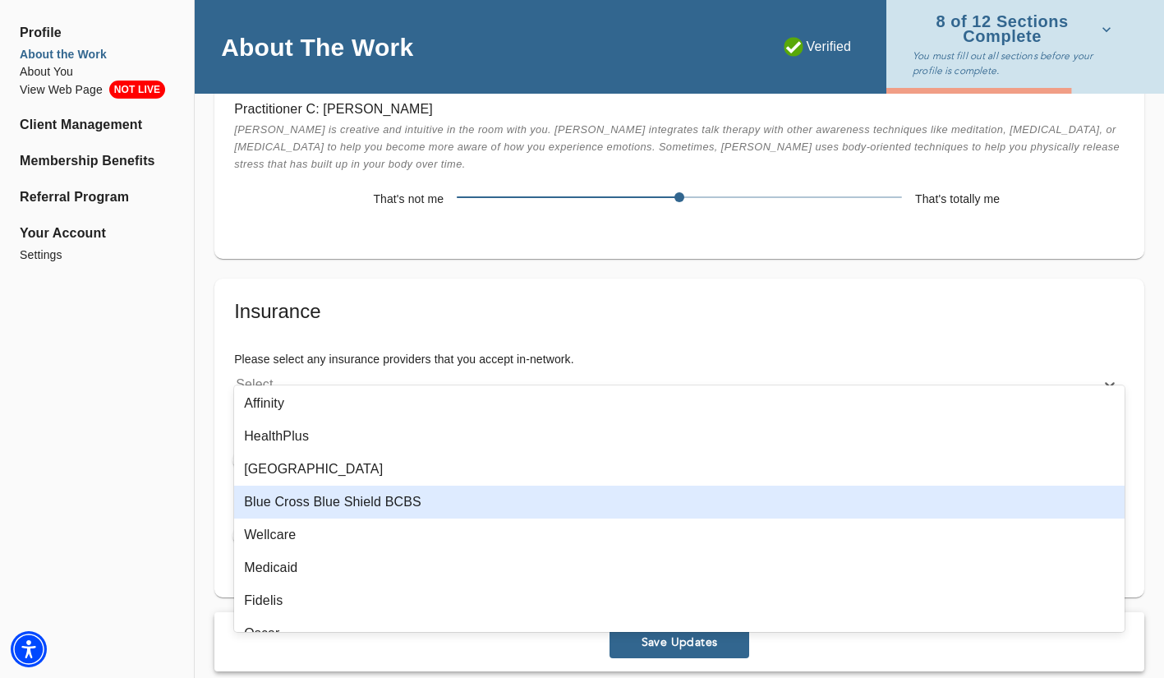
click at [357, 504] on div "Blue Cross Blue Shield BCBS" at bounding box center [679, 502] width 891 height 33
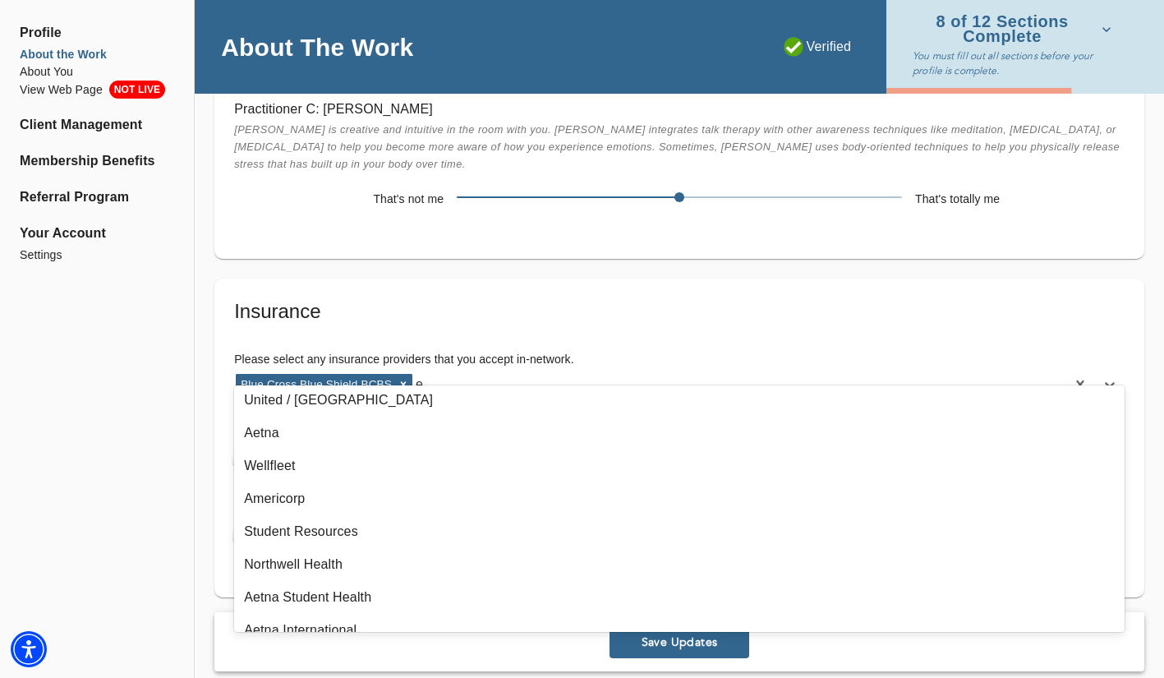
scroll to position [399, 0]
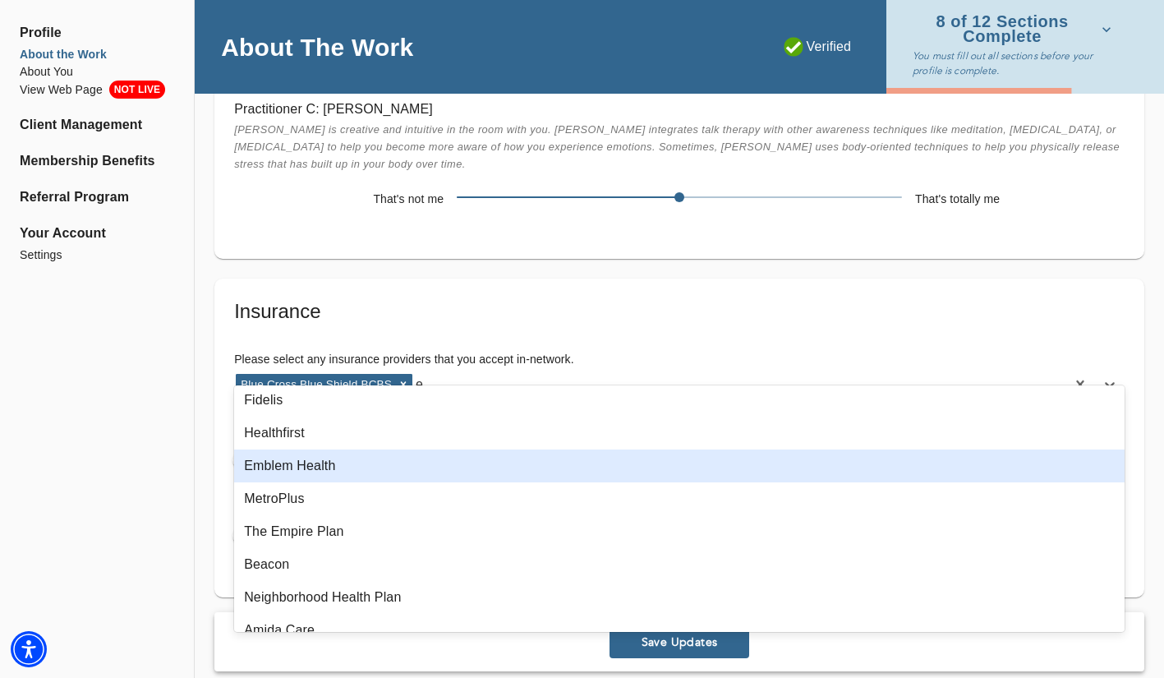
type input "ed"
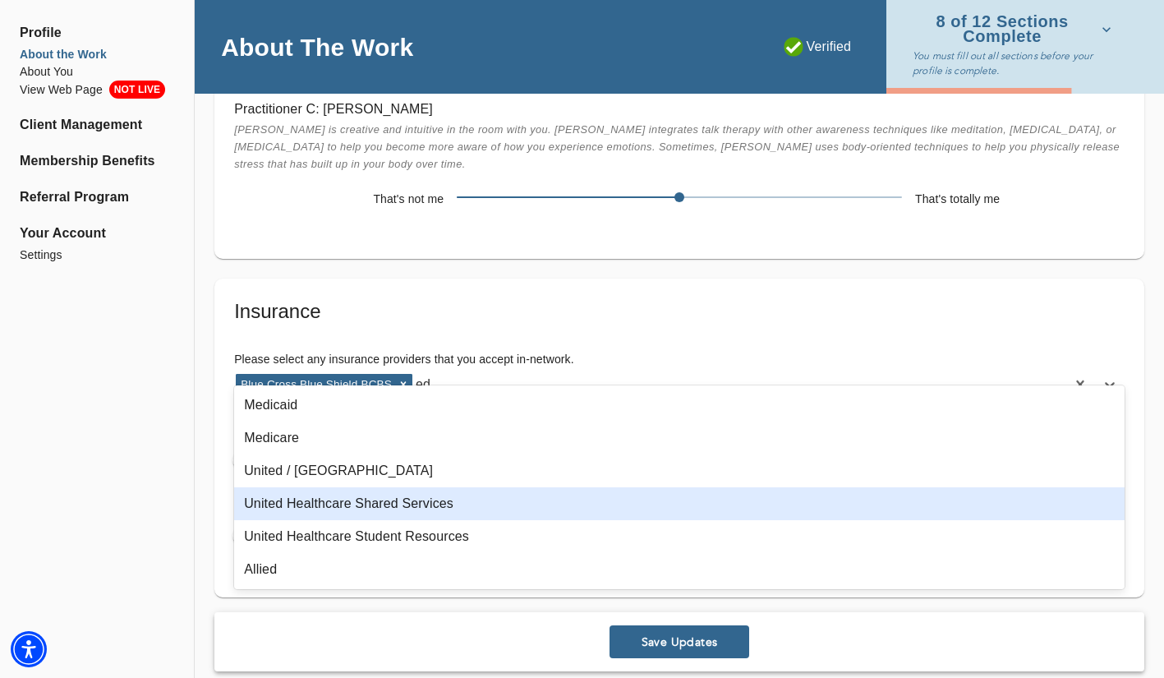
click at [421, 505] on div "United Healthcare Shared Services" at bounding box center [679, 503] width 891 height 33
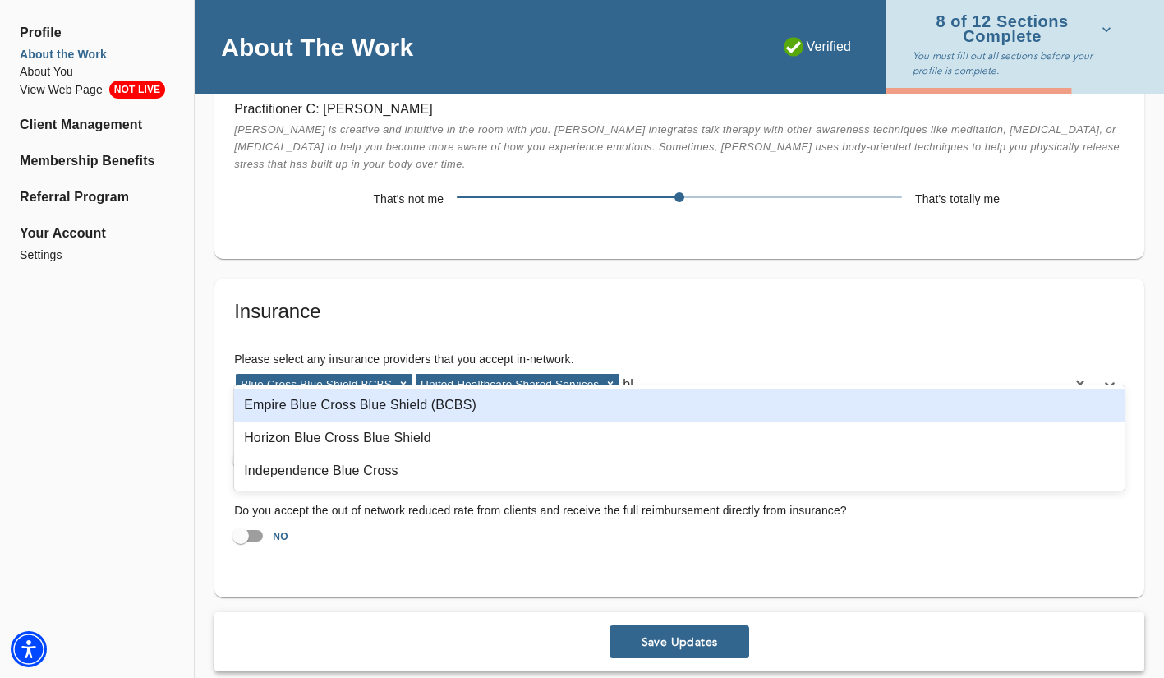
type input "b"
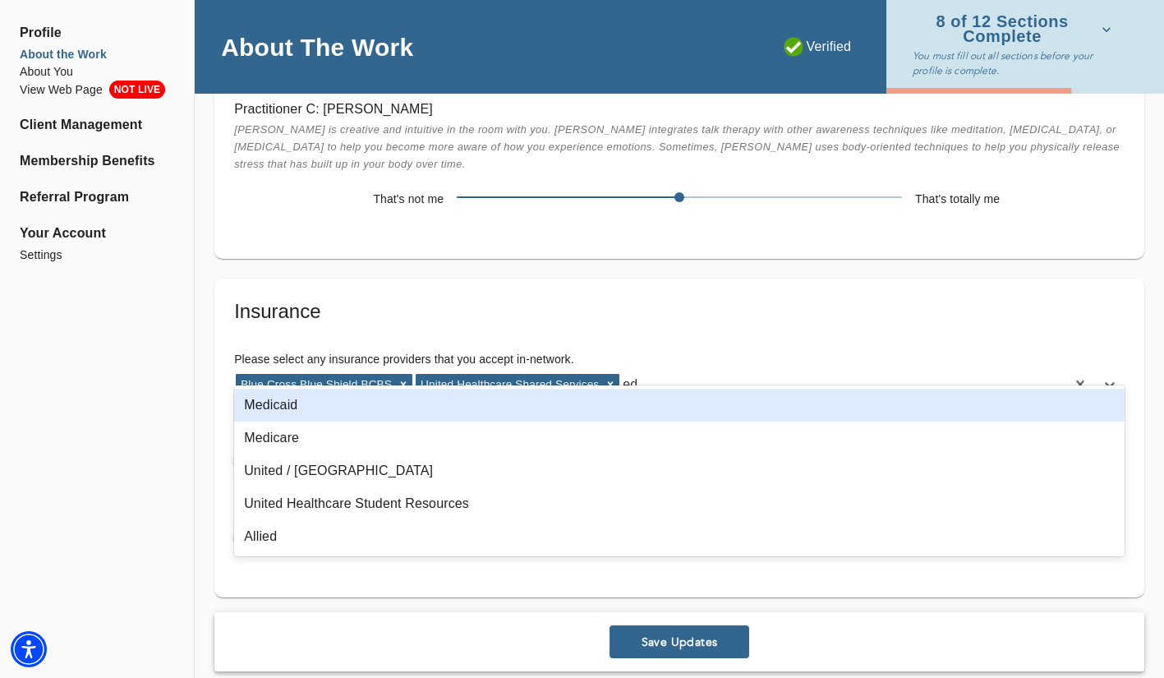
type input "e"
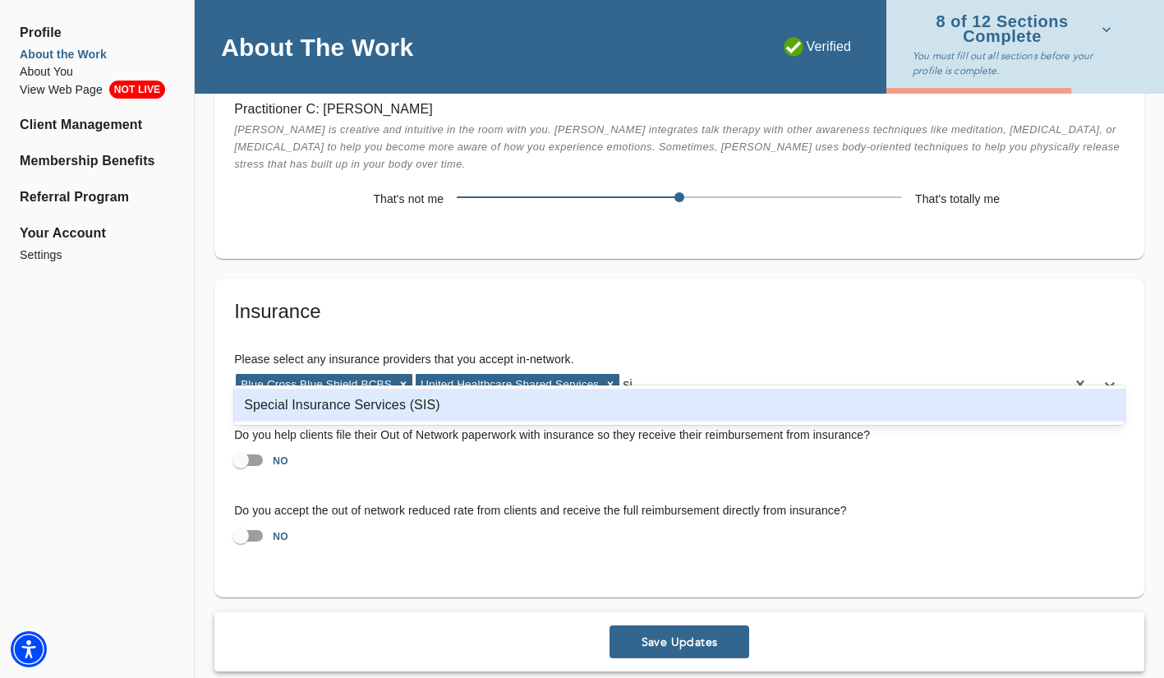
type input "s"
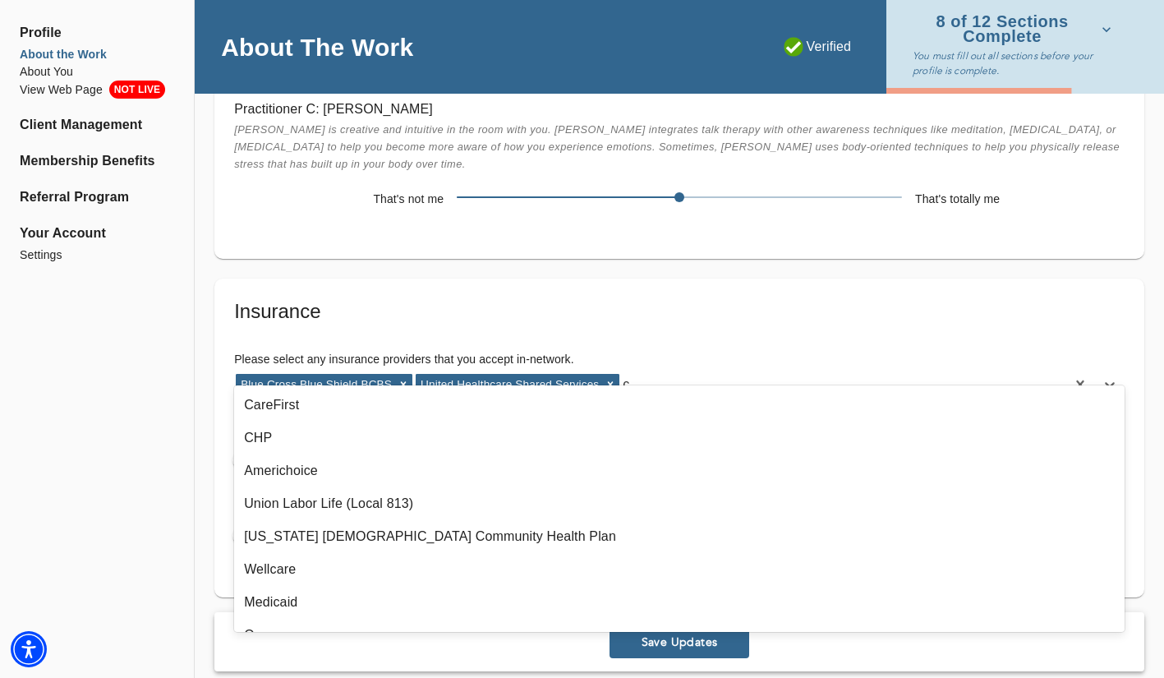
type input "ci"
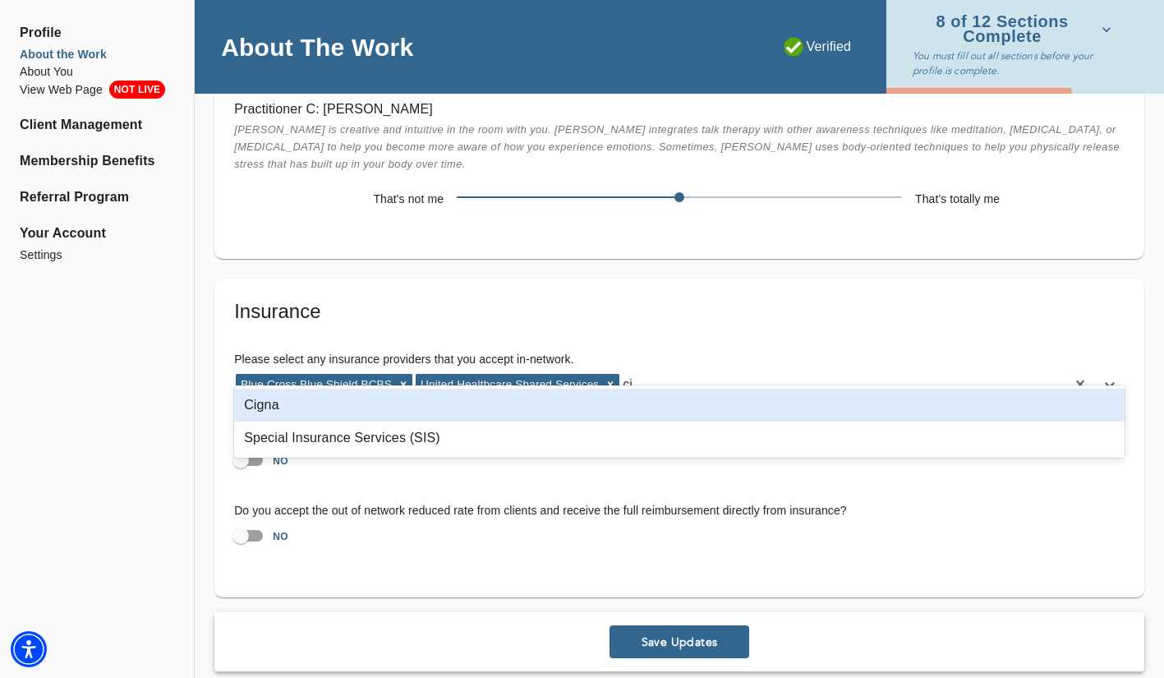
click at [252, 413] on div "Cigna" at bounding box center [679, 405] width 891 height 33
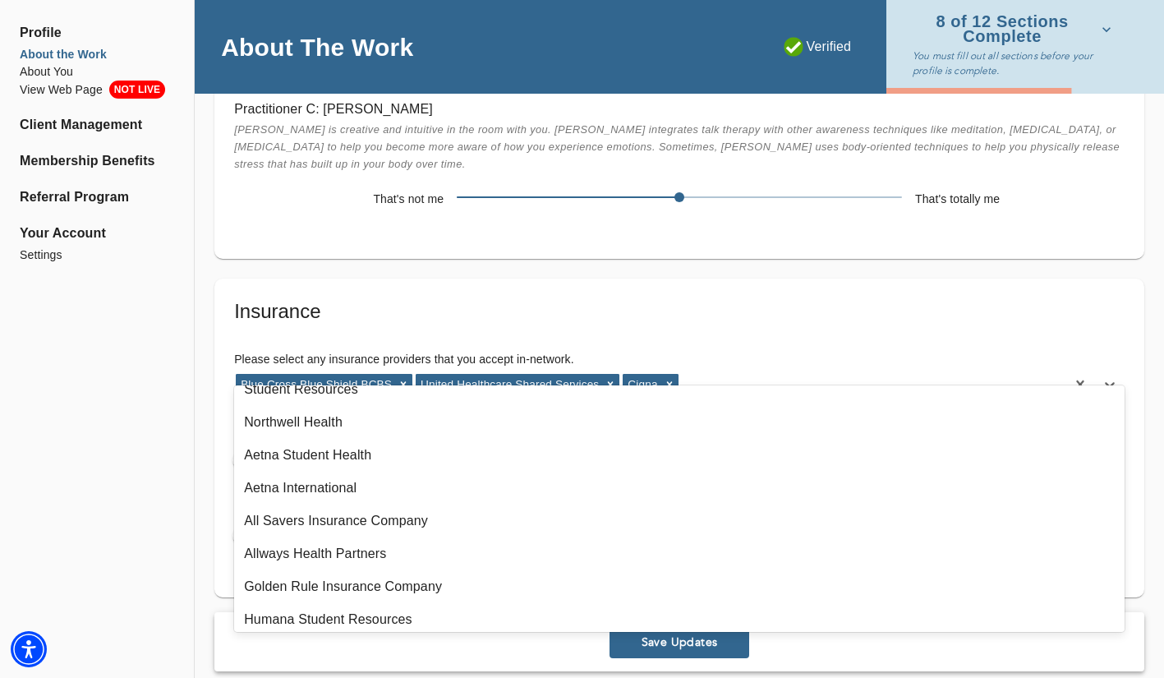
scroll to position [1262, 0]
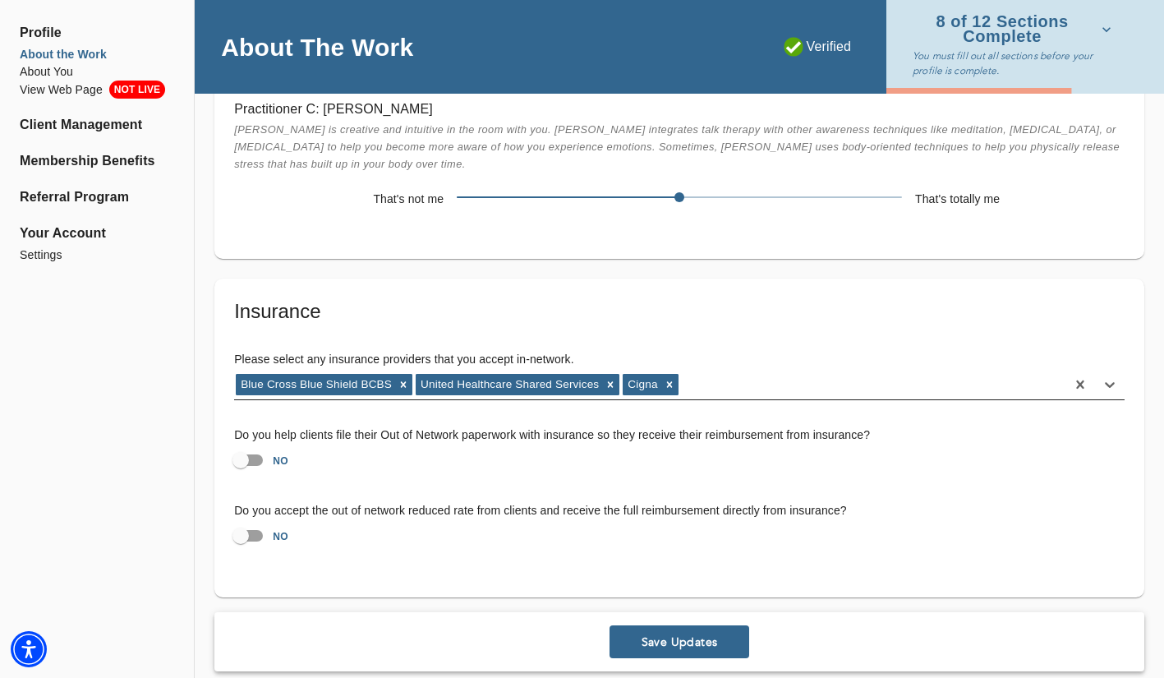
type input "a"
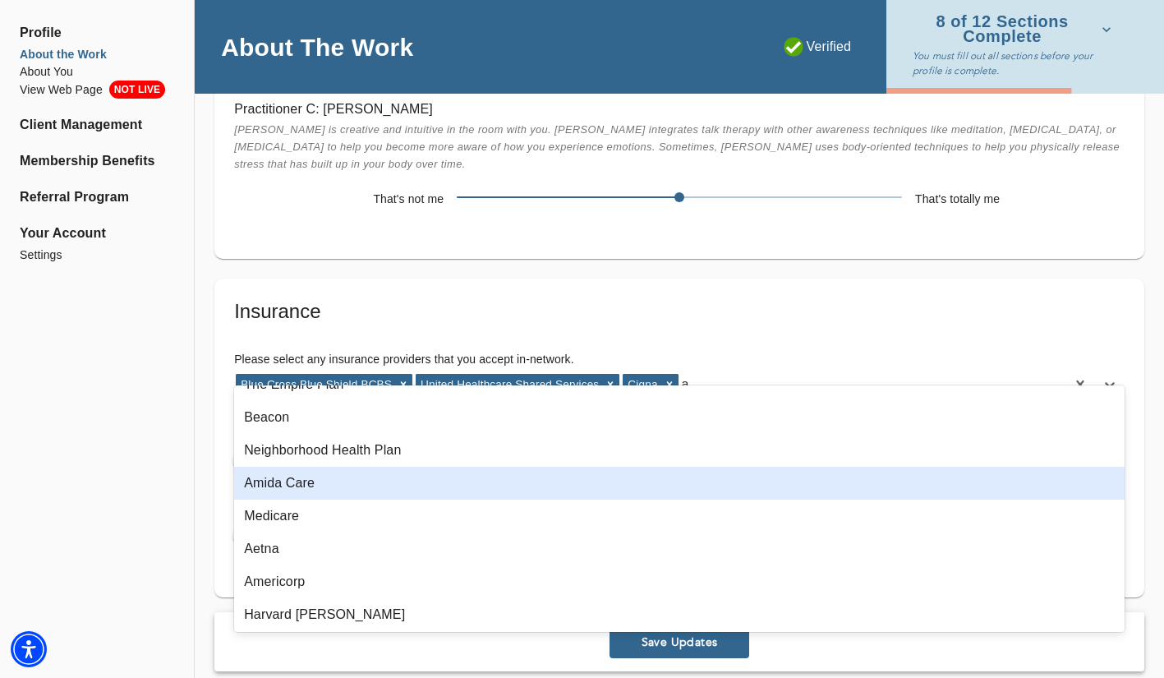
scroll to position [587, 0]
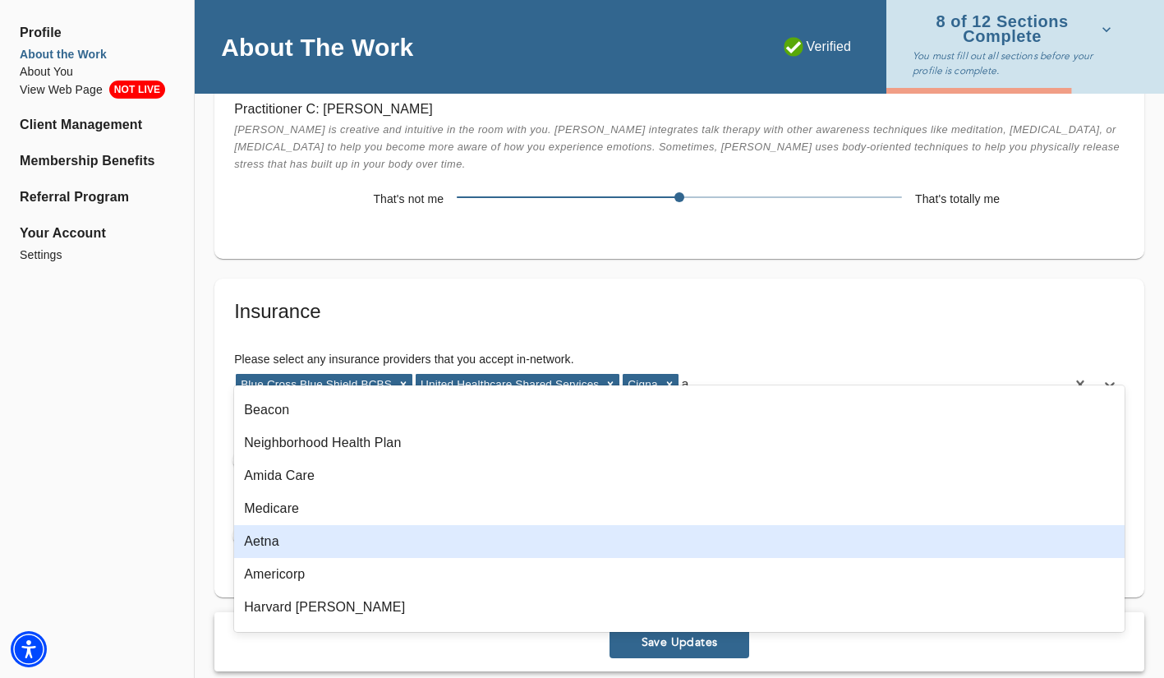
click at [557, 546] on div "Aetna" at bounding box center [679, 541] width 891 height 33
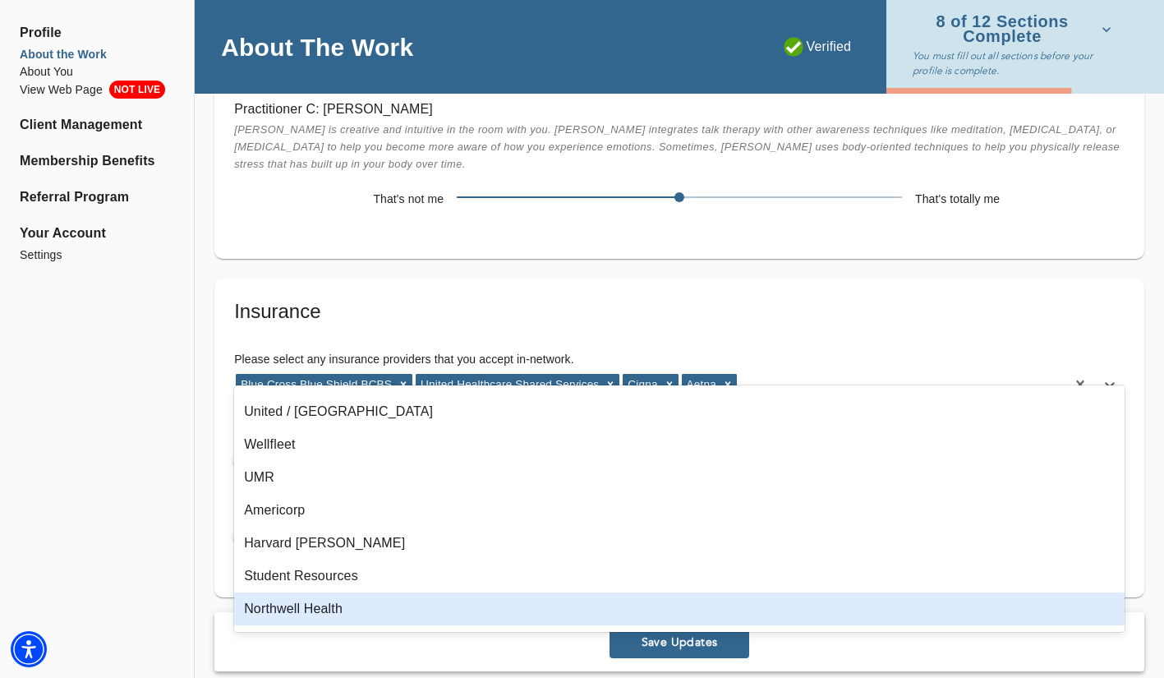
scroll to position [1036, 0]
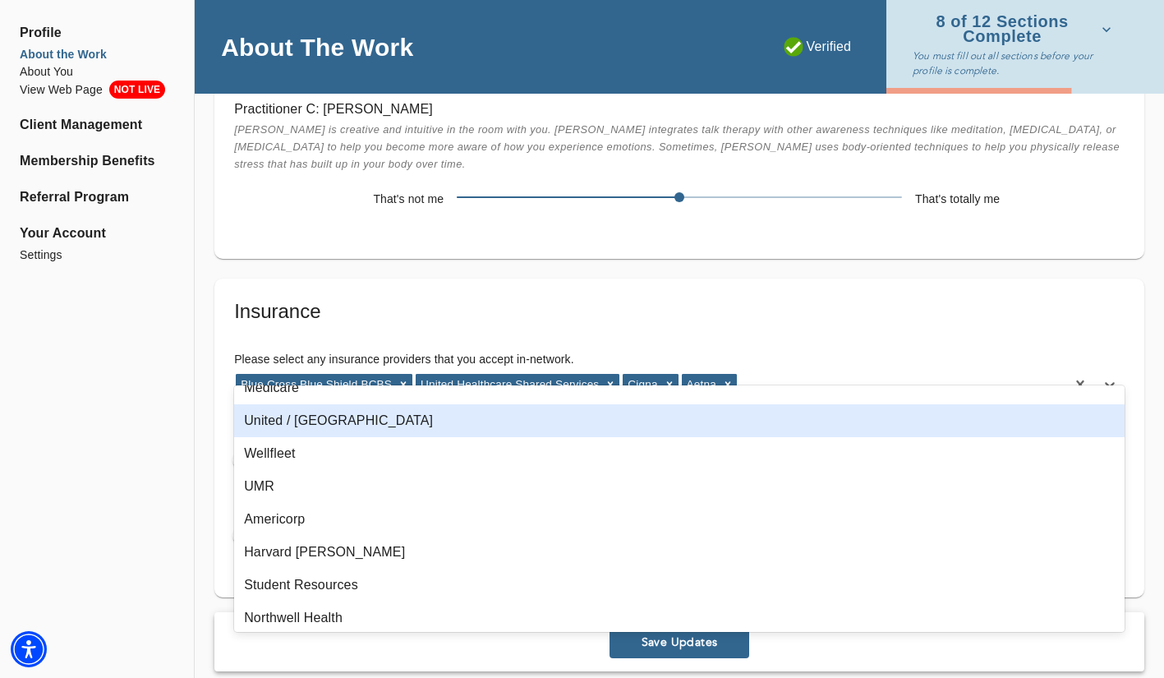
click at [482, 426] on div "United / [GEOGRAPHIC_DATA]" at bounding box center [679, 420] width 891 height 33
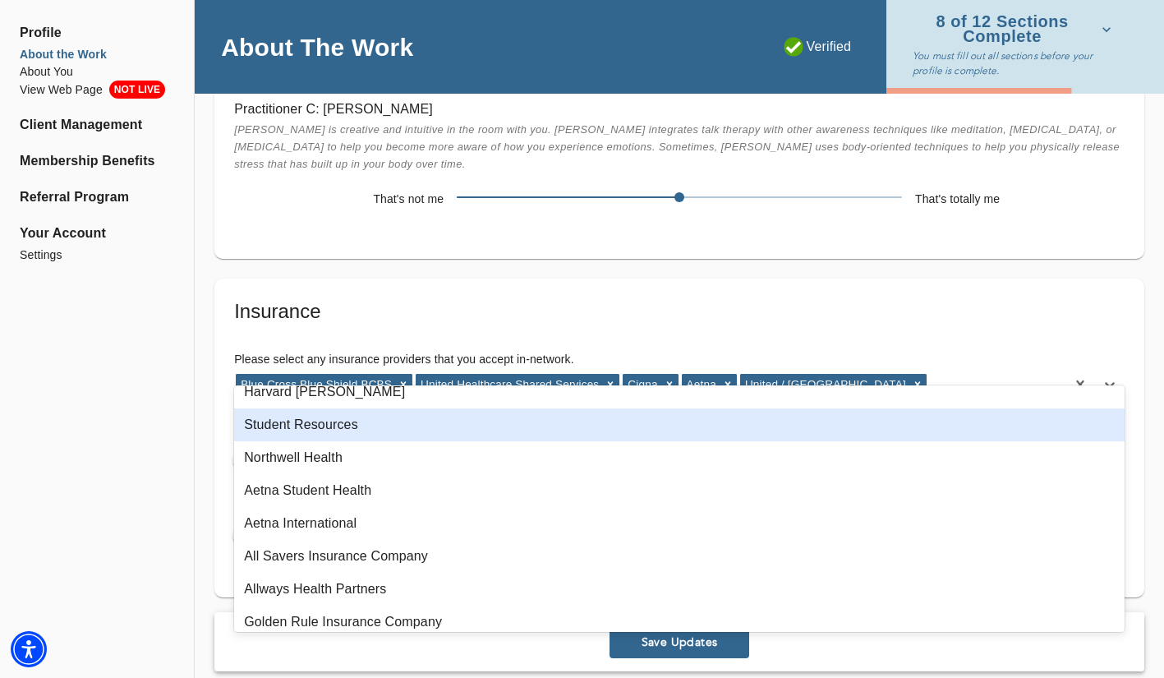
scroll to position [1163, 0]
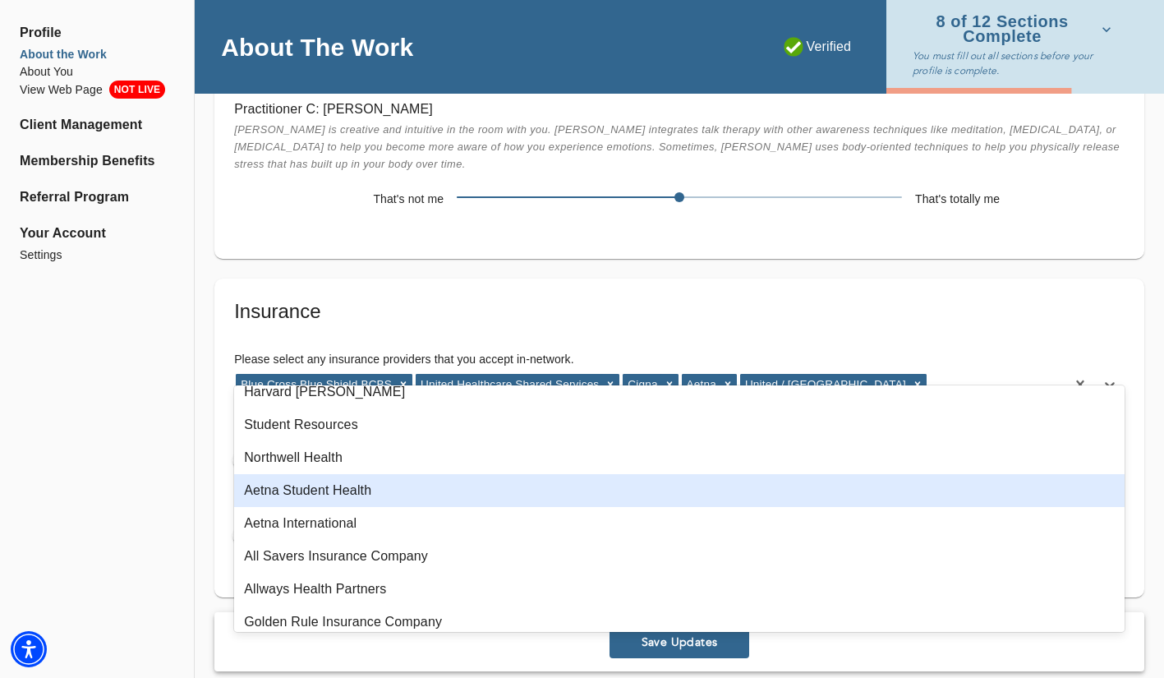
click at [450, 495] on div "Aetna Student Health" at bounding box center [679, 490] width 891 height 33
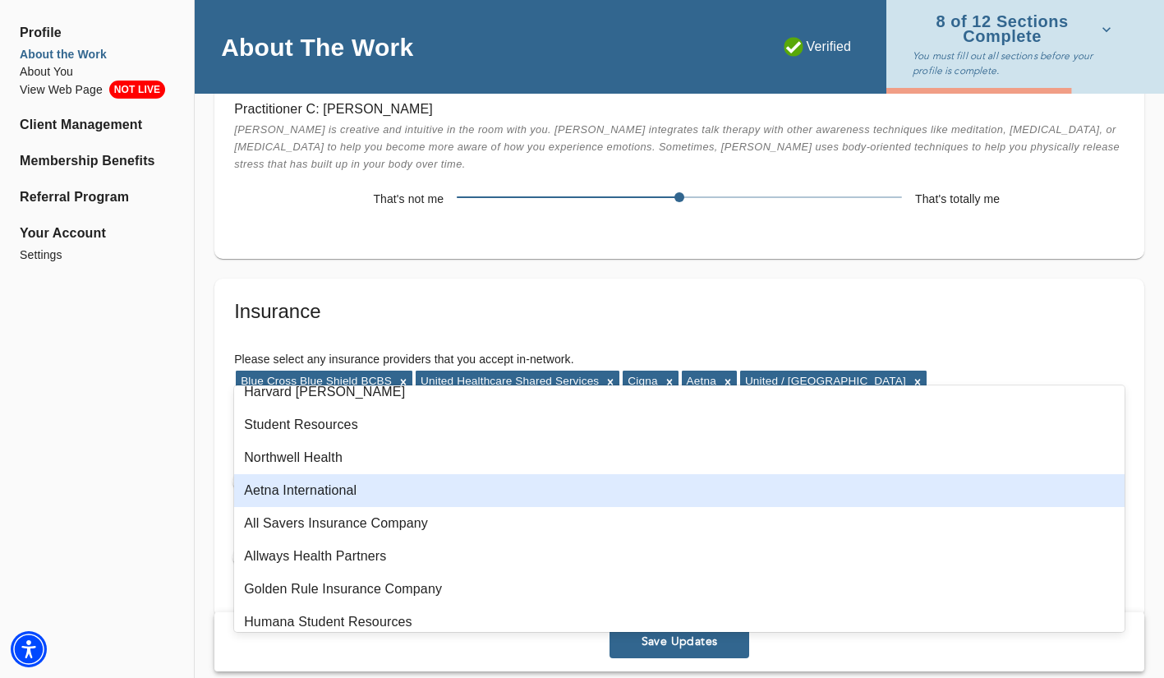
click at [450, 495] on div "Aetna International" at bounding box center [679, 490] width 891 height 33
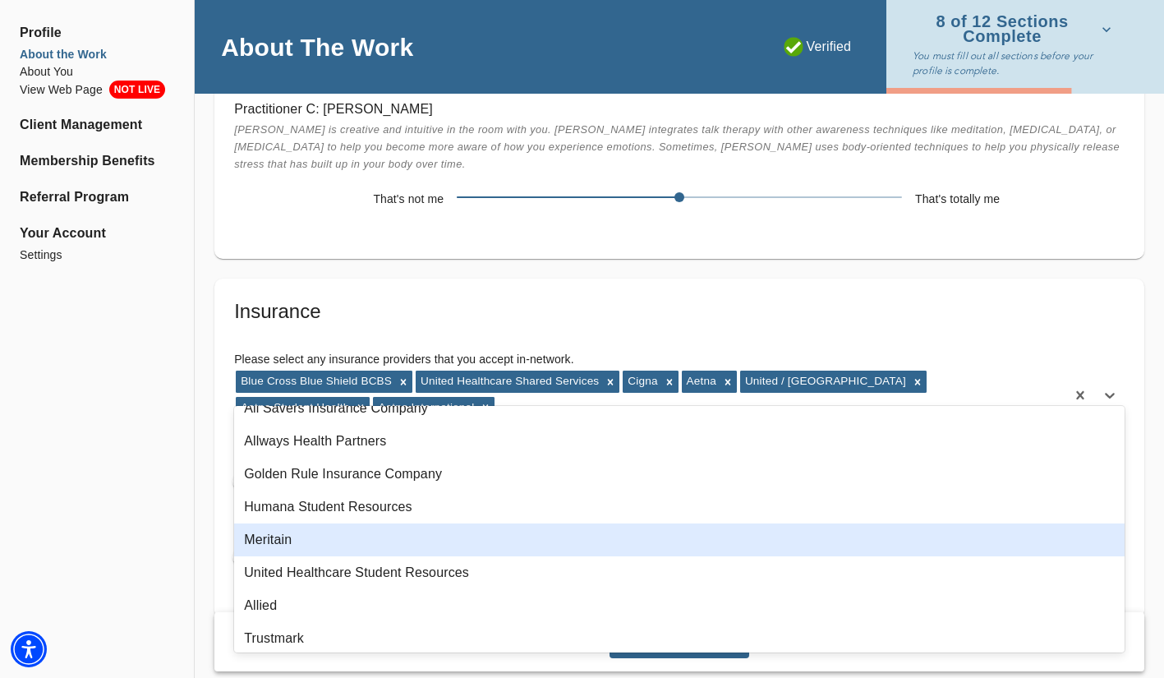
scroll to position [1272, 0]
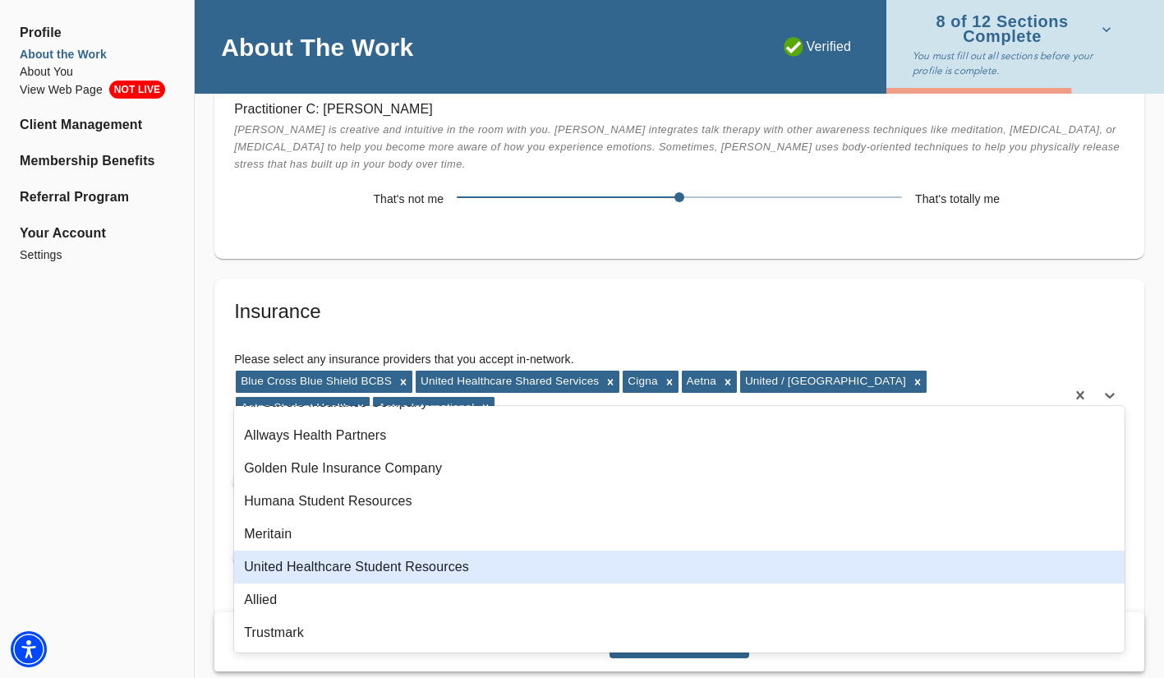
click at [456, 570] on div "United Healthcare Student Resources" at bounding box center [679, 566] width 891 height 33
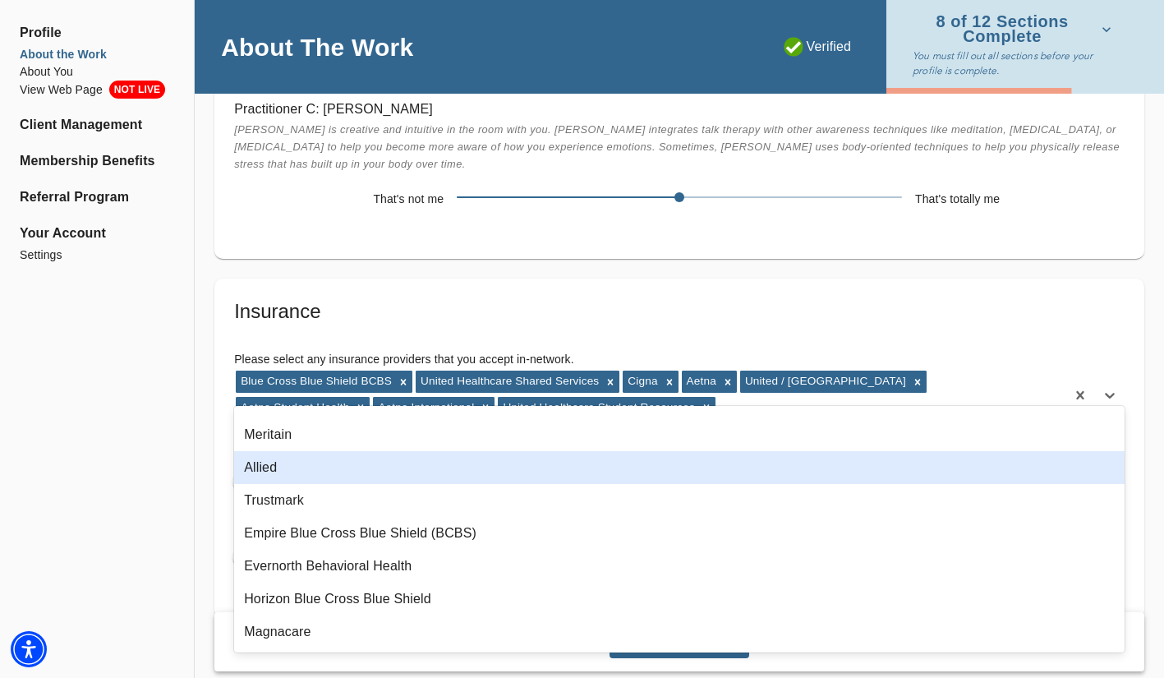
scroll to position [1379, 0]
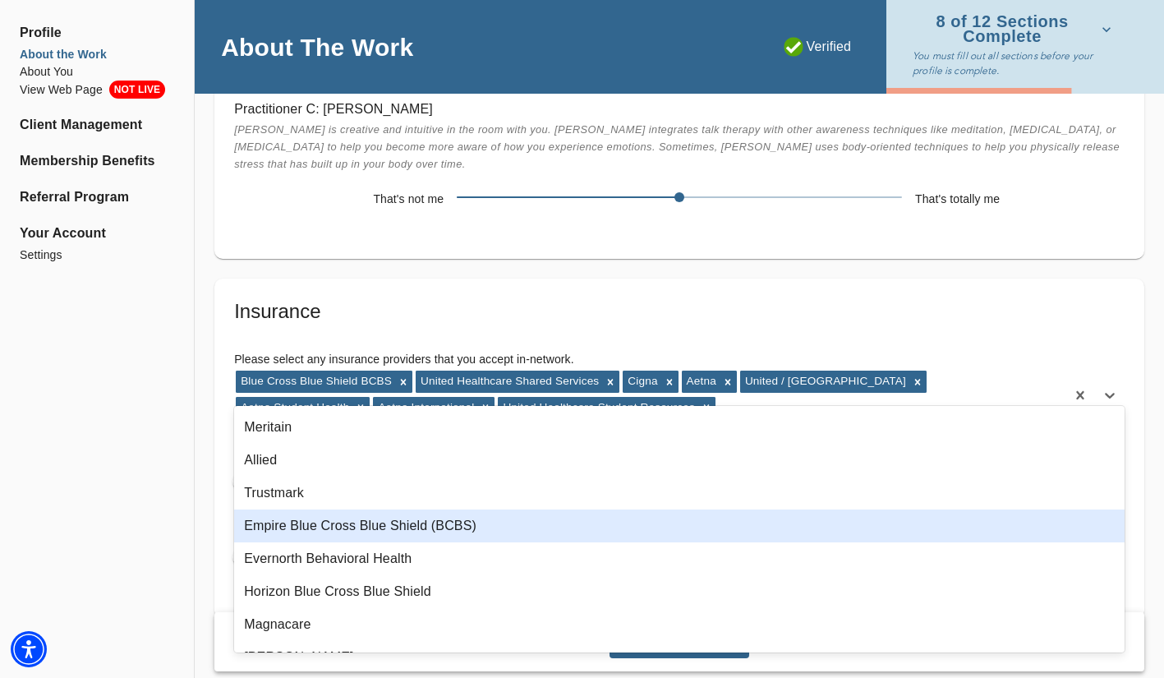
click at [481, 532] on div "Empire Blue Cross Blue Shield (BCBS)" at bounding box center [679, 525] width 891 height 33
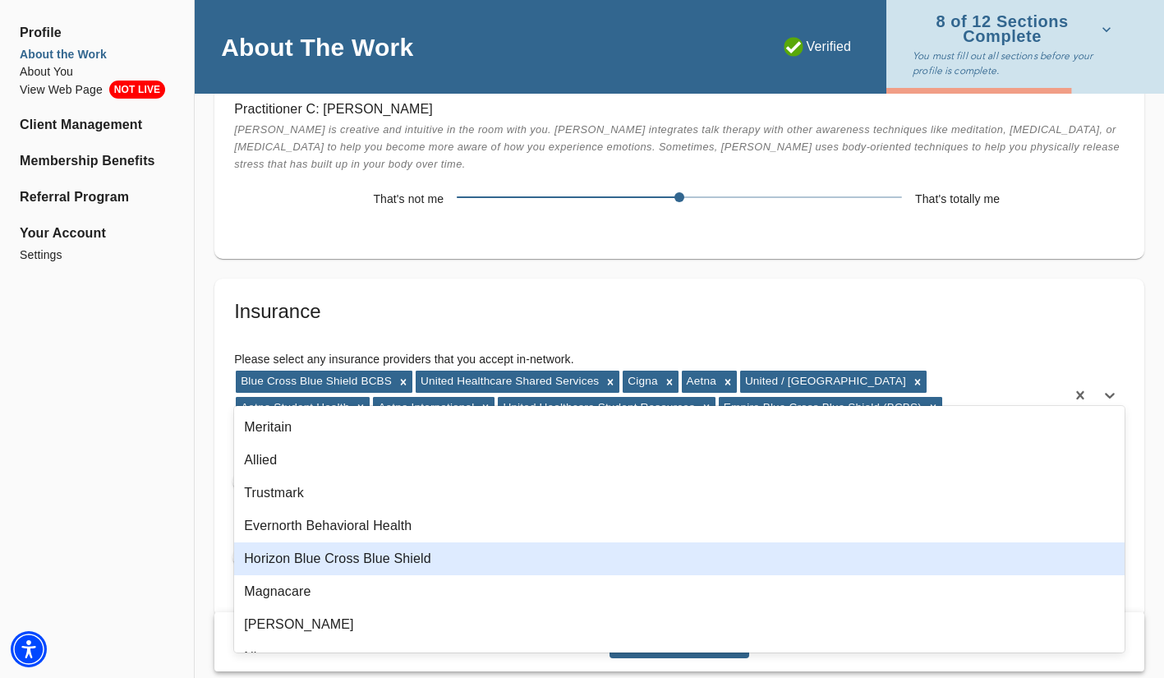
scroll to position [1403, 0]
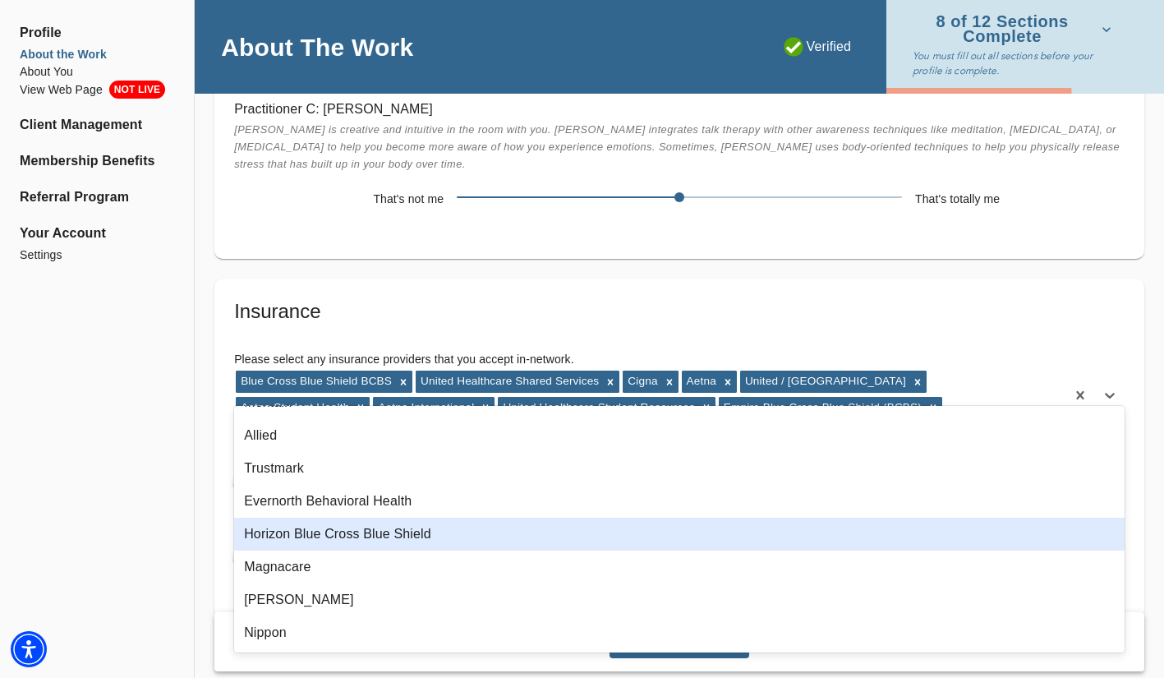
click at [477, 531] on div "Horizon Blue Cross Blue Shield" at bounding box center [679, 534] width 891 height 33
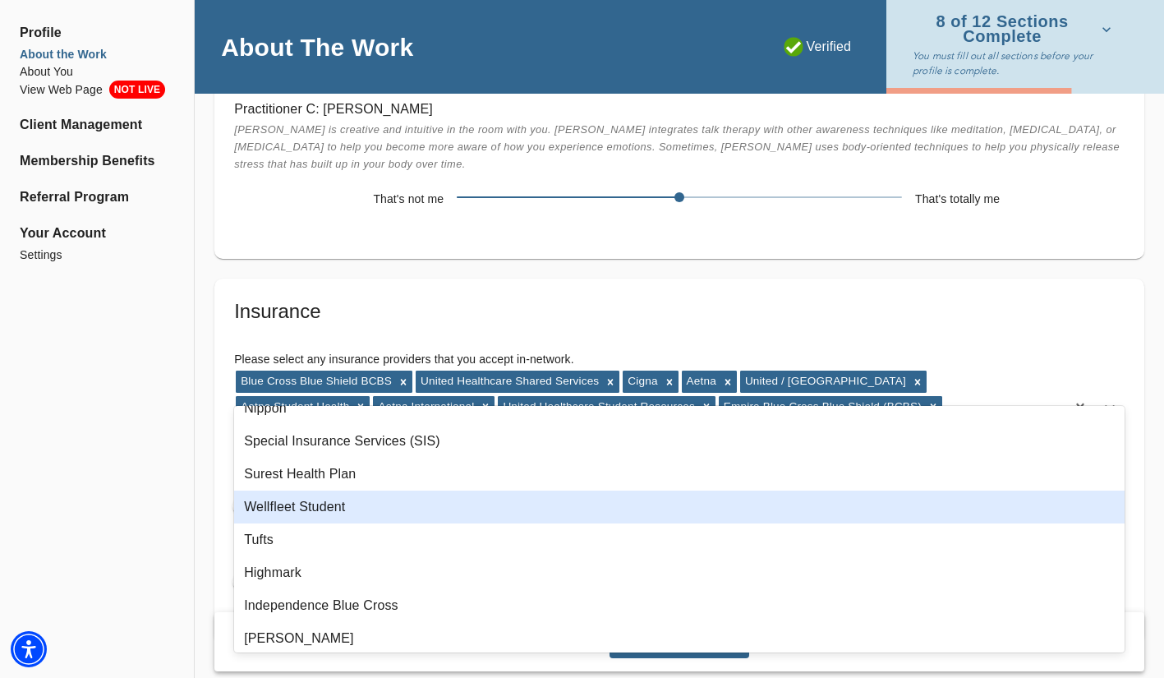
scroll to position [1600, 0]
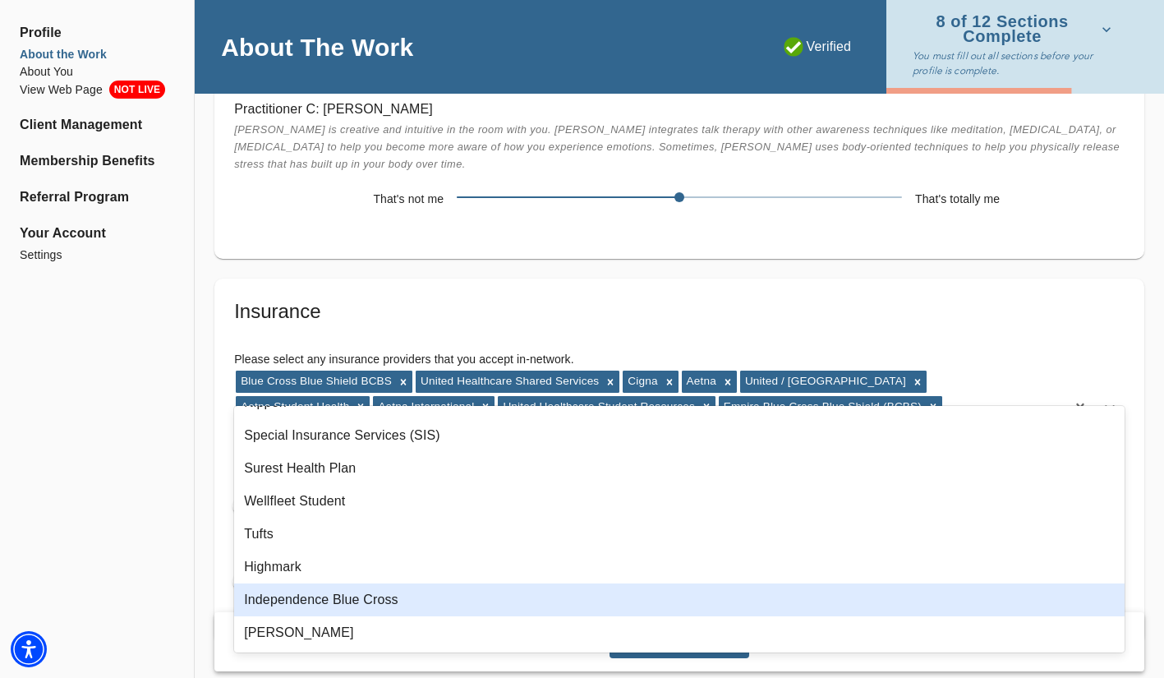
click at [483, 602] on div "Independence Blue Cross" at bounding box center [679, 599] width 891 height 33
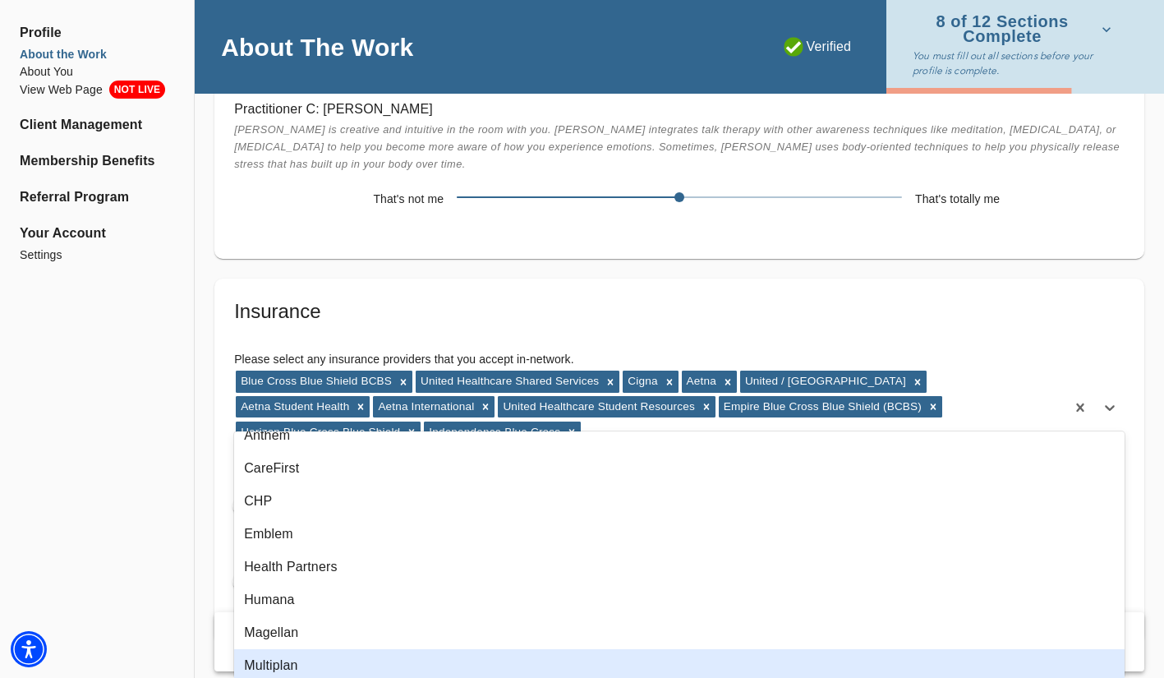
scroll to position [0, 0]
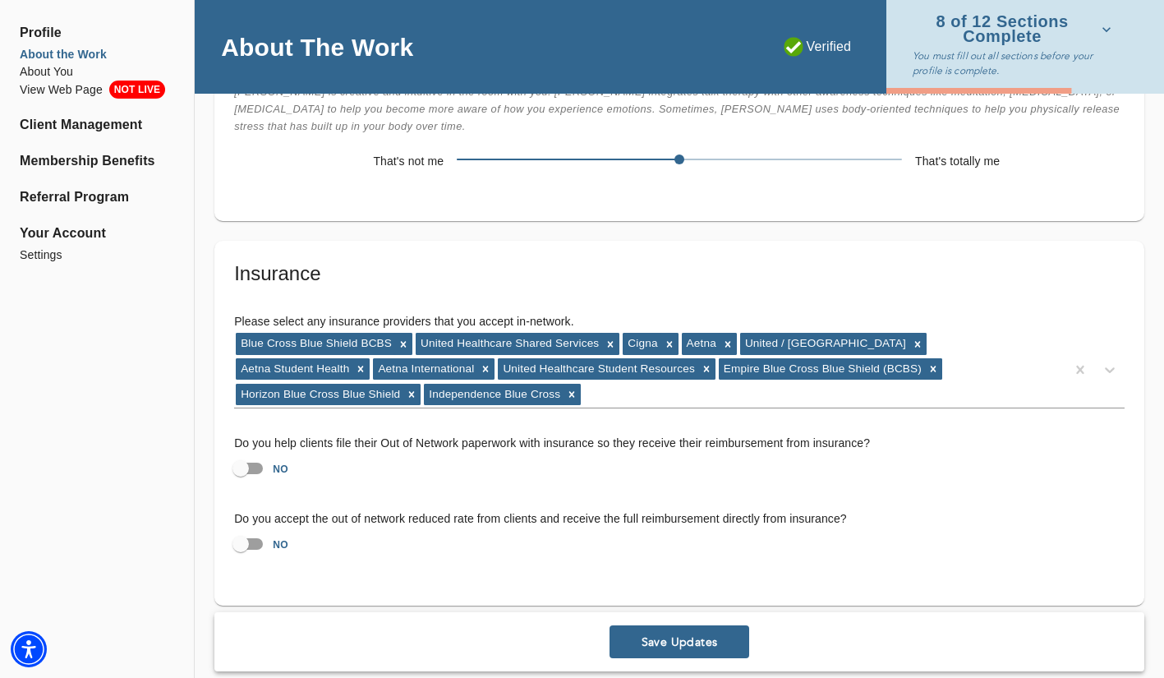
scroll to position [3493, 0]
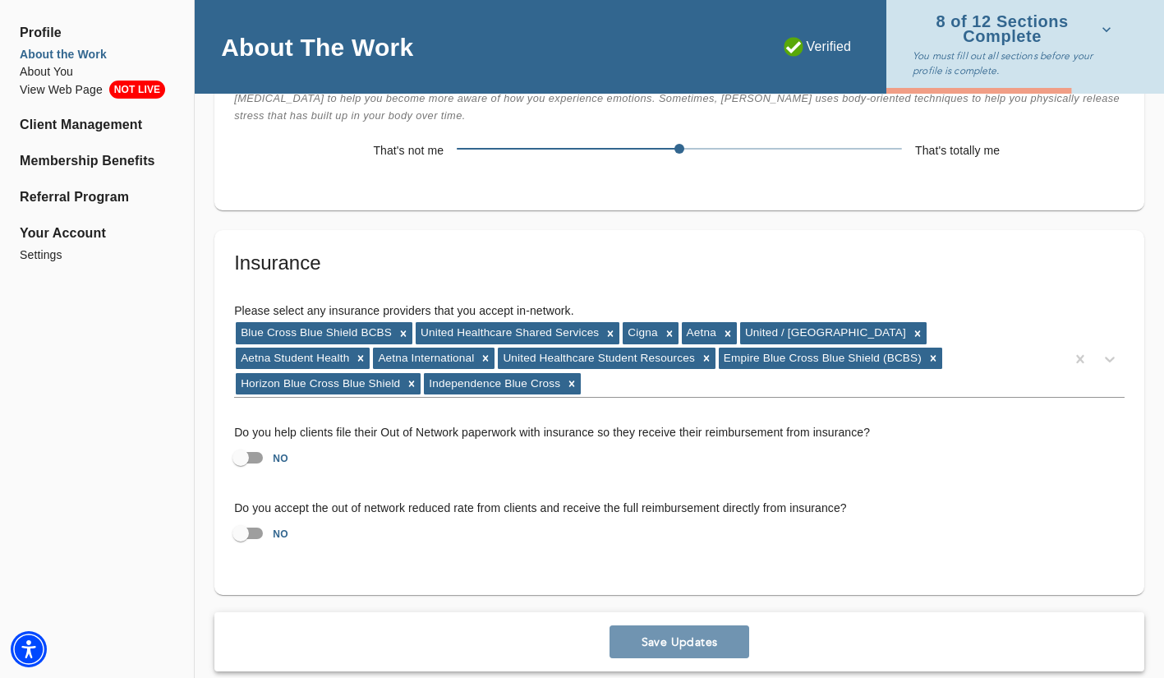
click at [672, 633] on button "Save Updates" at bounding box center [680, 641] width 140 height 33
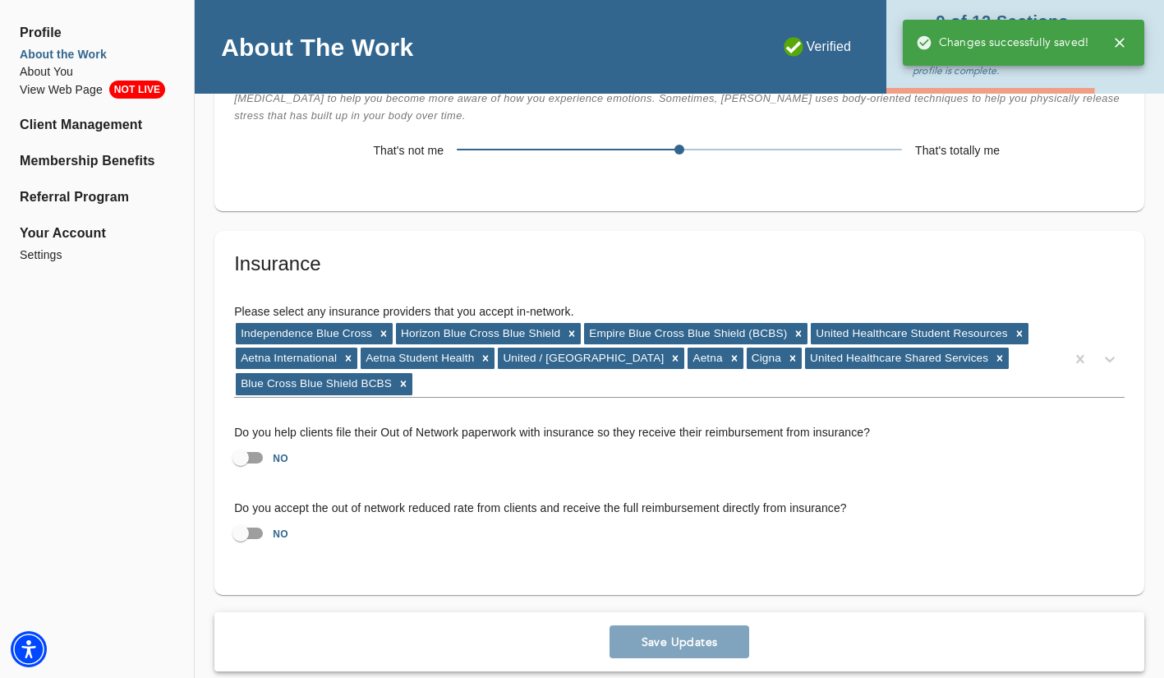
click at [1011, 82] on div "9 of 12 Sections Complete You must fill out all sections before your profile is…" at bounding box center [1026, 44] width 278 height 88
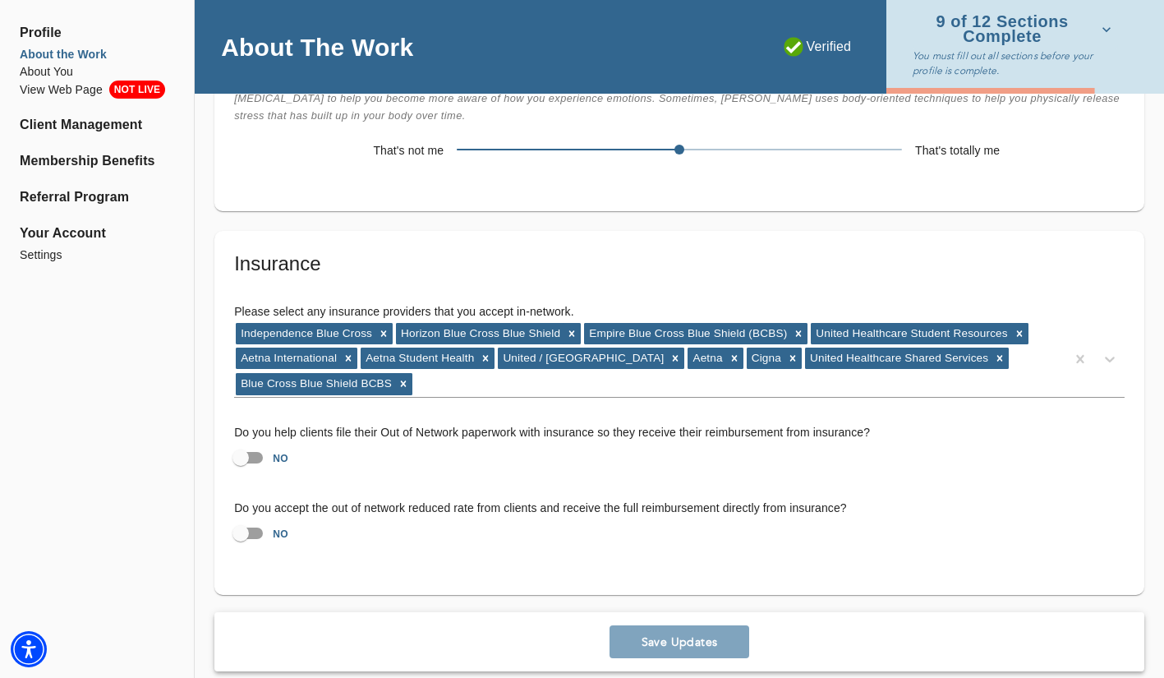
click at [1108, 31] on icon "button" at bounding box center [1106, 29] width 16 height 16
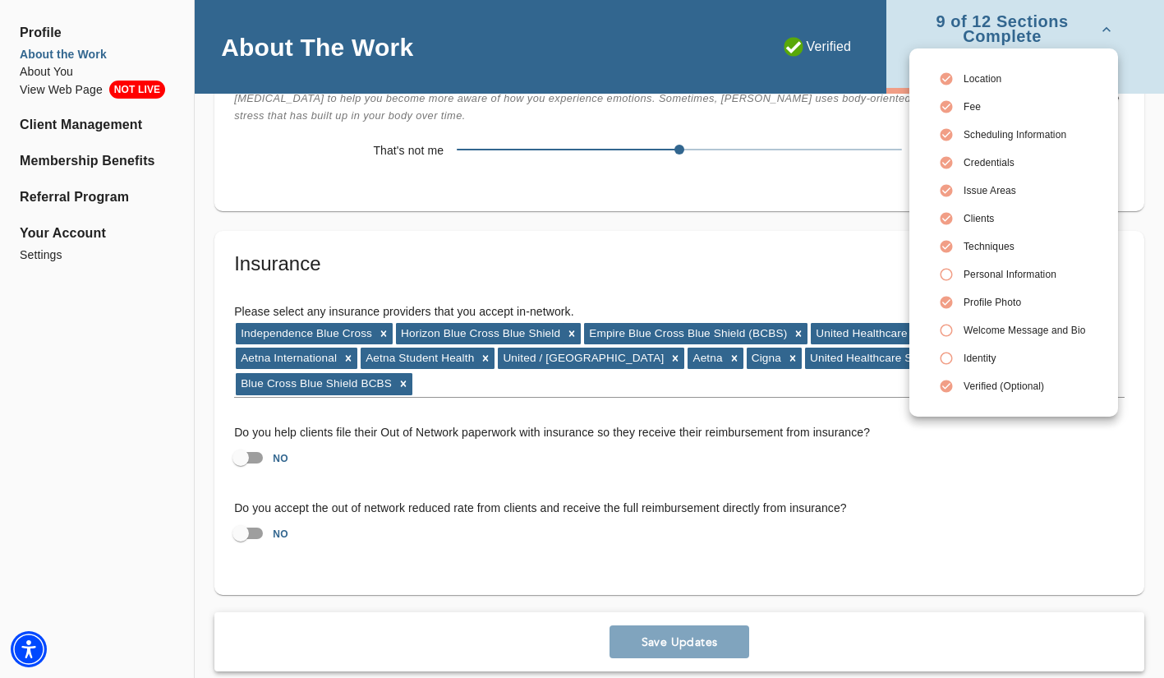
click at [994, 274] on span "Personal Information" at bounding box center [1025, 274] width 122 height 15
click at [841, 207] on div at bounding box center [582, 339] width 1164 height 678
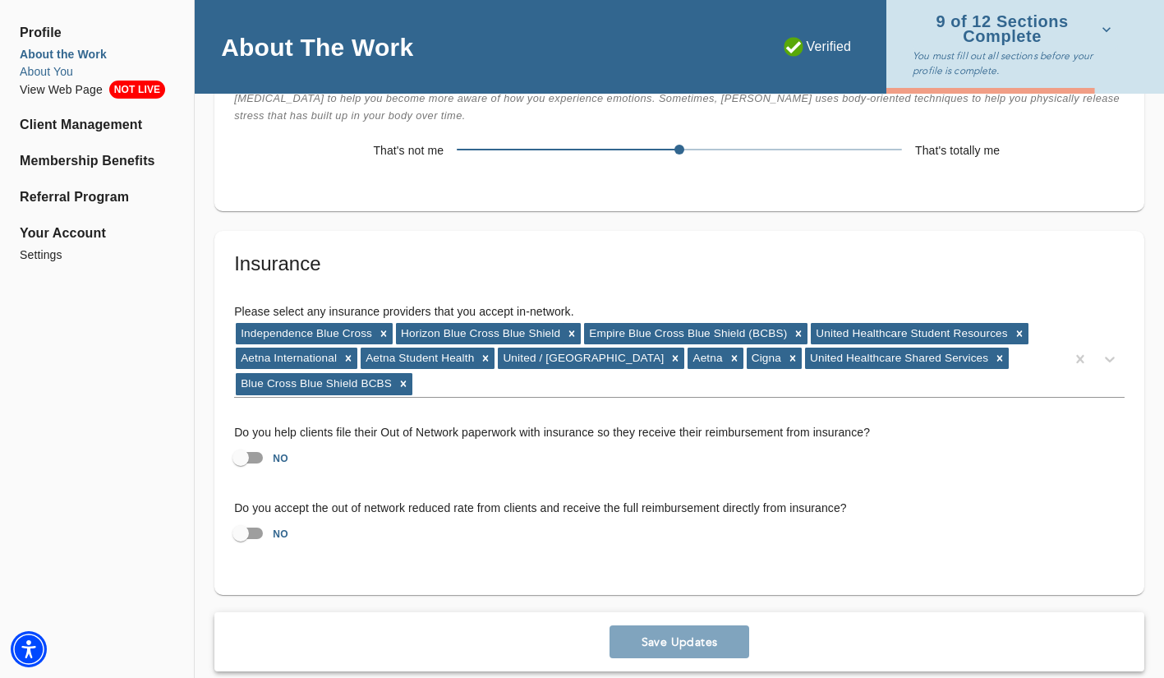
click at [53, 69] on li "About You" at bounding box center [97, 71] width 154 height 17
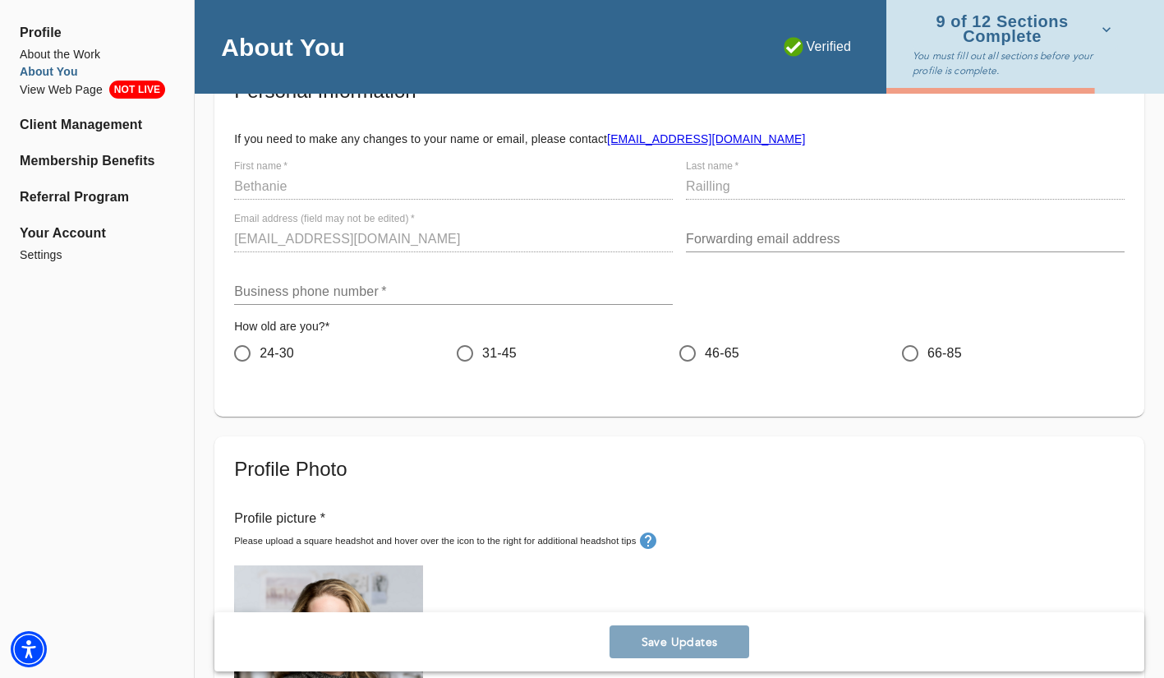
scroll to position [122, 0]
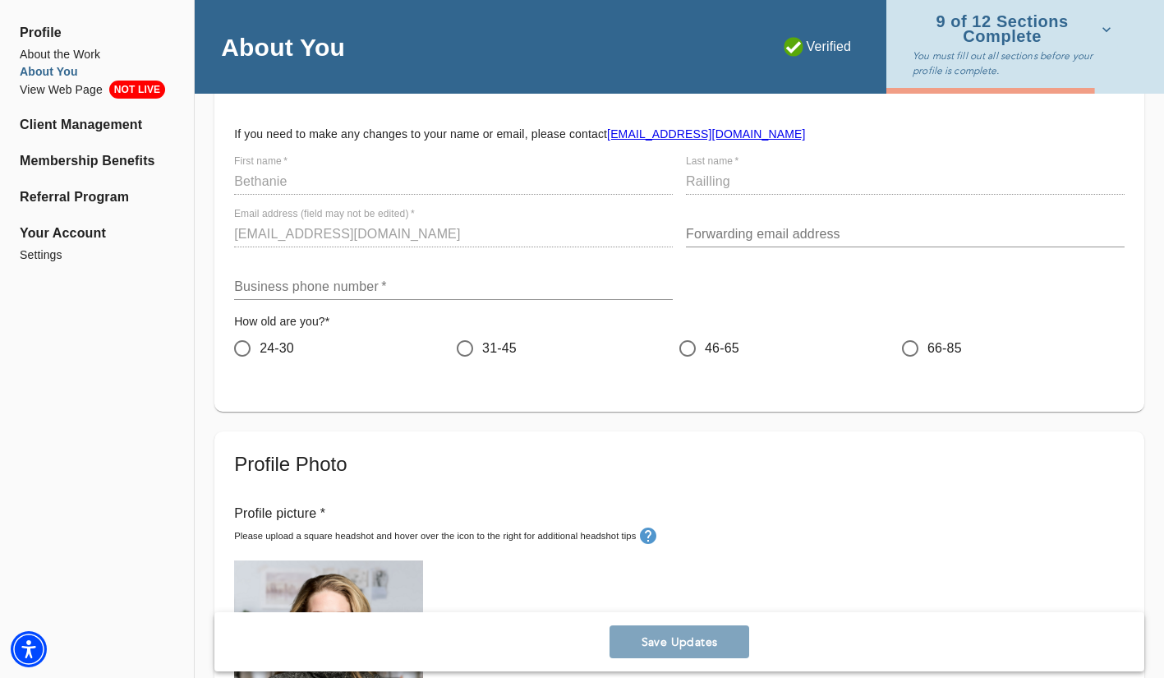
click at [461, 349] on input "31-45" at bounding box center [465, 348] width 35 height 35
radio input "true"
click at [224, 282] on div "Personal Information If you need to make any changes to your name or email, ple…" at bounding box center [679, 232] width 930 height 358
click at [255, 288] on input "text" at bounding box center [453, 287] width 439 height 26
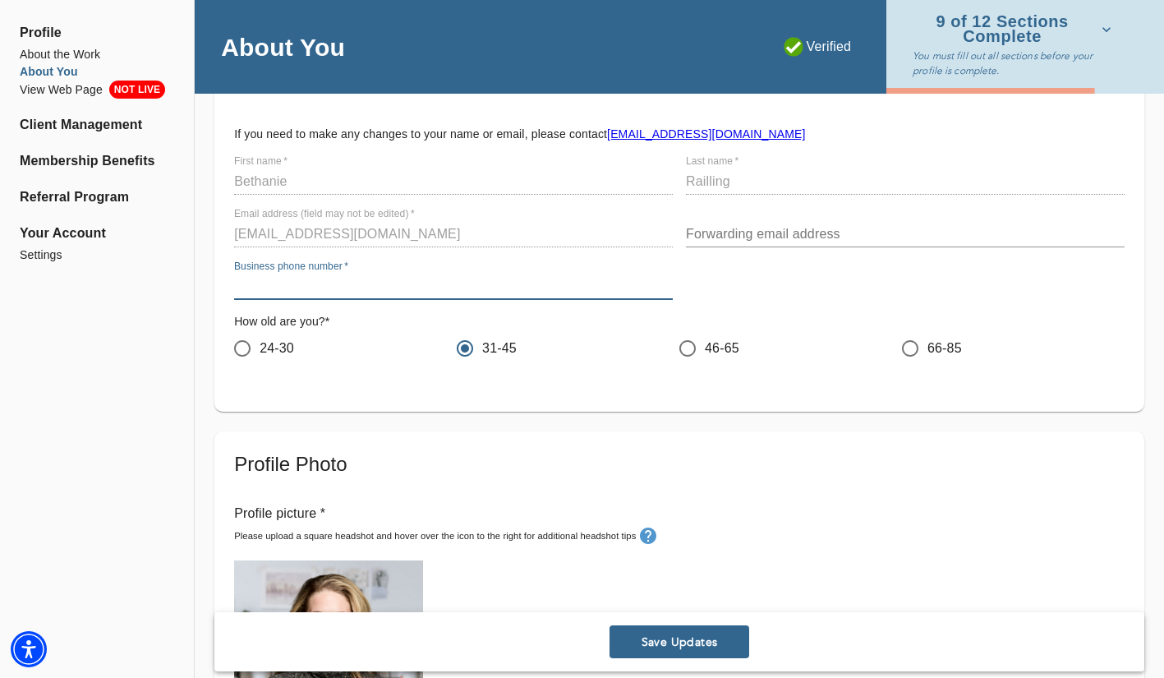
paste input "[STREET_ADDRESS][US_STATE]"
type input "[STREET_ADDRESS][US_STATE]"
drag, startPoint x: 527, startPoint y: 288, endPoint x: 209, endPoint y: 278, distance: 318.1
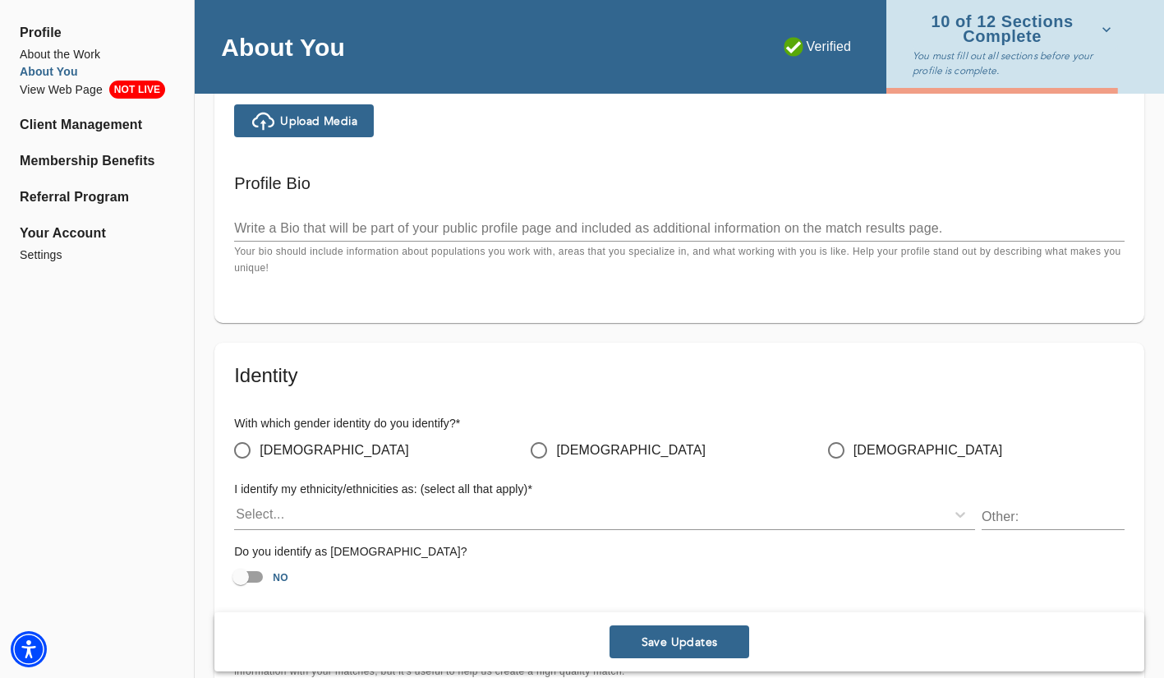
scroll to position [1152, 0]
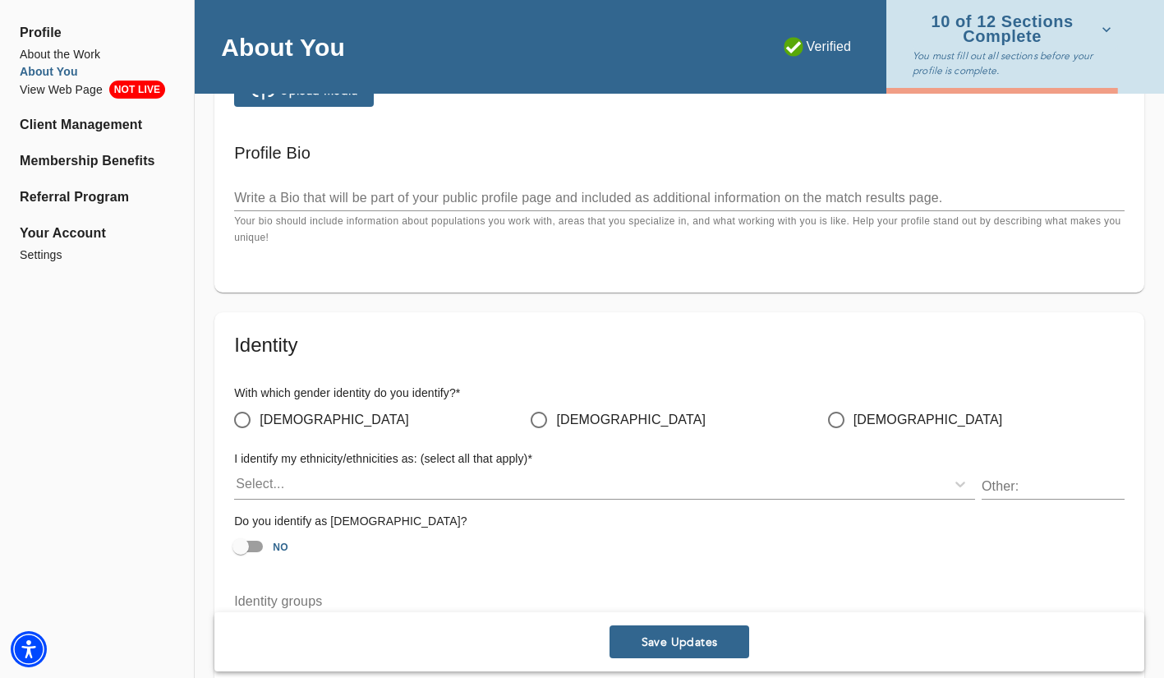
type input "9296007432"
click at [247, 425] on input "[DEMOGRAPHIC_DATA]" at bounding box center [242, 420] width 35 height 35
radio input "true"
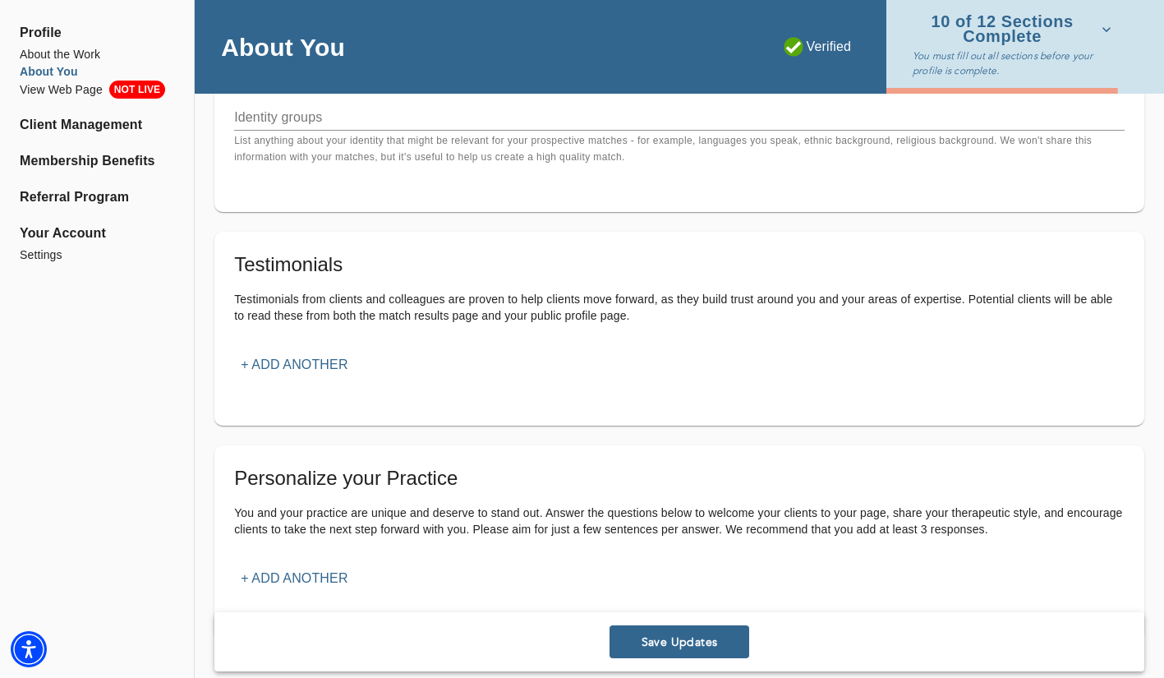
scroll to position [1702, 0]
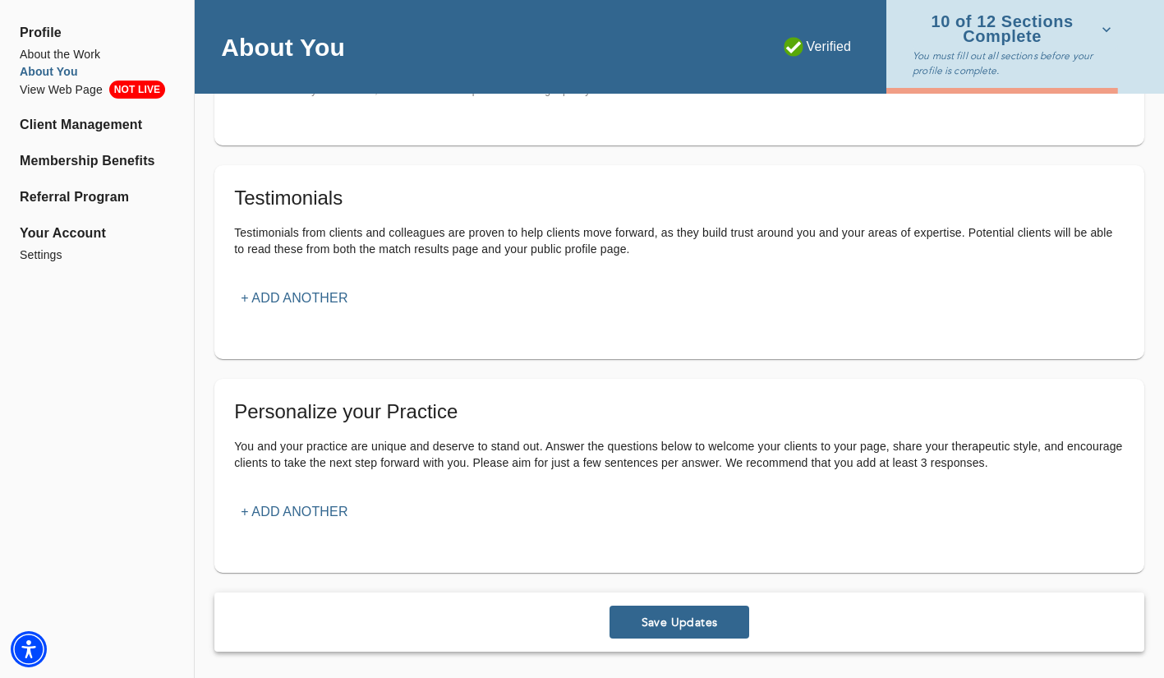
click at [329, 507] on p "+ Add another" at bounding box center [294, 512] width 107 height 20
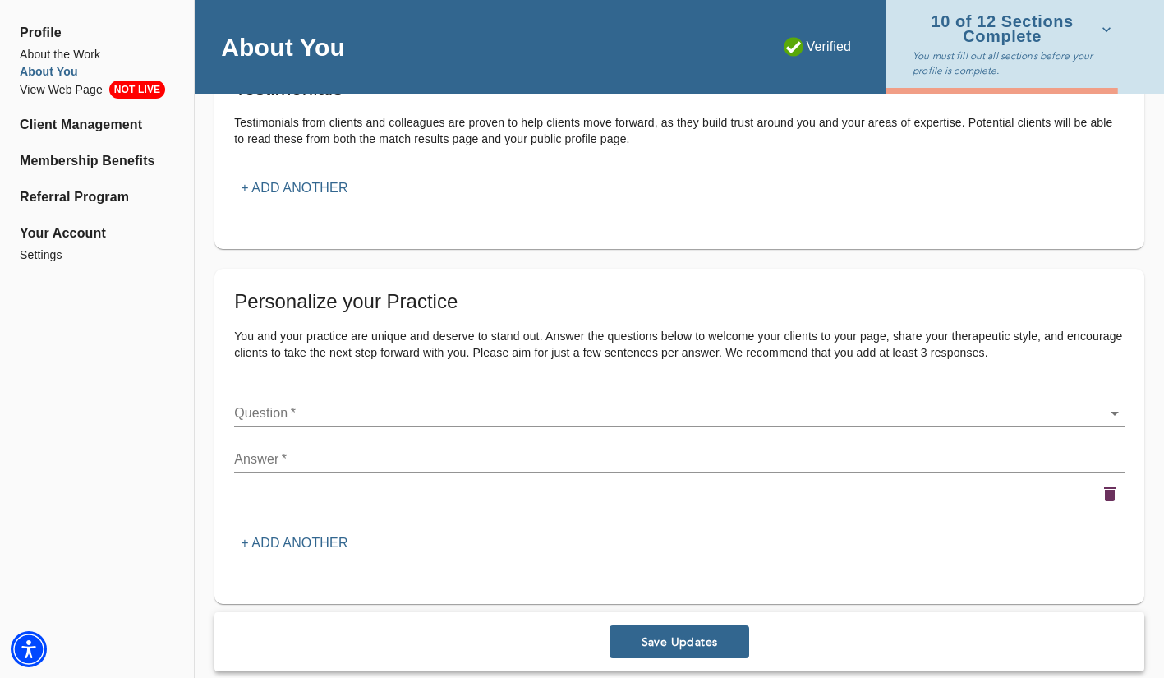
scroll to position [1844, 0]
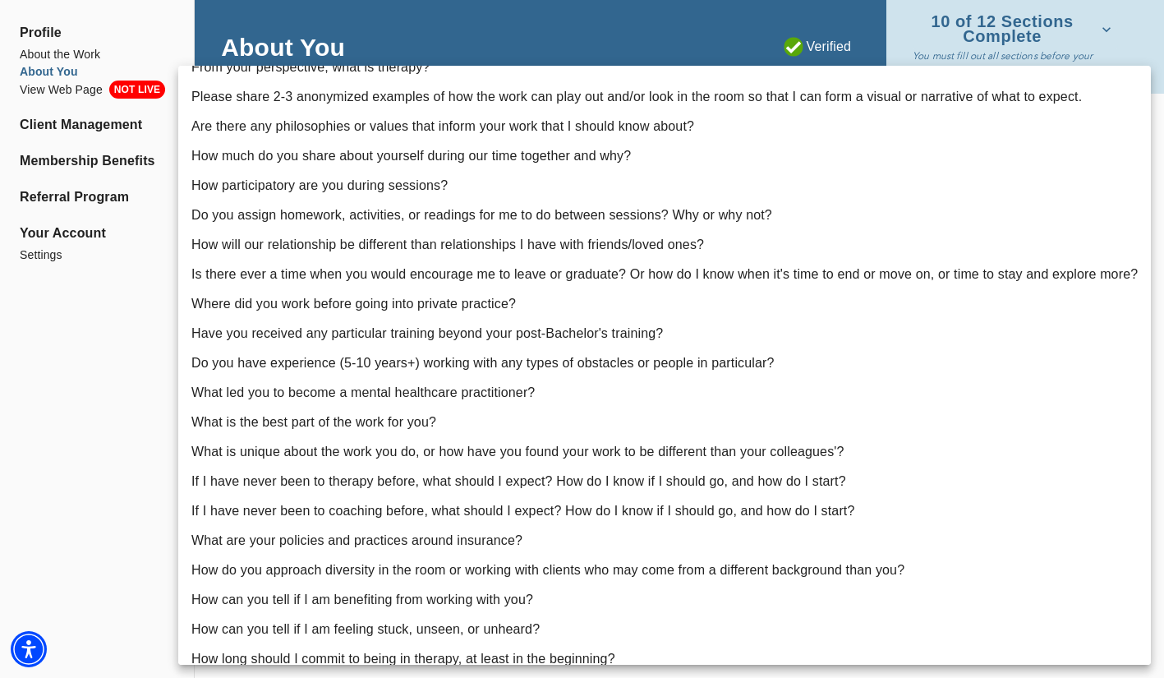
scroll to position [0, 0]
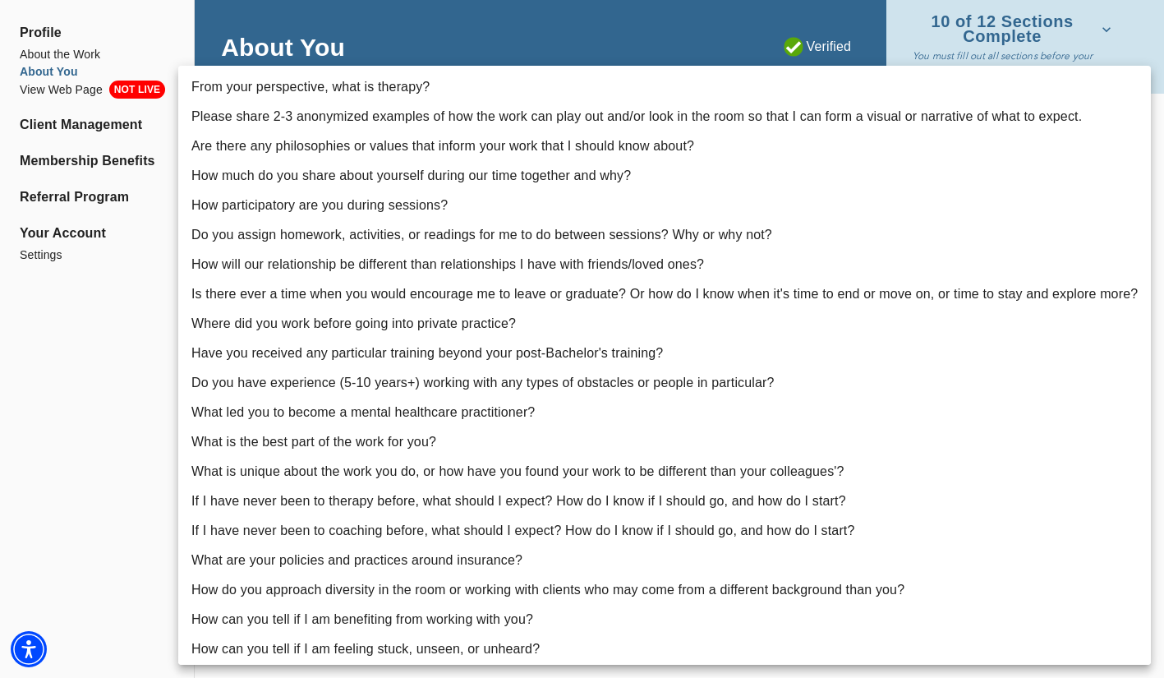
click at [131, 325] on div at bounding box center [582, 339] width 1164 height 678
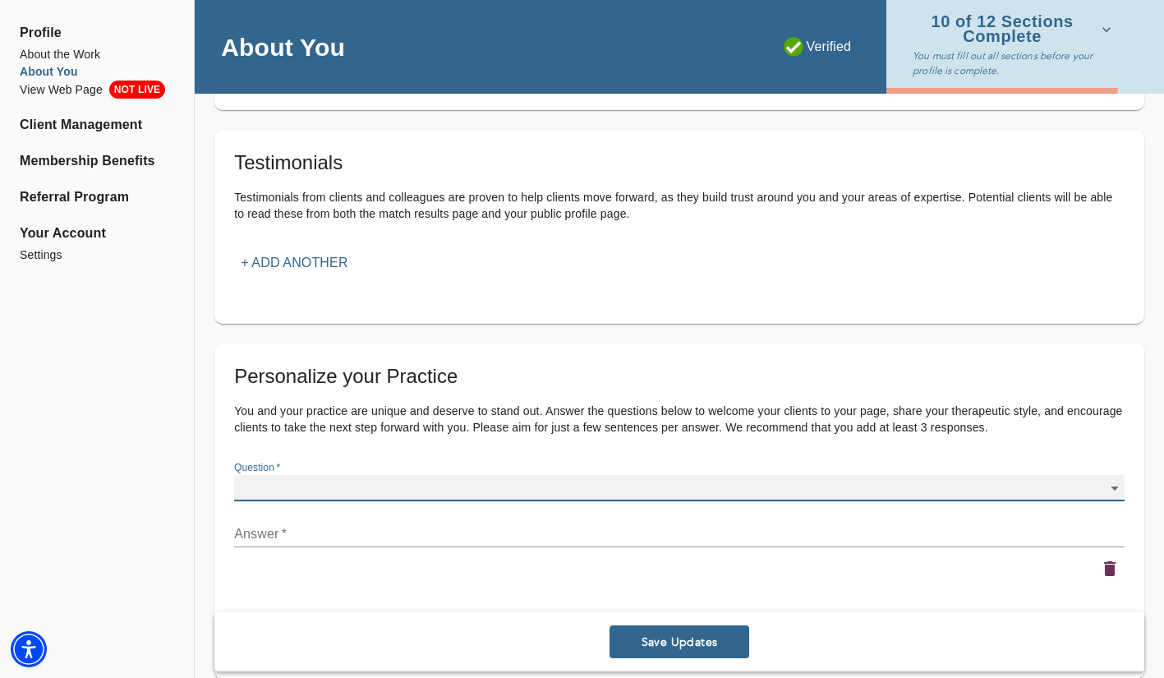
scroll to position [1772, 0]
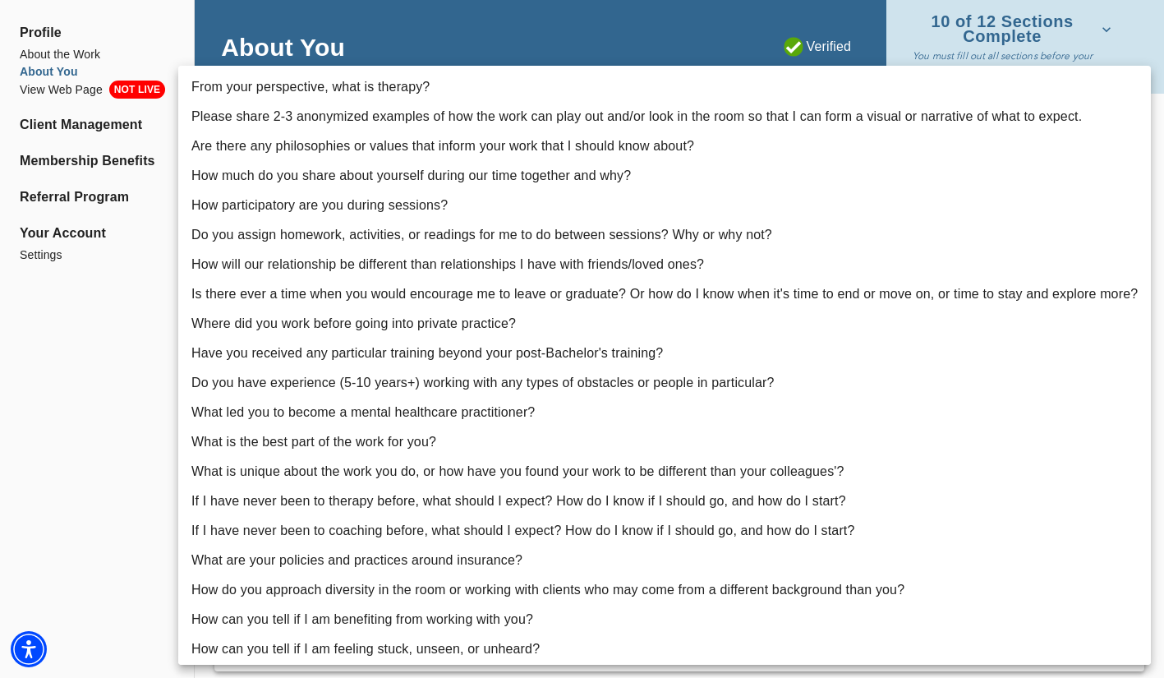
click at [619, 48] on div at bounding box center [582, 339] width 1164 height 678
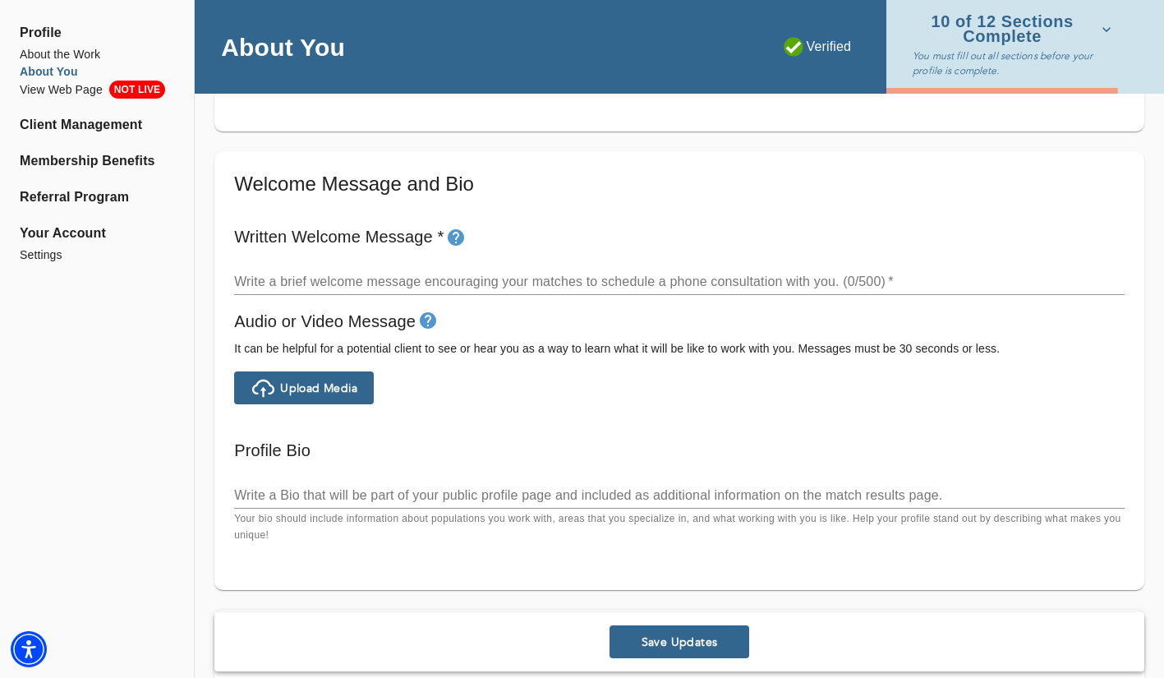
scroll to position [852, 0]
